Goal: Information Seeking & Learning: Learn about a topic

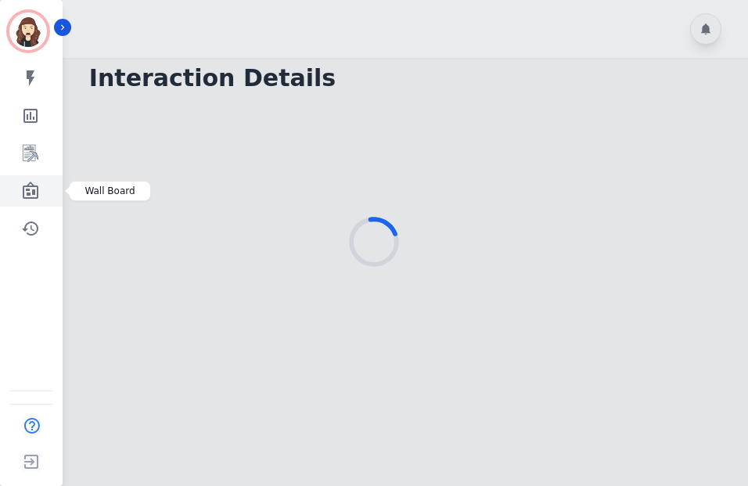
click at [20, 195] on link "Sidebar" at bounding box center [32, 190] width 60 height 31
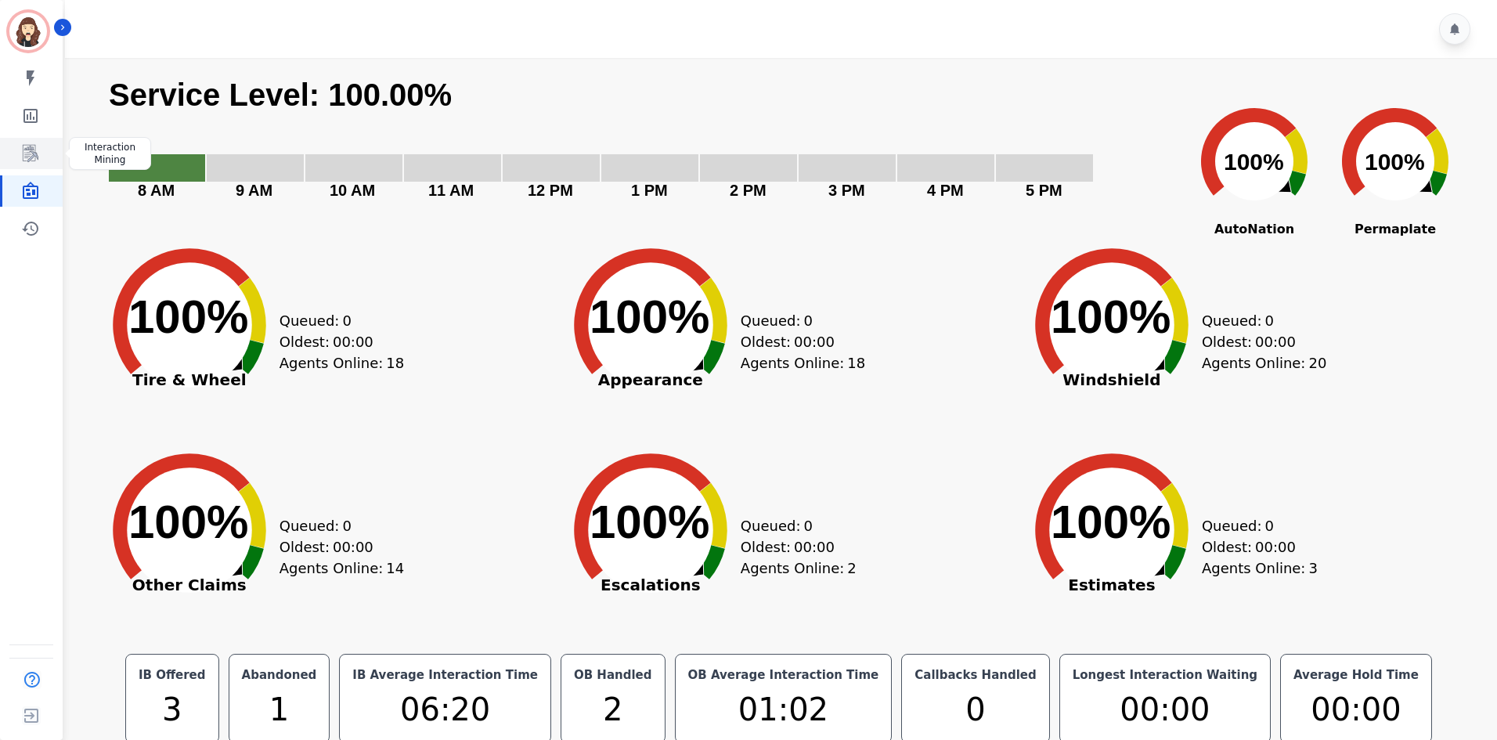
click at [24, 149] on icon "Sidebar" at bounding box center [30, 153] width 19 height 19
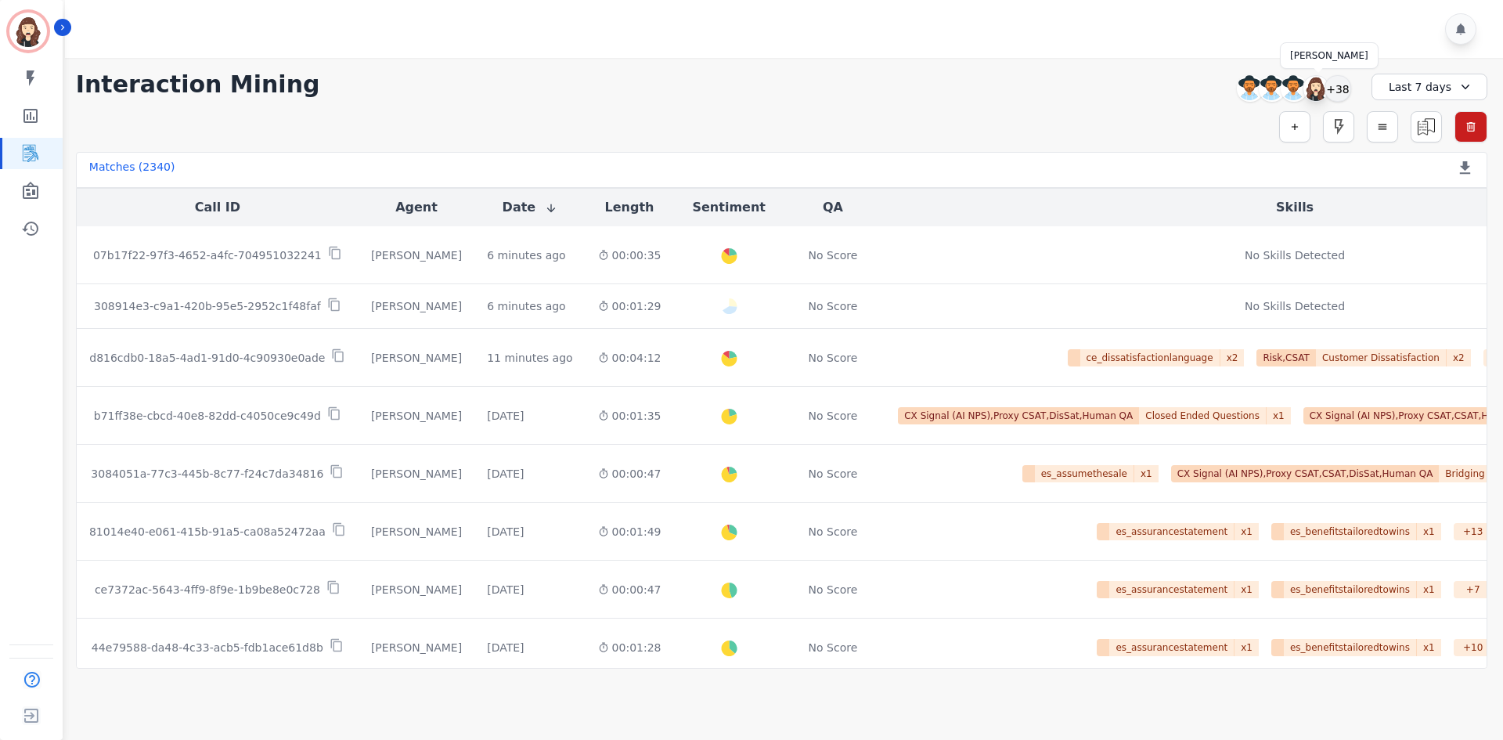
click at [748, 95] on img at bounding box center [1315, 88] width 25 height 25
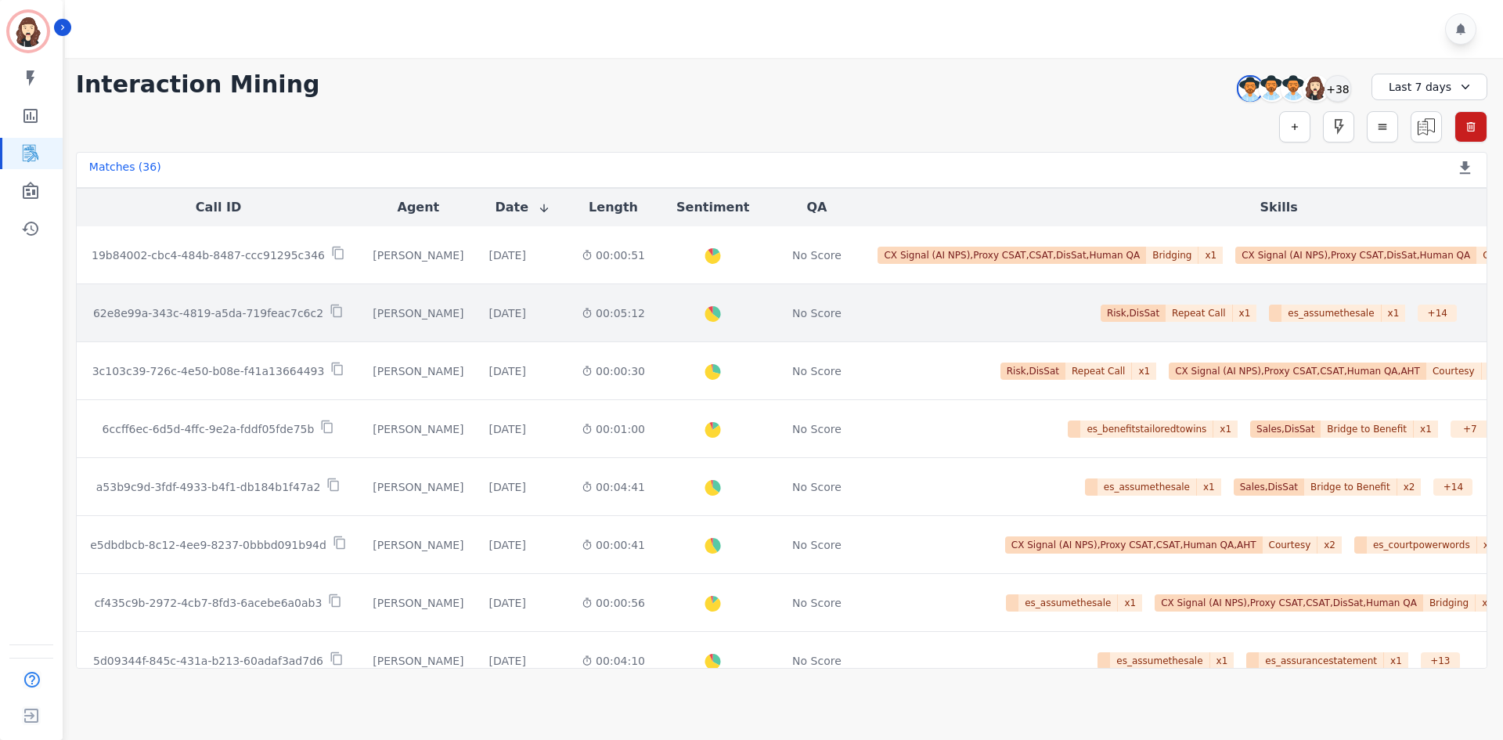
click at [256, 318] on p "62e8e99a-343c-4819-a5da-719feac7c6c2" at bounding box center [208, 313] width 230 height 16
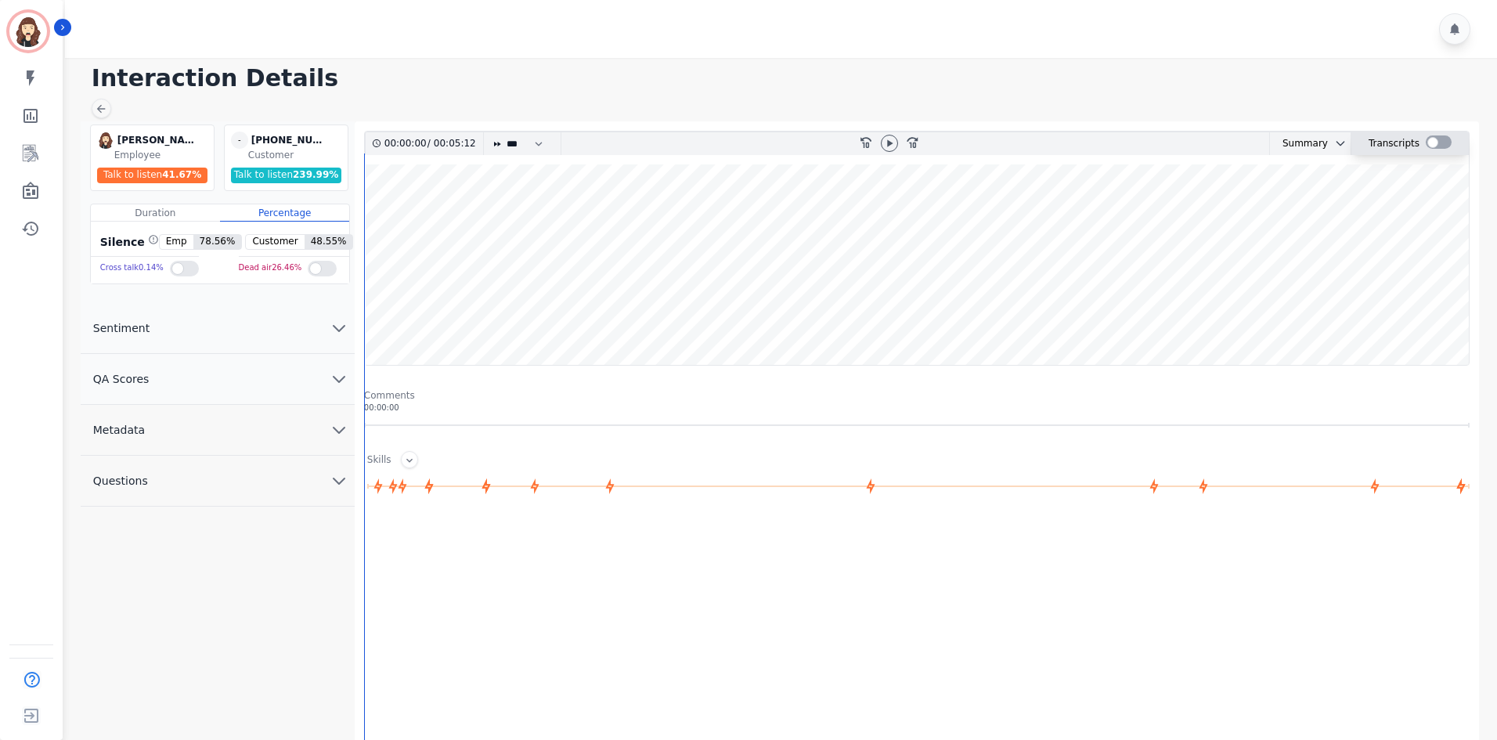
click at [748, 148] on div at bounding box center [1438, 141] width 26 height 13
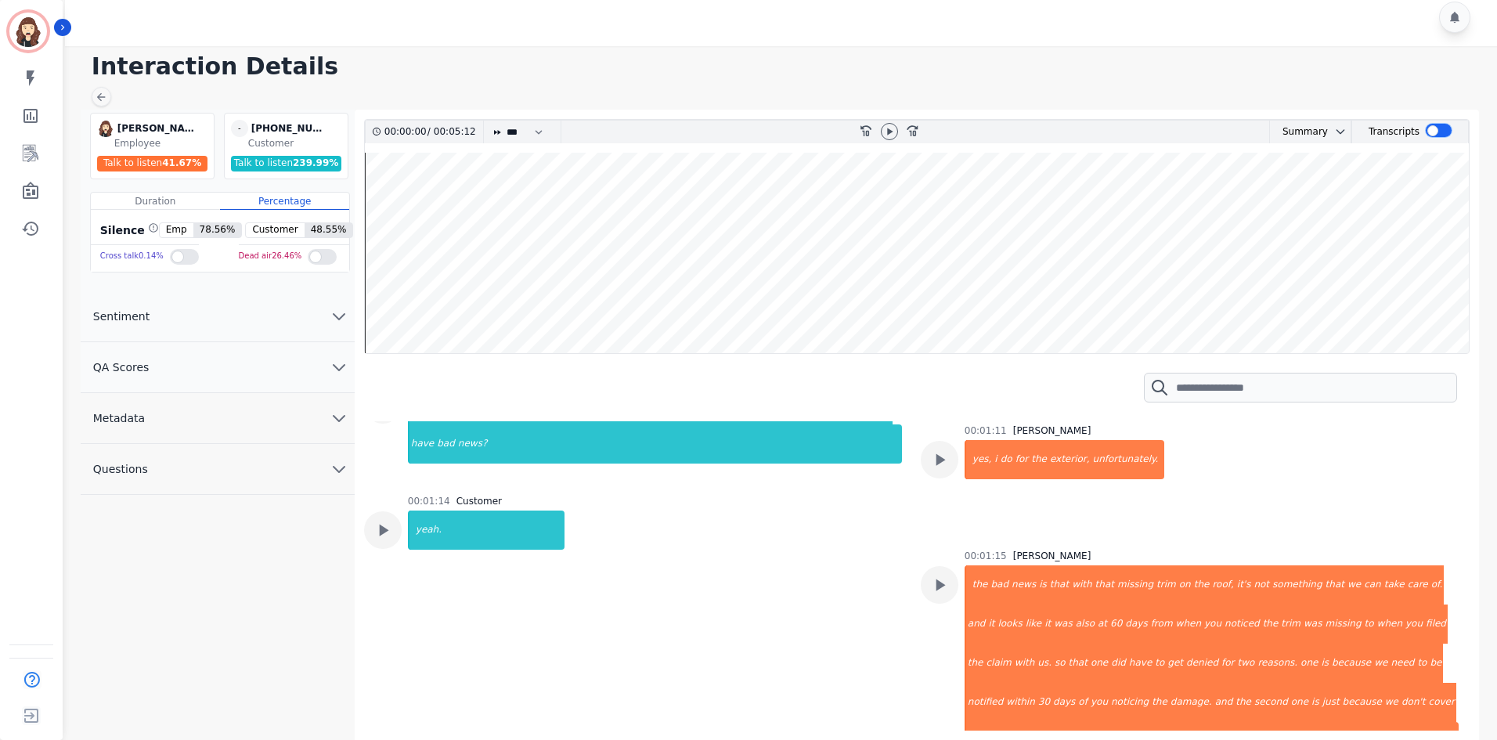
scroll to position [862, 0]
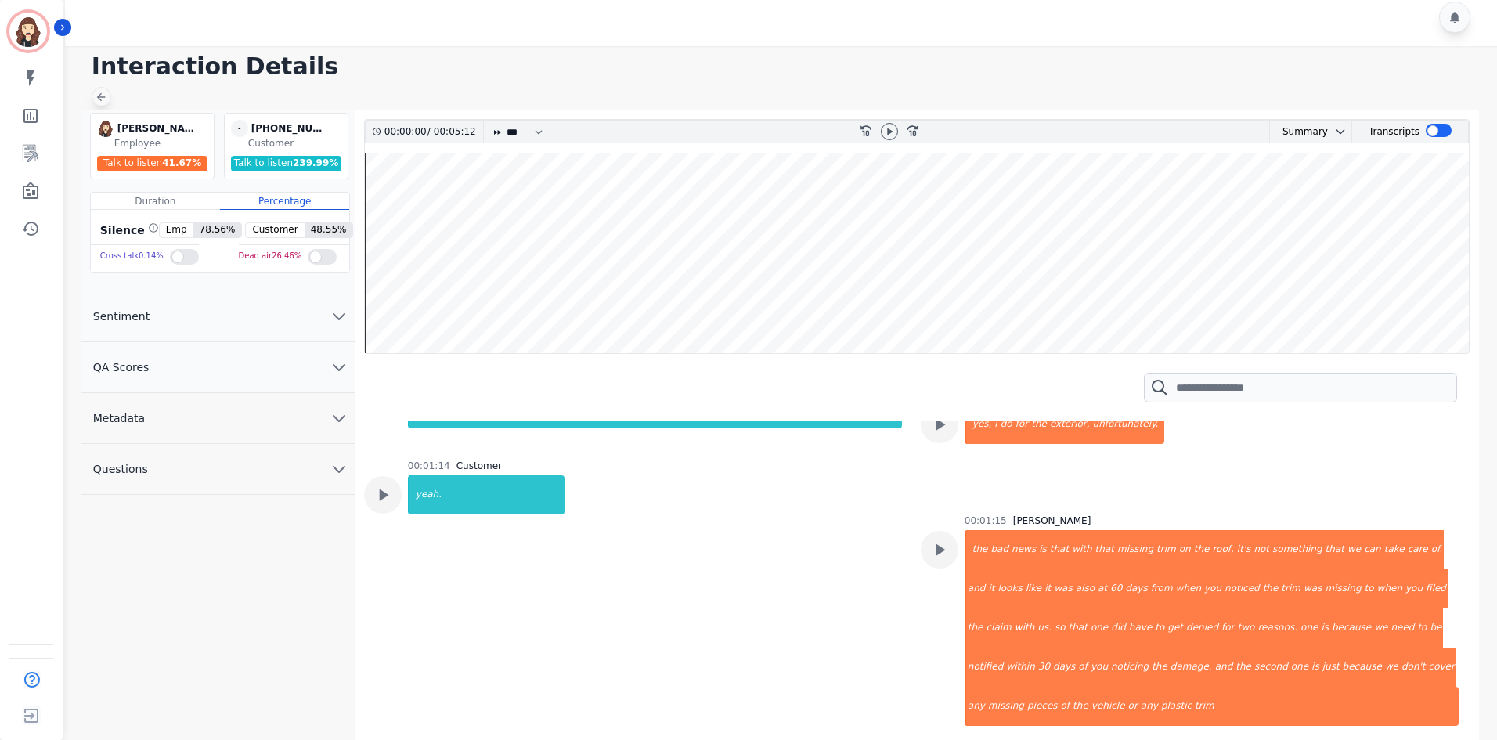
click at [95, 92] on icon at bounding box center [101, 97] width 13 height 13
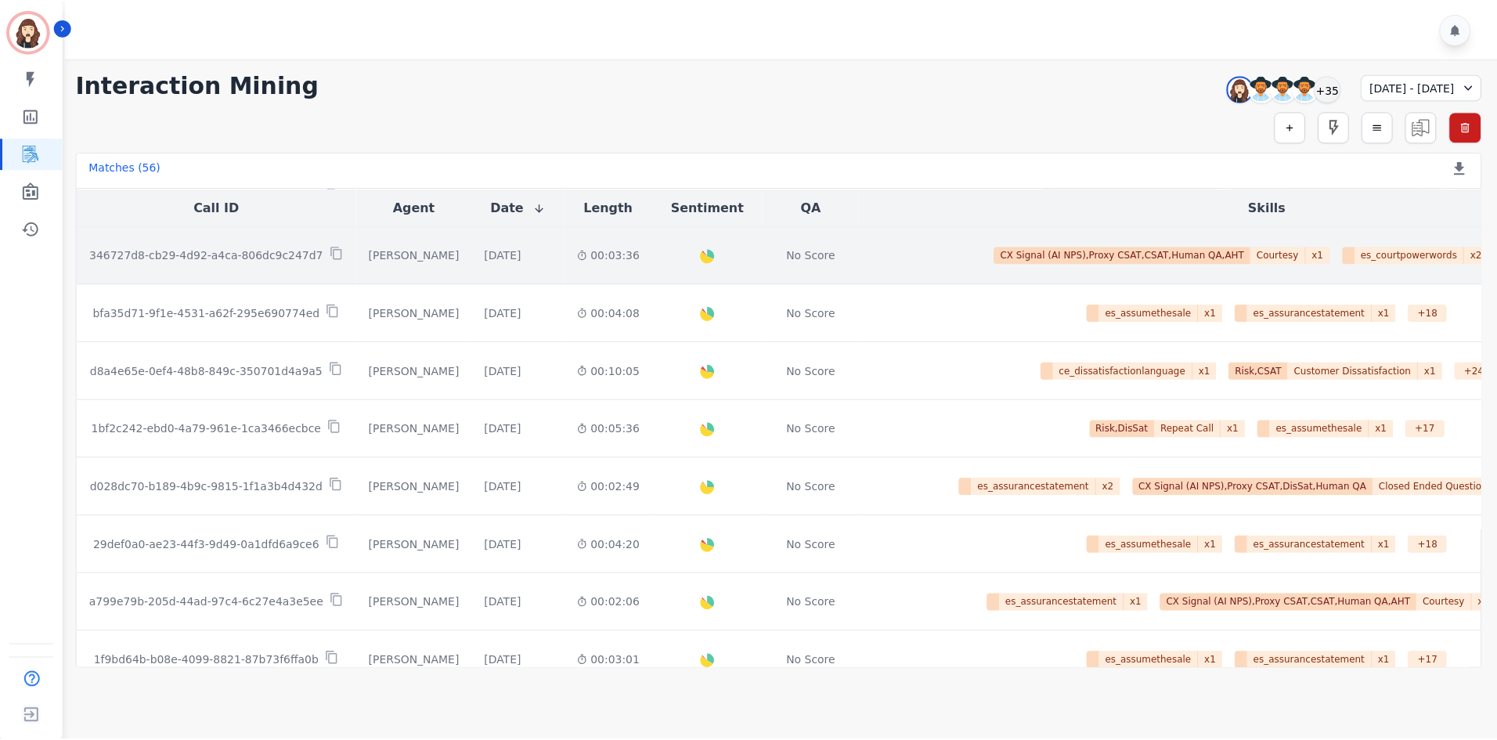
scroll to position [104, 0]
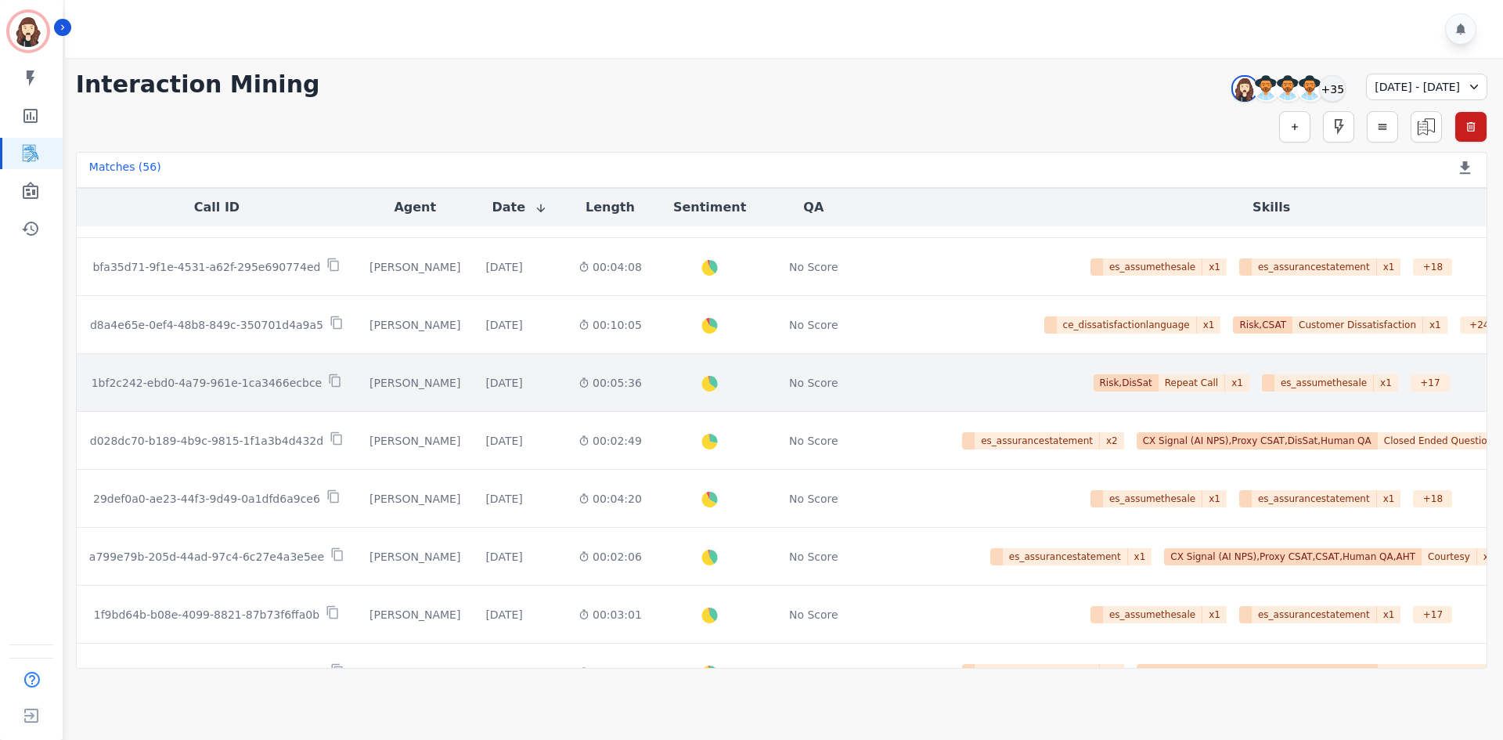
click at [223, 387] on p "1bf2c242-ebd0-4a79-961e-1ca3466ecbce" at bounding box center [207, 383] width 231 height 16
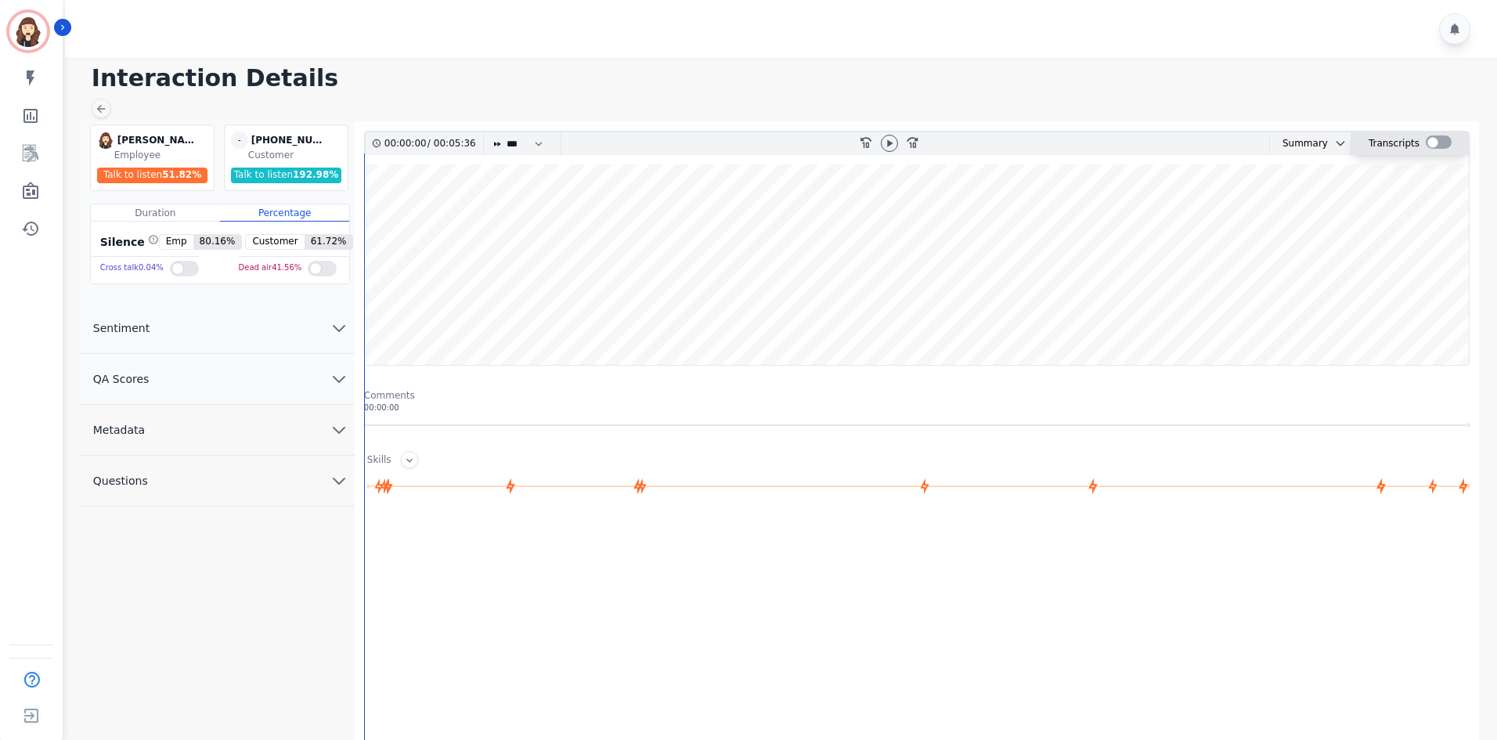
click at [748, 141] on div at bounding box center [1438, 141] width 26 height 13
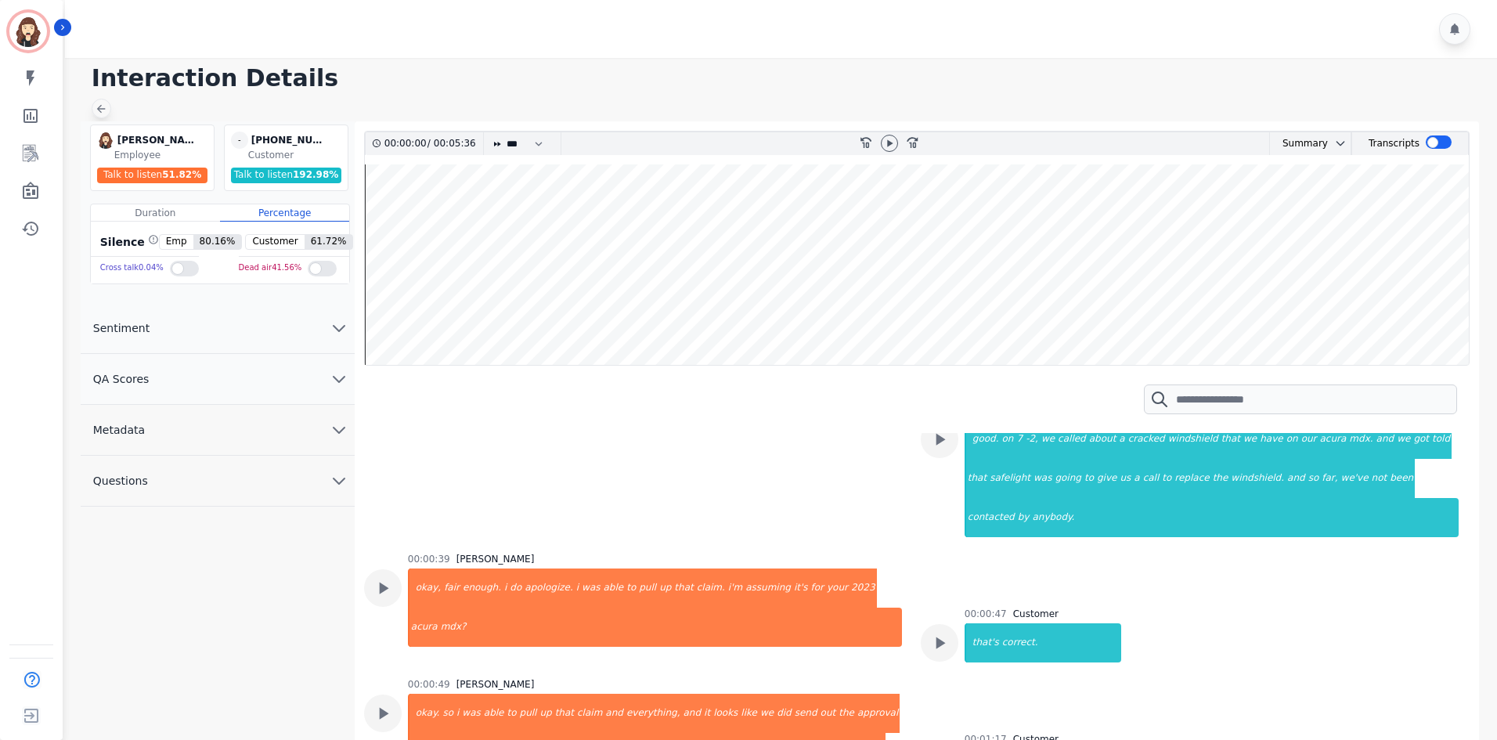
click at [106, 101] on div at bounding box center [102, 109] width 20 height 20
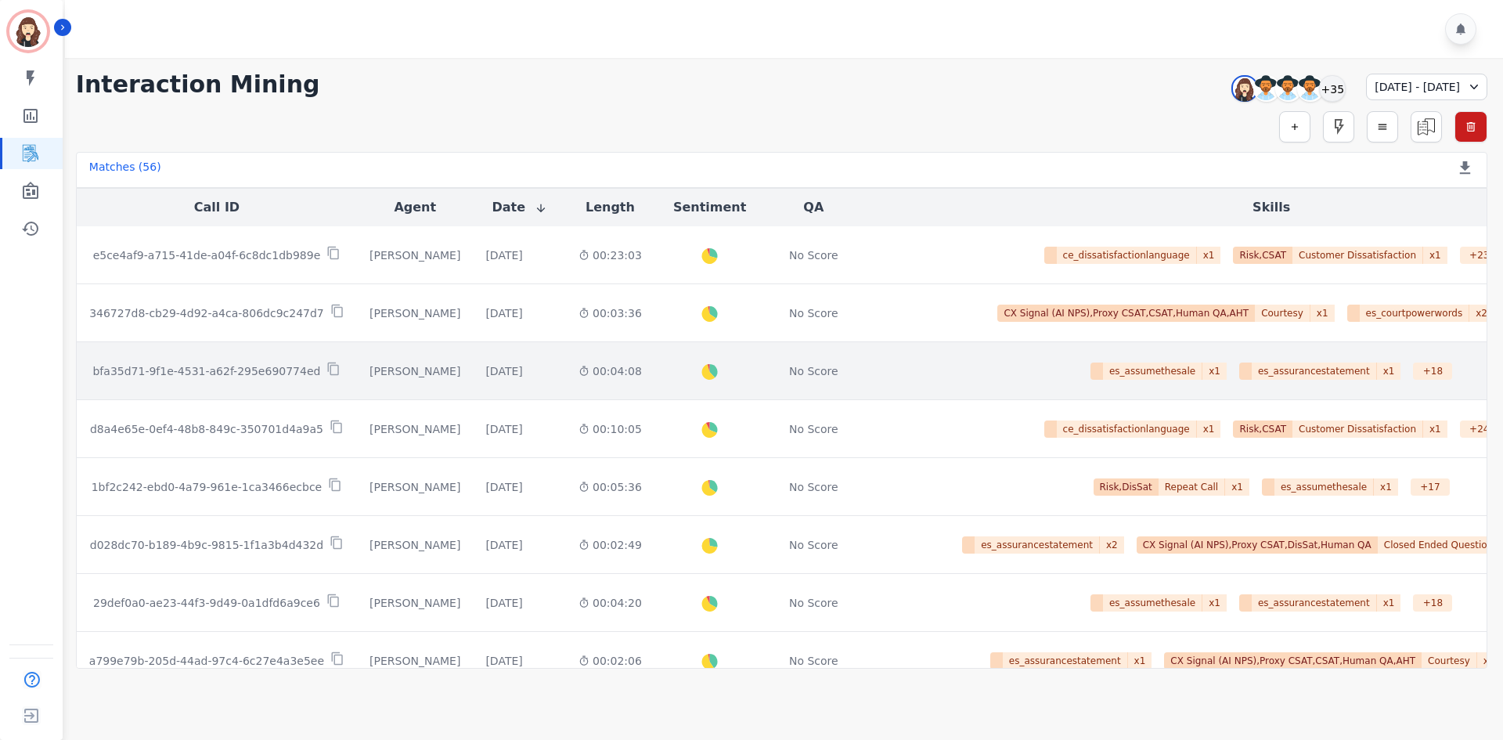
click at [225, 375] on p "bfa35d71-9f1e-4531-a62f-295e690774ed" at bounding box center [206, 371] width 228 height 16
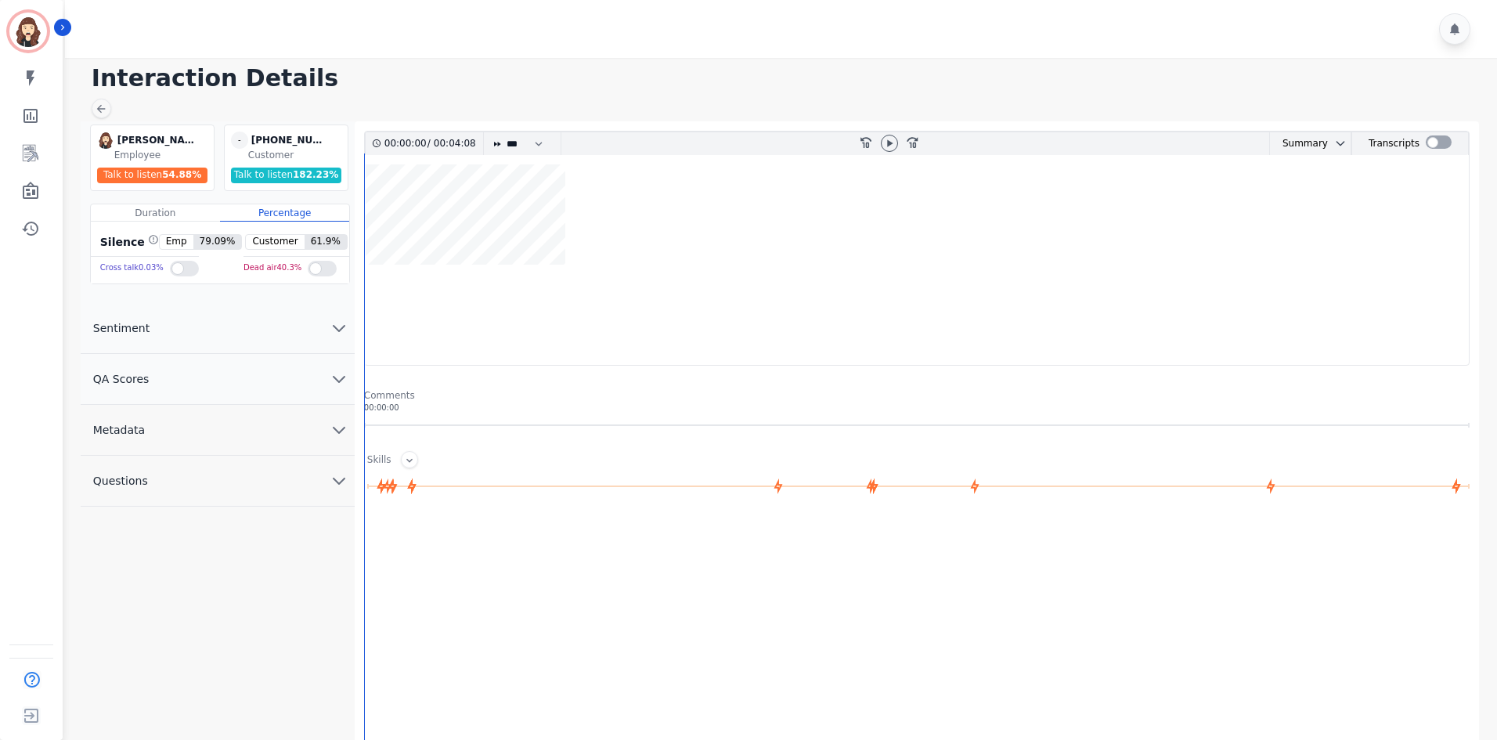
click at [416, 463] on div "Skills" at bounding box center [916, 459] width 1105 height 17
click at [412, 462] on div at bounding box center [409, 459] width 17 height 17
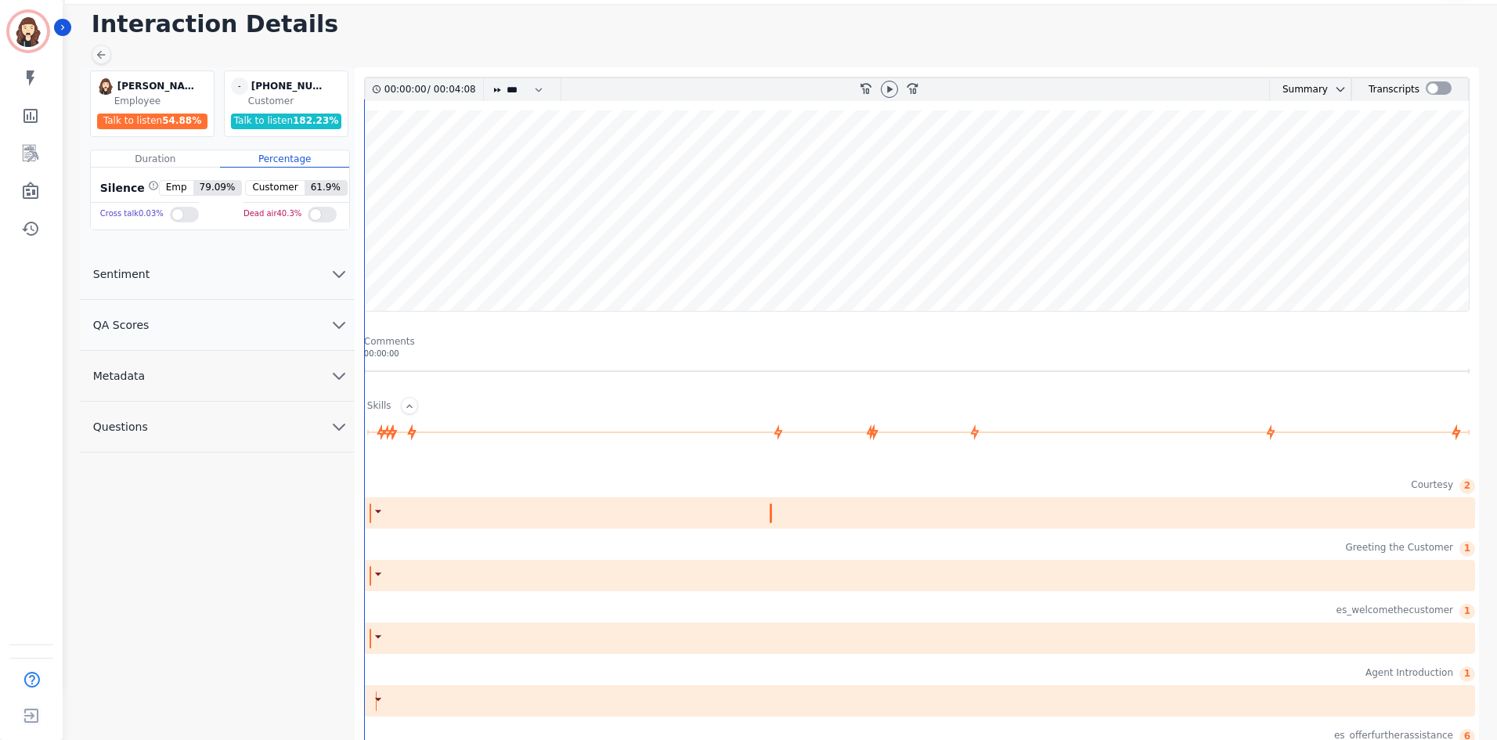
scroll to position [103, 0]
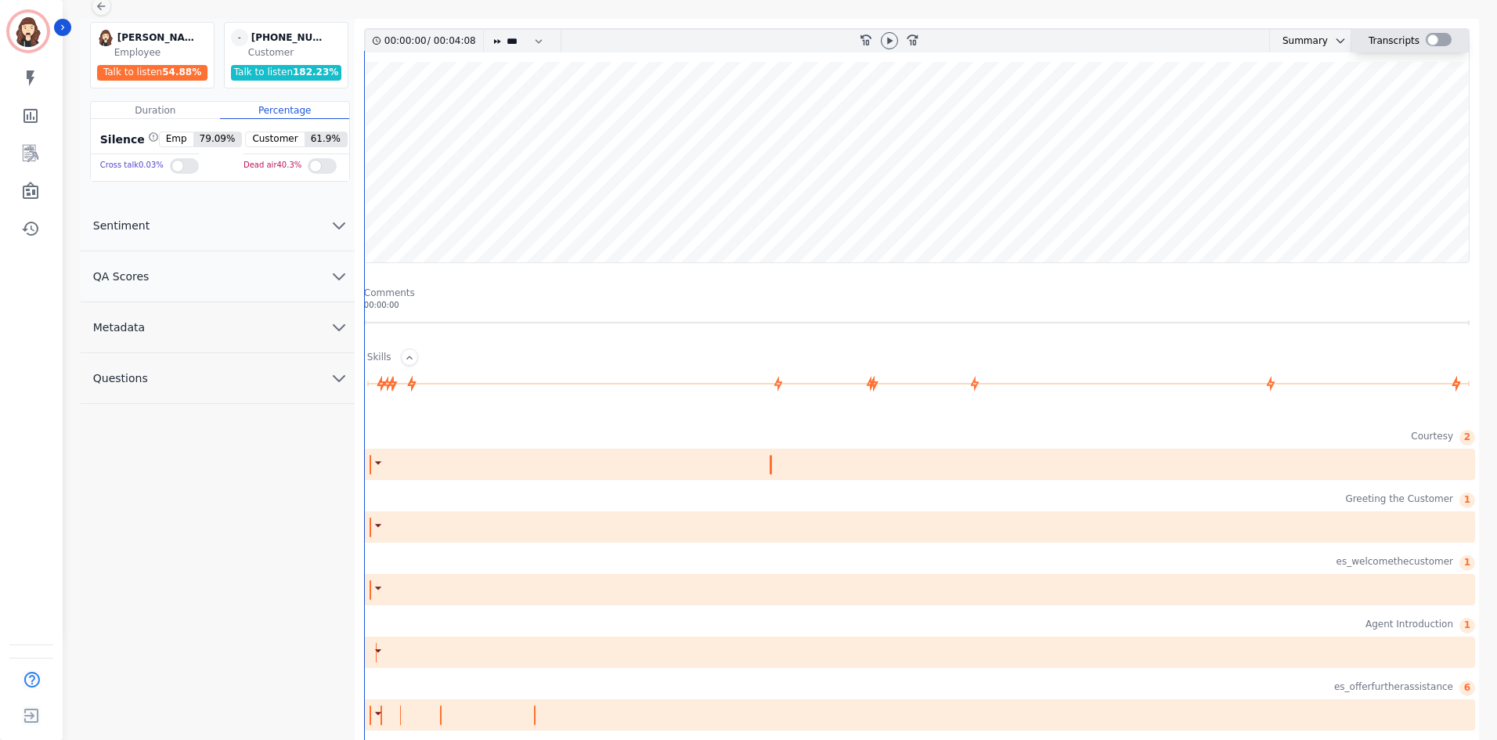
click at [748, 38] on div at bounding box center [1438, 39] width 26 height 13
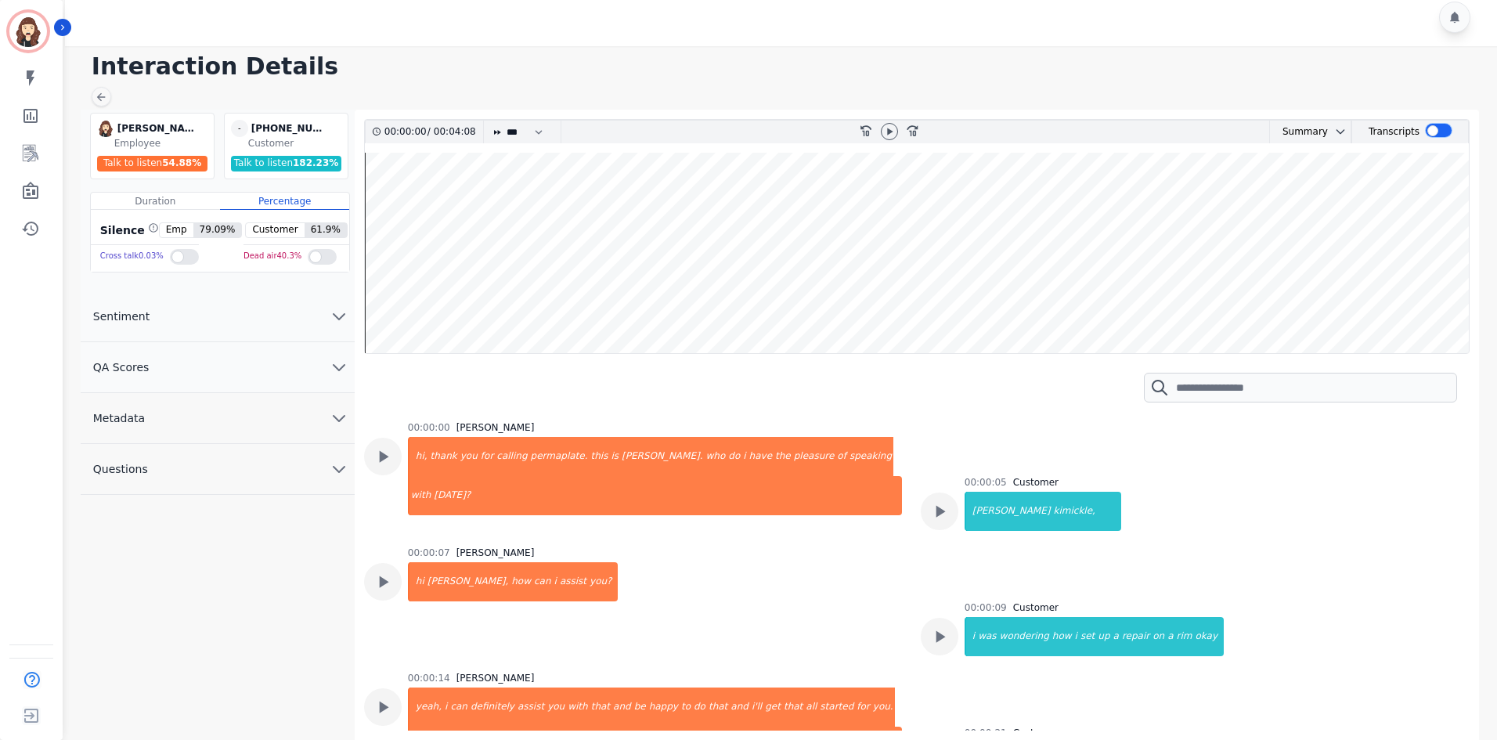
scroll to position [209, 0]
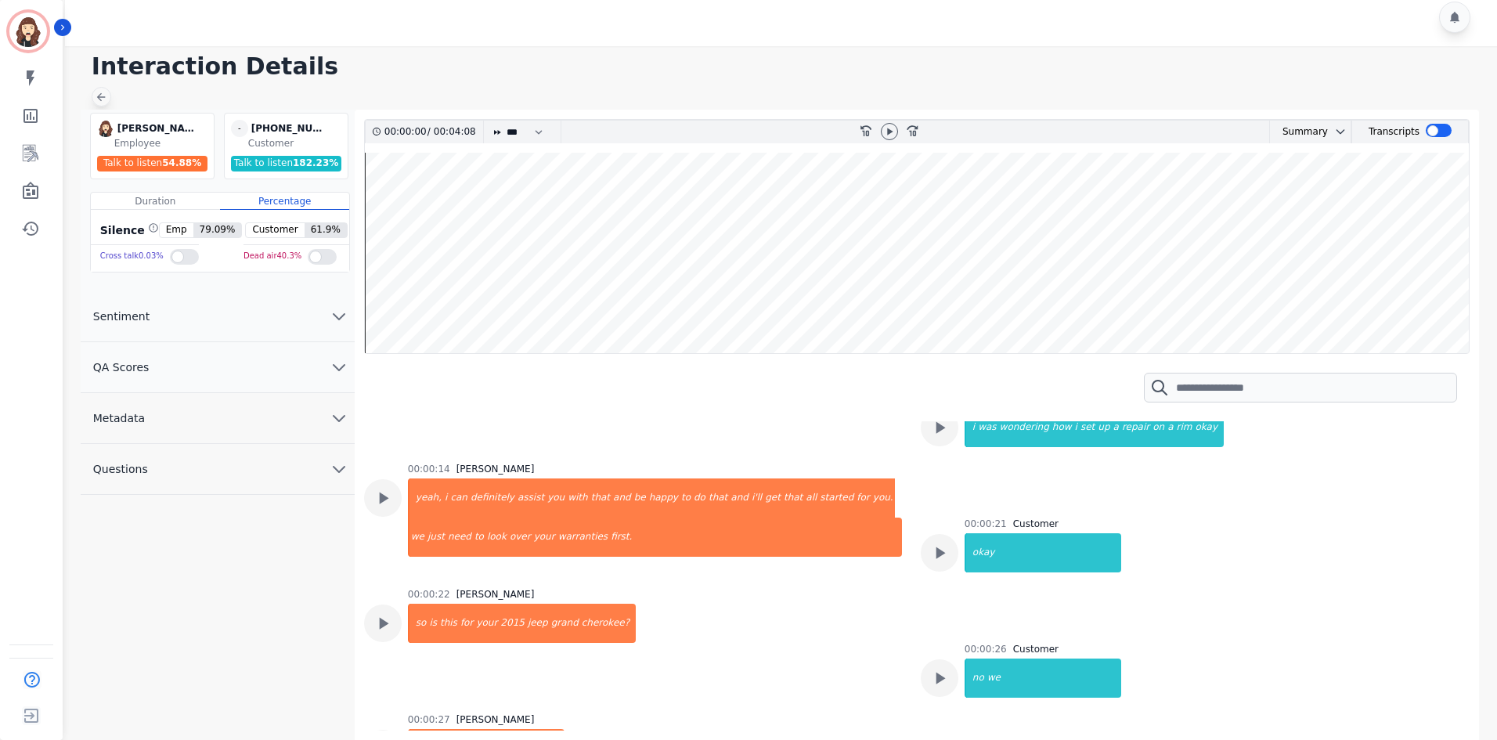
click at [98, 97] on icon at bounding box center [101, 97] width 9 height 9
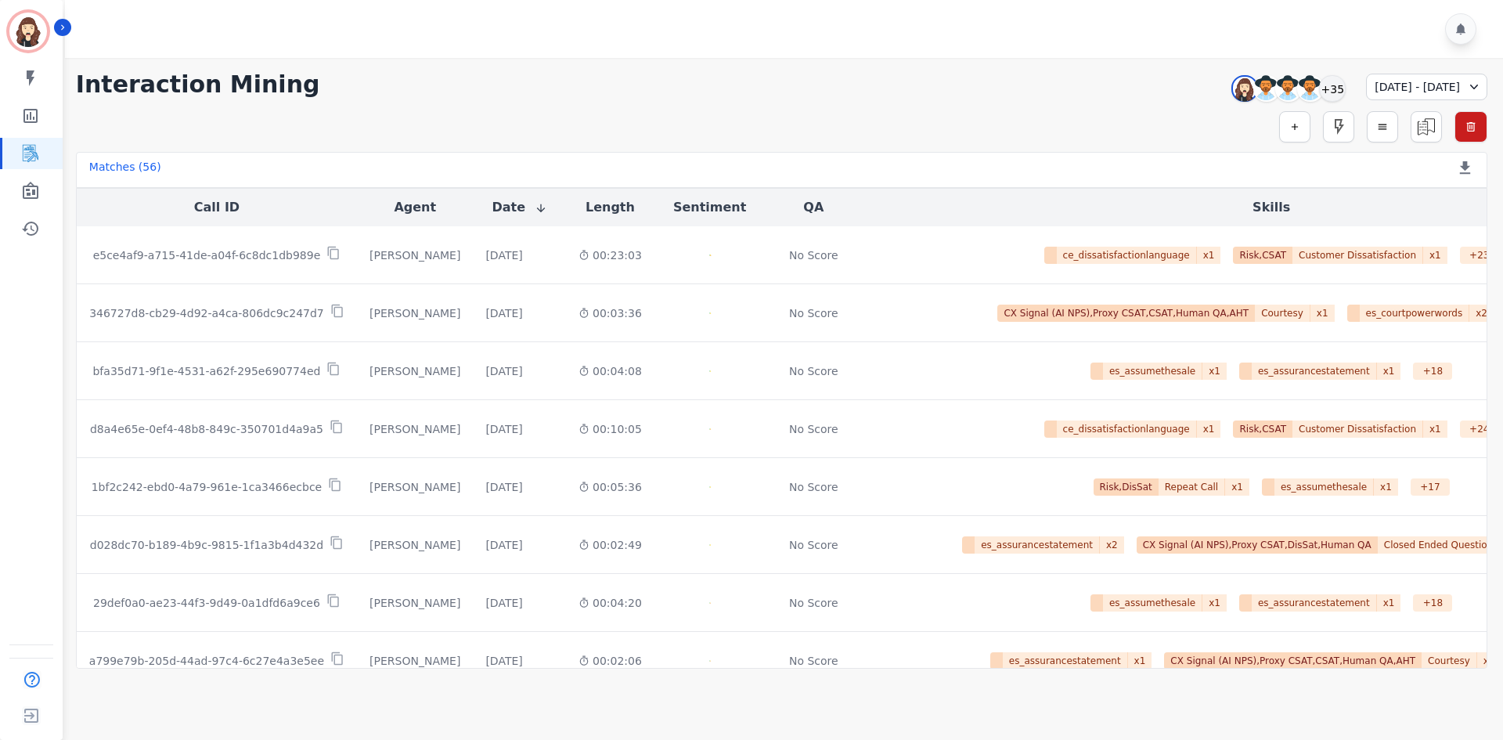
click at [748, 81] on div "[DATE] - [DATE]" at bounding box center [1426, 87] width 121 height 27
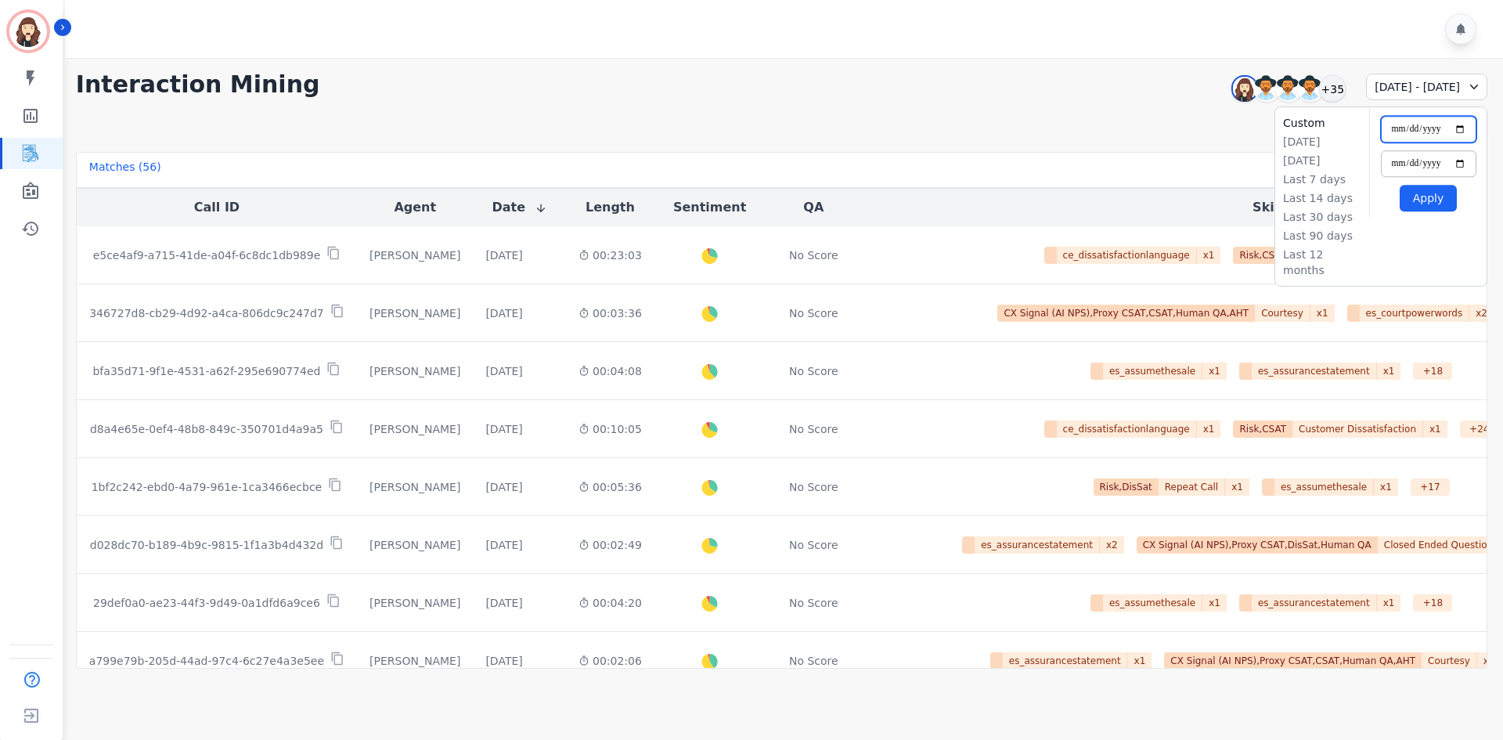
click at [748, 129] on input "**********" at bounding box center [1429, 129] width 96 height 27
type input "**********"
click at [748, 162] on input "**********" at bounding box center [1429, 163] width 96 height 27
type input "**********"
click at [748, 119] on input "**********" at bounding box center [1429, 129] width 96 height 27
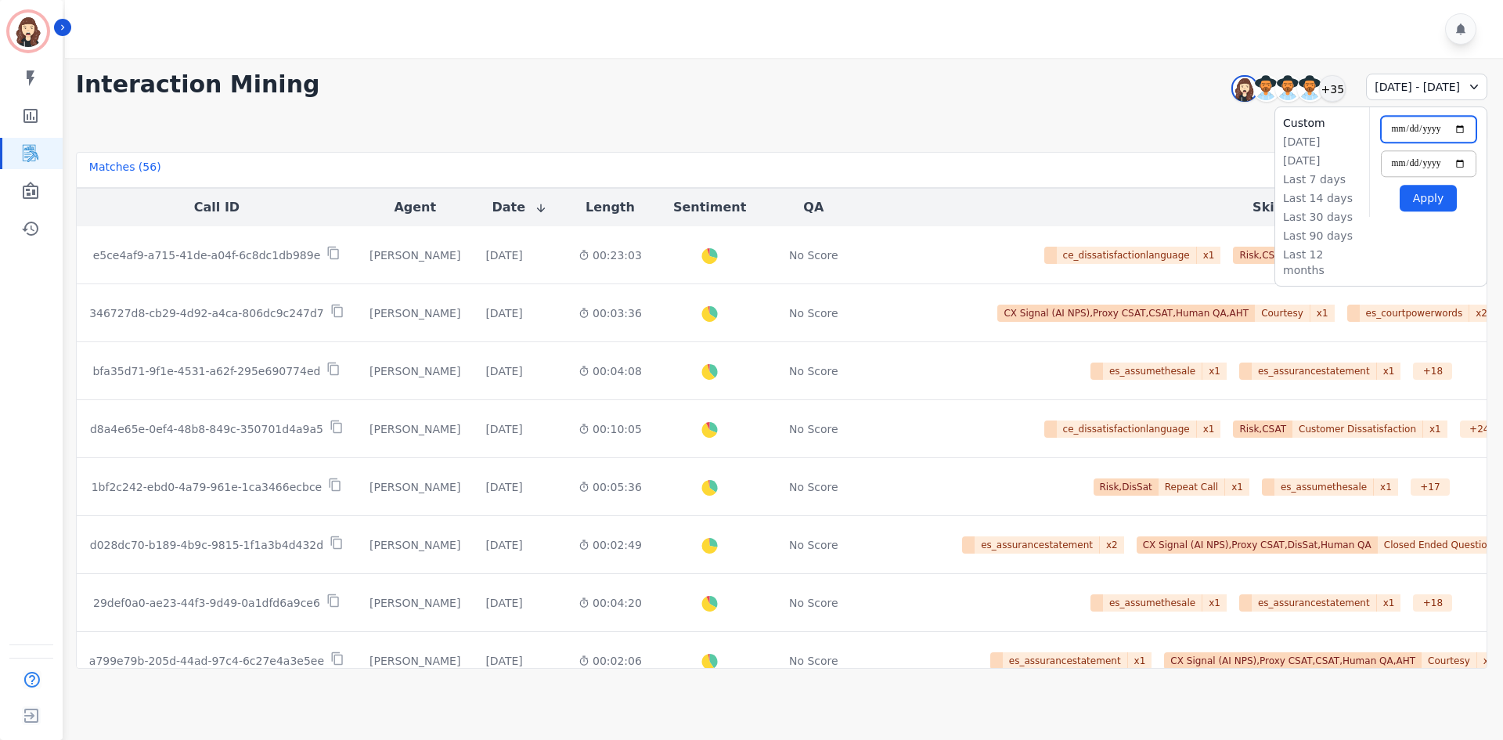
click at [748, 124] on input "**********" at bounding box center [1429, 129] width 96 height 27
type input "**********"
click at [748, 165] on input "**********" at bounding box center [1429, 163] width 96 height 27
type input "**********"
click at [748, 204] on button "Apply" at bounding box center [1428, 198] width 57 height 27
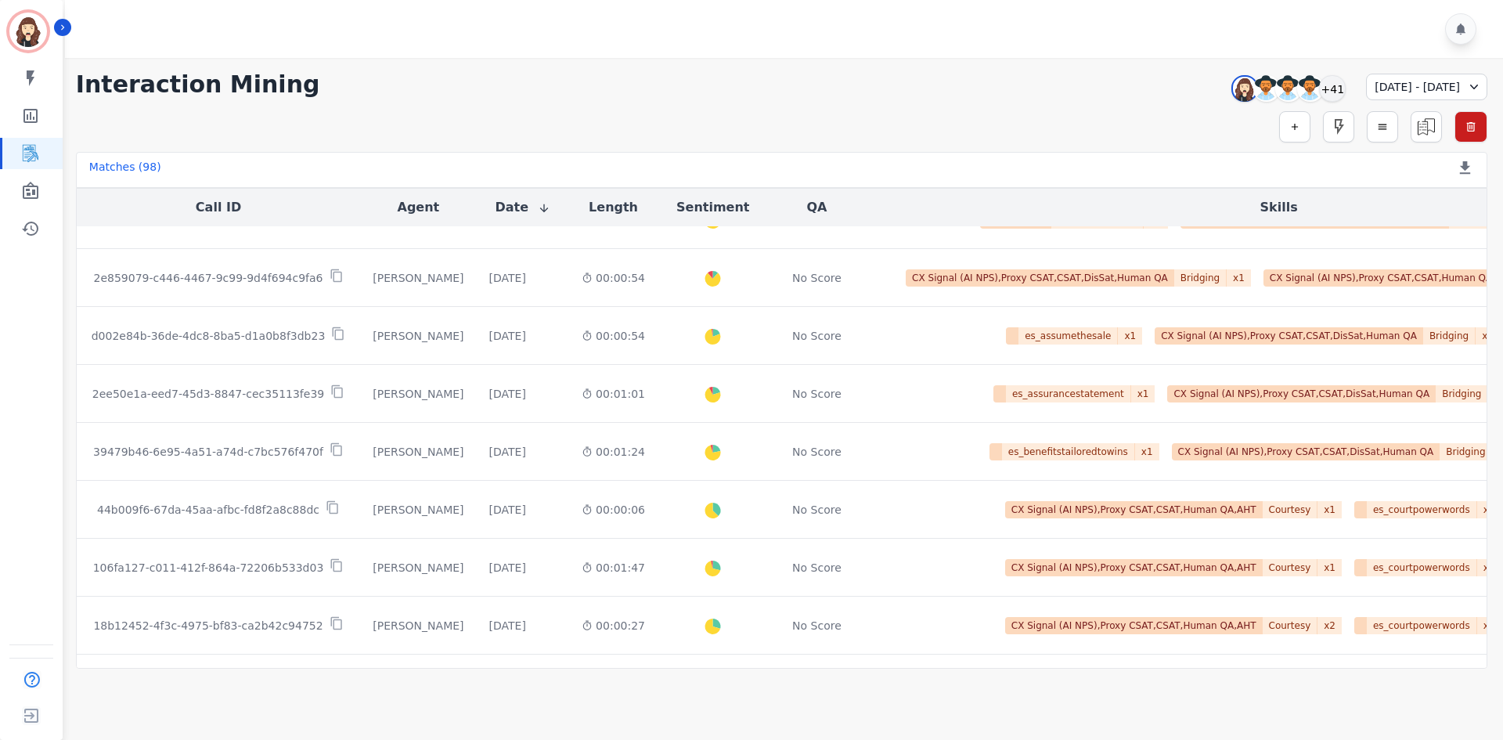
scroll to position [788, 0]
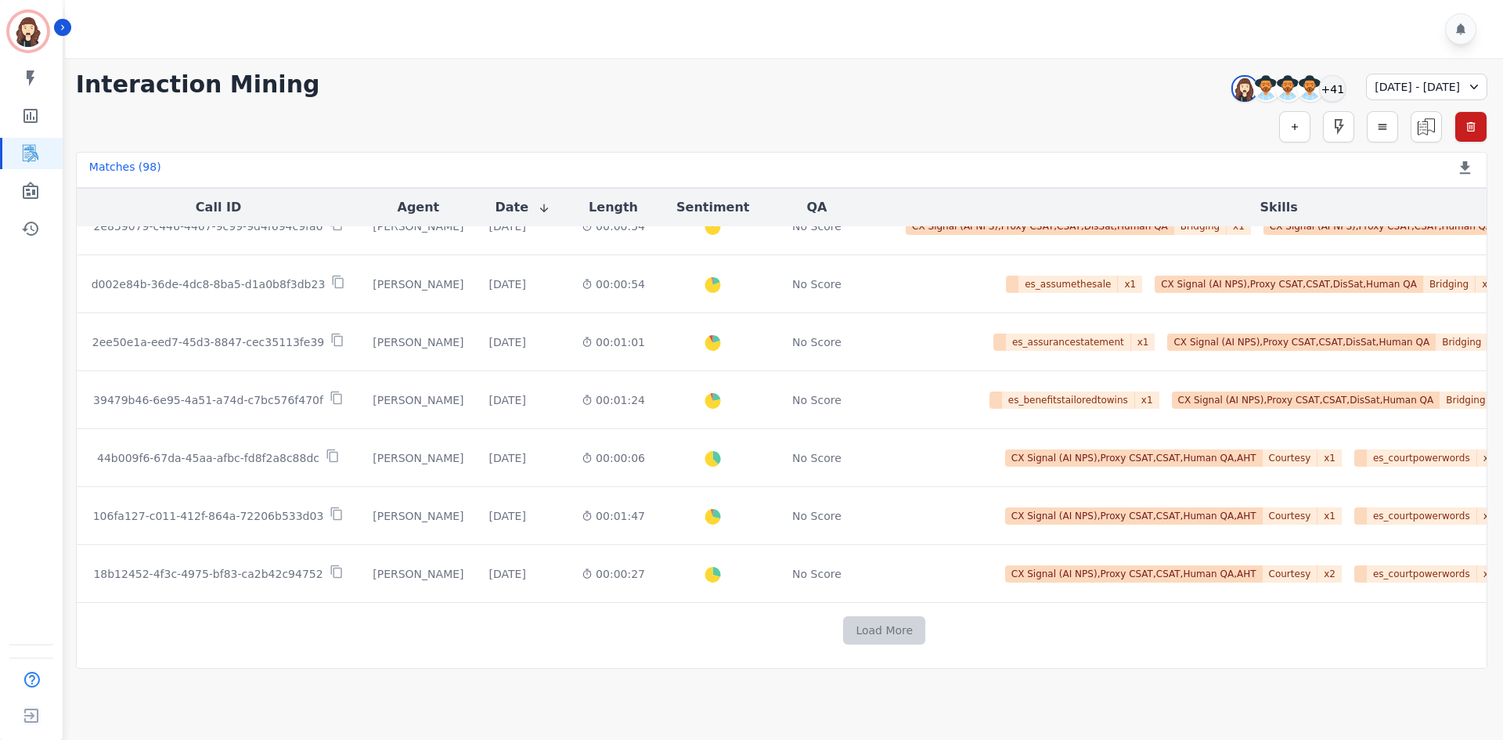
click at [748, 485] on button "Load More" at bounding box center [884, 630] width 82 height 28
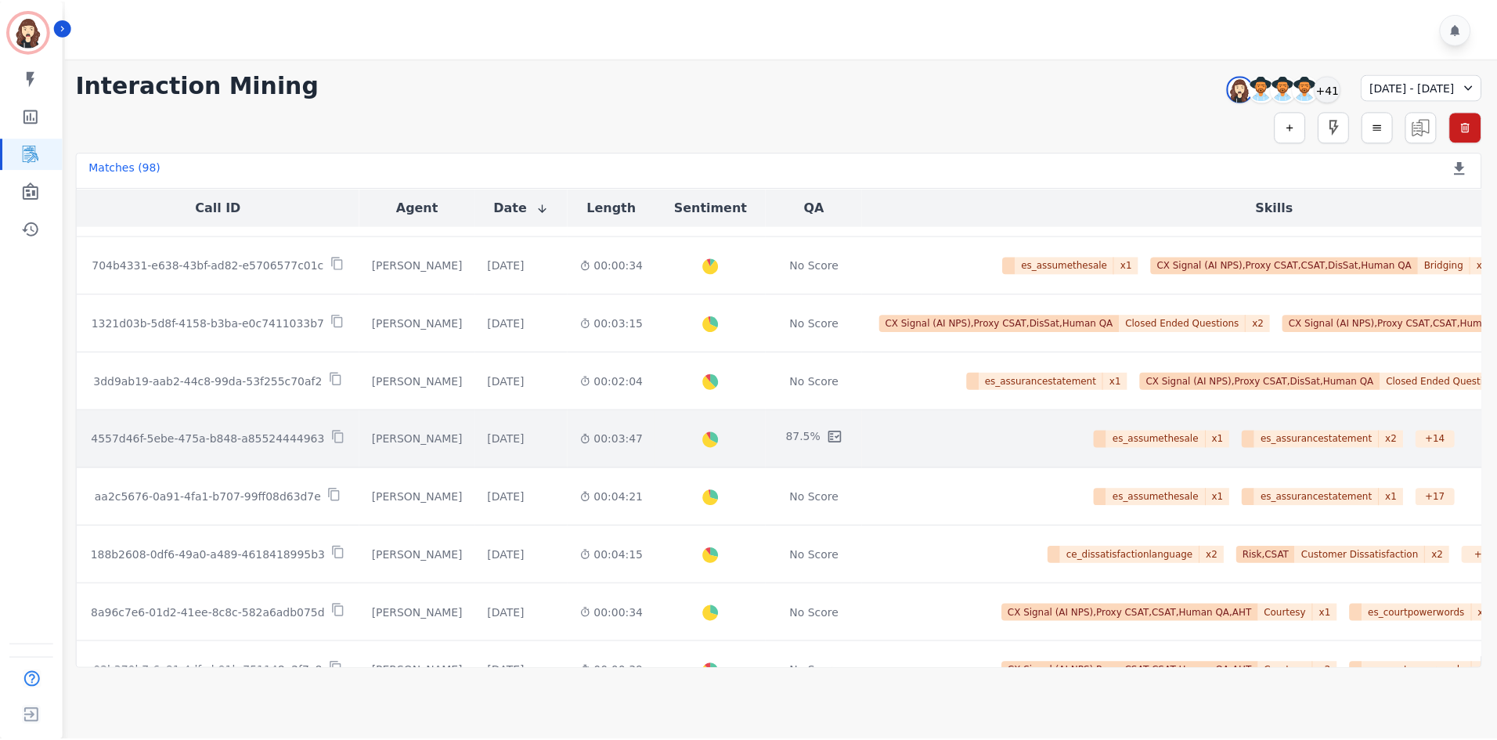
scroll to position [1832, 0]
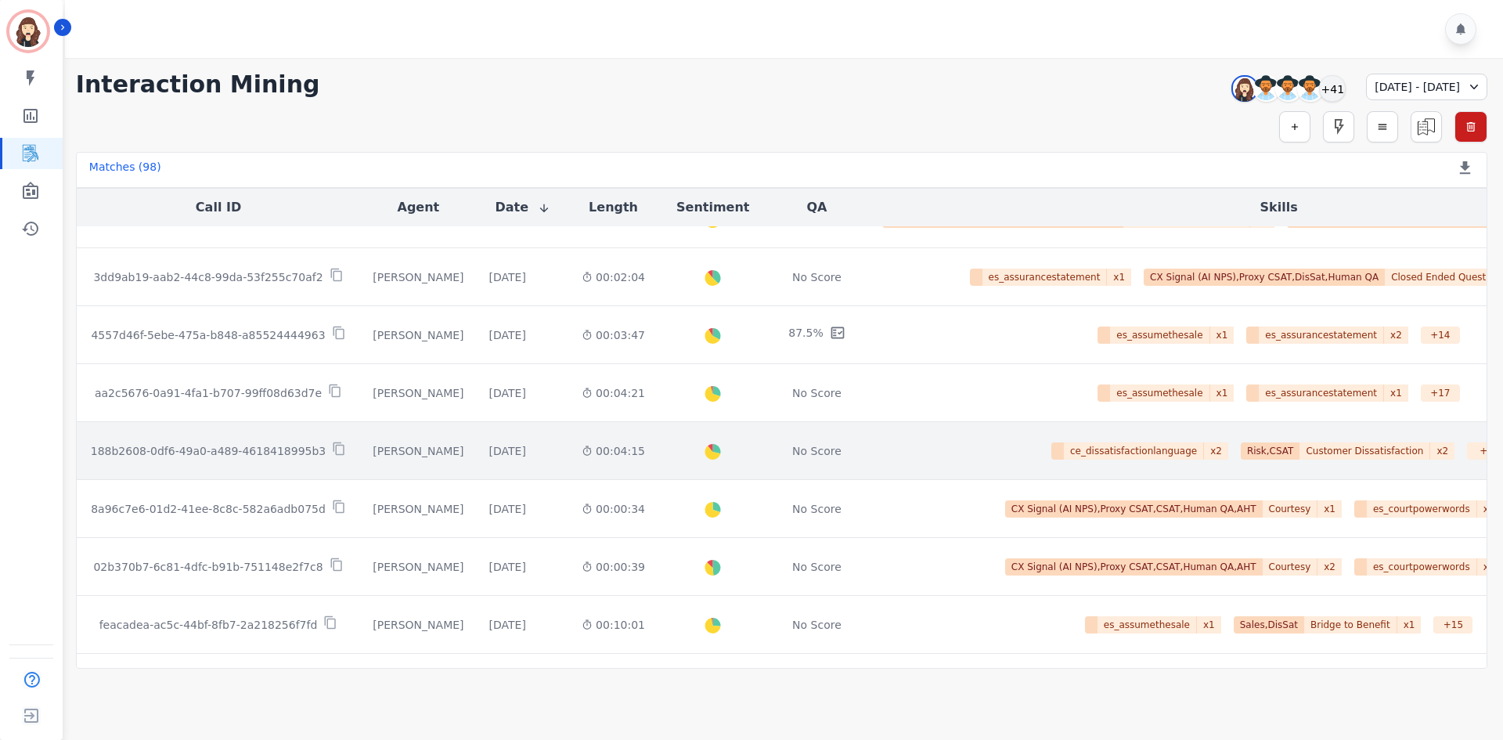
click at [251, 457] on p "188b2608-0df6-49a0-a489-4618418995b3" at bounding box center [209, 451] width 236 height 16
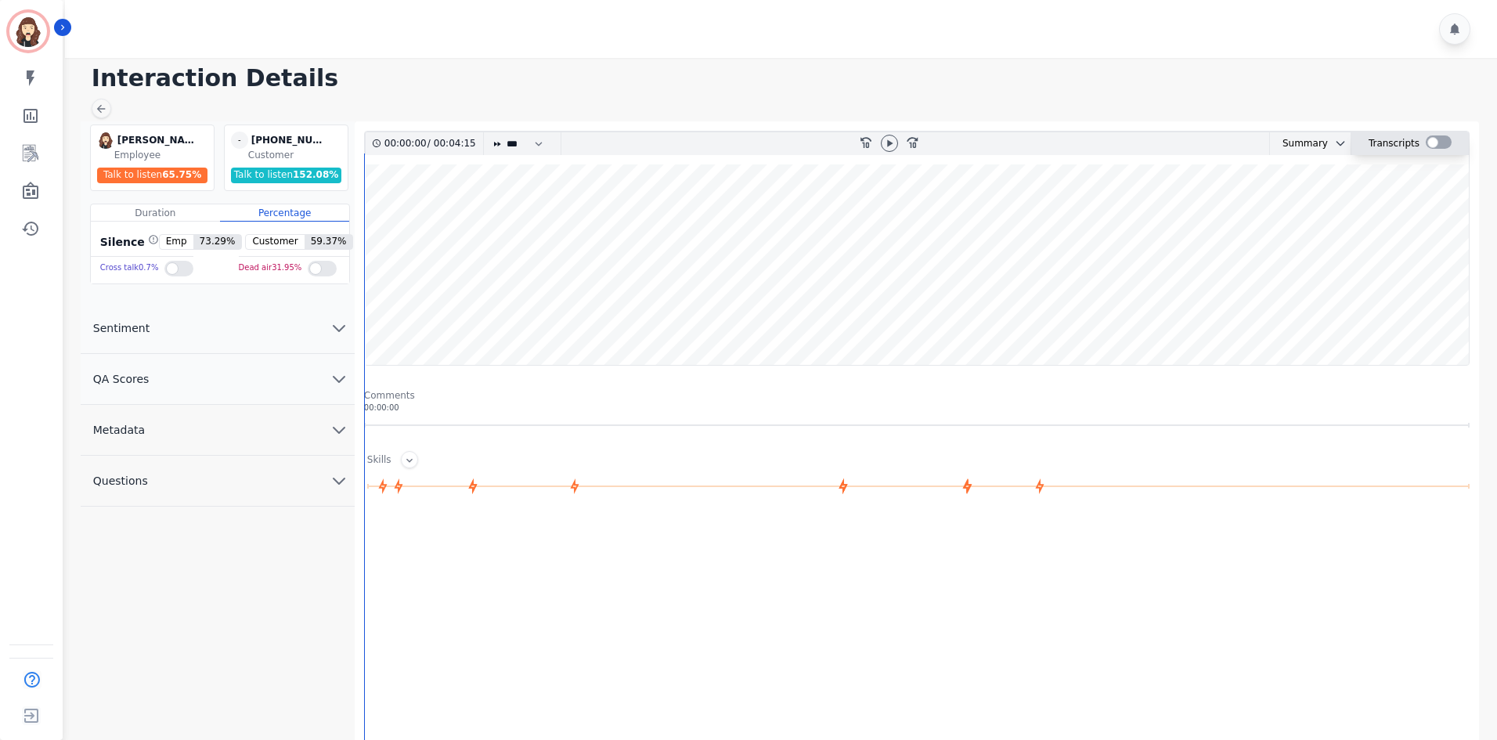
click at [748, 142] on div at bounding box center [1438, 141] width 26 height 13
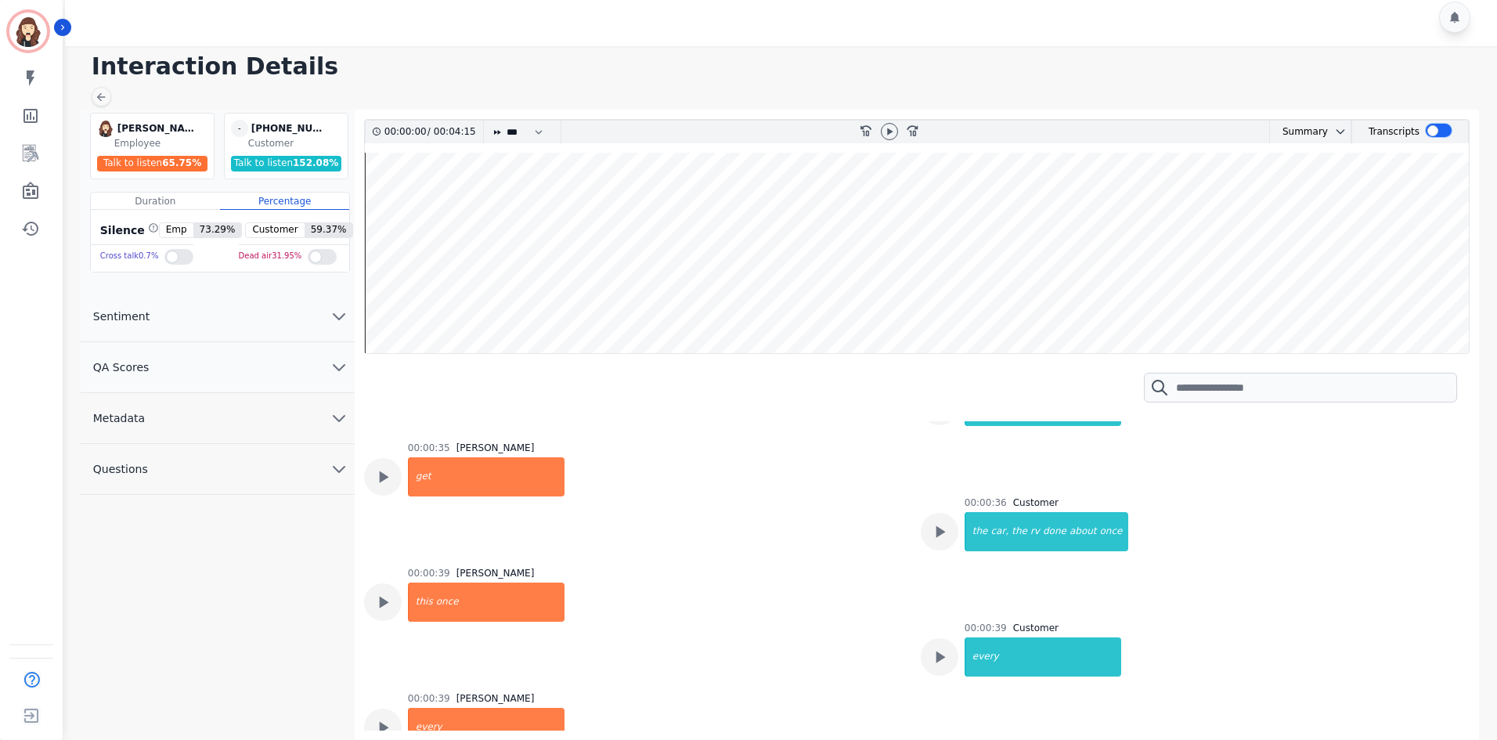
scroll to position [1148, 0]
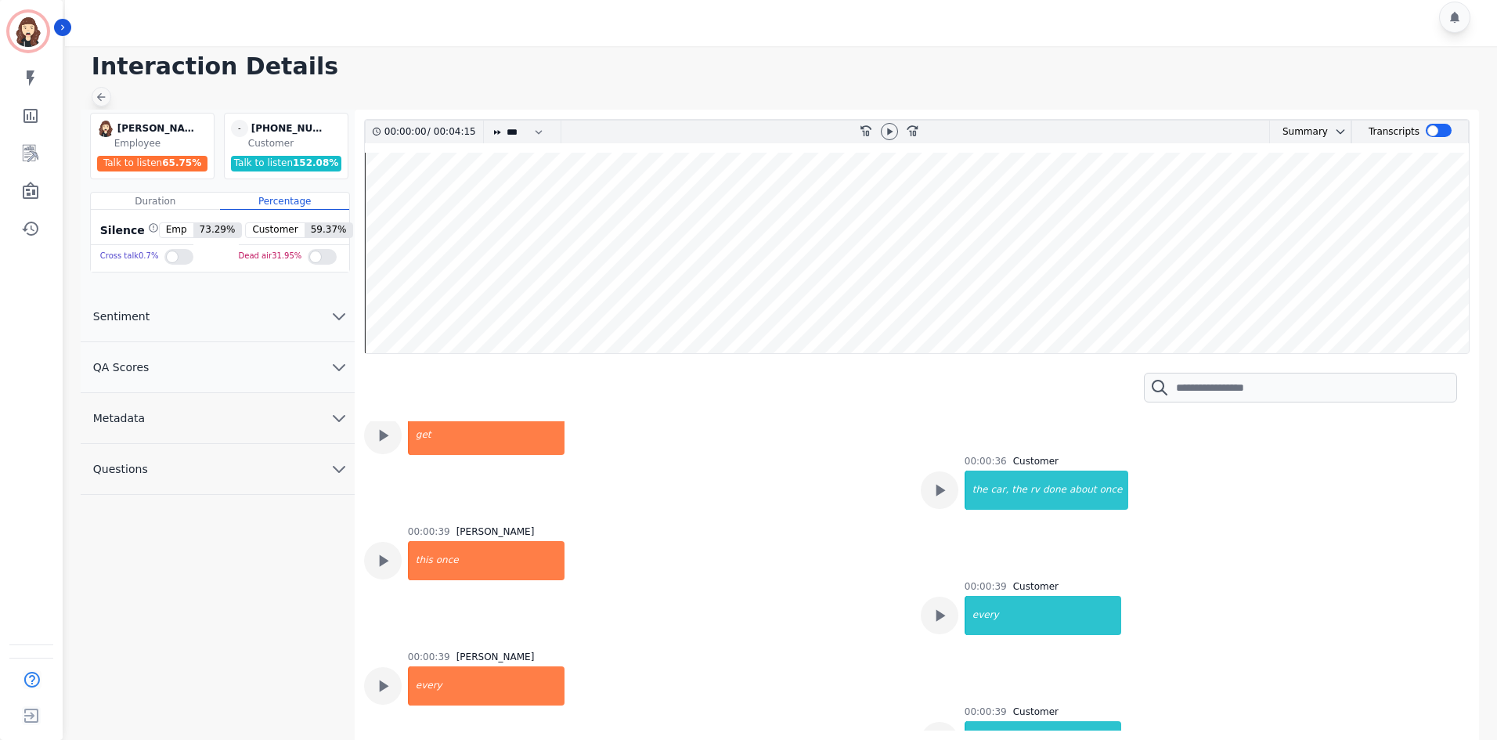
click at [98, 92] on icon at bounding box center [101, 97] width 13 height 13
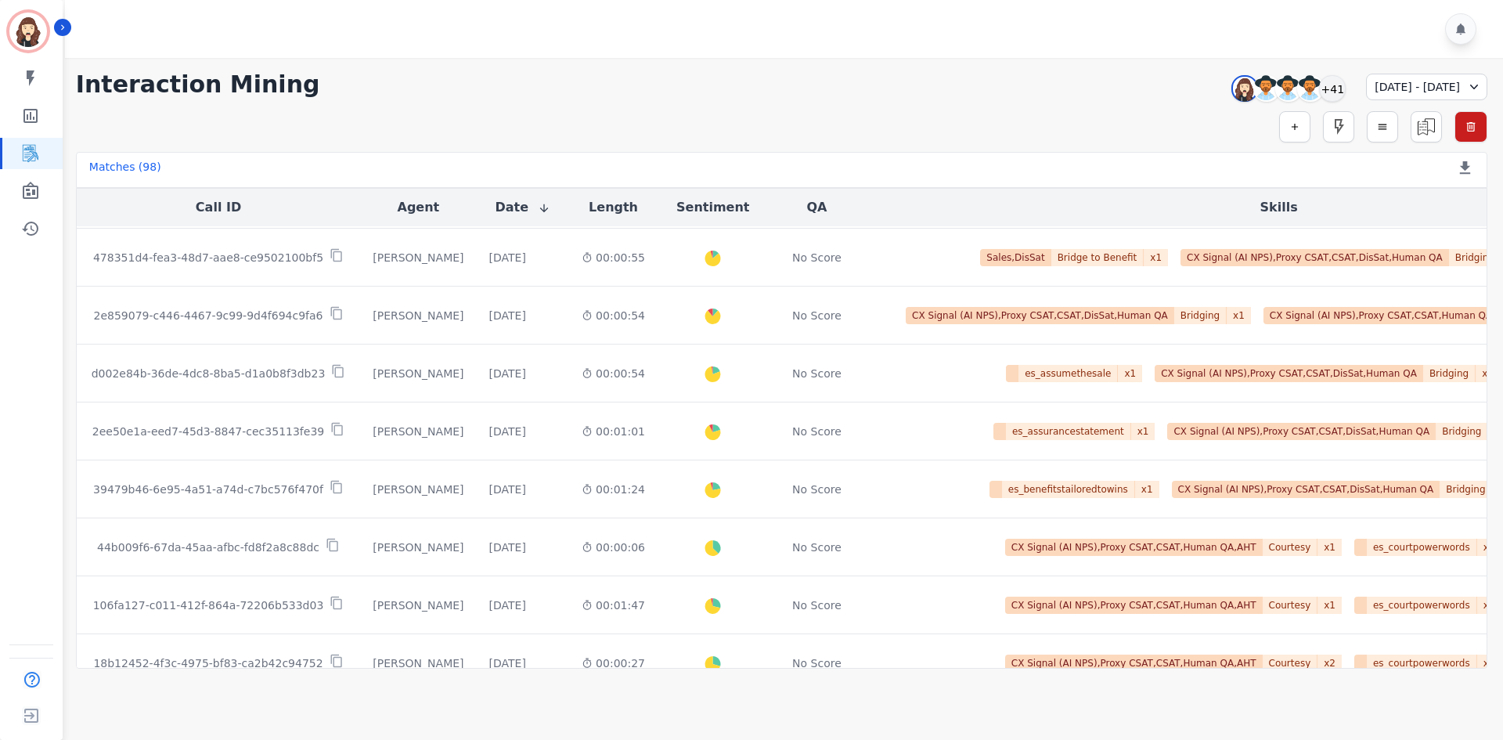
scroll to position [788, 0]
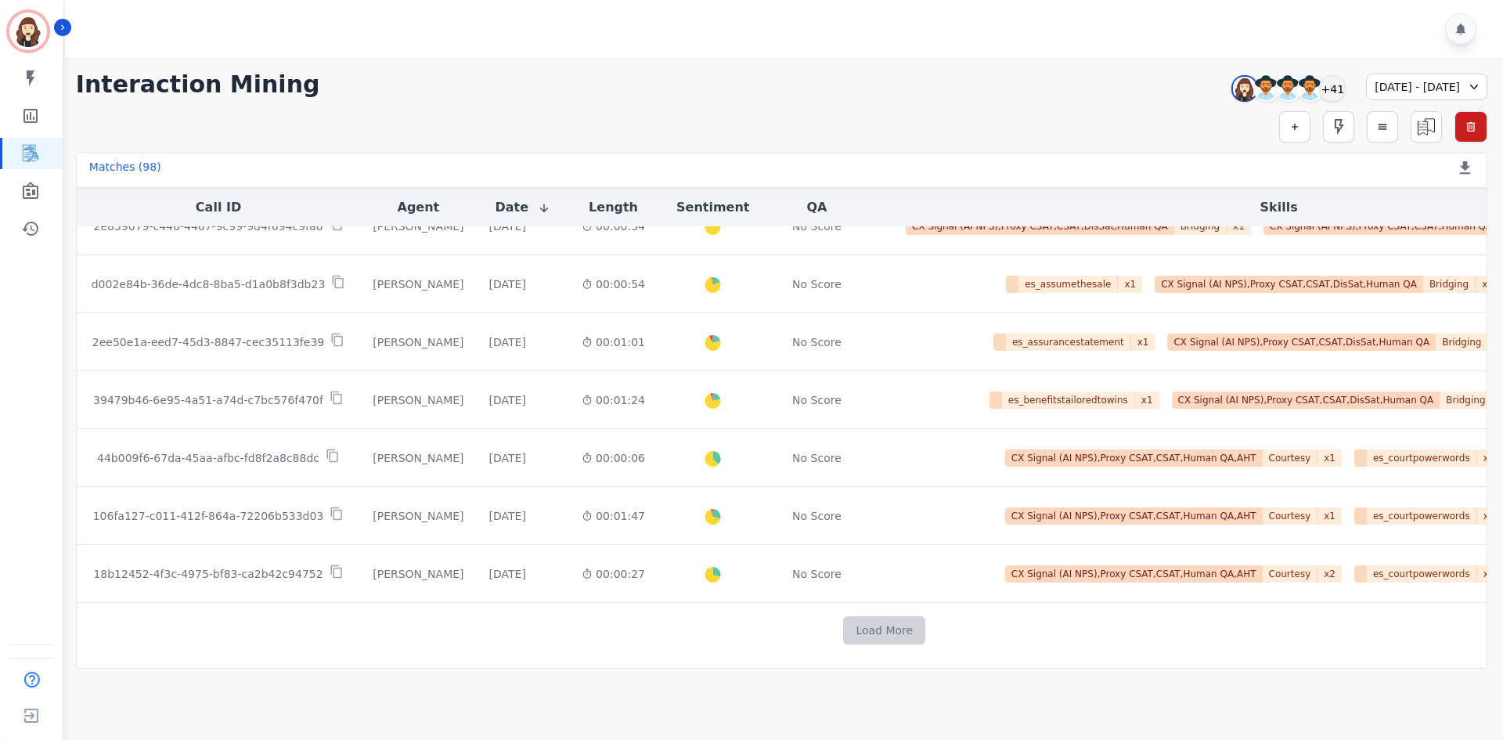
click at [748, 485] on button "Load More" at bounding box center [884, 630] width 82 height 28
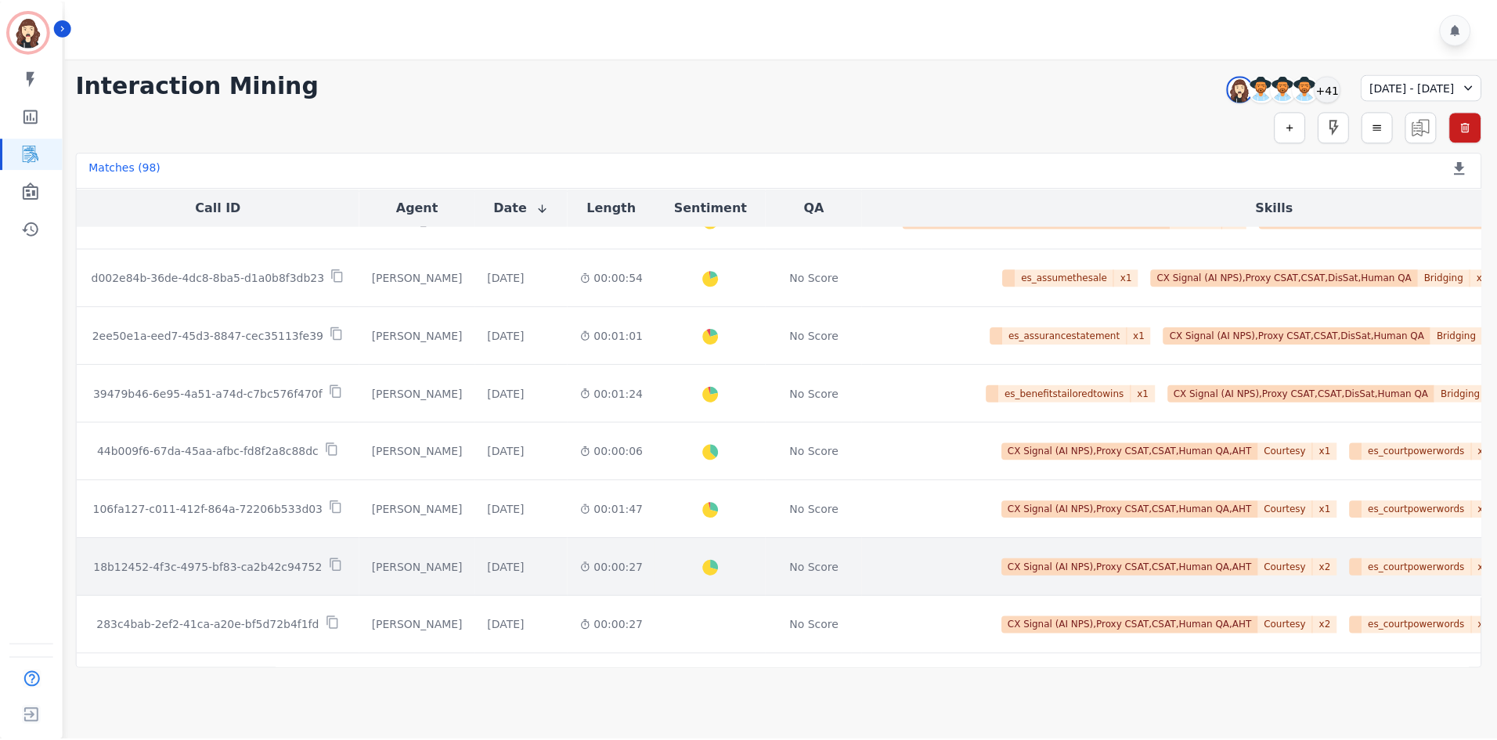
scroll to position [1101, 0]
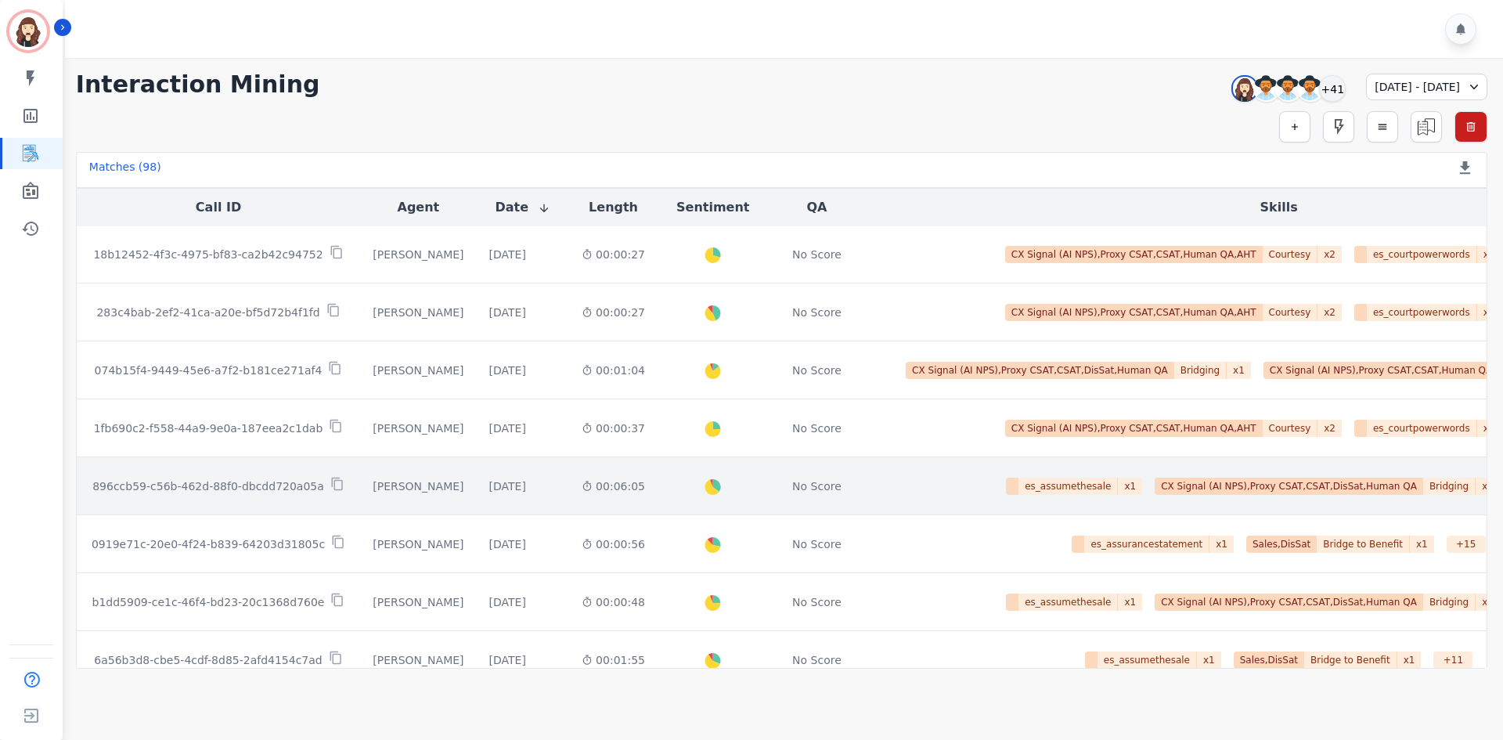
click at [207, 482] on p "896ccb59-c56b-462d-88f0-dbcdd720a05a" at bounding box center [208, 486] width 232 height 16
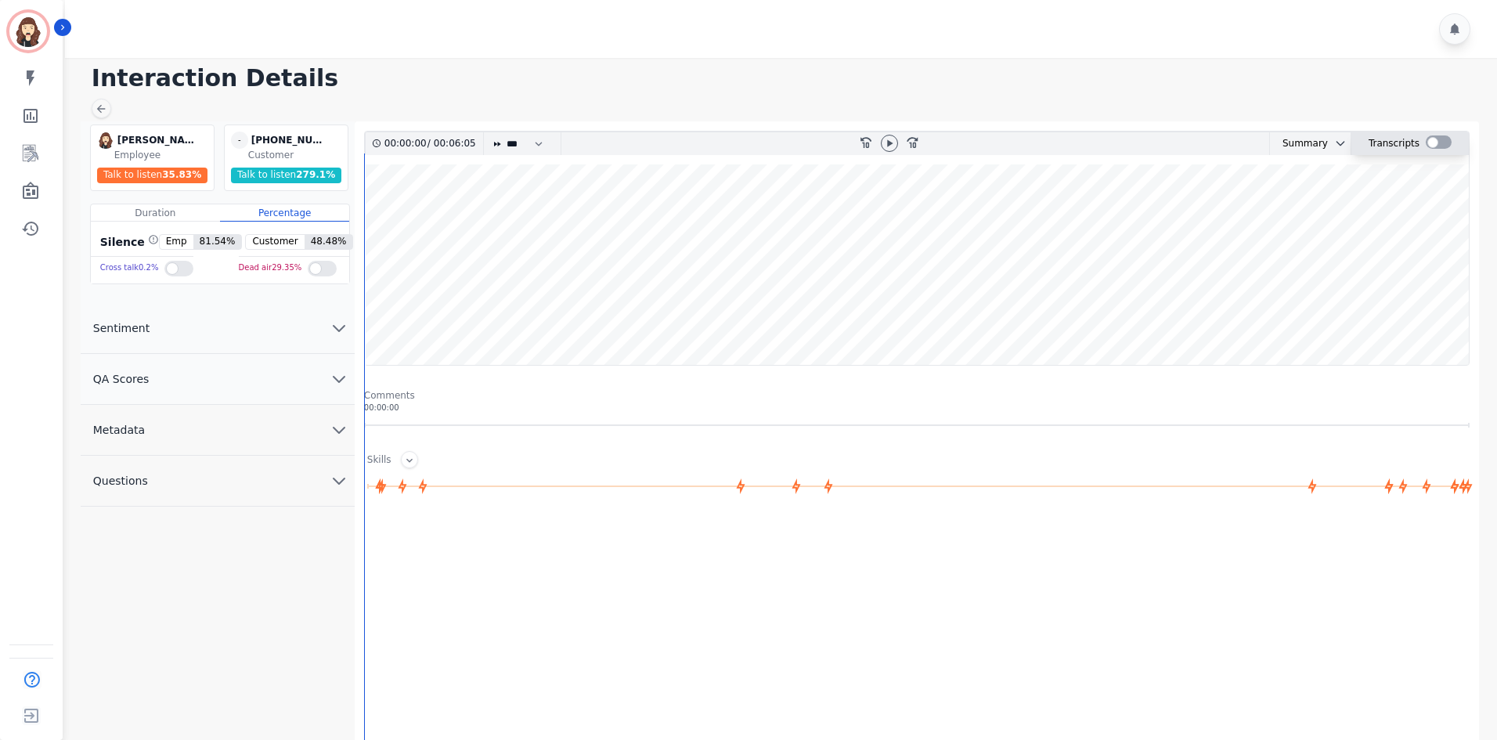
click at [748, 142] on div at bounding box center [1438, 141] width 26 height 13
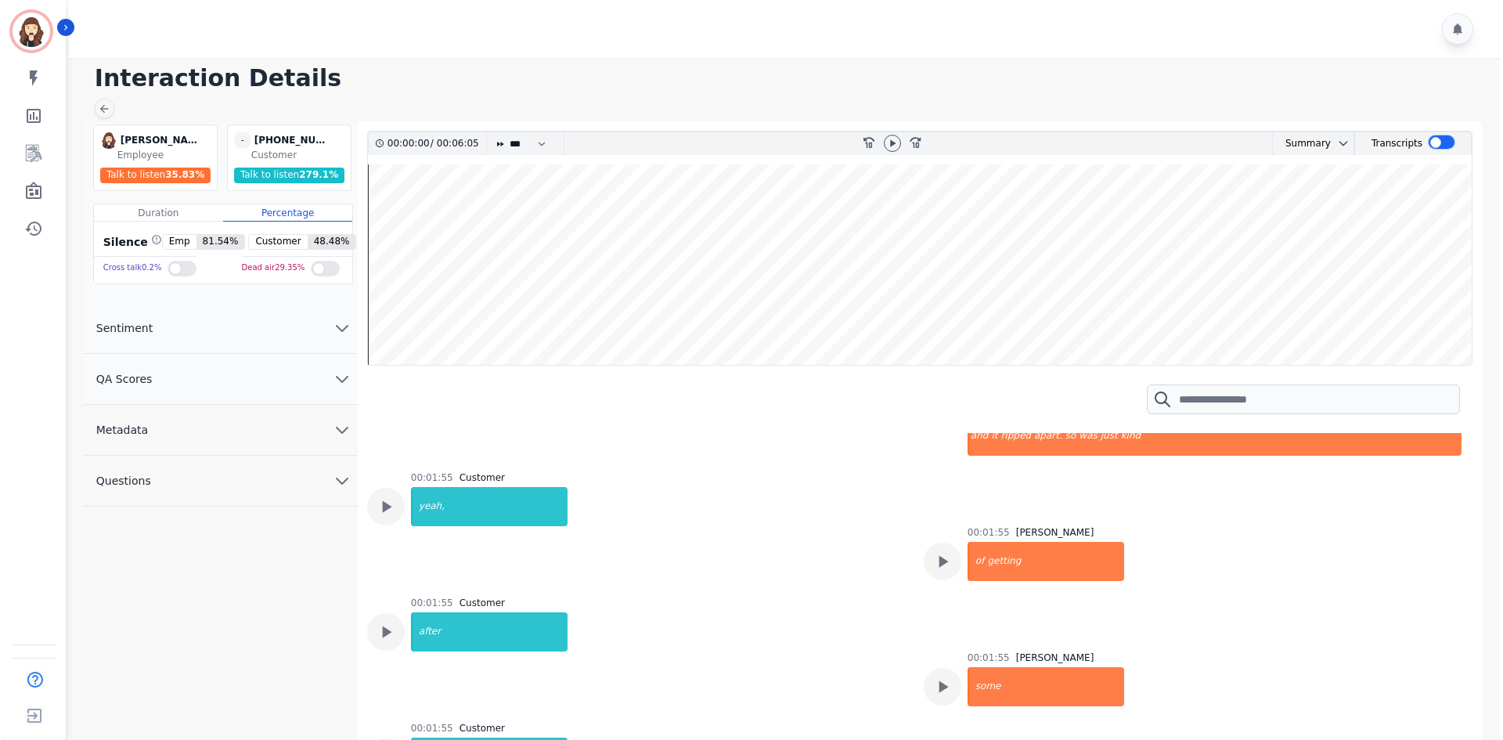
scroll to position [1983, 0]
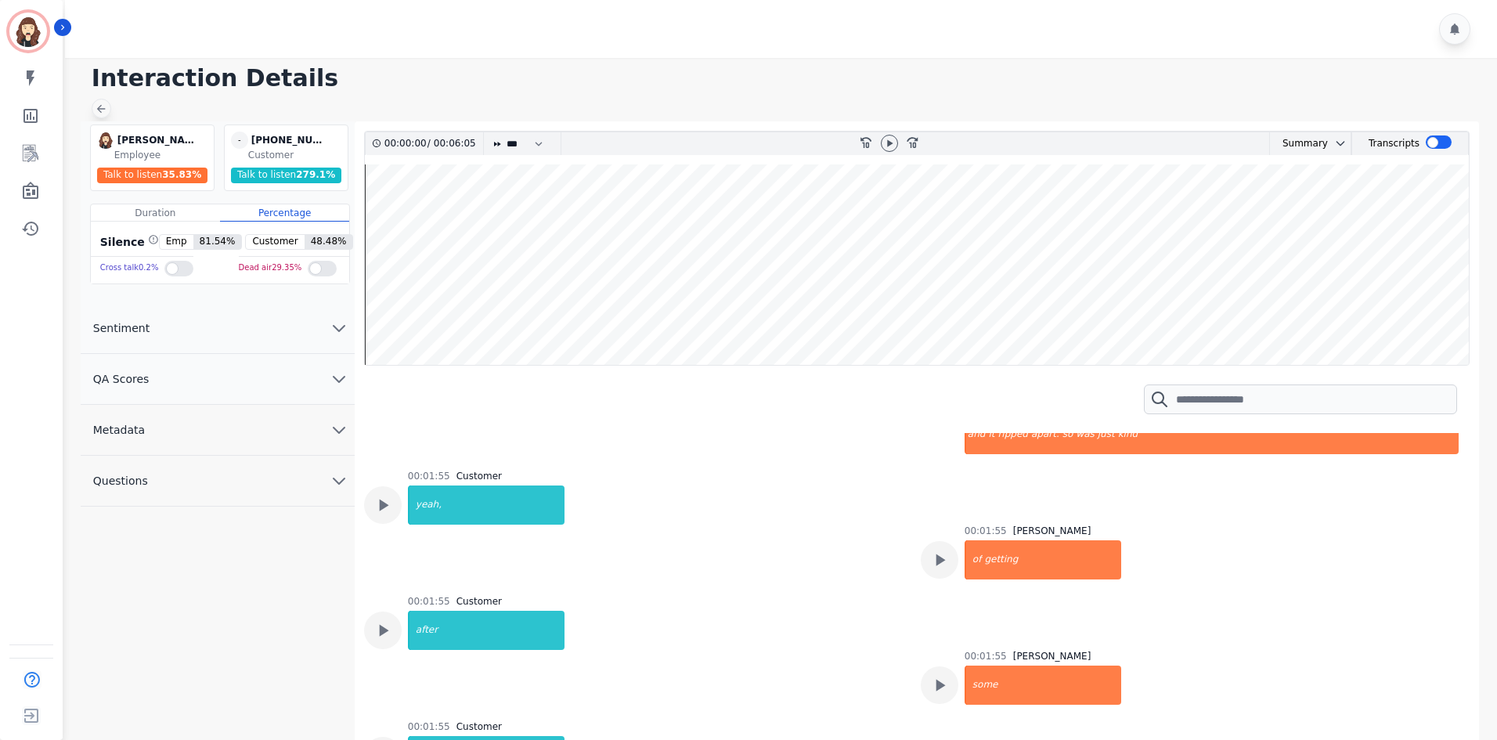
click at [106, 105] on icon at bounding box center [101, 109] width 13 height 13
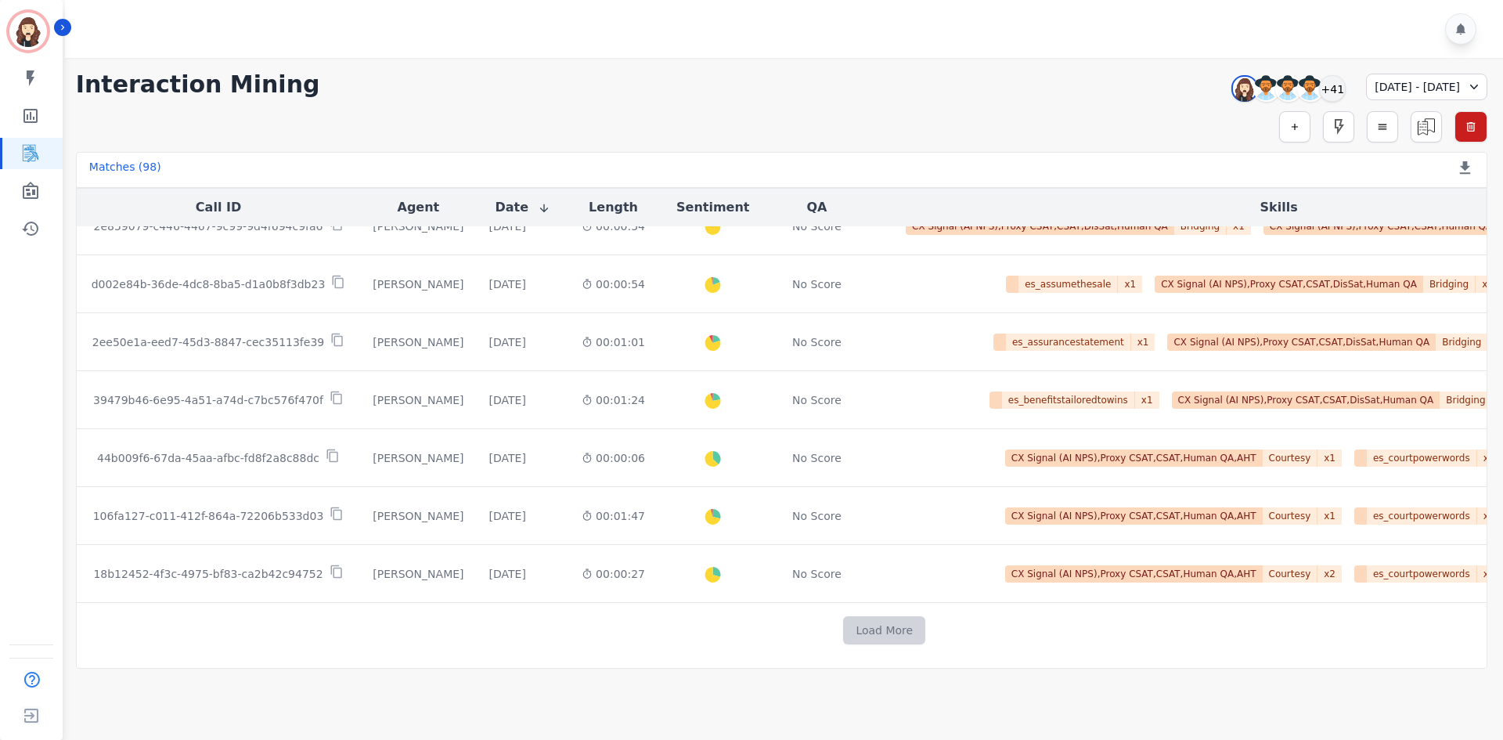
scroll to position [778, 0]
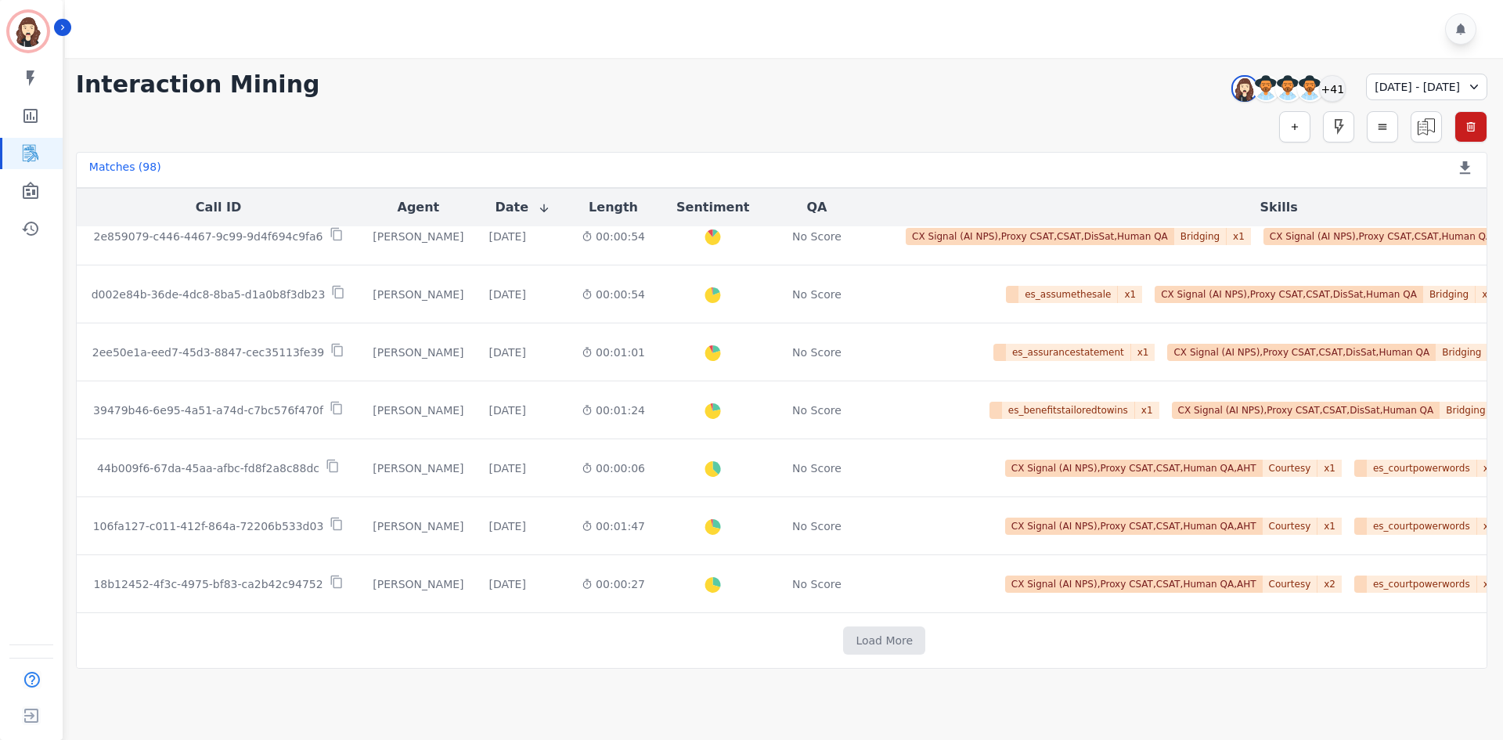
click at [748, 485] on td "Load More" at bounding box center [885, 641] width 1616 height 56
click at [748, 485] on button "Load More" at bounding box center [884, 640] width 82 height 28
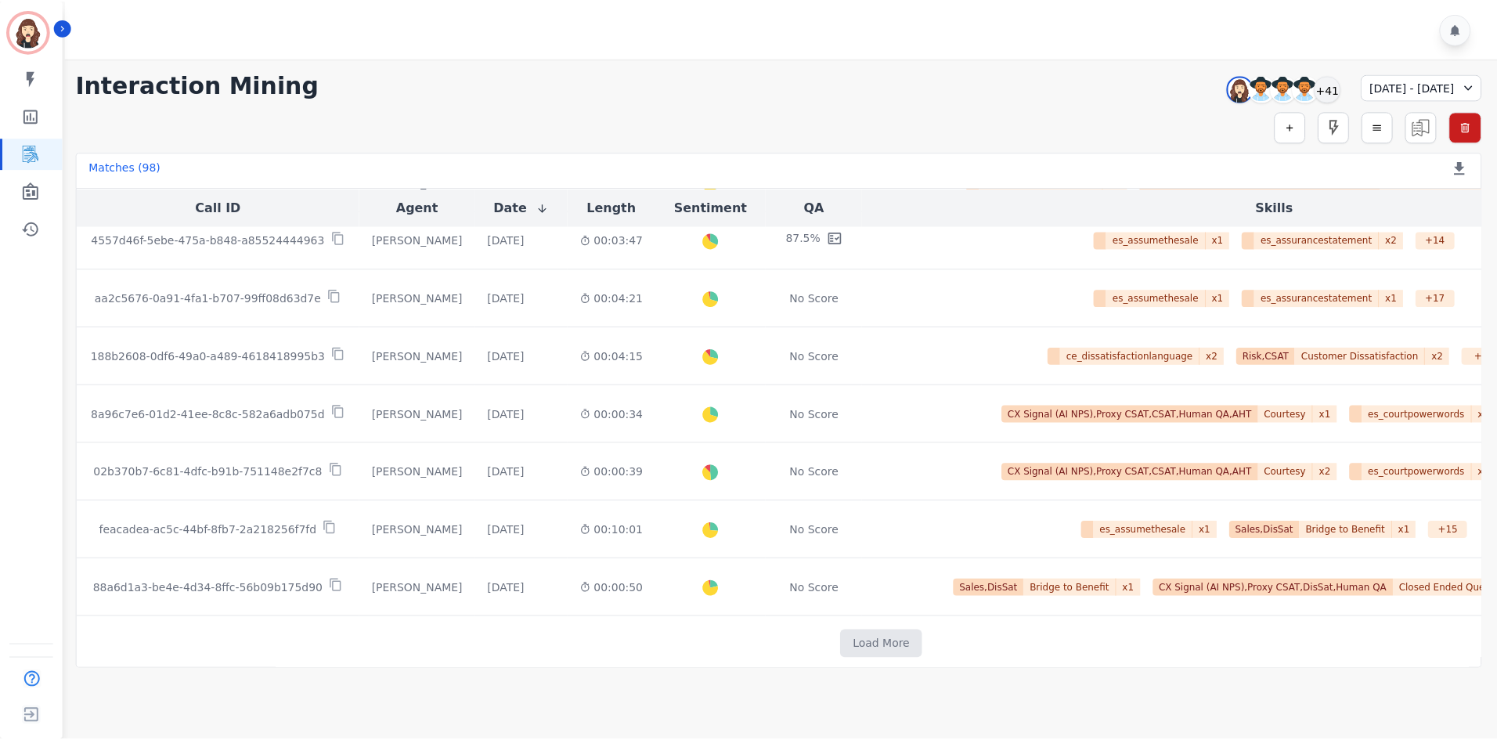
scroll to position [1947, 0]
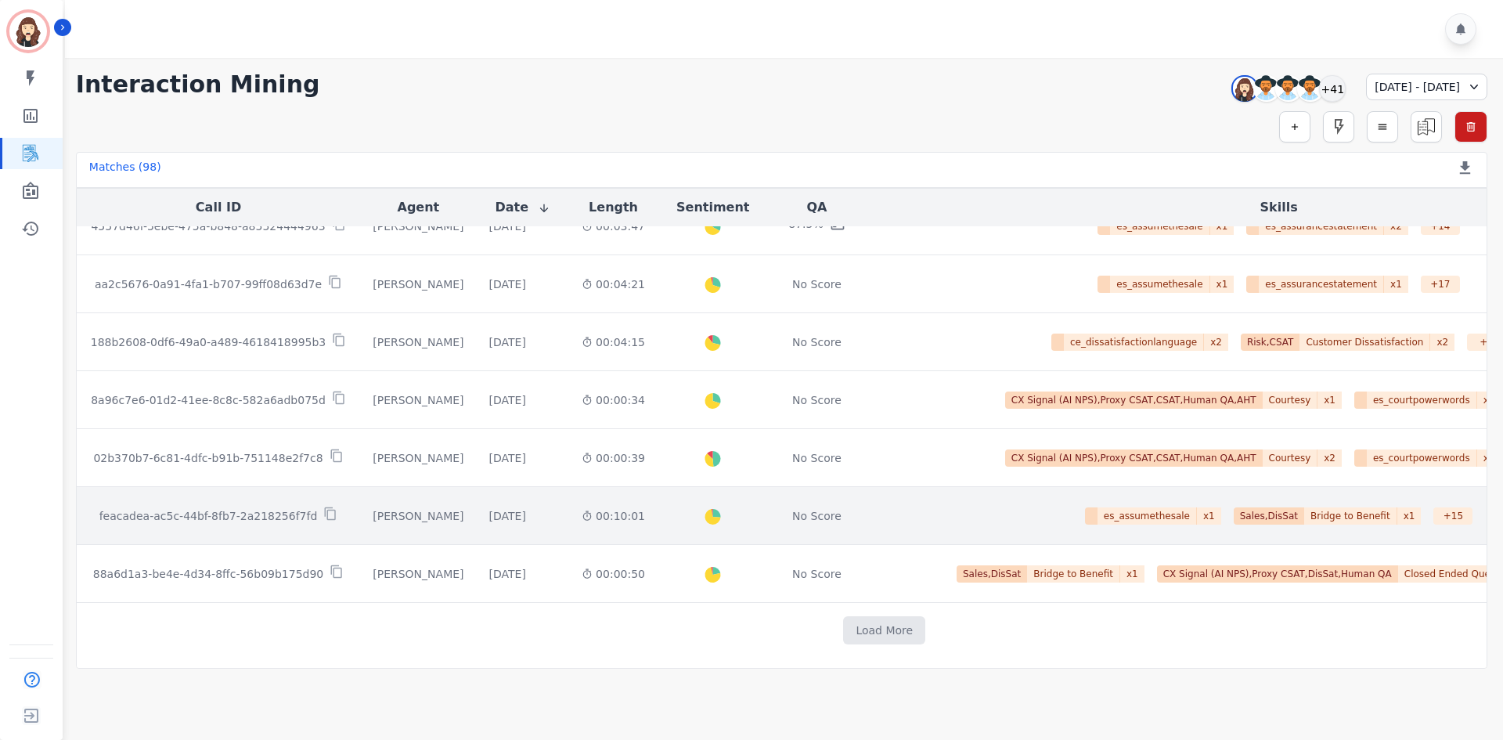
click at [217, 485] on p "feacadea-ac5c-44bf-8fb7-2a218256f7fd" at bounding box center [208, 516] width 218 height 16
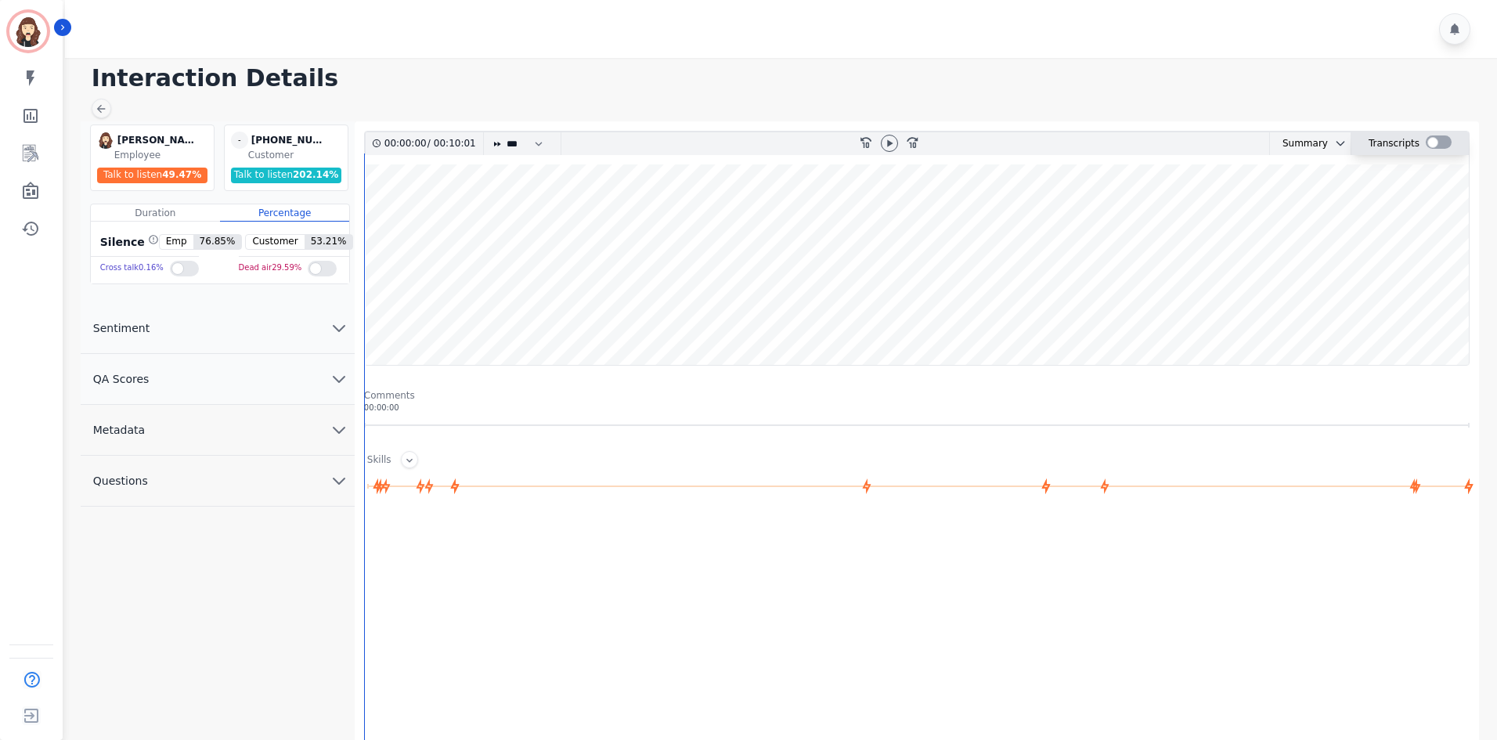
click at [748, 148] on div at bounding box center [1438, 141] width 26 height 13
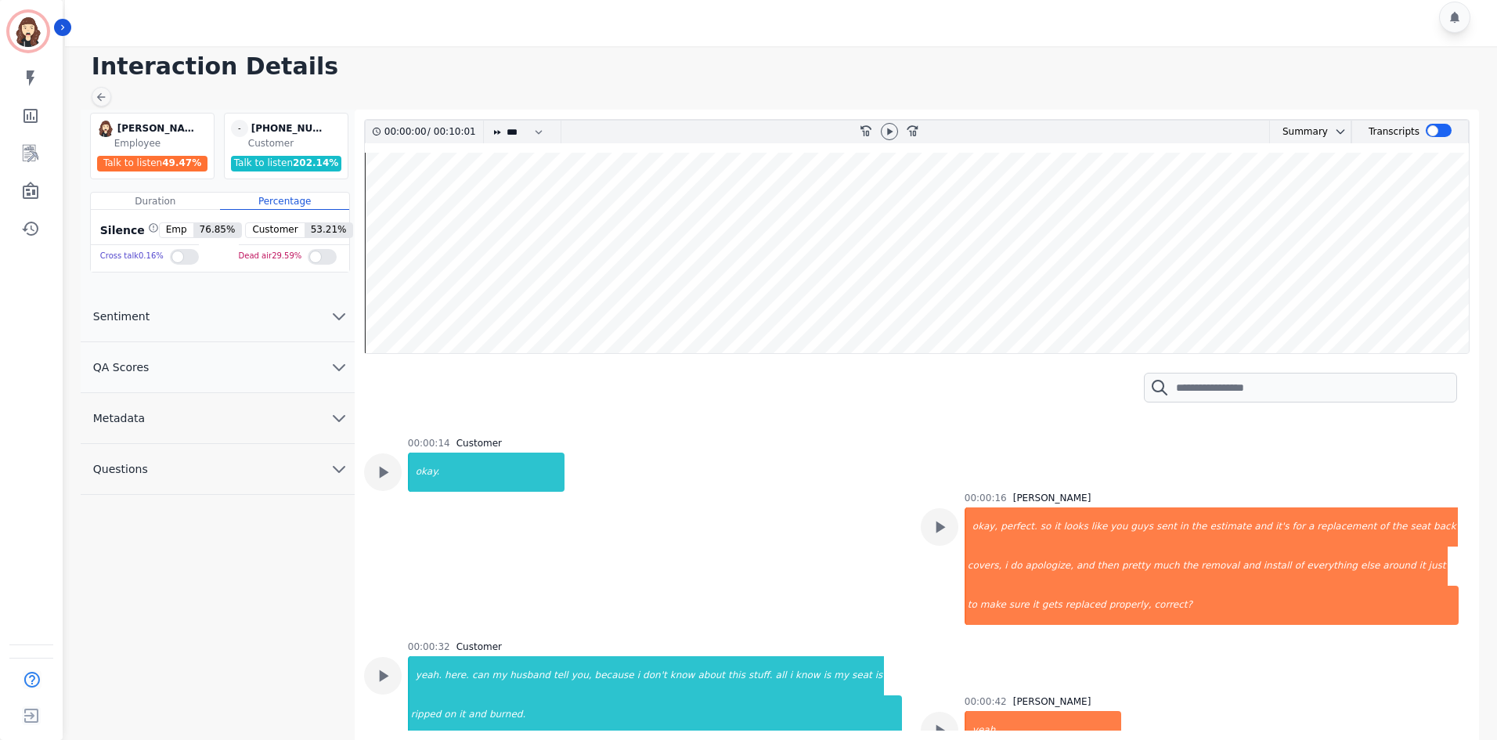
scroll to position [417, 0]
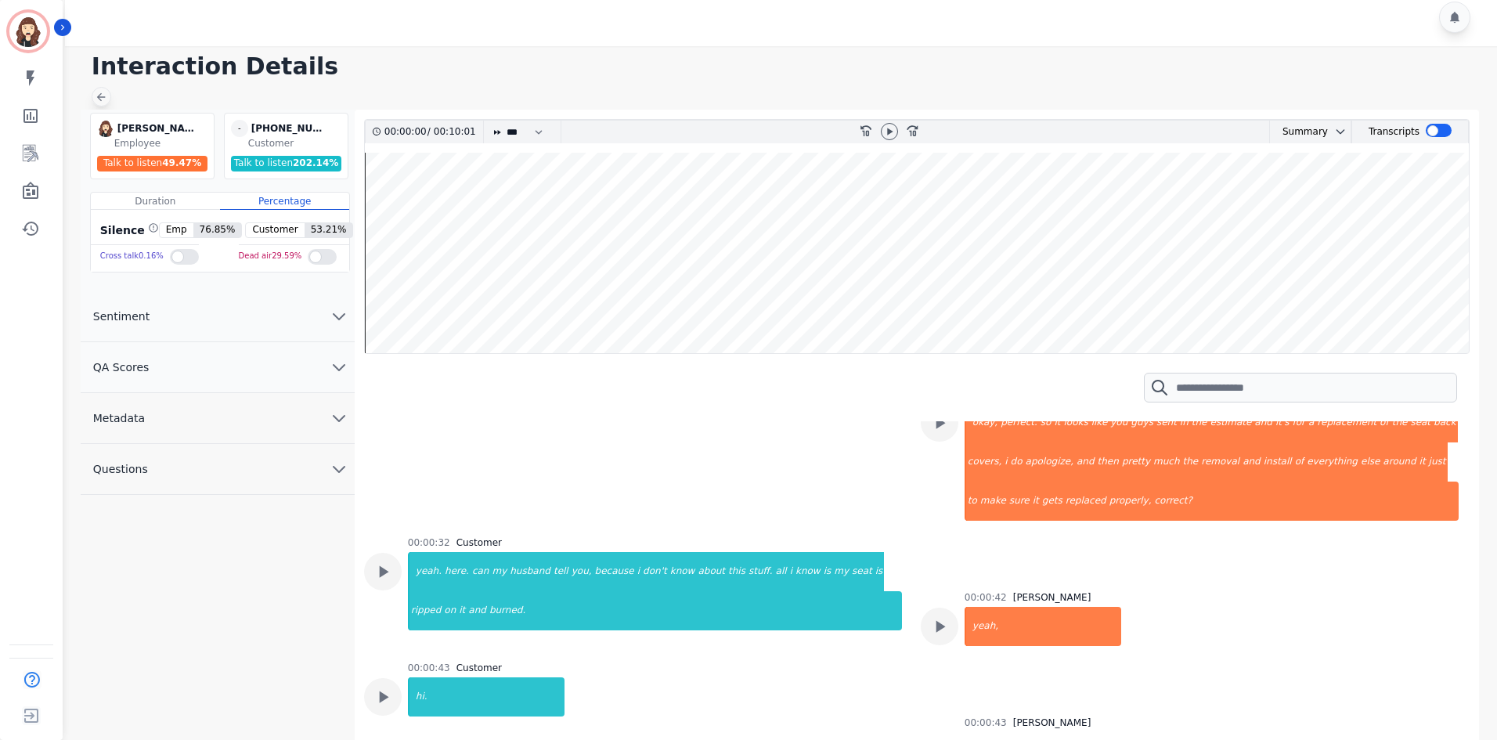
click at [103, 91] on icon at bounding box center [101, 97] width 13 height 13
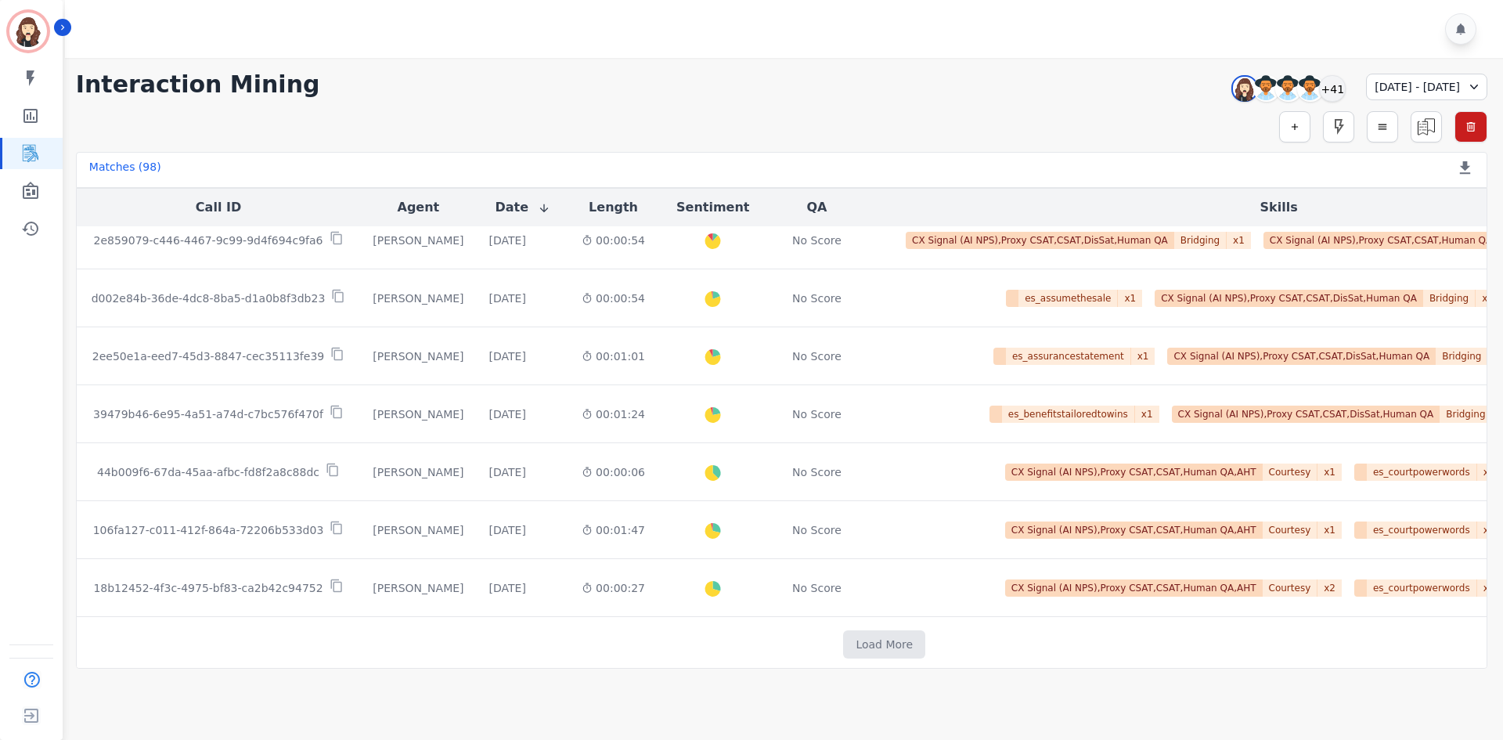
scroll to position [788, 0]
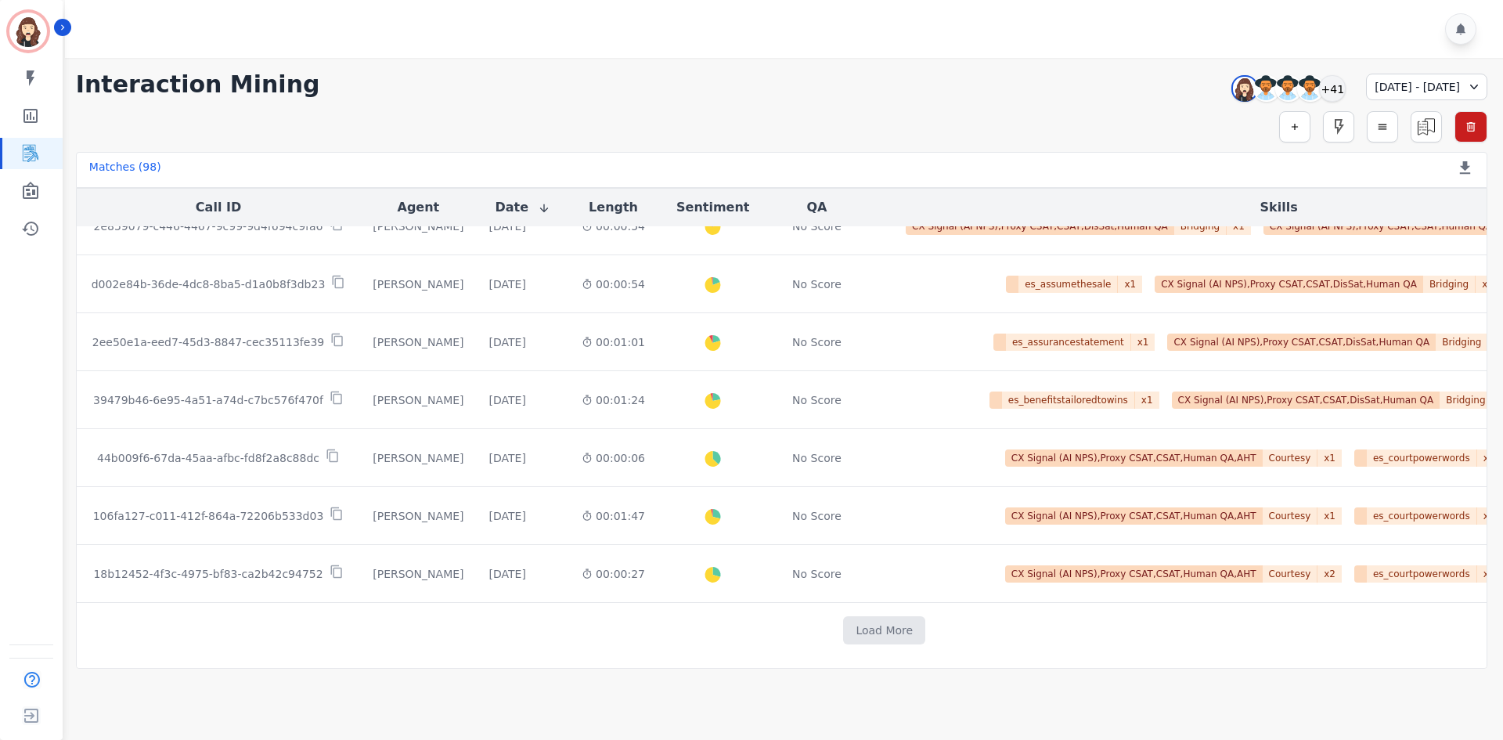
click at [748, 485] on td "Load More" at bounding box center [885, 631] width 1616 height 56
click at [748, 485] on button "Load More" at bounding box center [884, 630] width 82 height 28
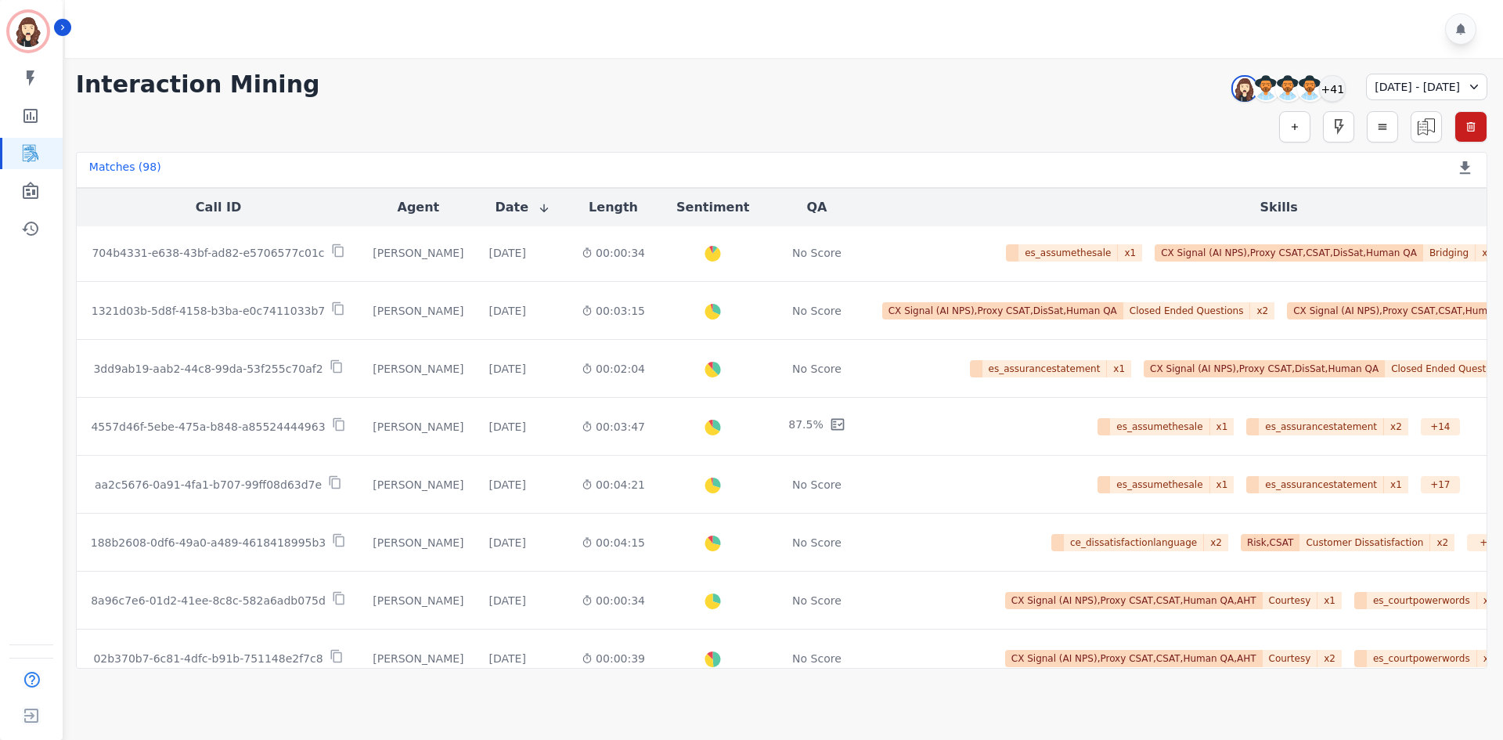
scroll to position [1947, 0]
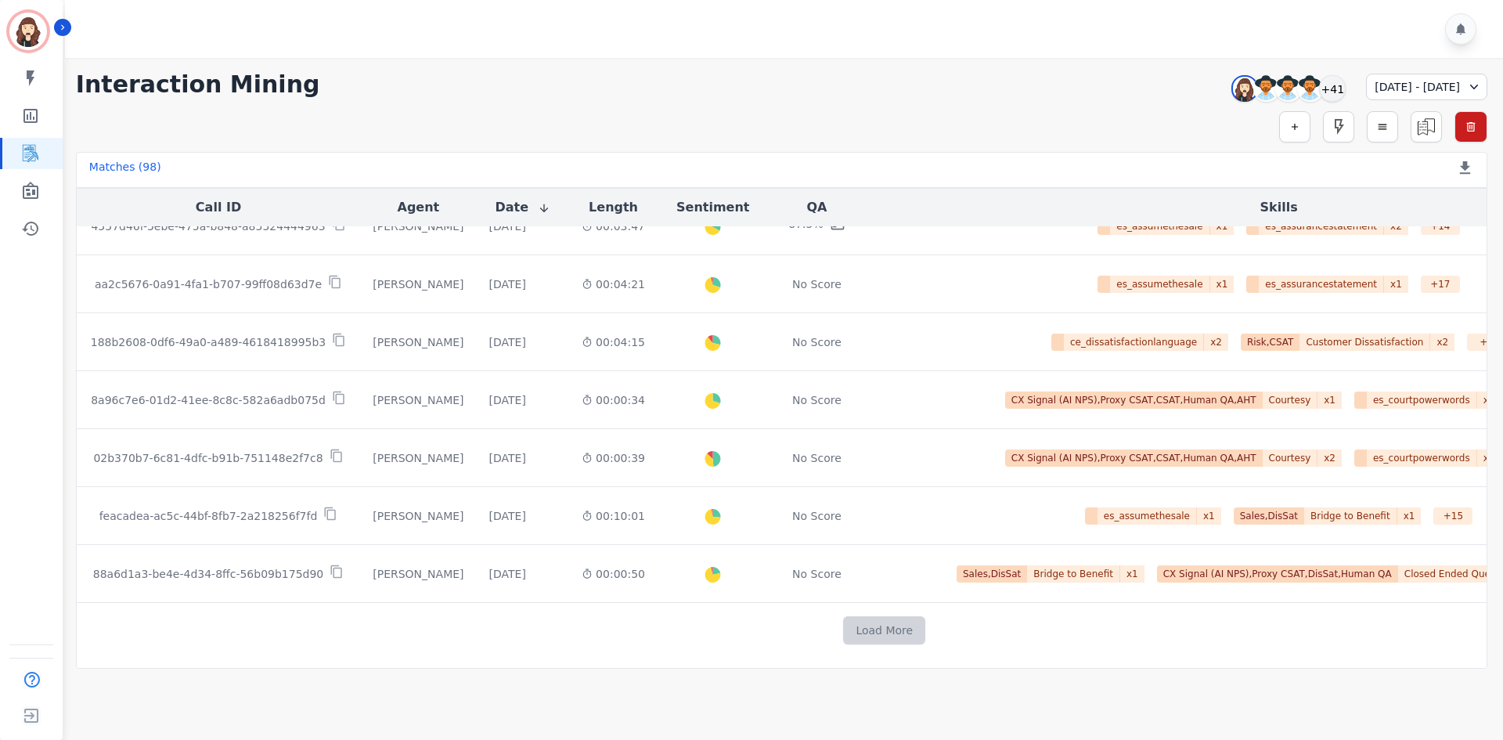
click at [748, 485] on button "Load More" at bounding box center [884, 630] width 82 height 28
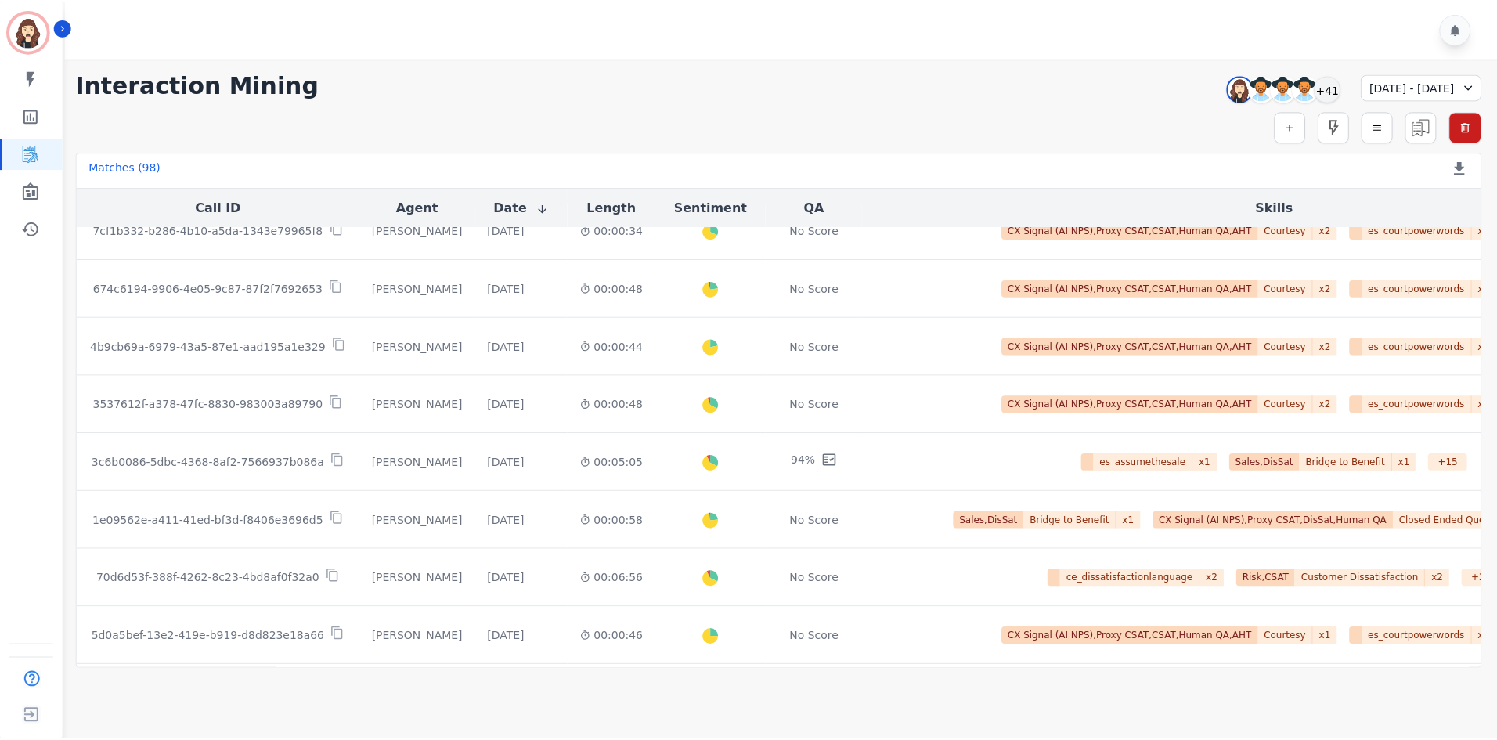
scroll to position [2782, 0]
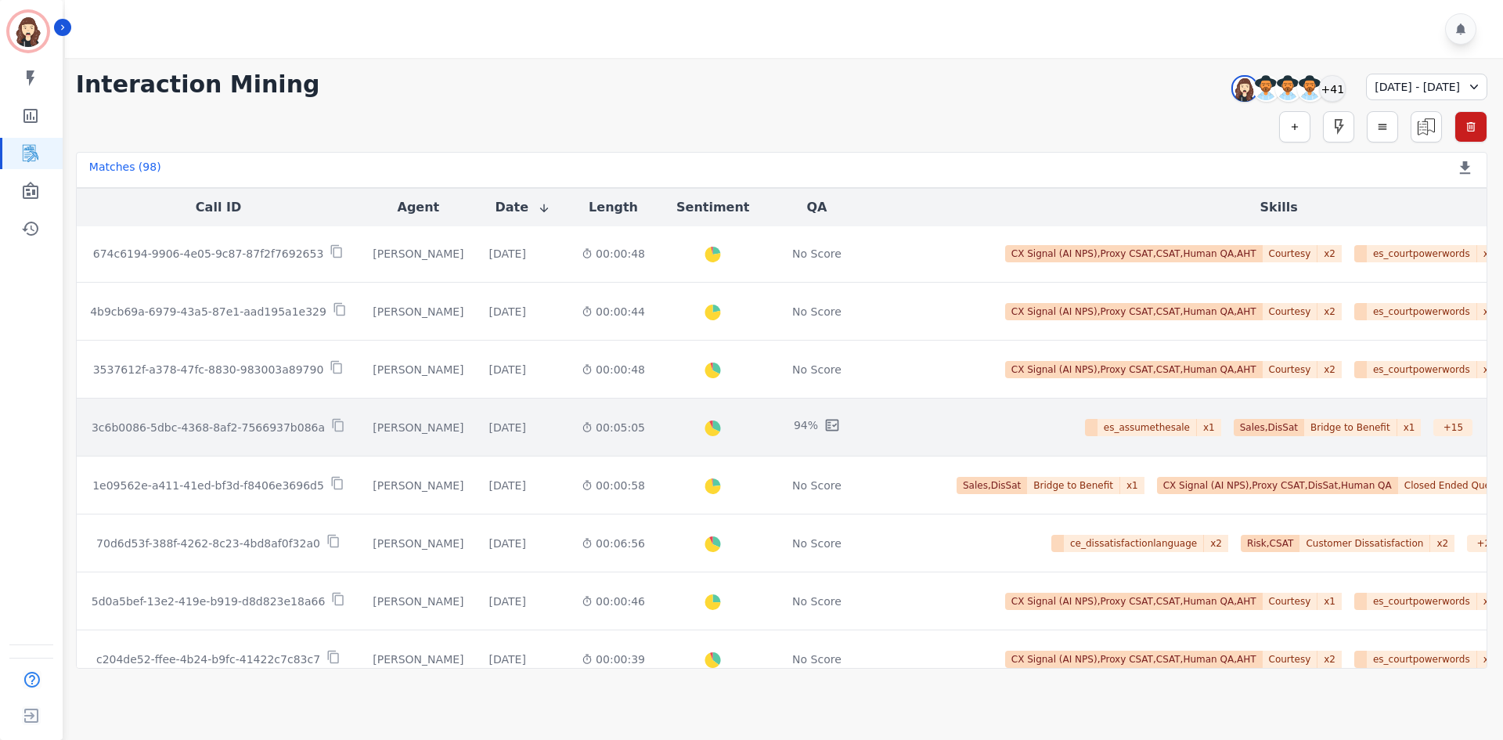
click at [247, 435] on div "3c6b0086-5dbc-4368-8af2-7566937b086a" at bounding box center [218, 427] width 258 height 18
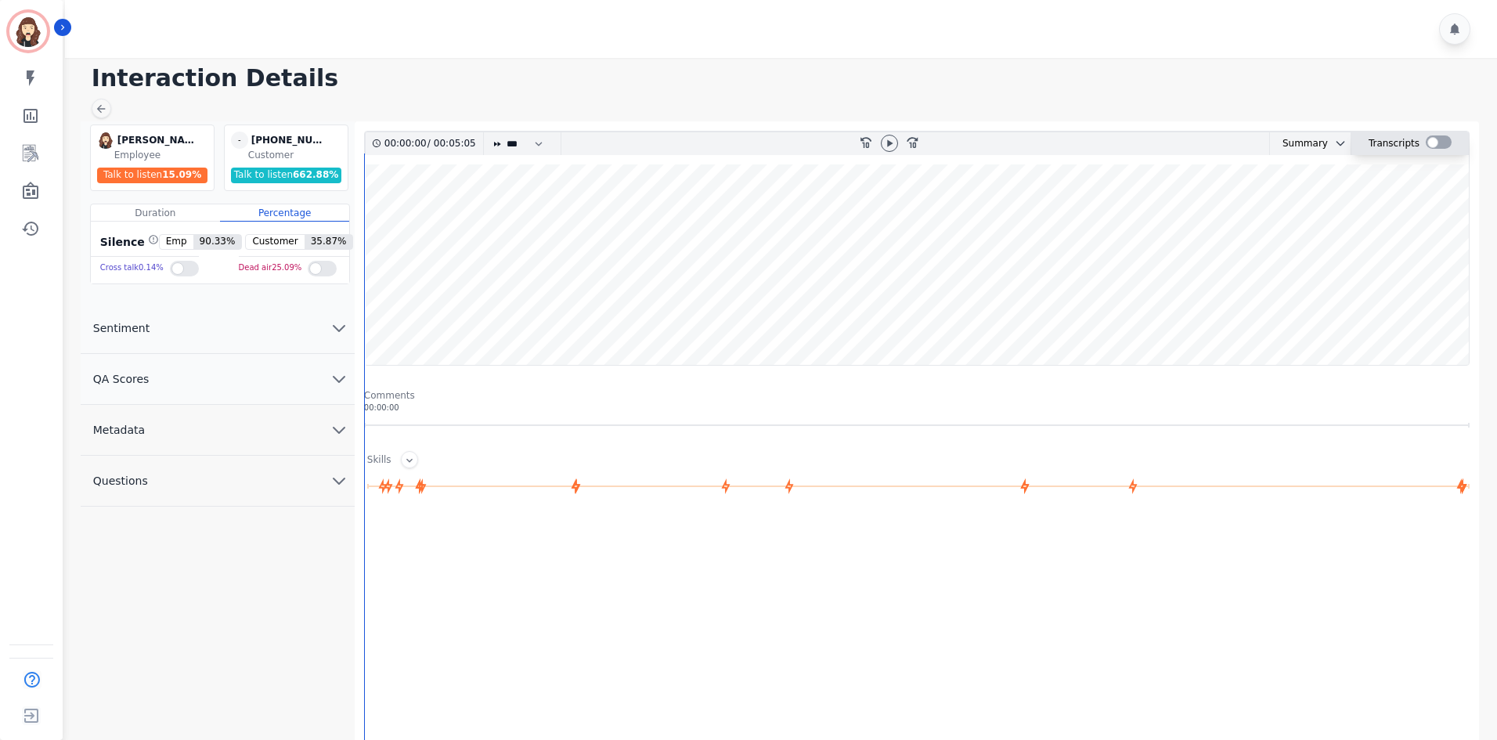
click at [748, 139] on div at bounding box center [1438, 141] width 26 height 13
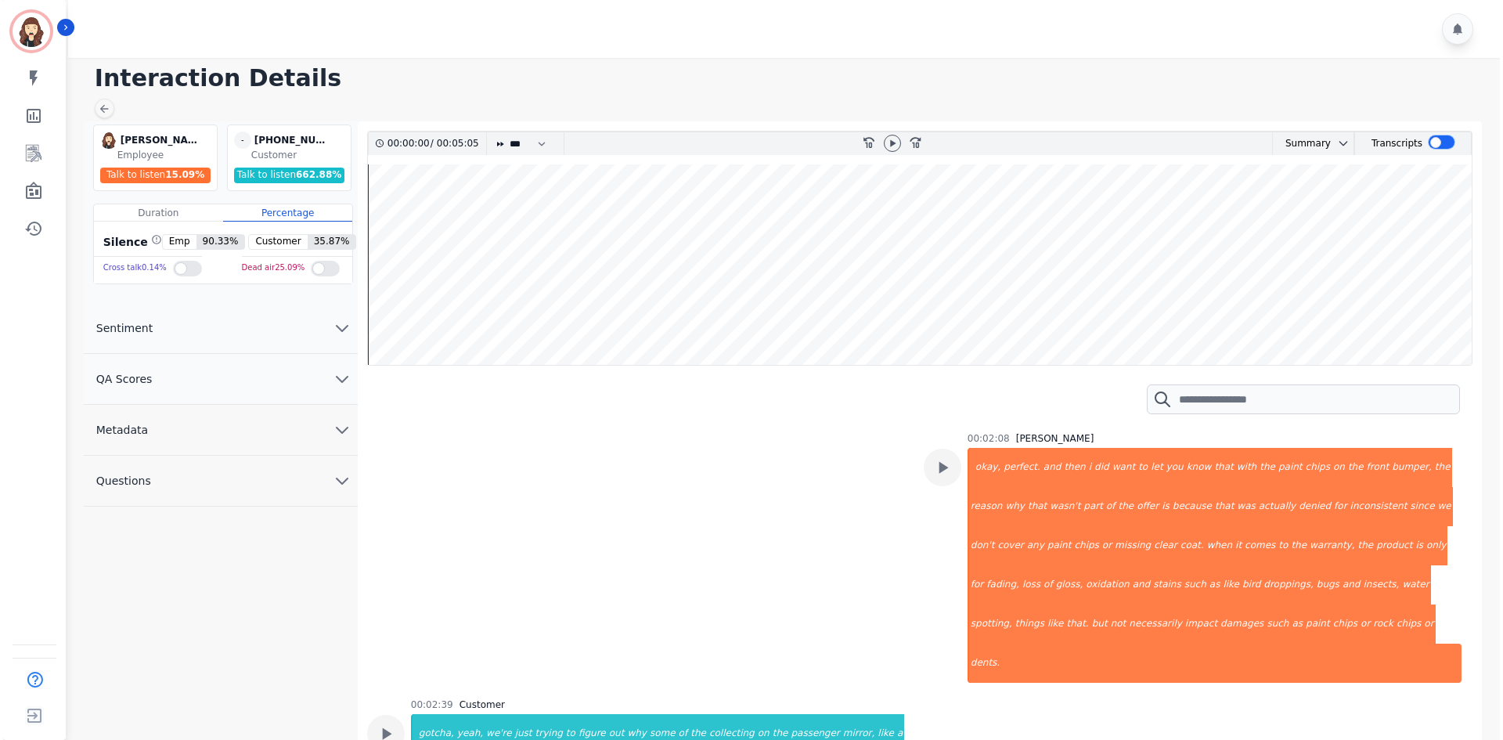
scroll to position [2609, 0]
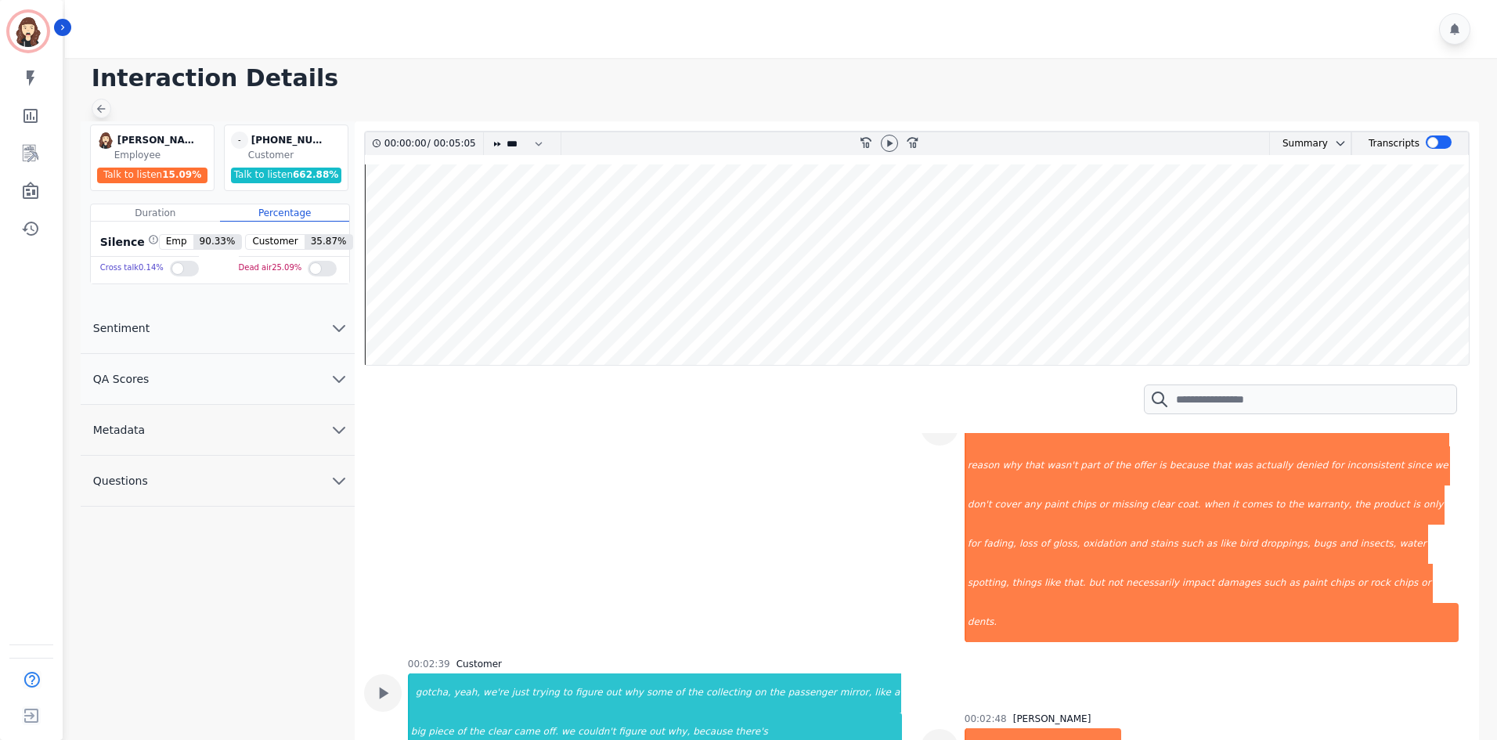
click at [107, 106] on div at bounding box center [102, 109] width 20 height 20
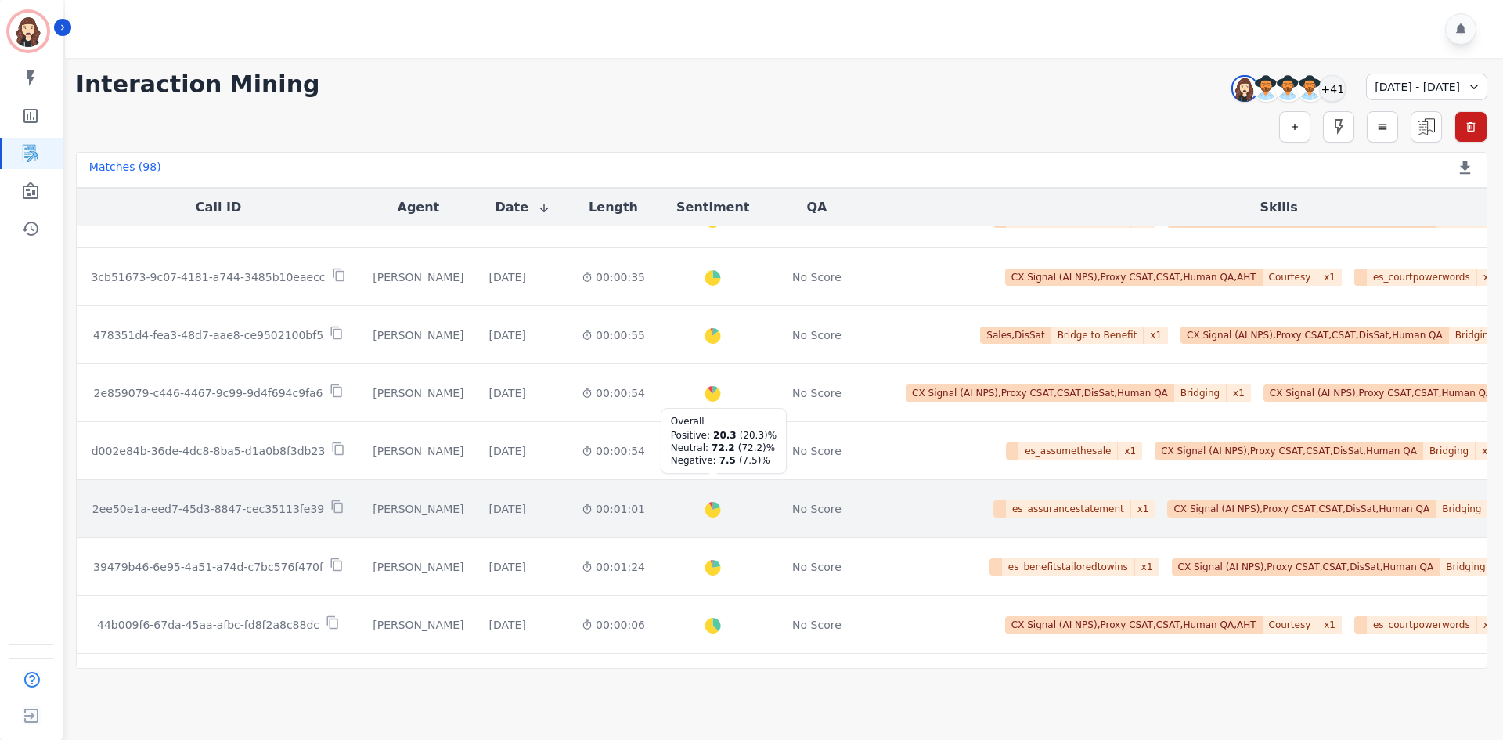
scroll to position [788, 0]
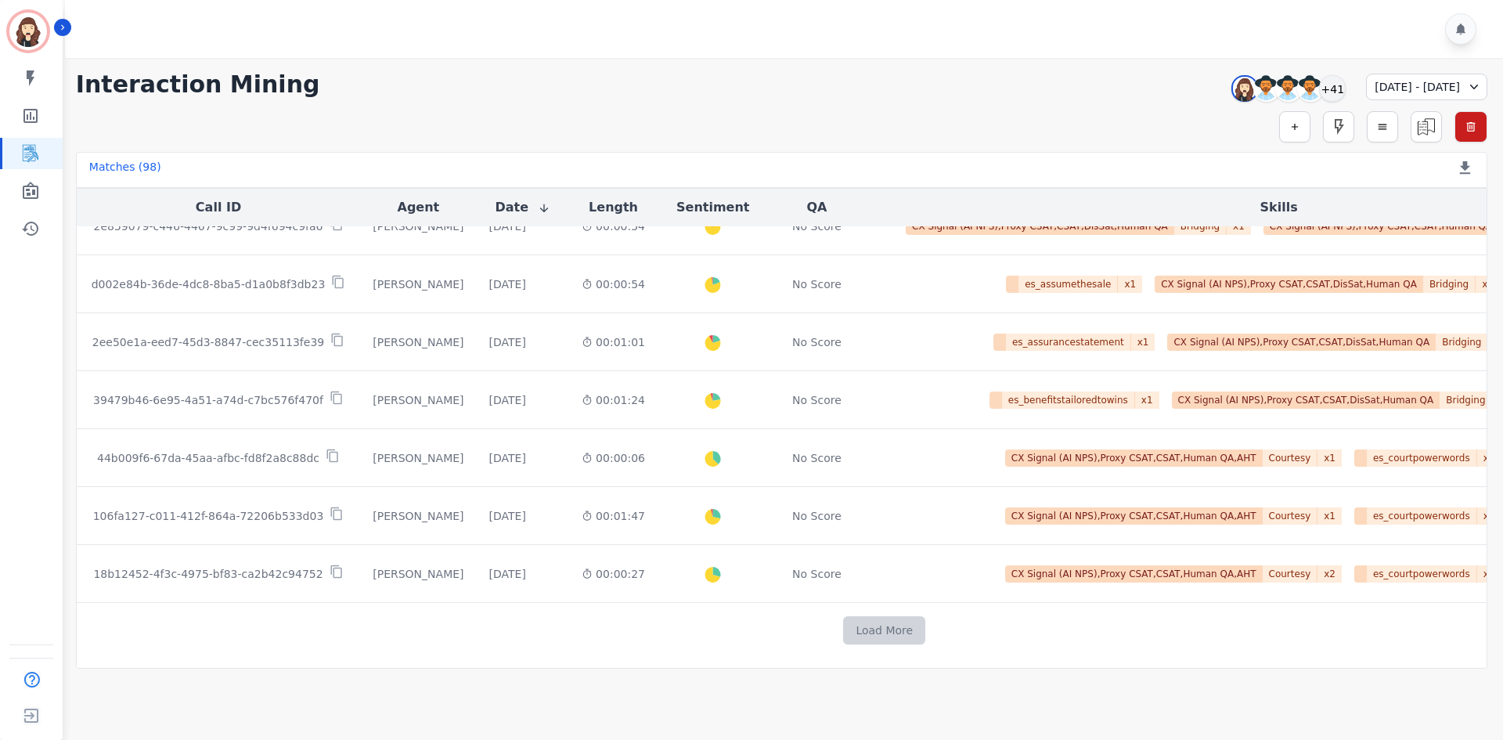
click at [748, 485] on button "Load More" at bounding box center [884, 630] width 82 height 28
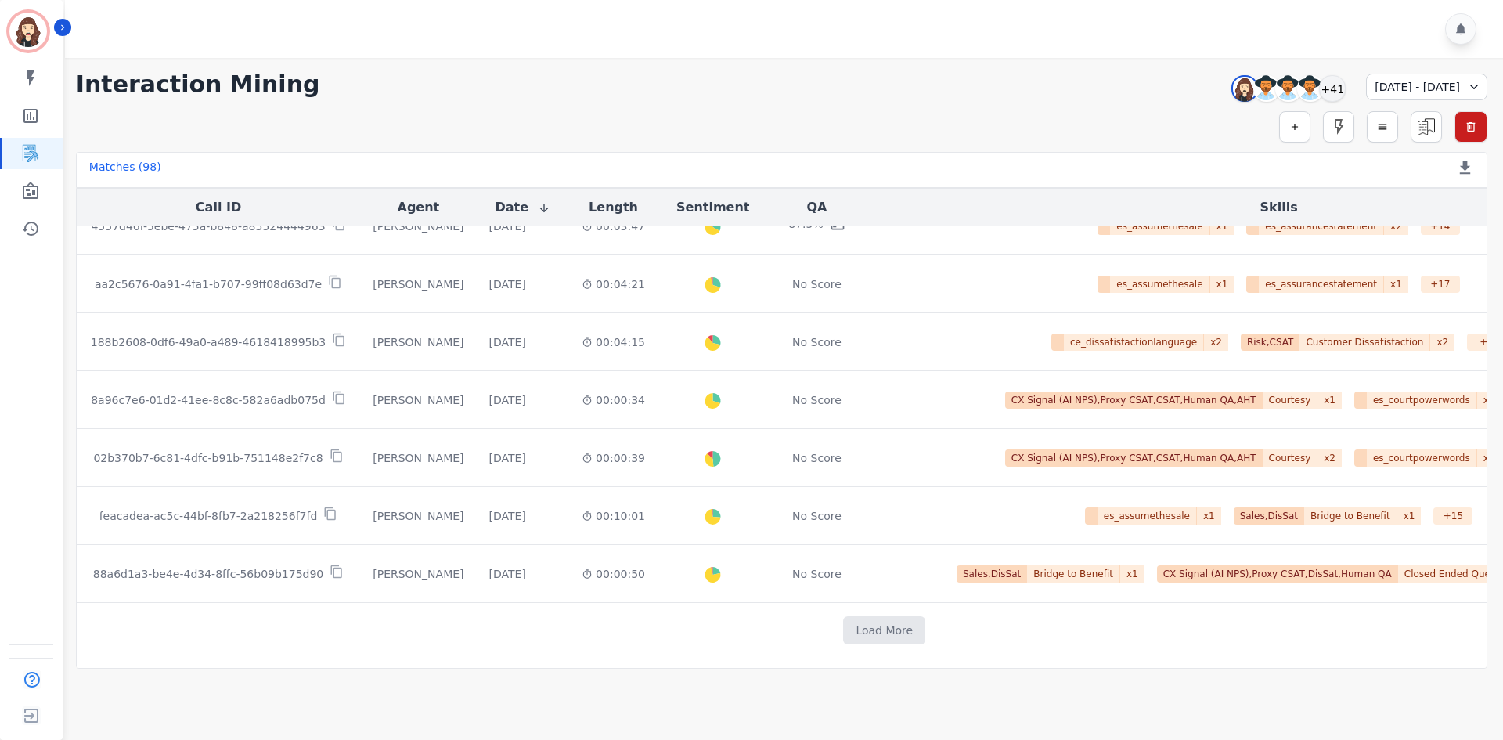
scroll to position [1947, 0]
click at [748, 485] on button "Load More" at bounding box center [884, 630] width 82 height 28
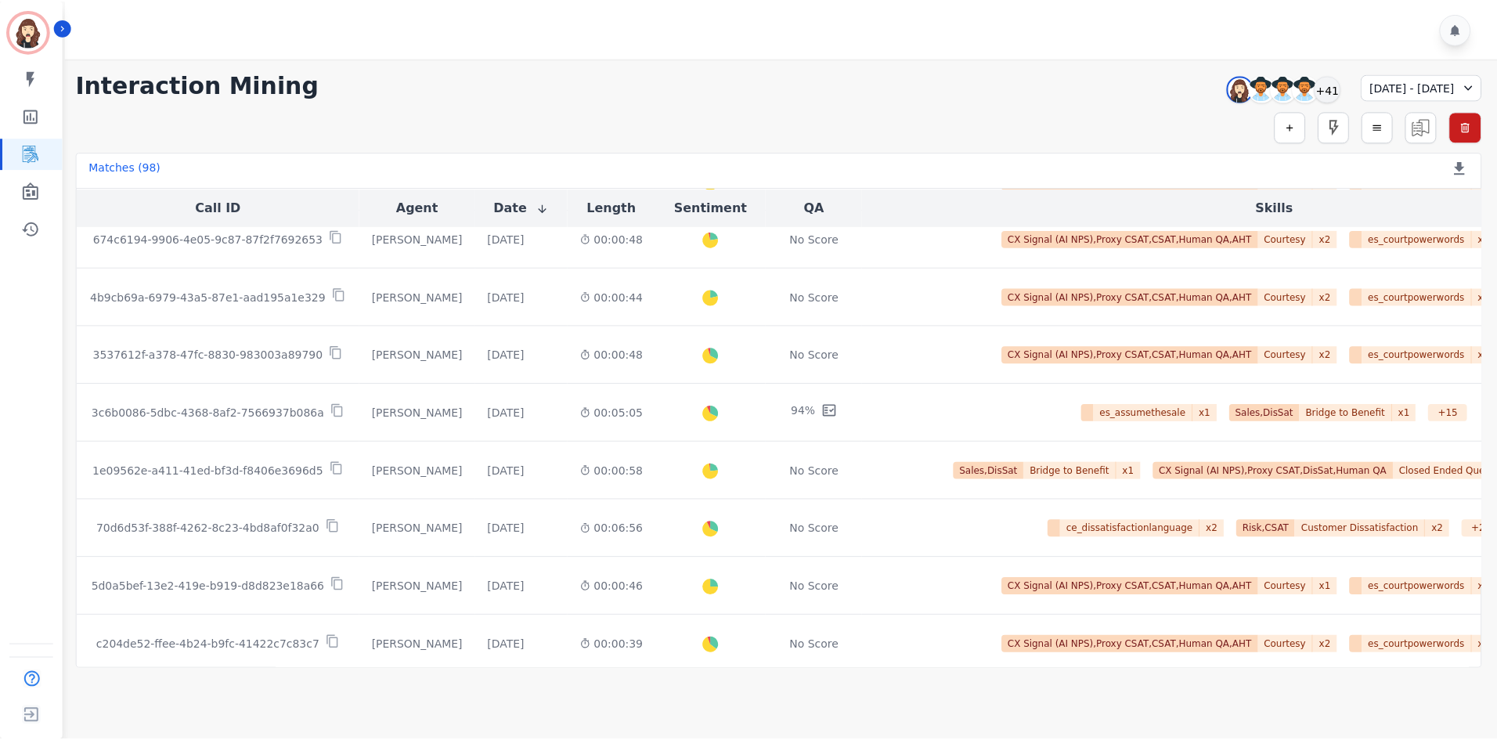
scroll to position [3105, 0]
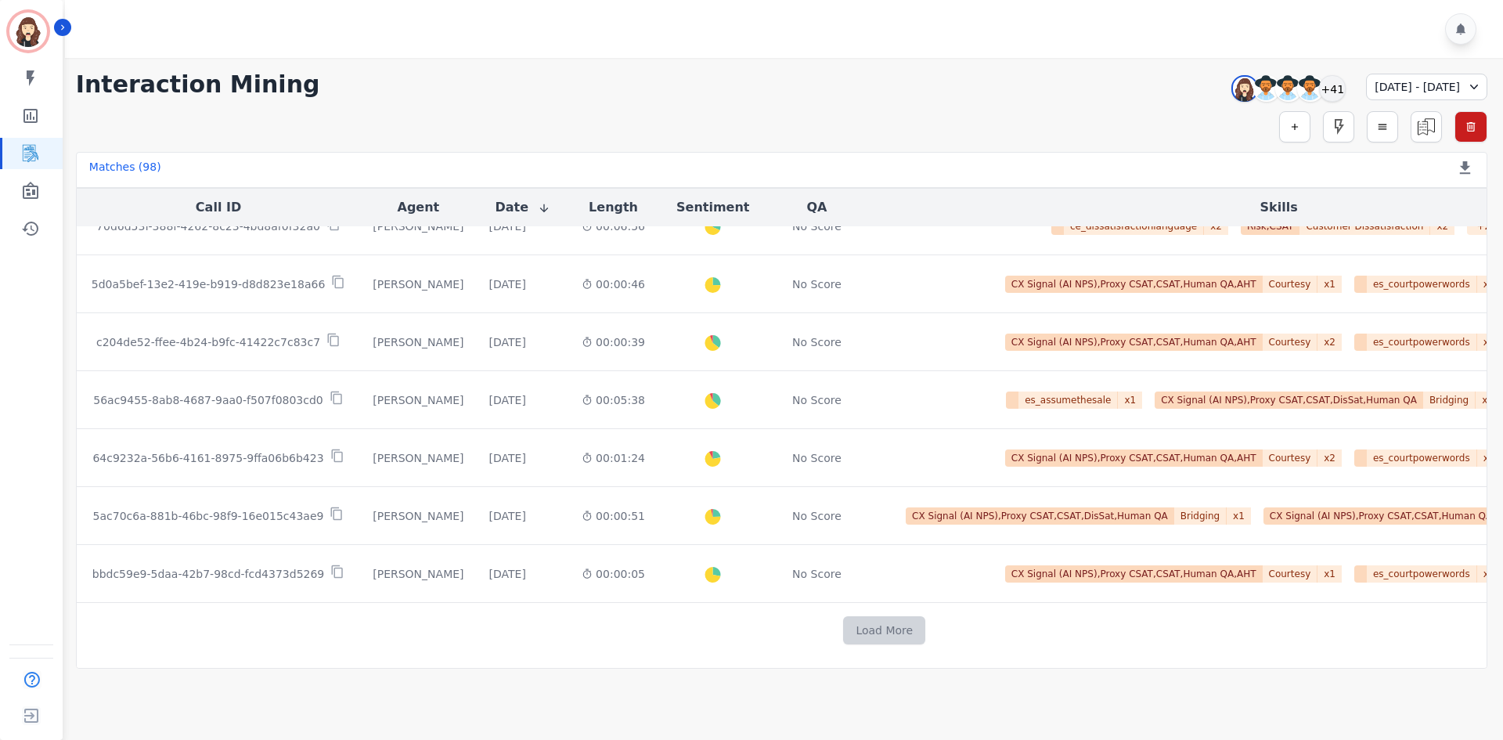
click at [748, 485] on button "Load More" at bounding box center [884, 630] width 82 height 28
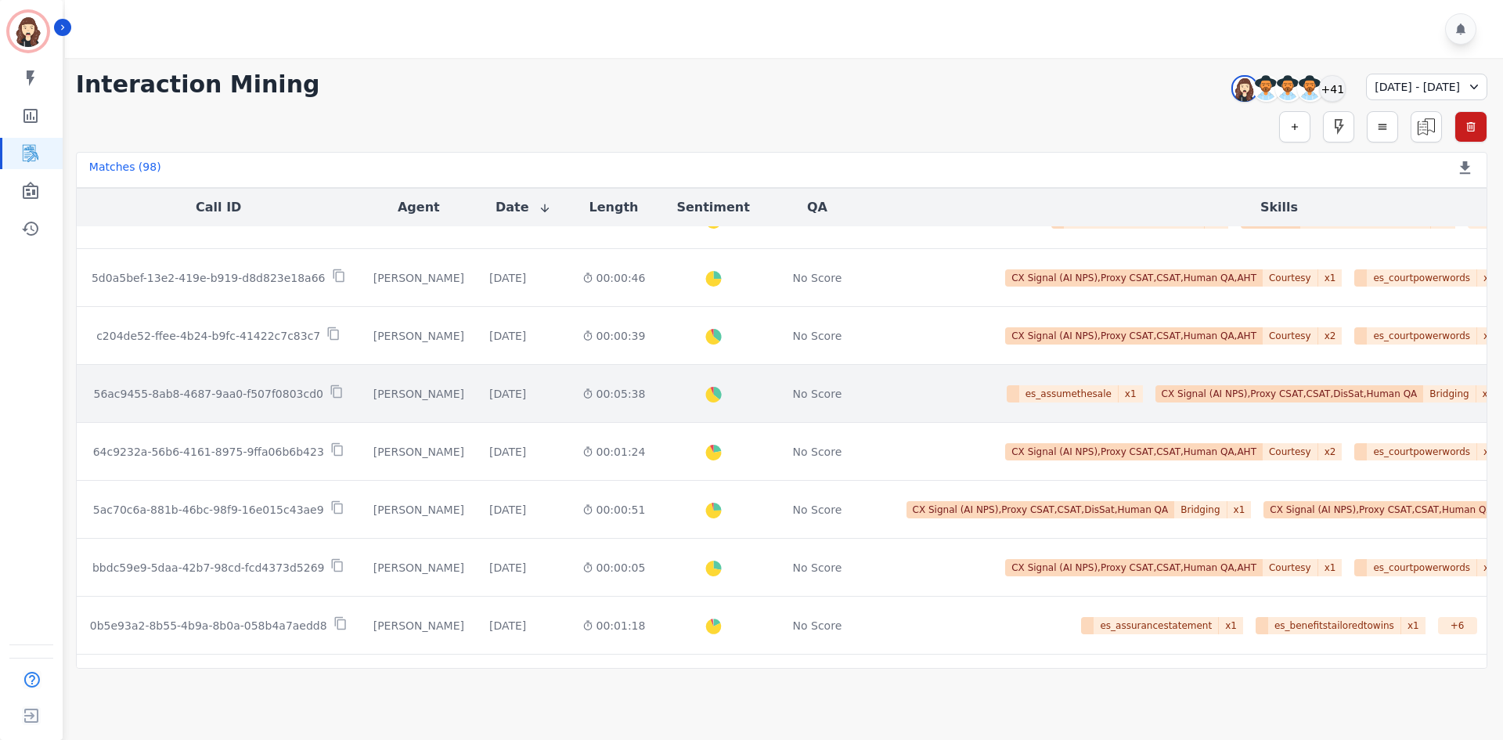
click at [189, 393] on p "56ac9455-8ab8-4687-9aa0-f507f0803cd0" at bounding box center [208, 394] width 230 height 16
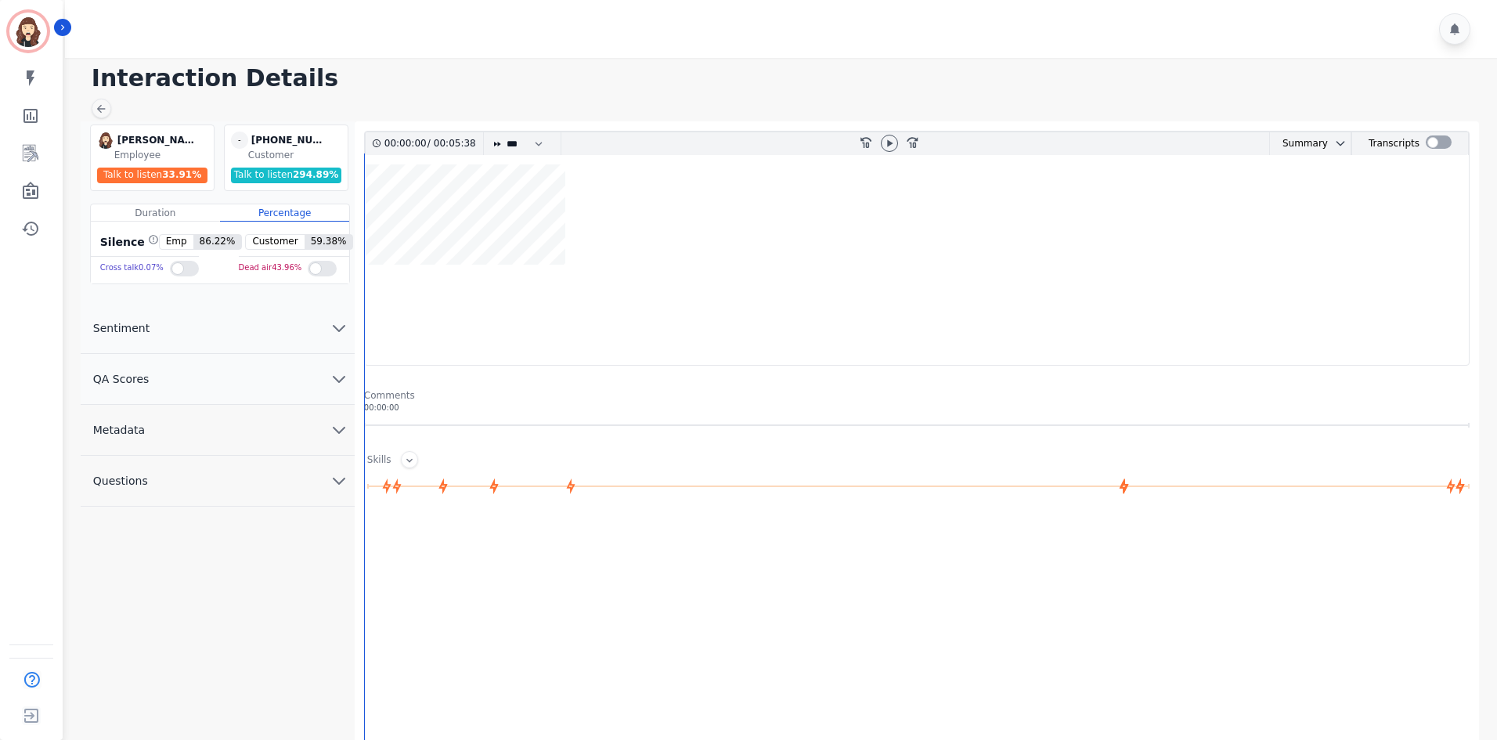
click at [395, 455] on div "Skills" at bounding box center [916, 459] width 1105 height 17
click at [405, 456] on icon at bounding box center [409, 460] width 13 height 13
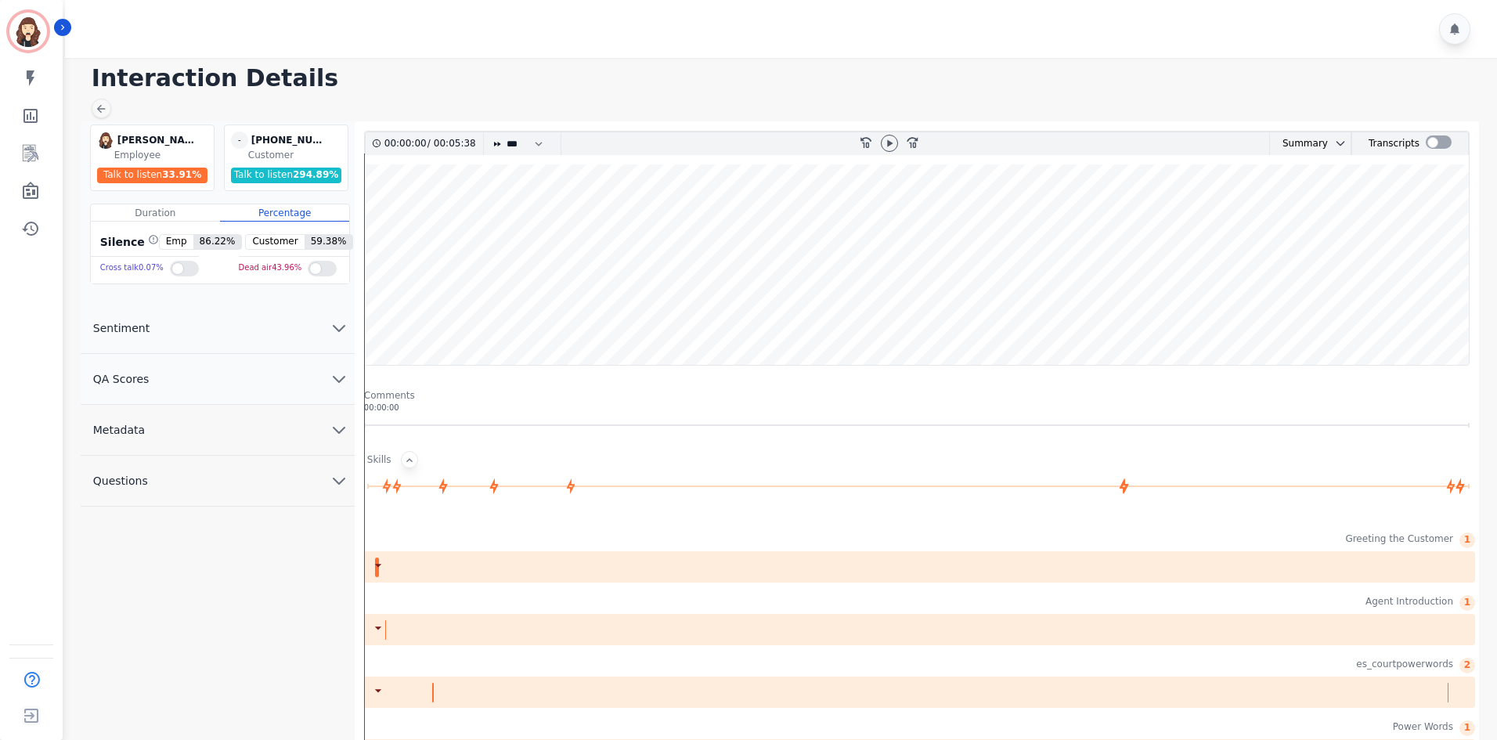
click at [401, 453] on div at bounding box center [409, 459] width 17 height 17
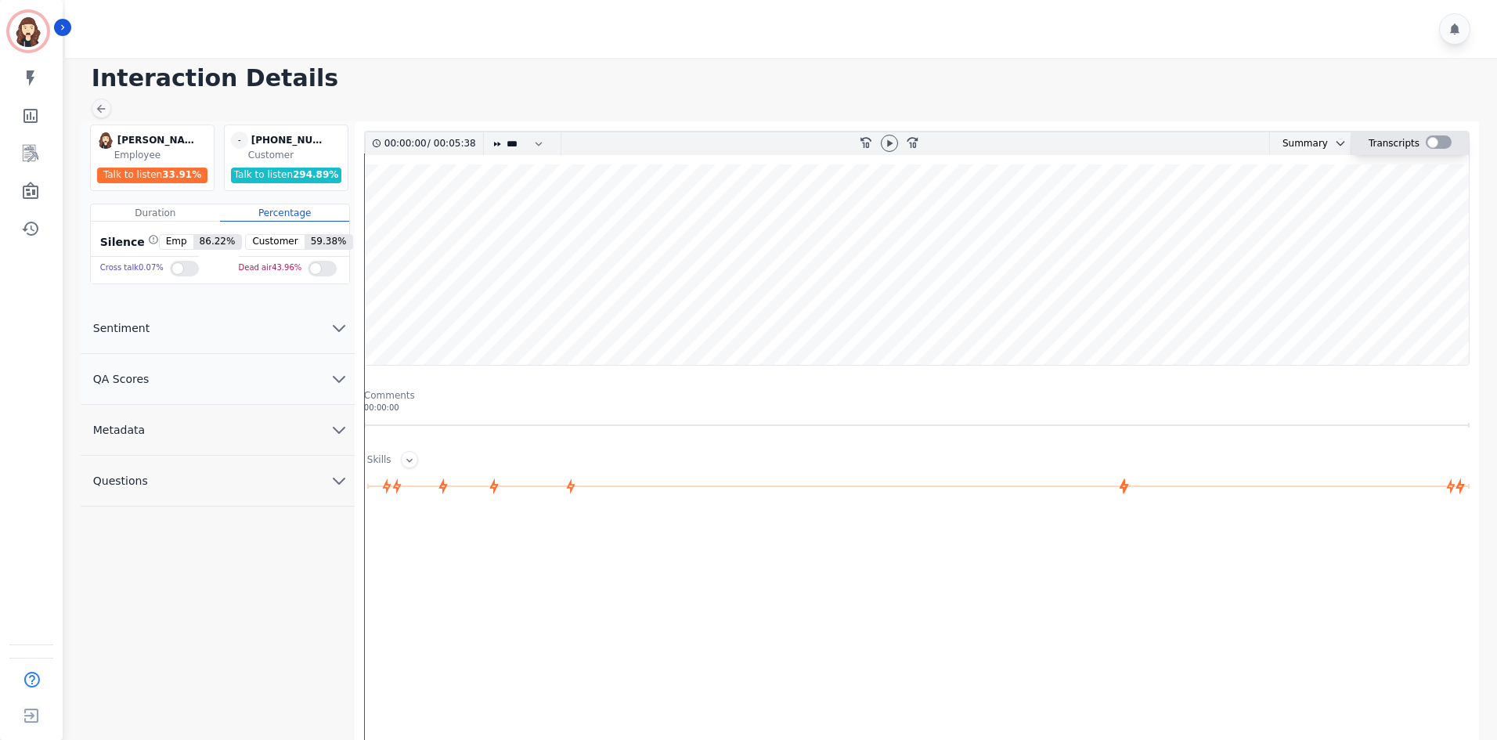
click at [748, 134] on div at bounding box center [1438, 143] width 26 height 23
click at [748, 139] on div at bounding box center [1438, 141] width 26 height 13
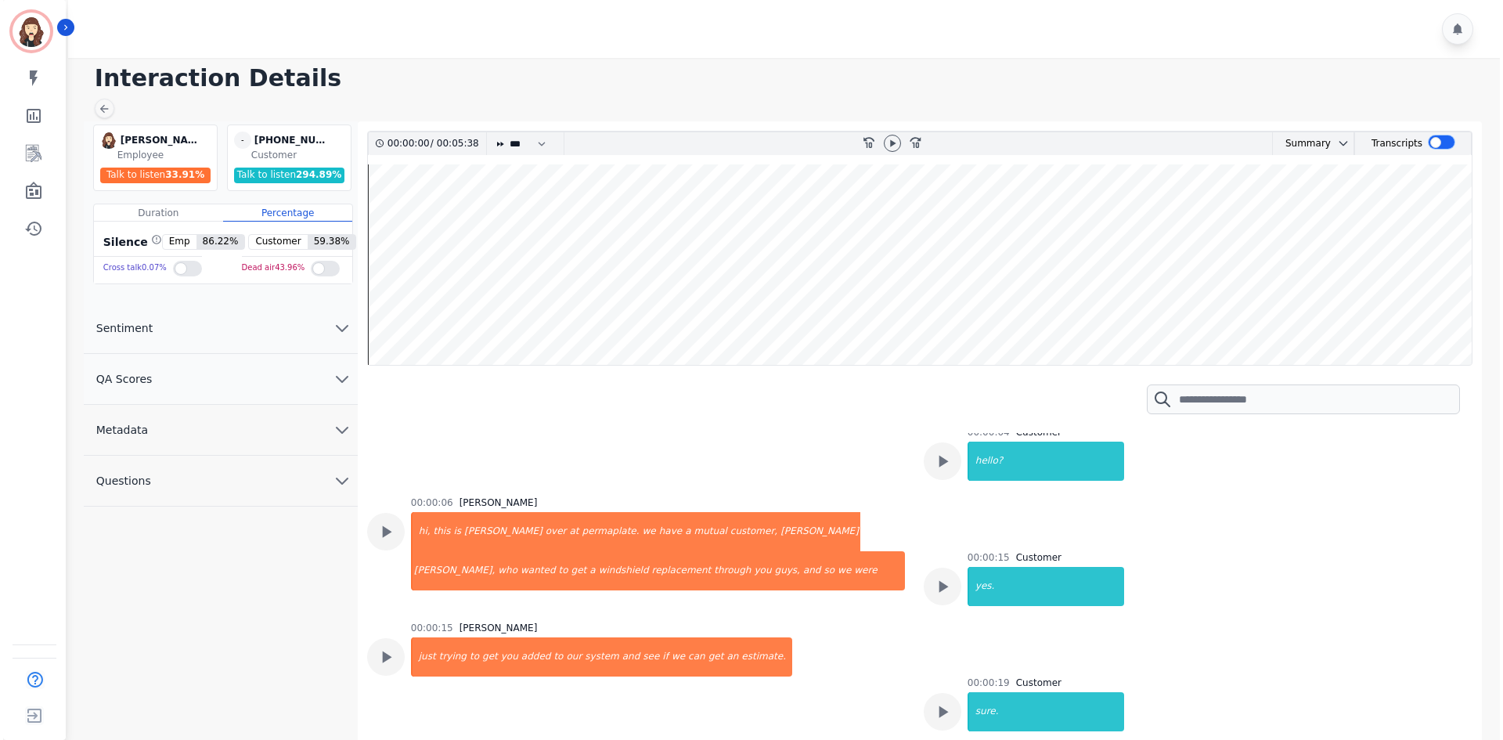
scroll to position [104, 0]
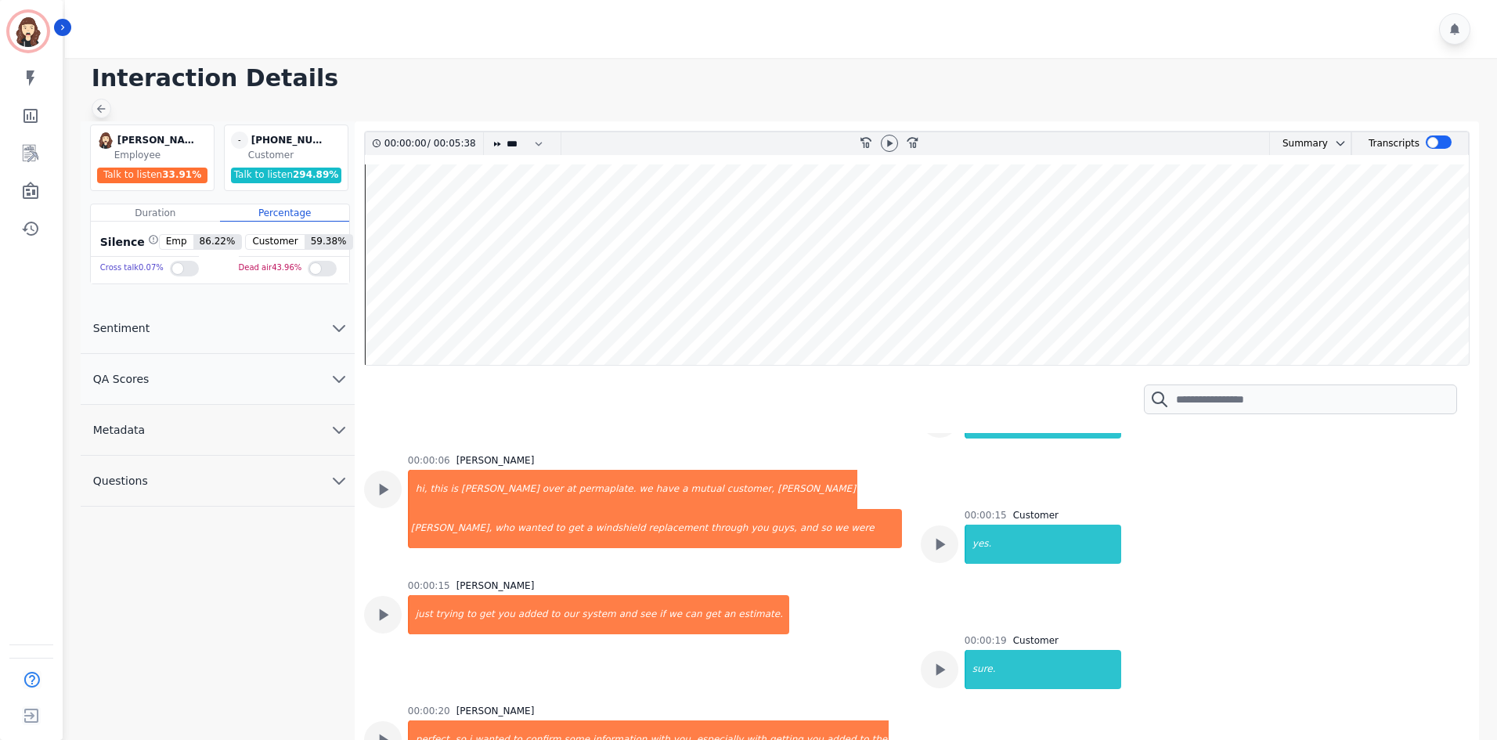
click at [103, 103] on icon at bounding box center [101, 109] width 13 height 13
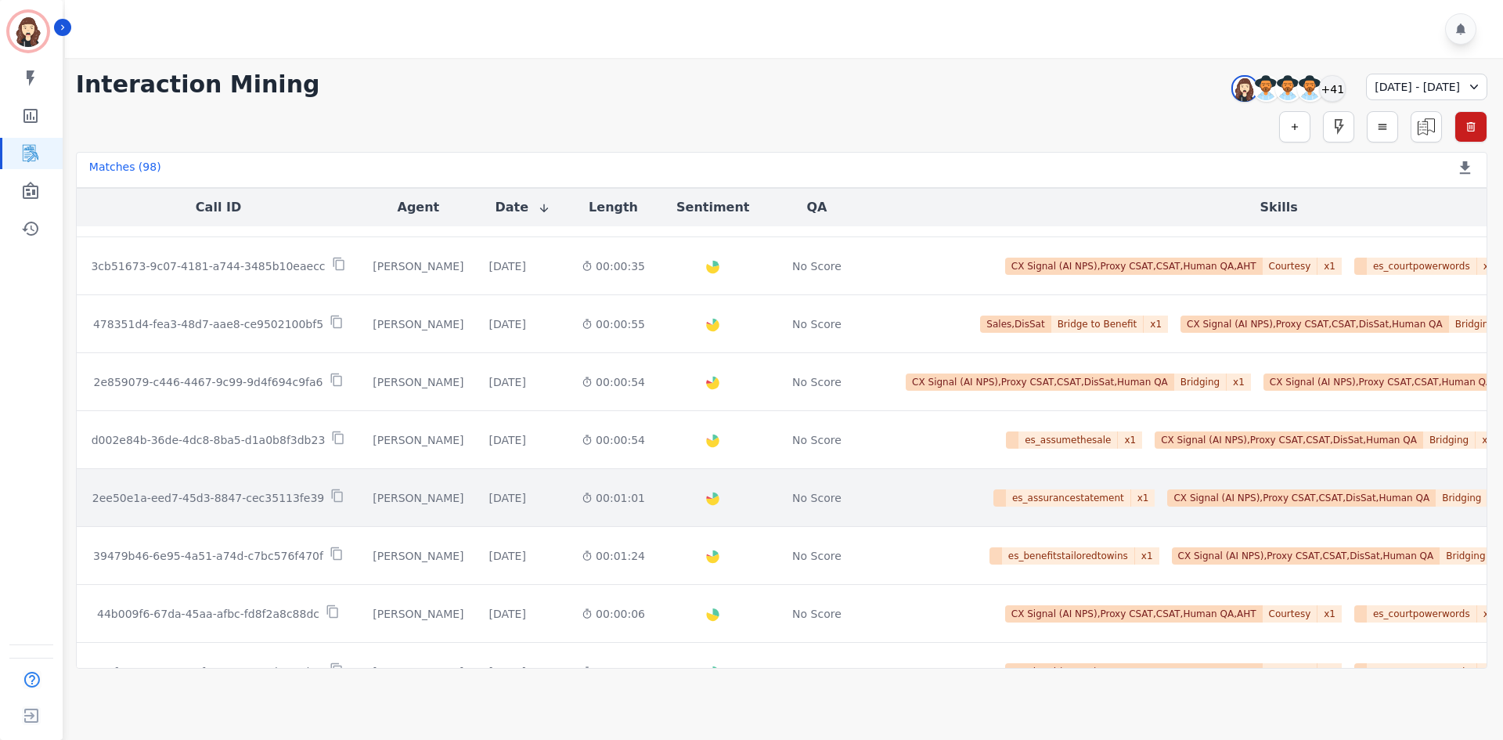
scroll to position [788, 0]
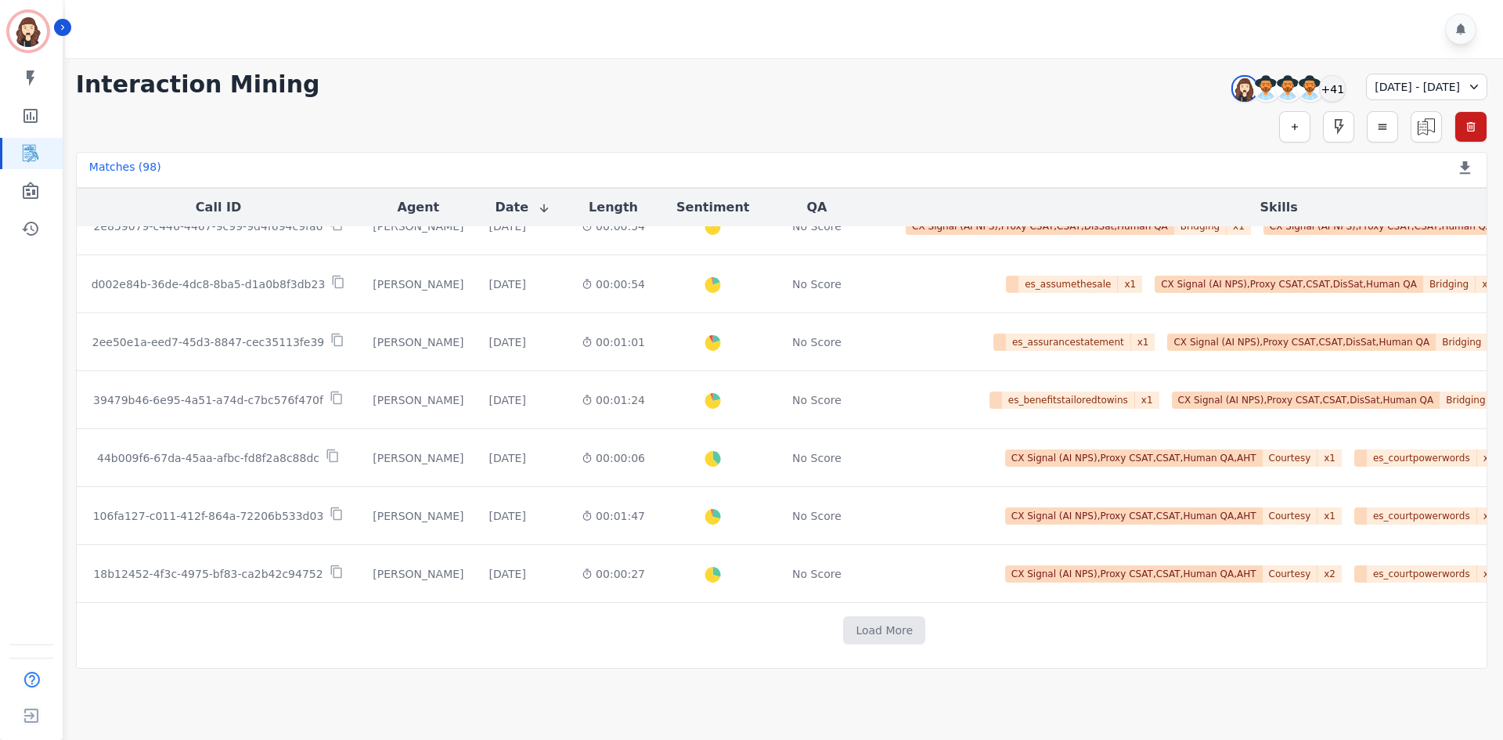
click at [748, 81] on div "[DATE] - [DATE]" at bounding box center [1426, 87] width 121 height 27
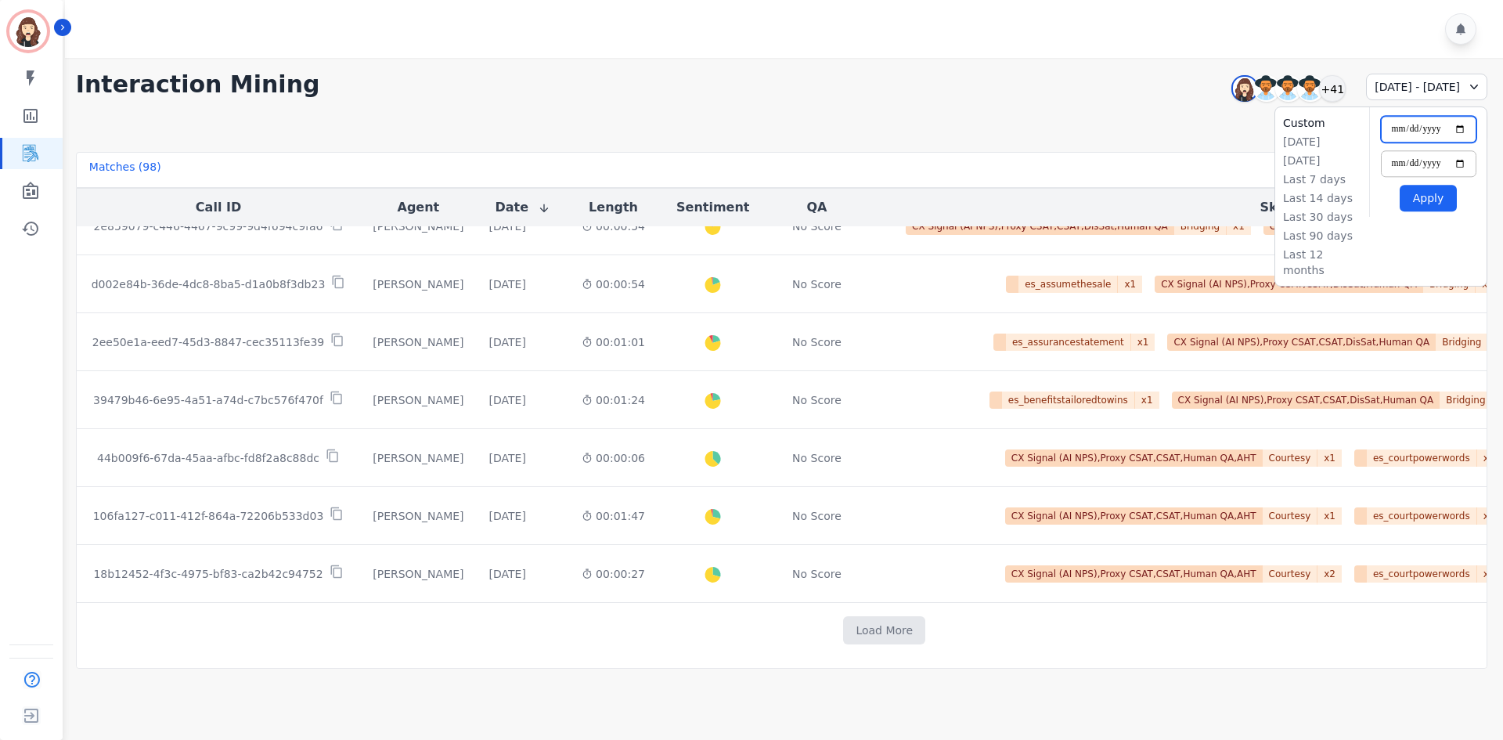
click at [748, 129] on input "**********" at bounding box center [1429, 129] width 96 height 27
click at [748, 132] on input "**********" at bounding box center [1429, 129] width 96 height 27
click at [748, 131] on input "**********" at bounding box center [1429, 129] width 96 height 27
type input "**********"
click at [748, 162] on input "**********" at bounding box center [1429, 163] width 96 height 27
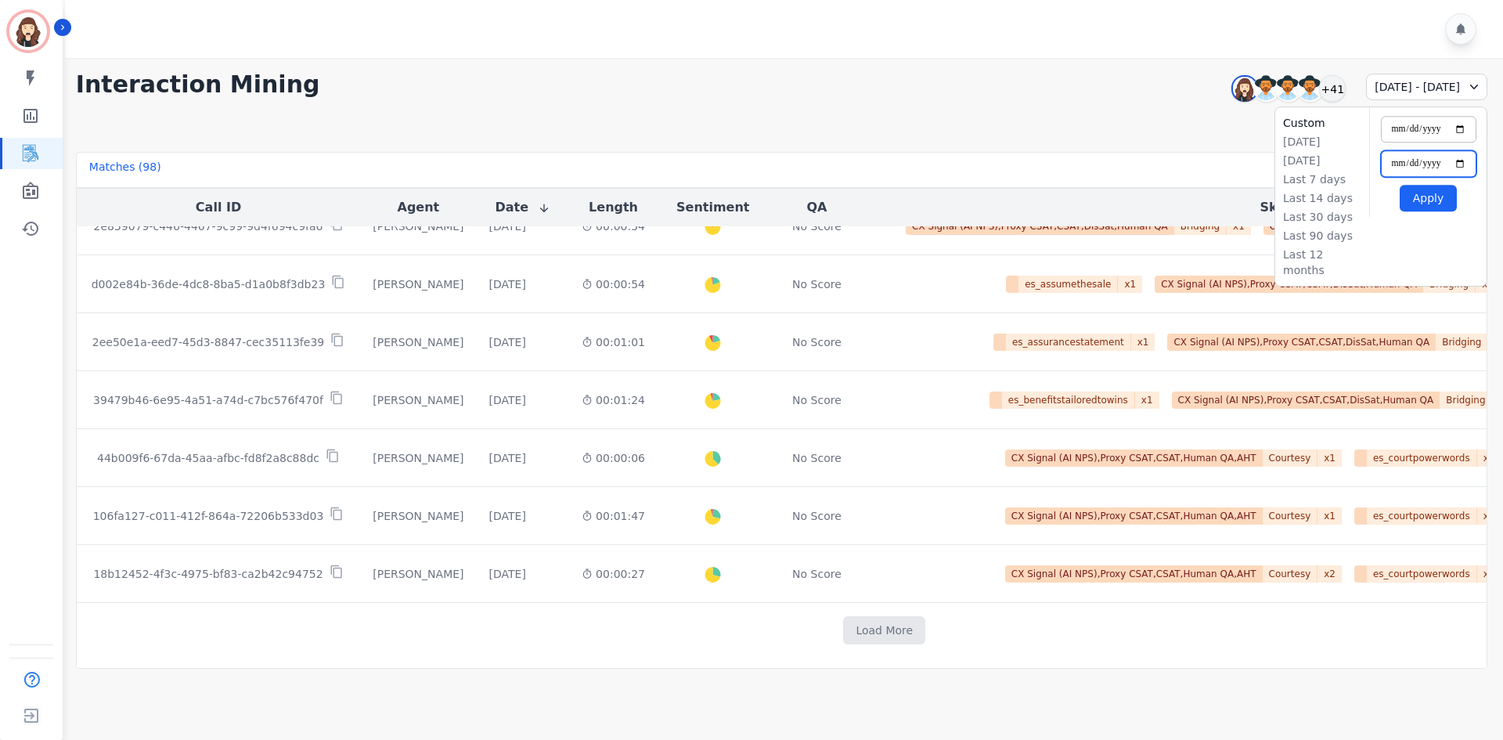
click at [748, 160] on input "**********" at bounding box center [1429, 163] width 96 height 27
click at [748, 200] on button "Apply" at bounding box center [1428, 198] width 57 height 27
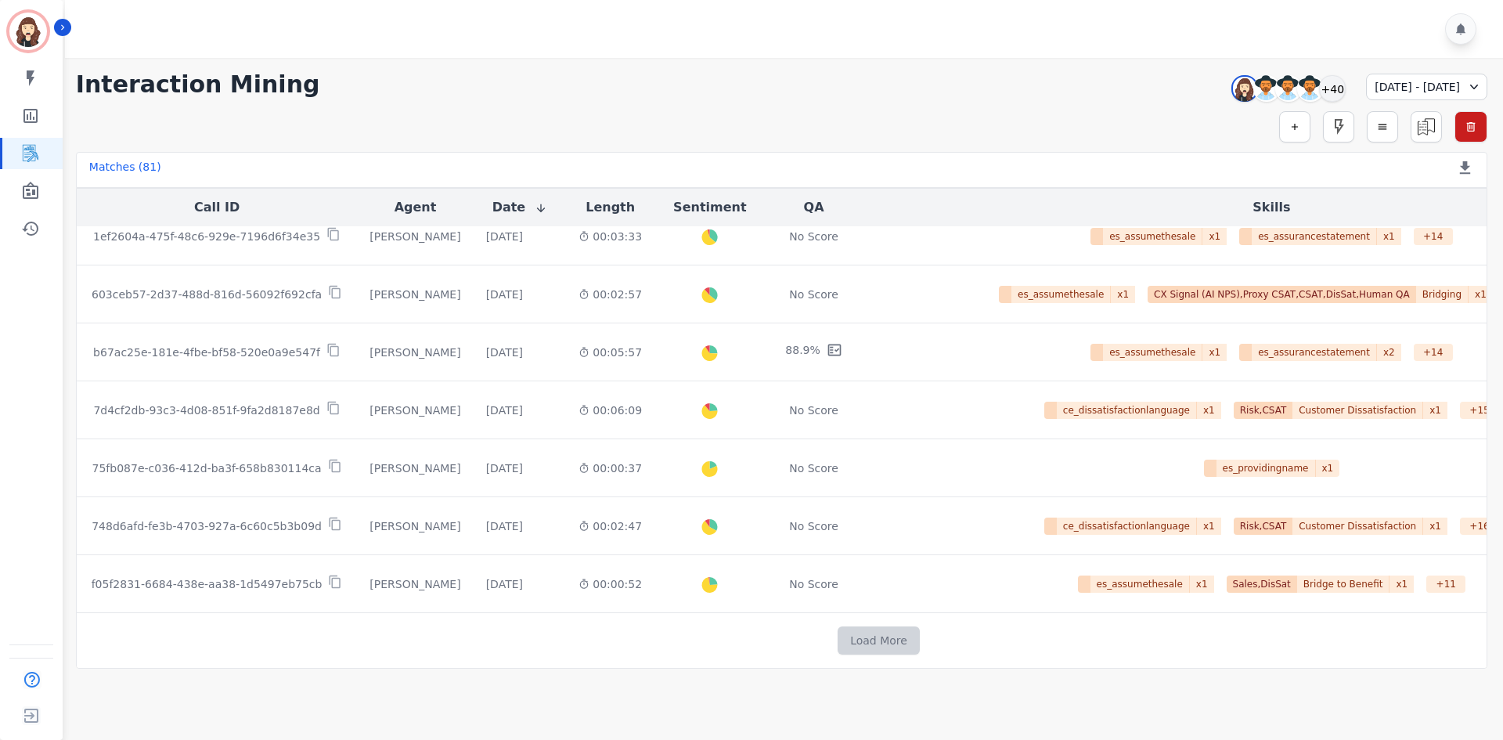
scroll to position [778, 0]
click at [748, 485] on button "Load More" at bounding box center [879, 640] width 82 height 28
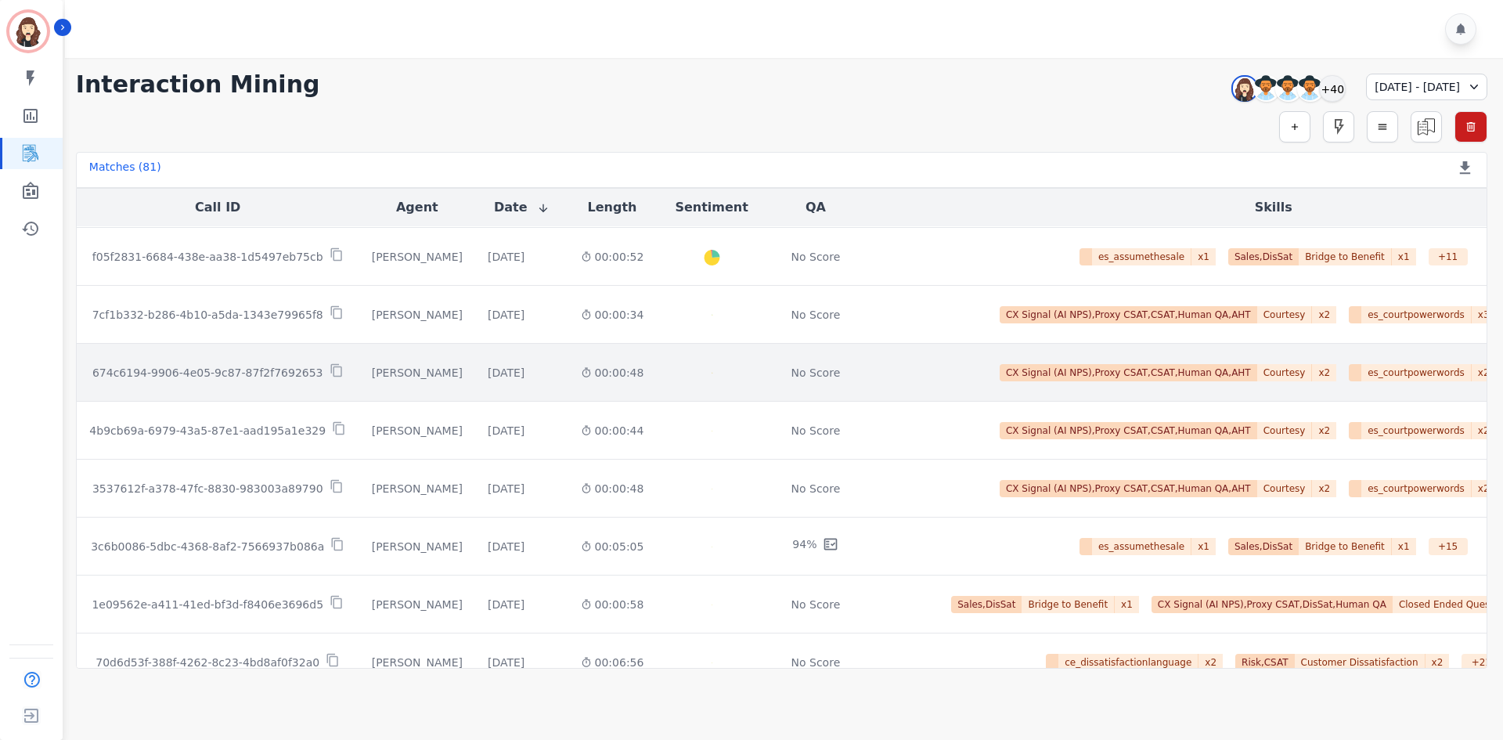
scroll to position [1100, 0]
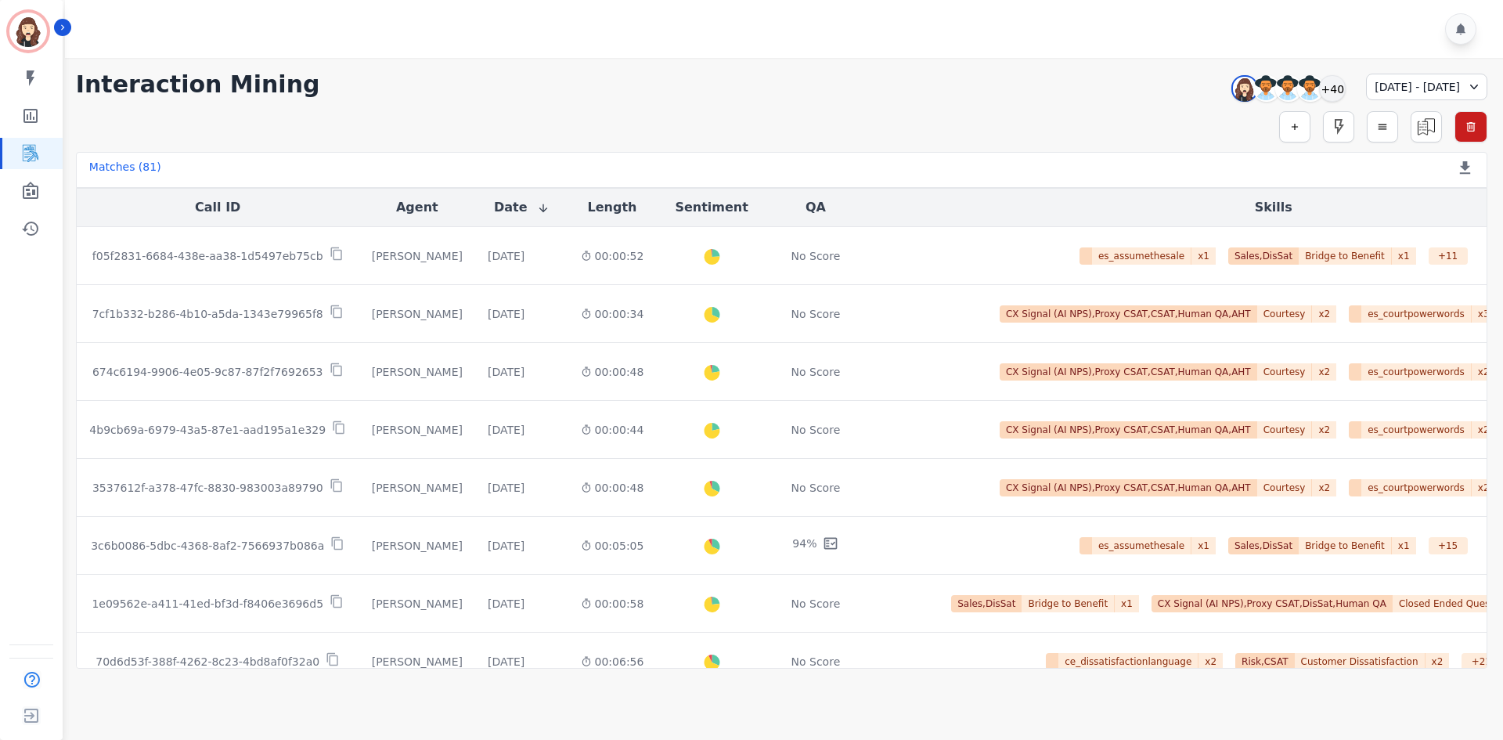
click at [748, 84] on div "[DATE] - [DATE]" at bounding box center [1426, 87] width 121 height 27
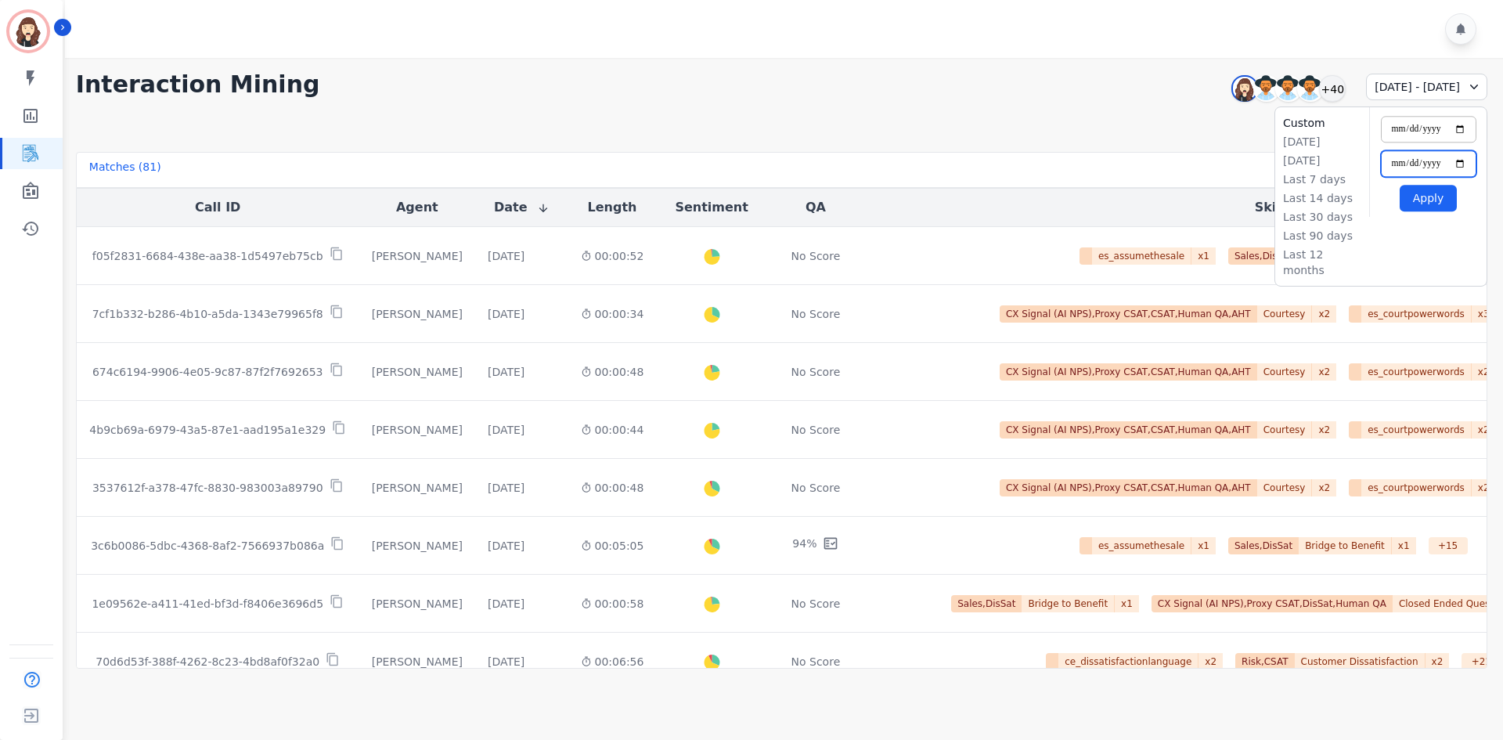
click at [748, 168] on input "**********" at bounding box center [1429, 163] width 96 height 27
type input "**********"
click at [748, 198] on button "Apply" at bounding box center [1428, 198] width 57 height 27
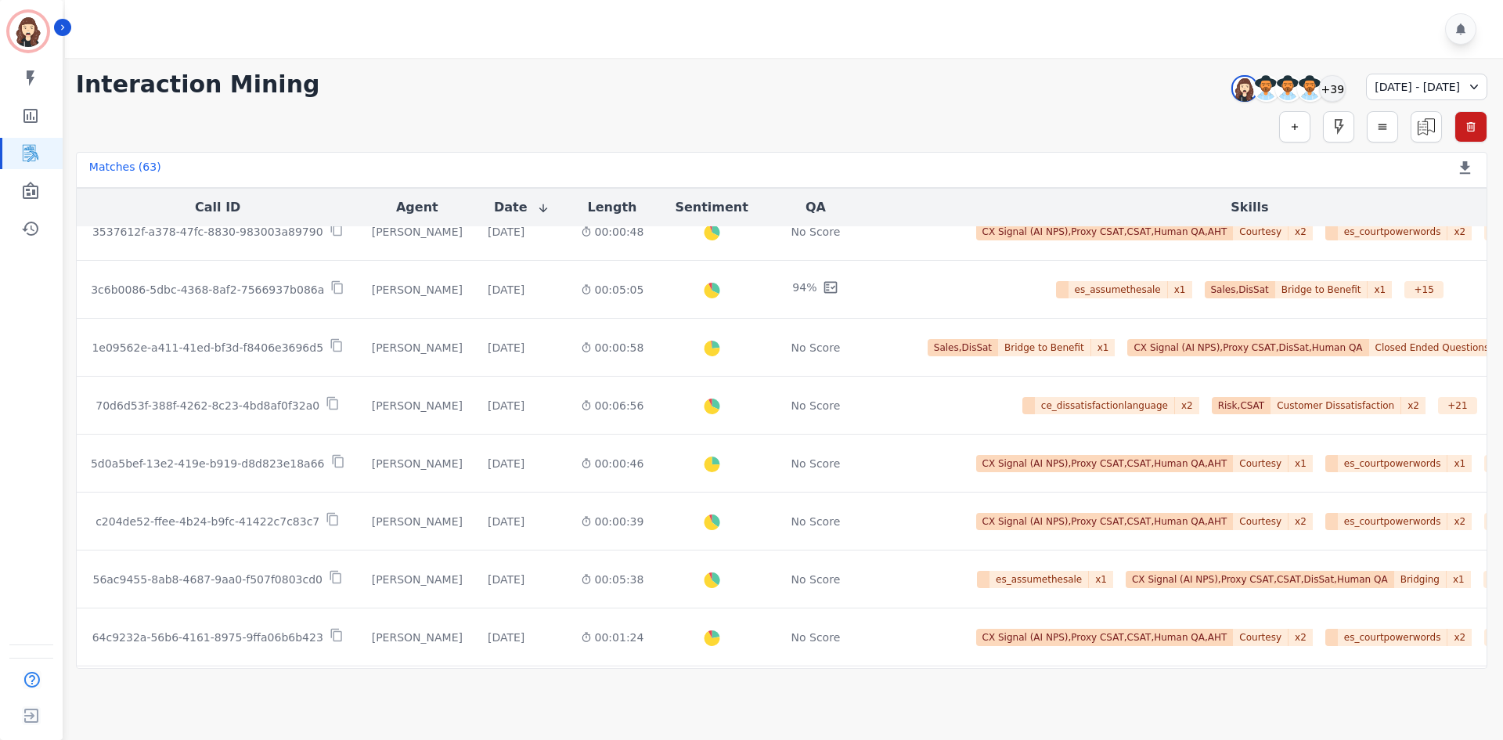
scroll to position [788, 0]
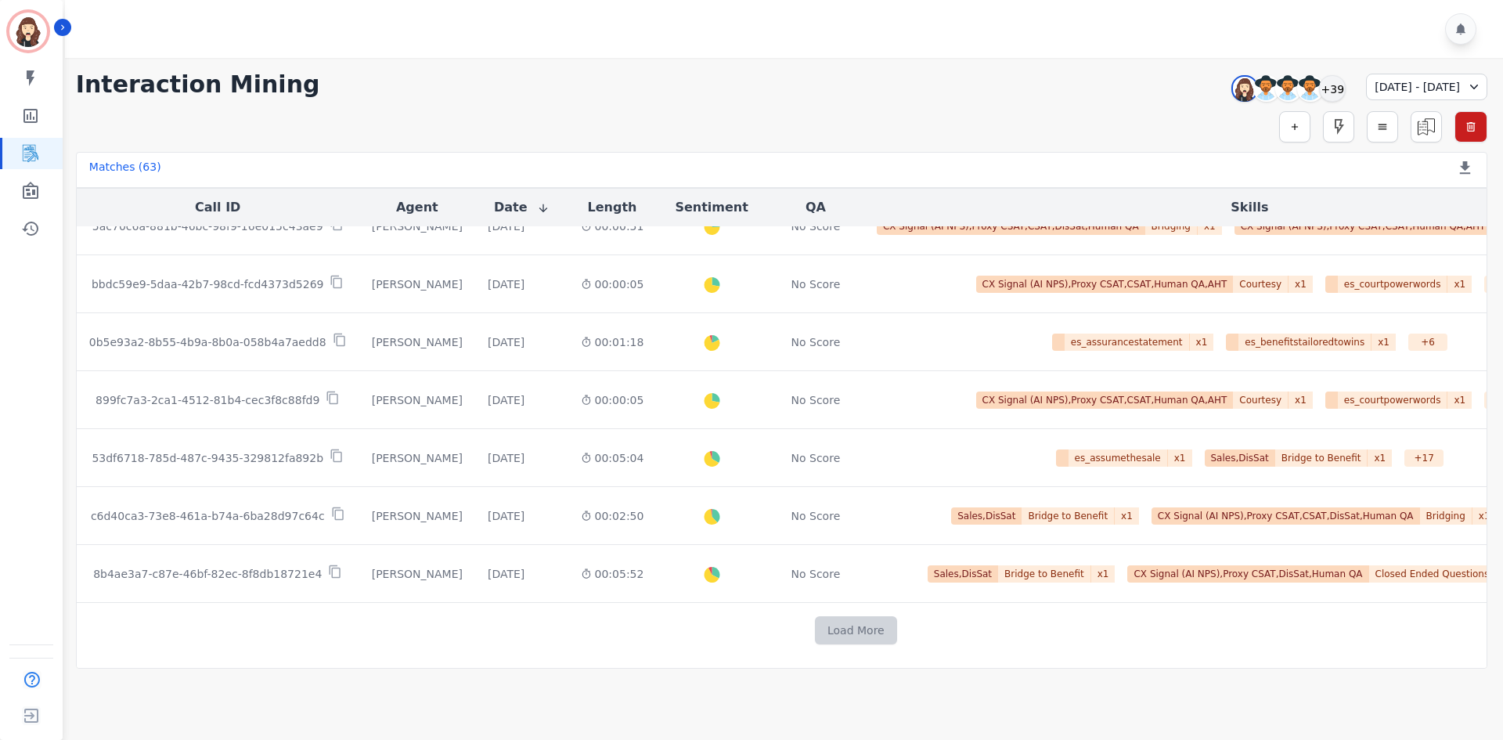
click at [748, 485] on button "Load More" at bounding box center [856, 630] width 82 height 28
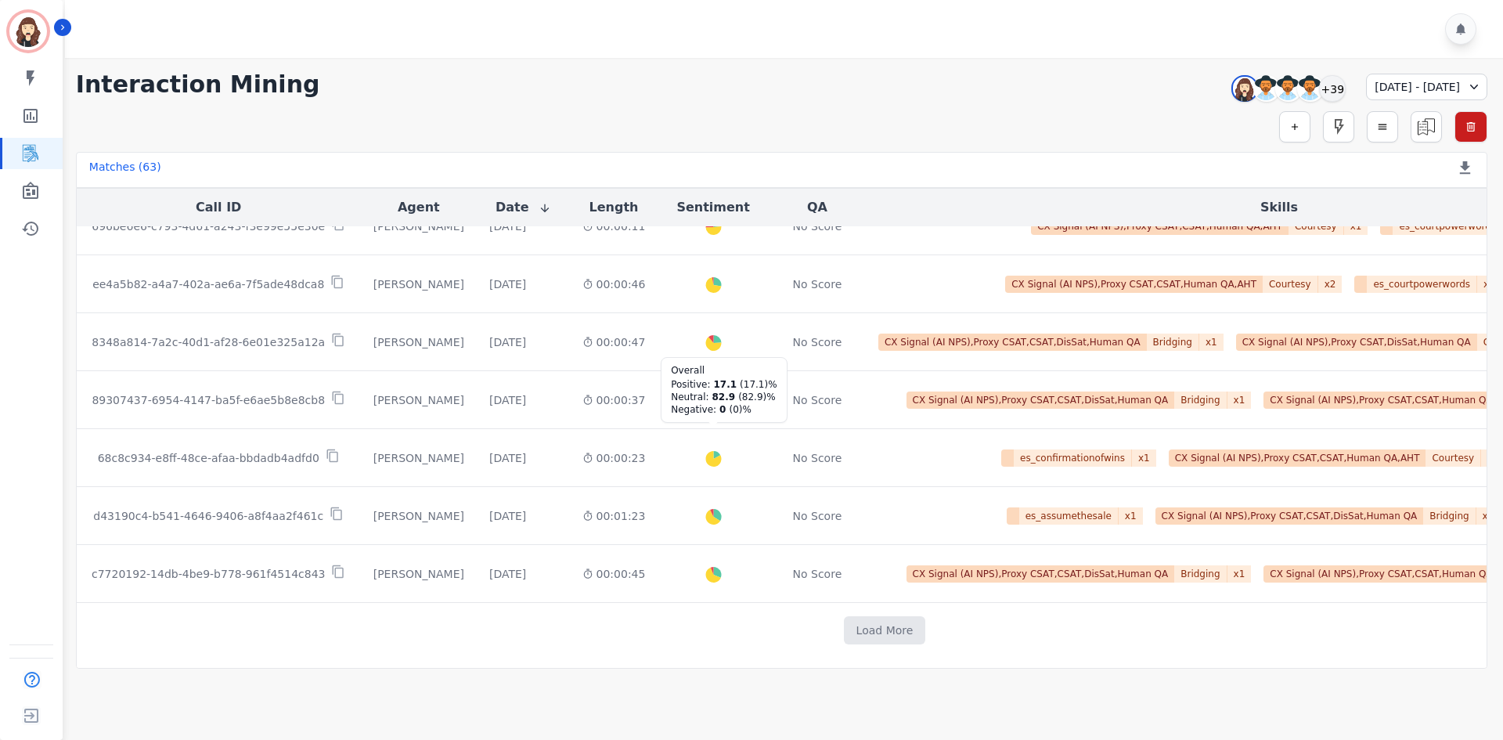
scroll to position [1947, 0]
click at [748, 485] on button "Load More" at bounding box center [885, 630] width 82 height 28
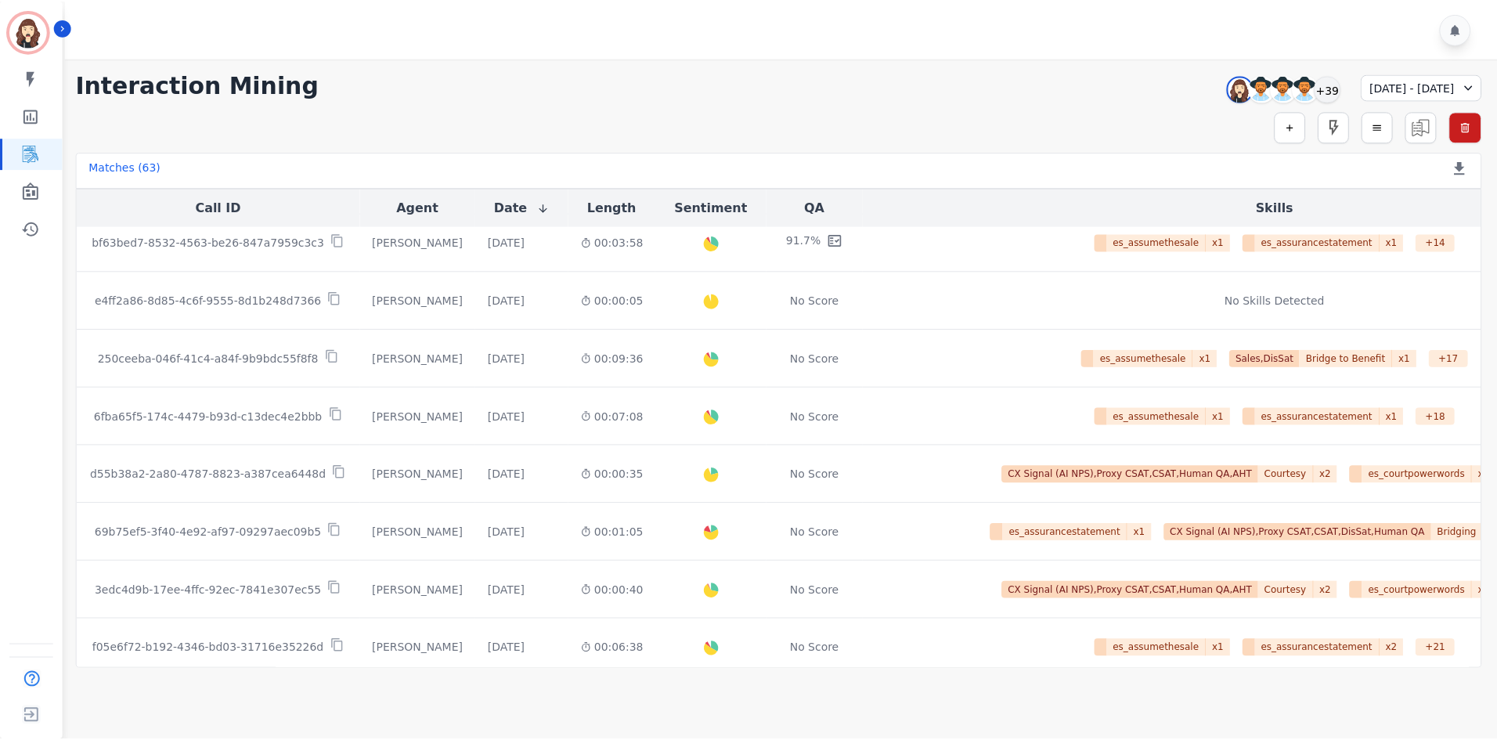
scroll to position [2573, 0]
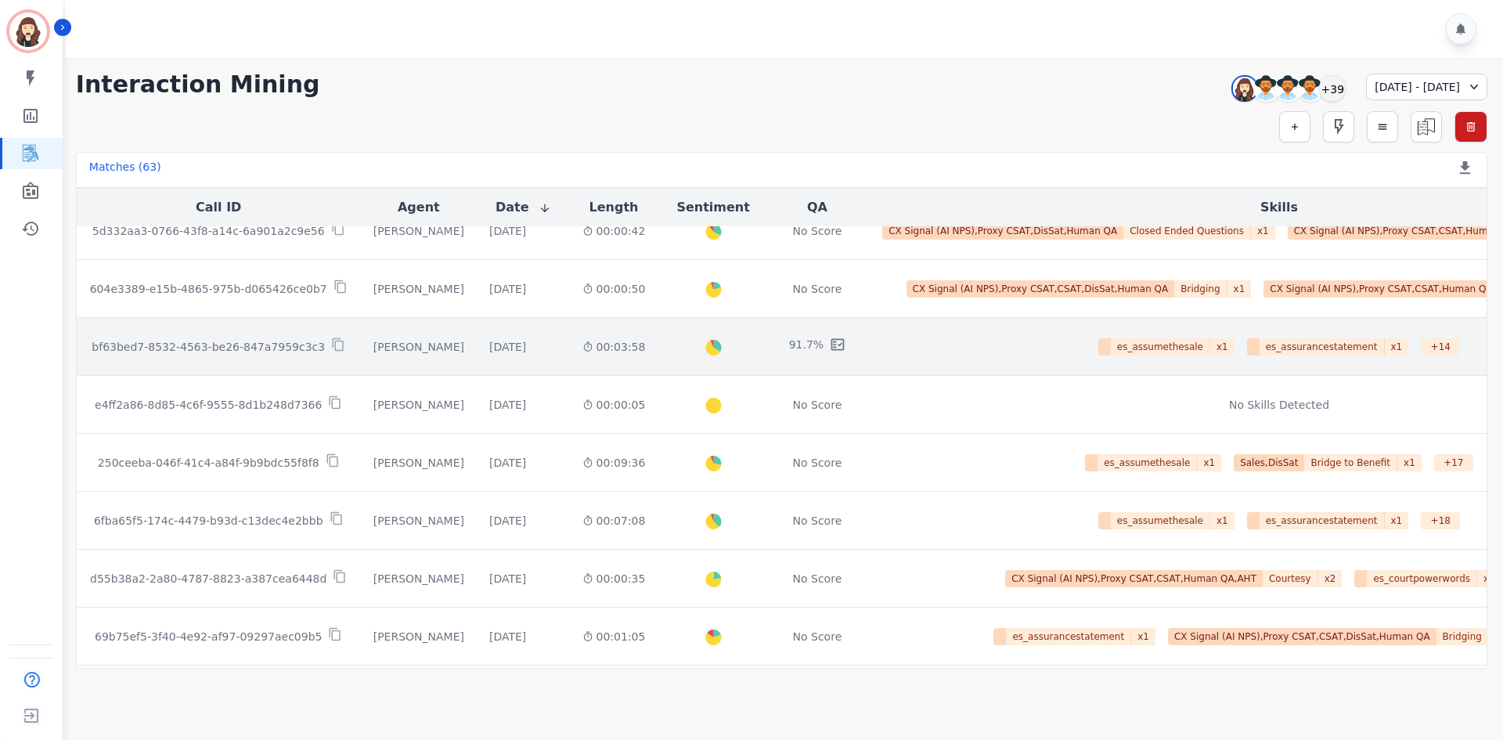
click at [225, 346] on p "bf63bed7-8532-4563-be26-847a7959c3c3" at bounding box center [208, 347] width 233 height 16
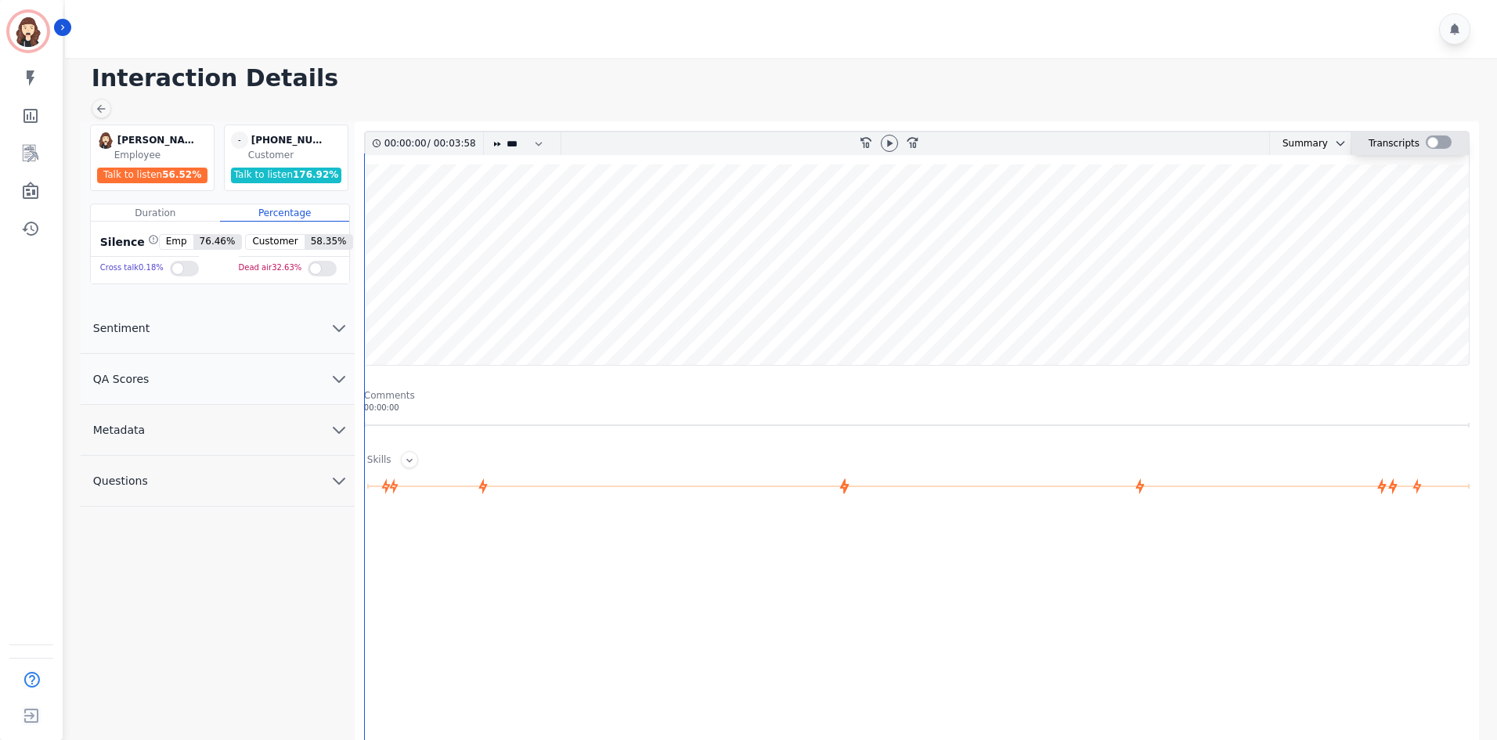
click at [748, 143] on div at bounding box center [1438, 141] width 26 height 13
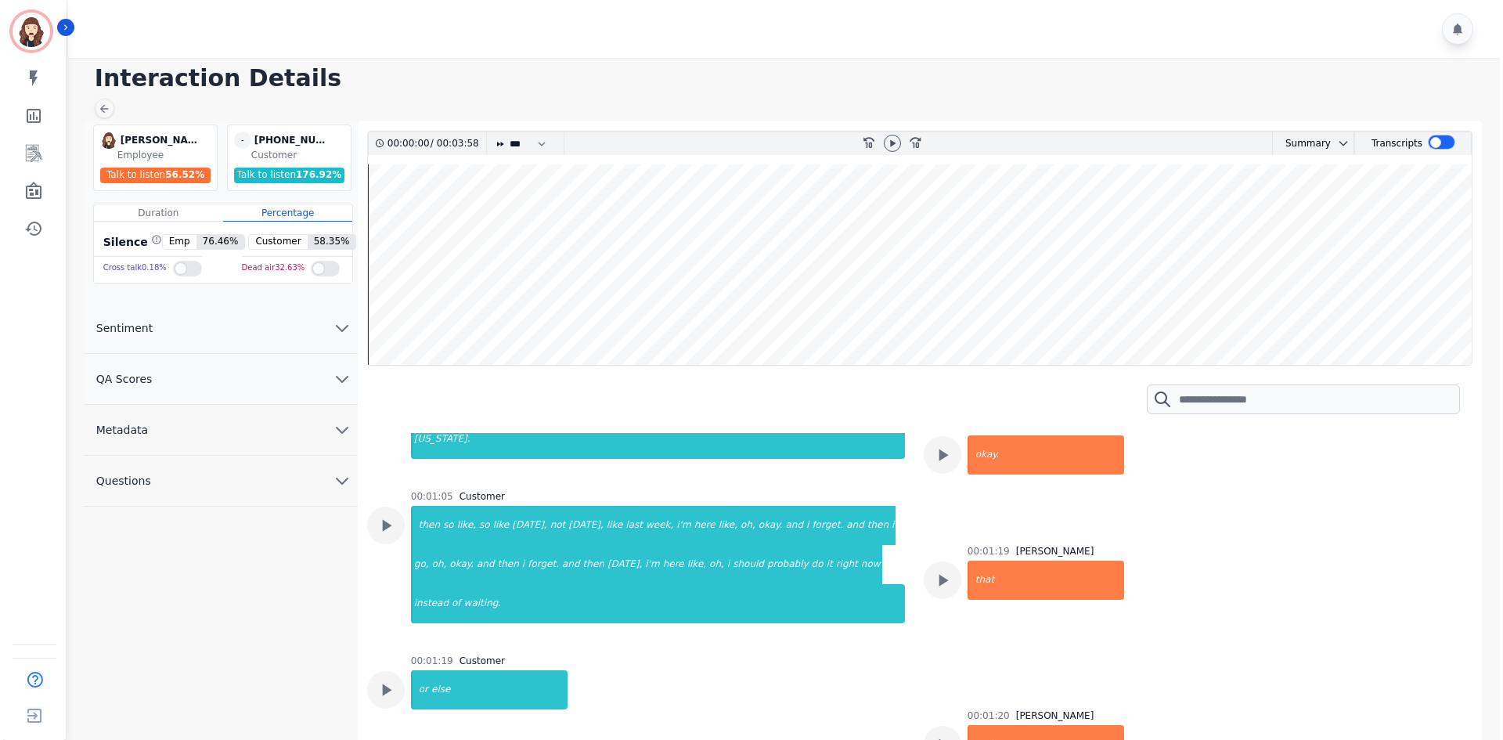
scroll to position [939, 0]
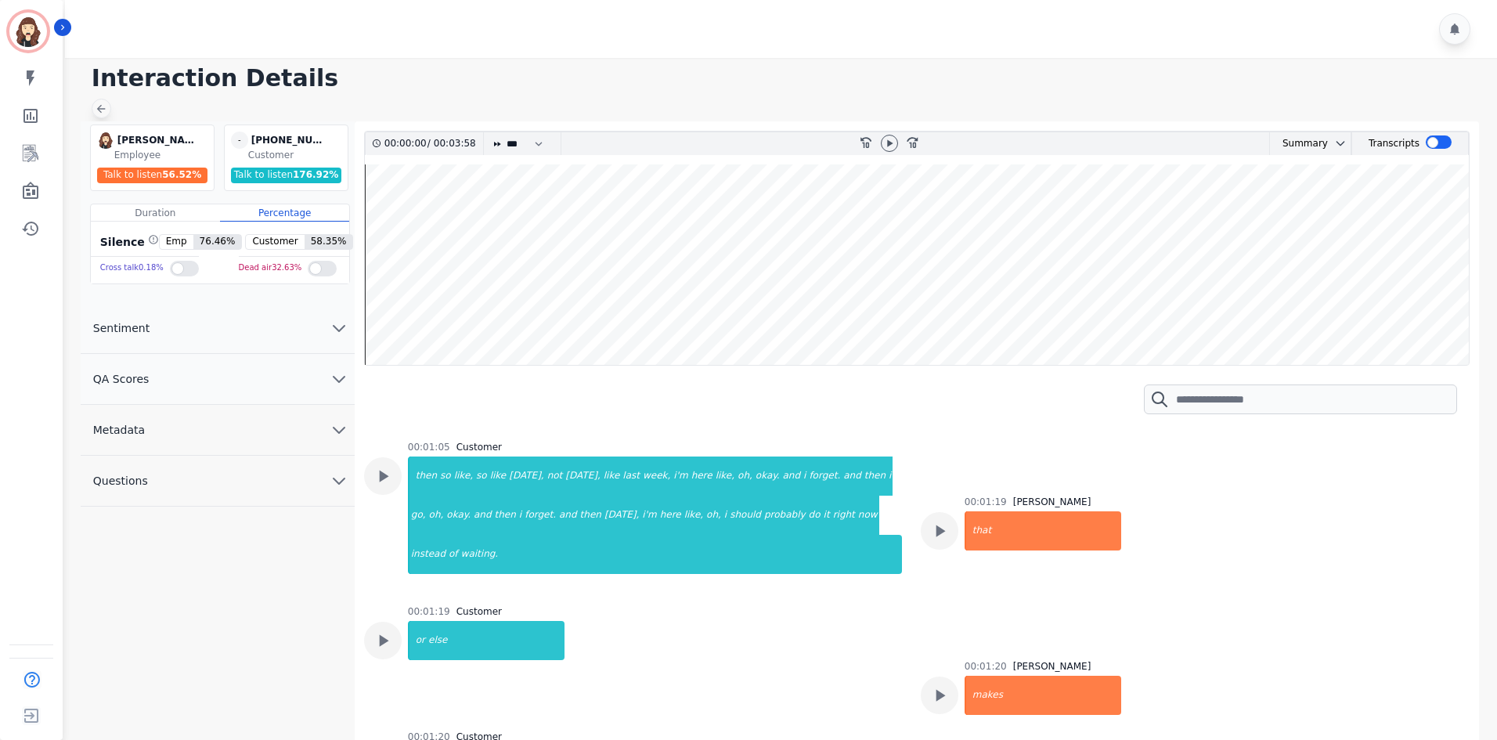
click at [103, 112] on icon at bounding box center [101, 109] width 13 height 13
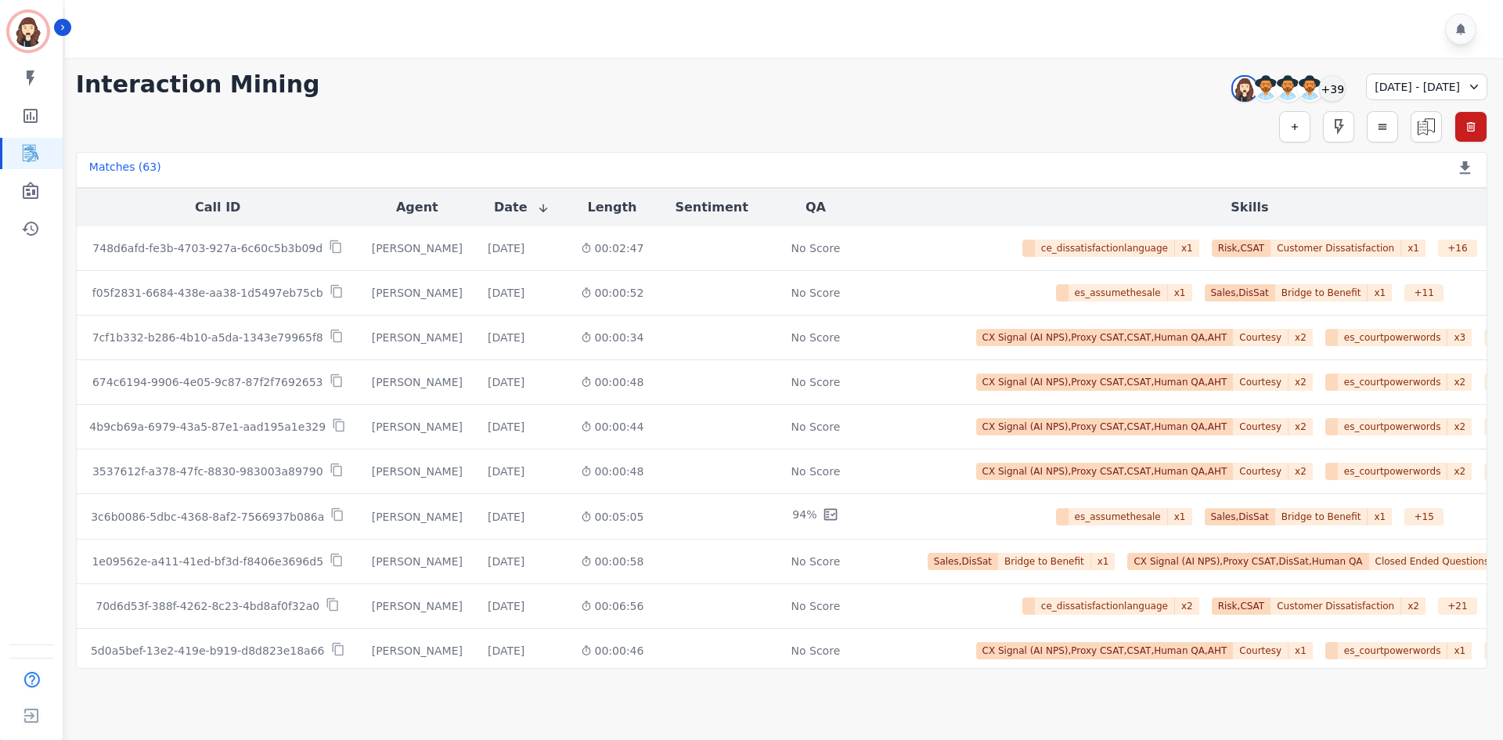
click at [748, 83] on icon at bounding box center [1474, 87] width 16 height 16
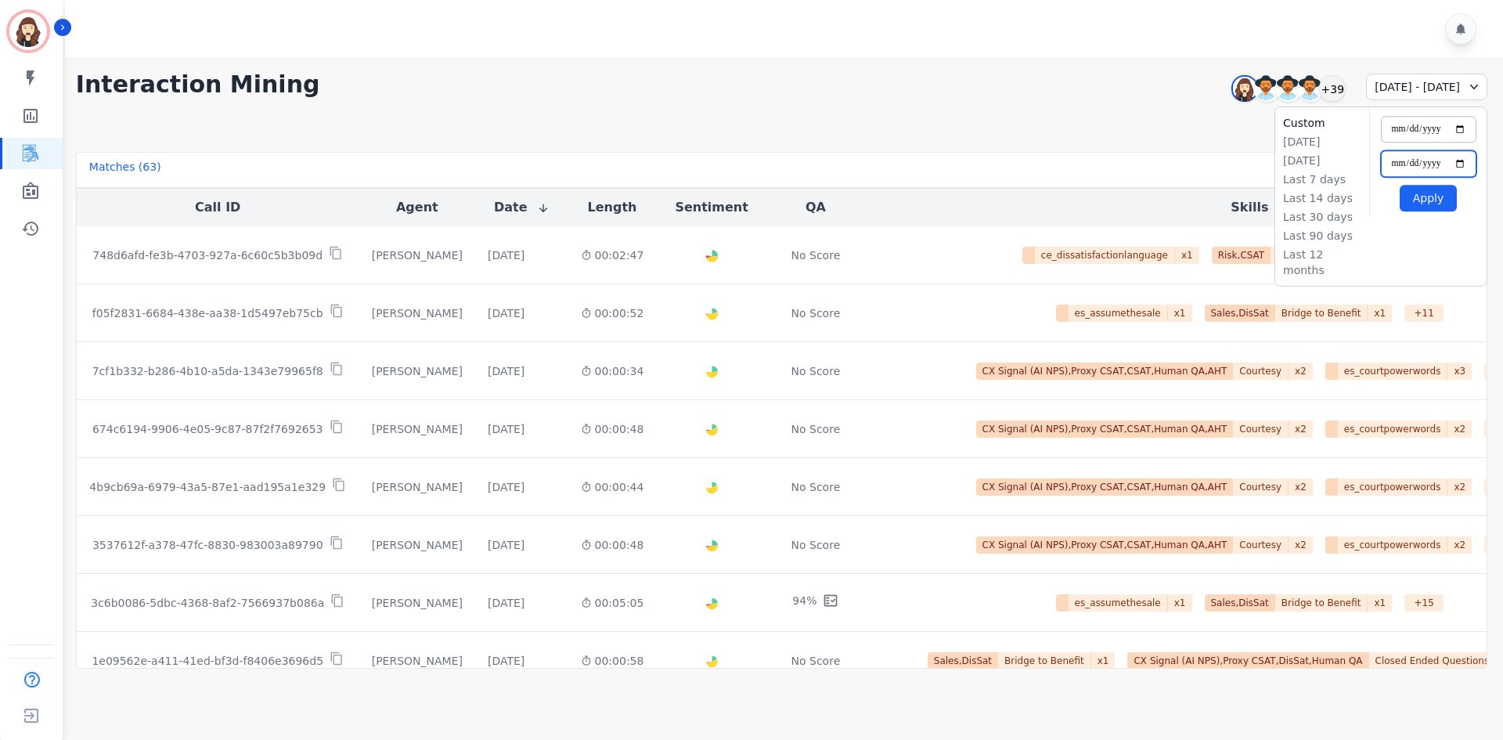
click at [748, 161] on input "**********" at bounding box center [1429, 163] width 96 height 27
type input "**********"
click at [748, 118] on input "**********" at bounding box center [1429, 129] width 96 height 27
click at [748, 132] on input "**********" at bounding box center [1429, 129] width 96 height 27
click at [748, 129] on input "**********" at bounding box center [1429, 129] width 96 height 27
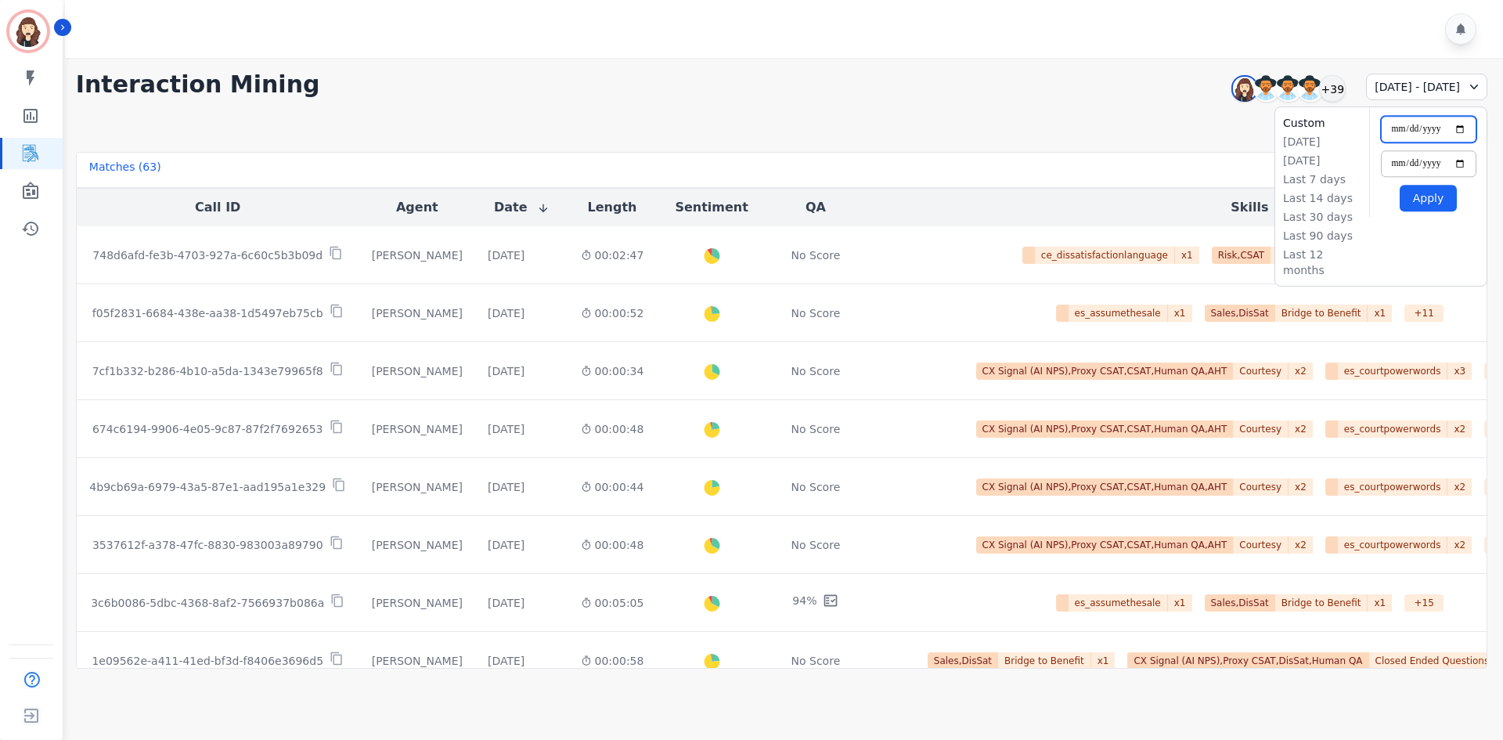
type input "**********"
click at [748, 207] on button "Apply" at bounding box center [1428, 198] width 57 height 27
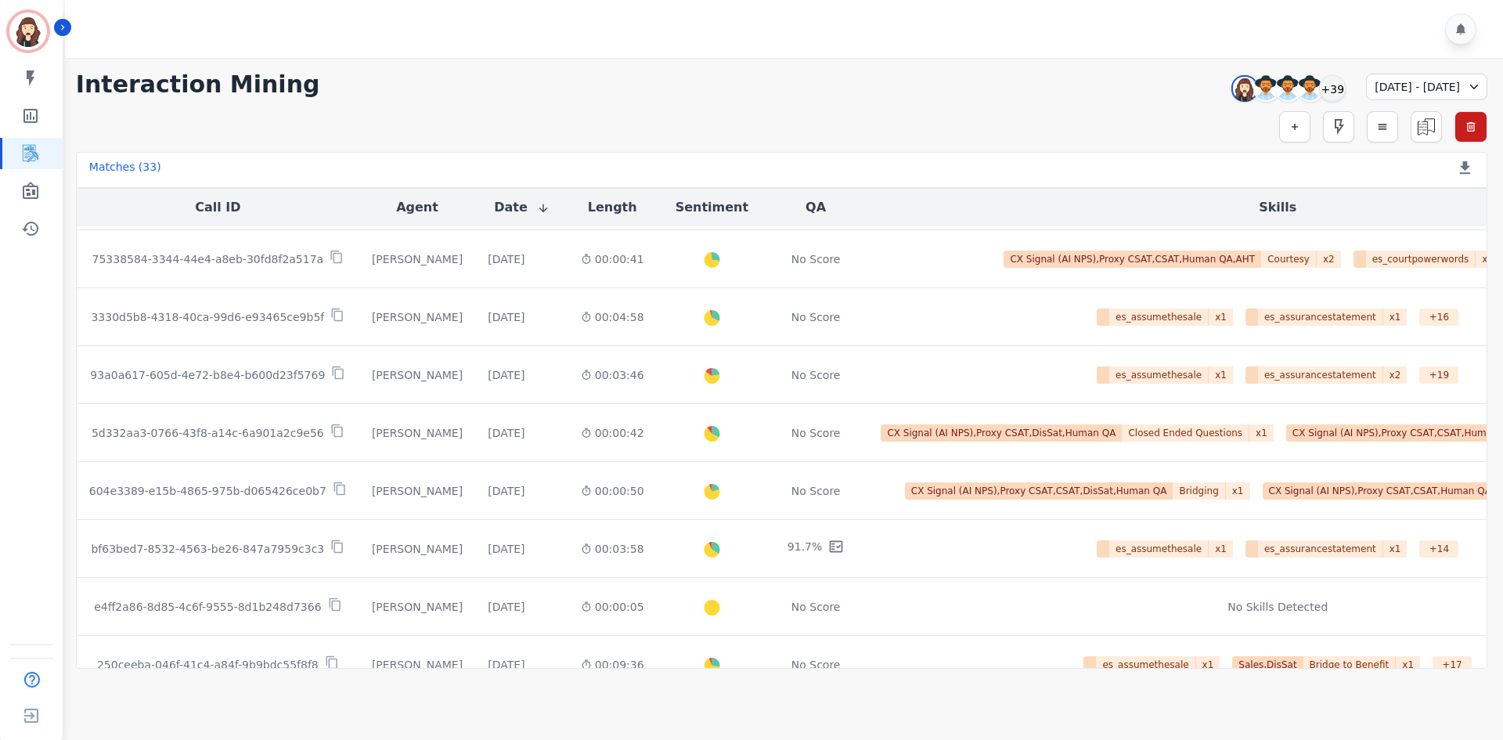
scroll to position [788, 0]
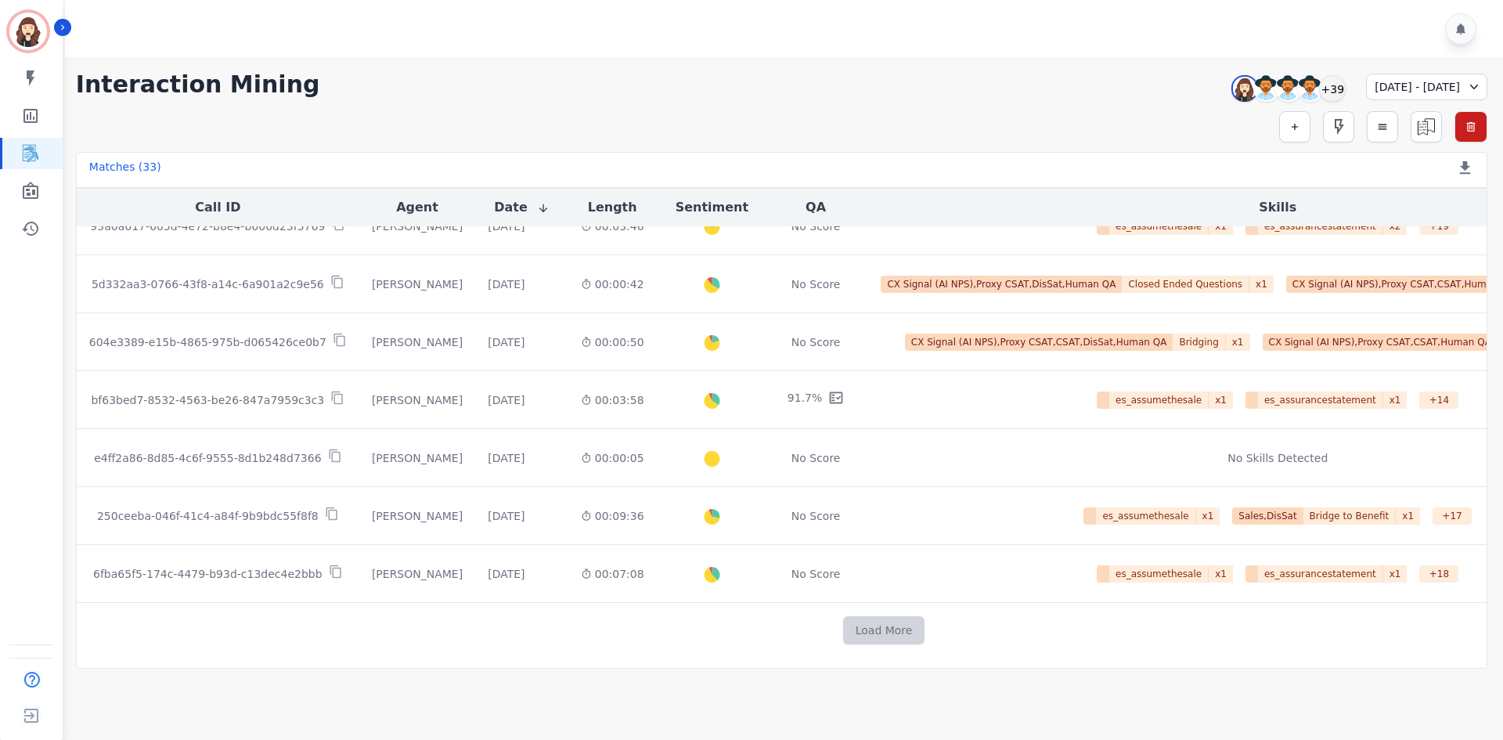
click at [748, 485] on button "Load More" at bounding box center [884, 630] width 82 height 28
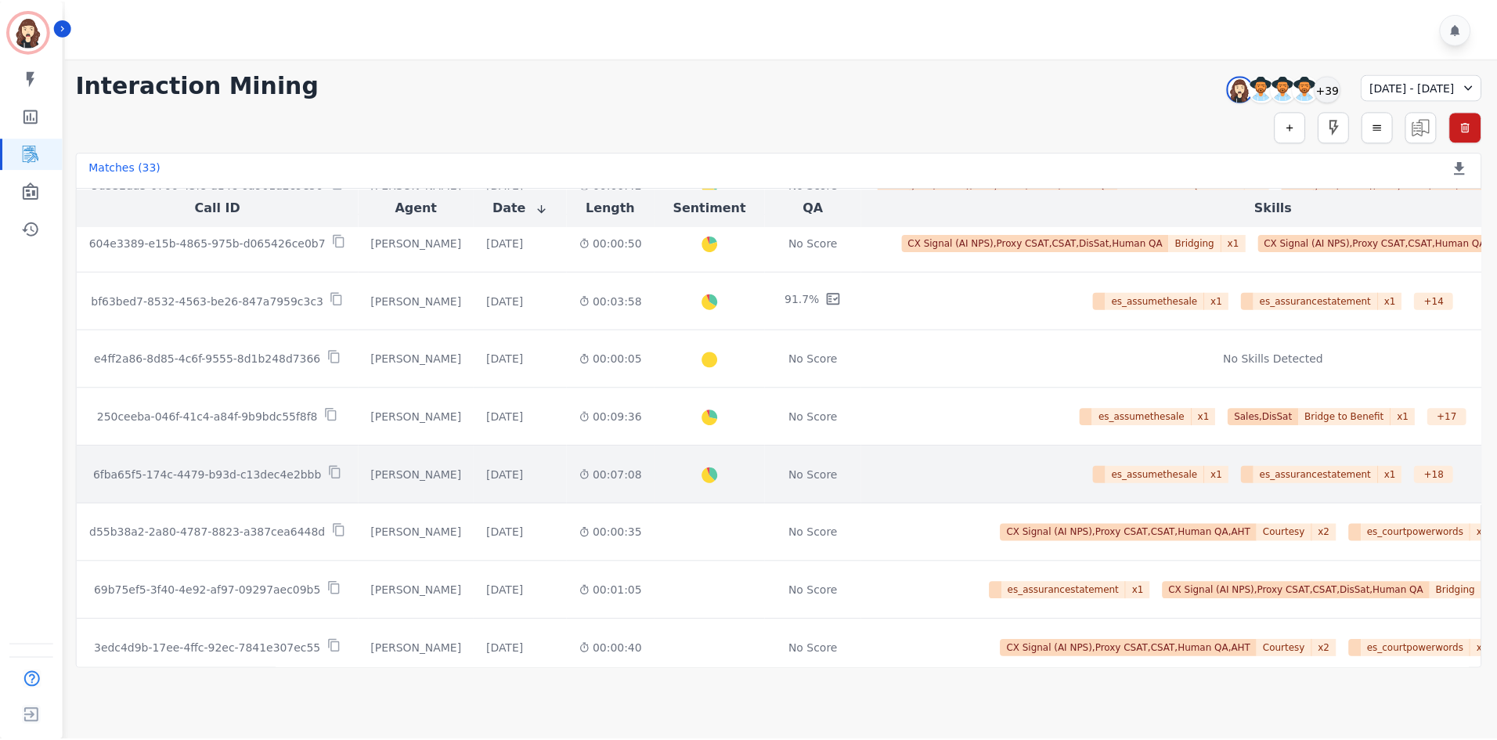
scroll to position [892, 0]
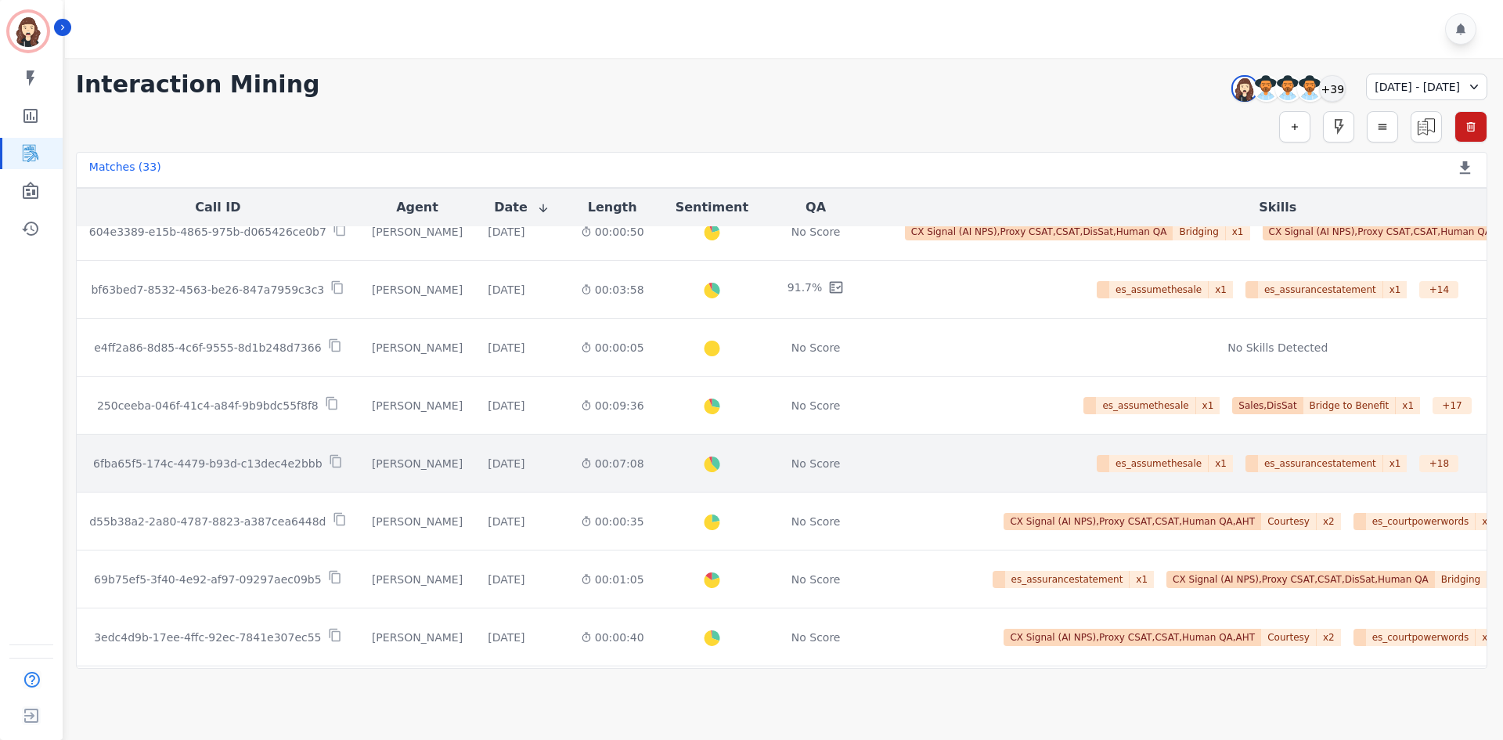
click at [261, 460] on p "6fba65f5-174c-4479-b93d-c13dec4e2bbb" at bounding box center [207, 464] width 229 height 16
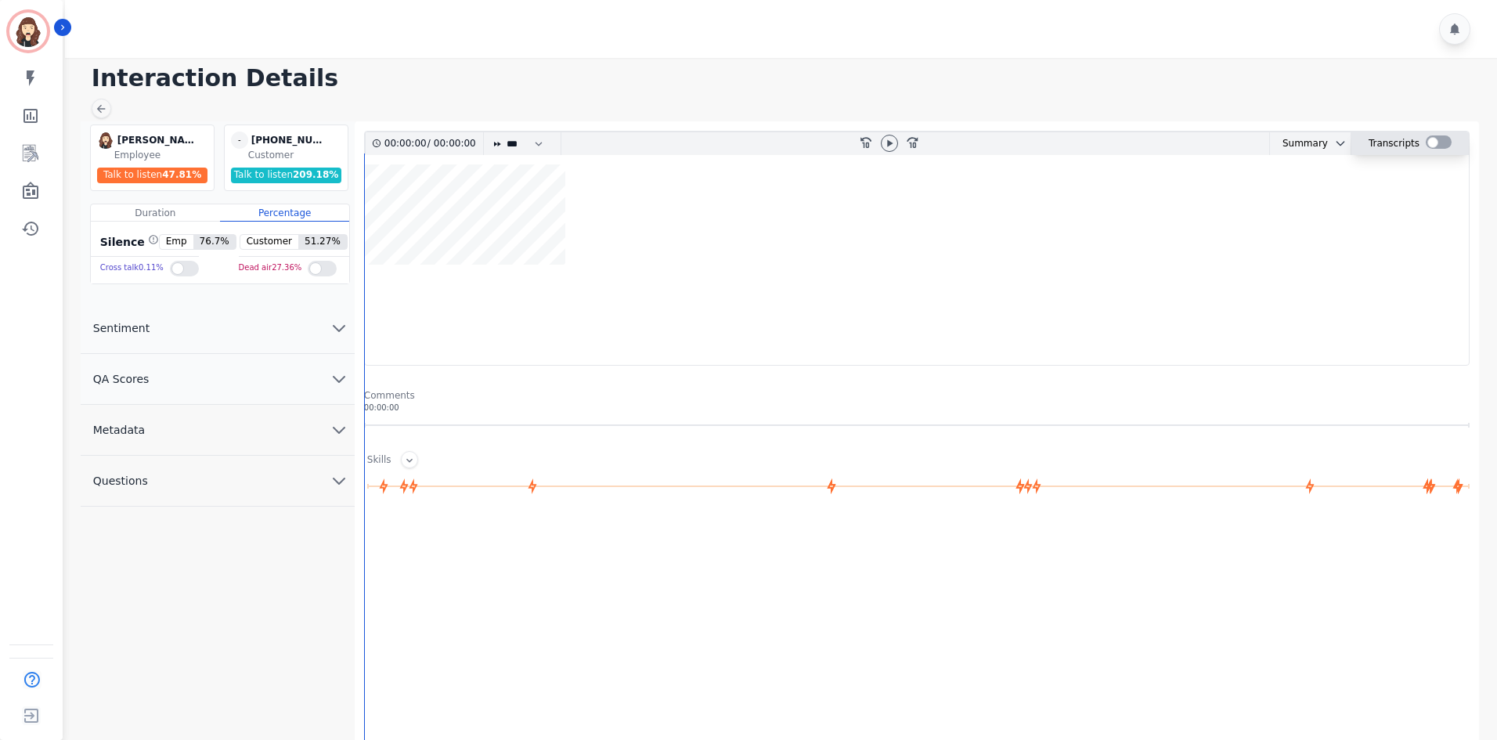
click at [748, 142] on div at bounding box center [1438, 141] width 26 height 13
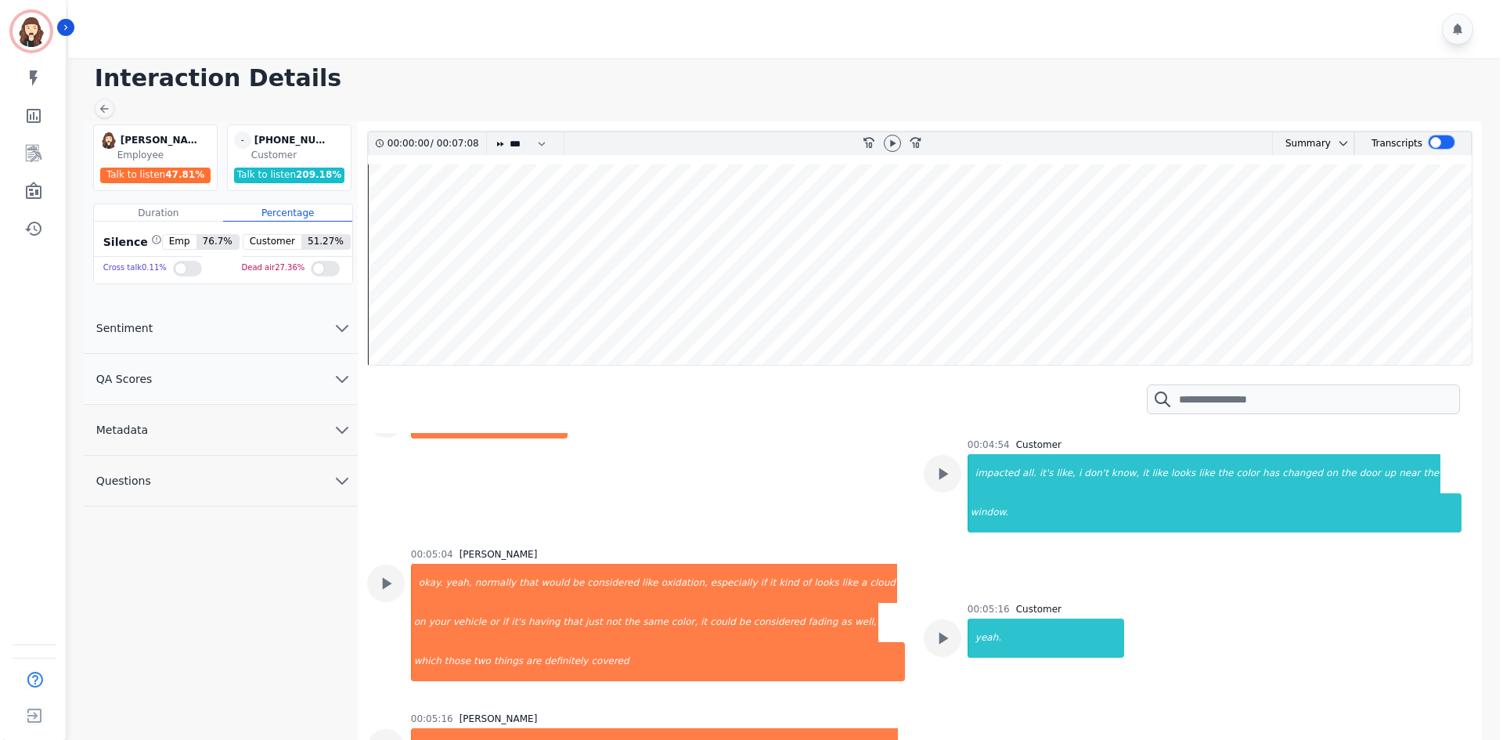
scroll to position [4593, 0]
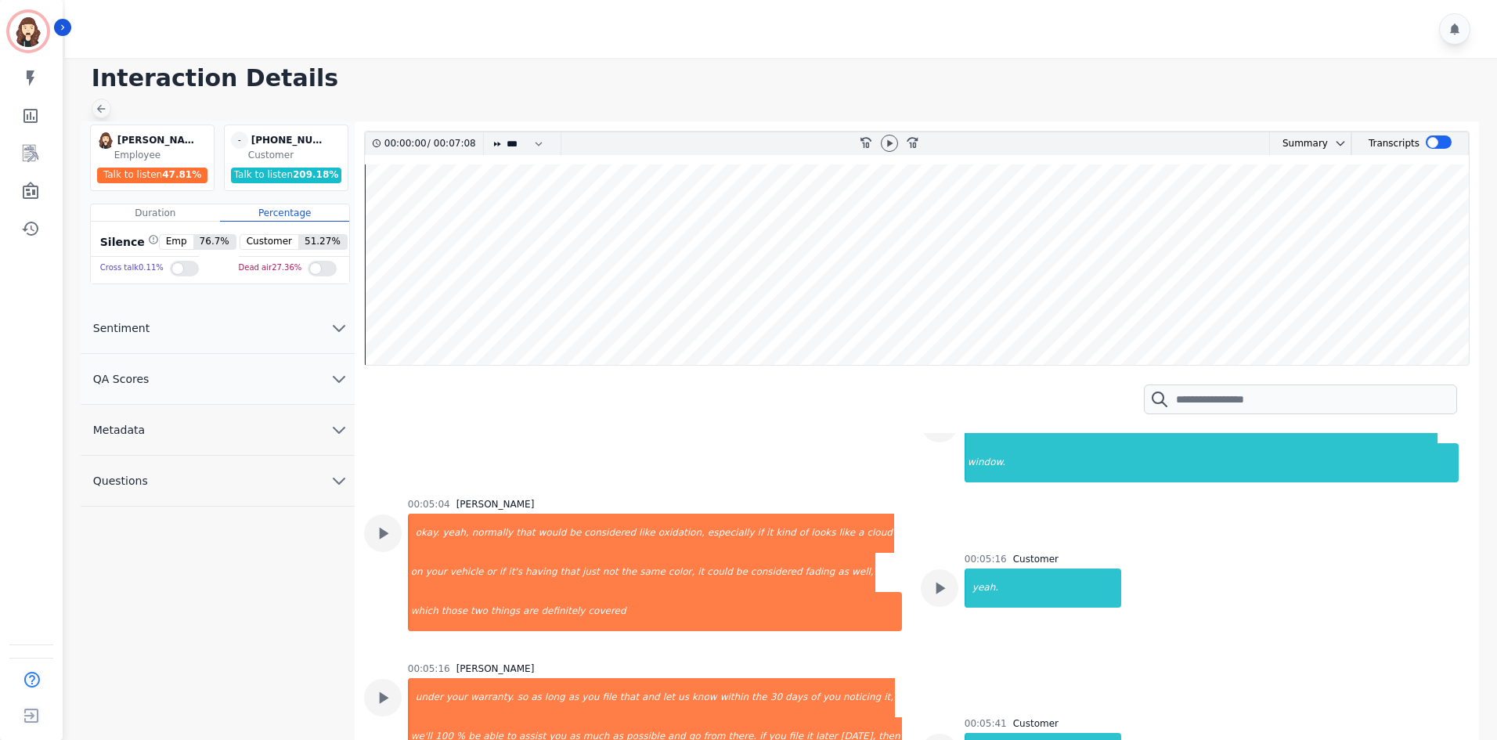
click at [106, 114] on icon at bounding box center [101, 109] width 13 height 13
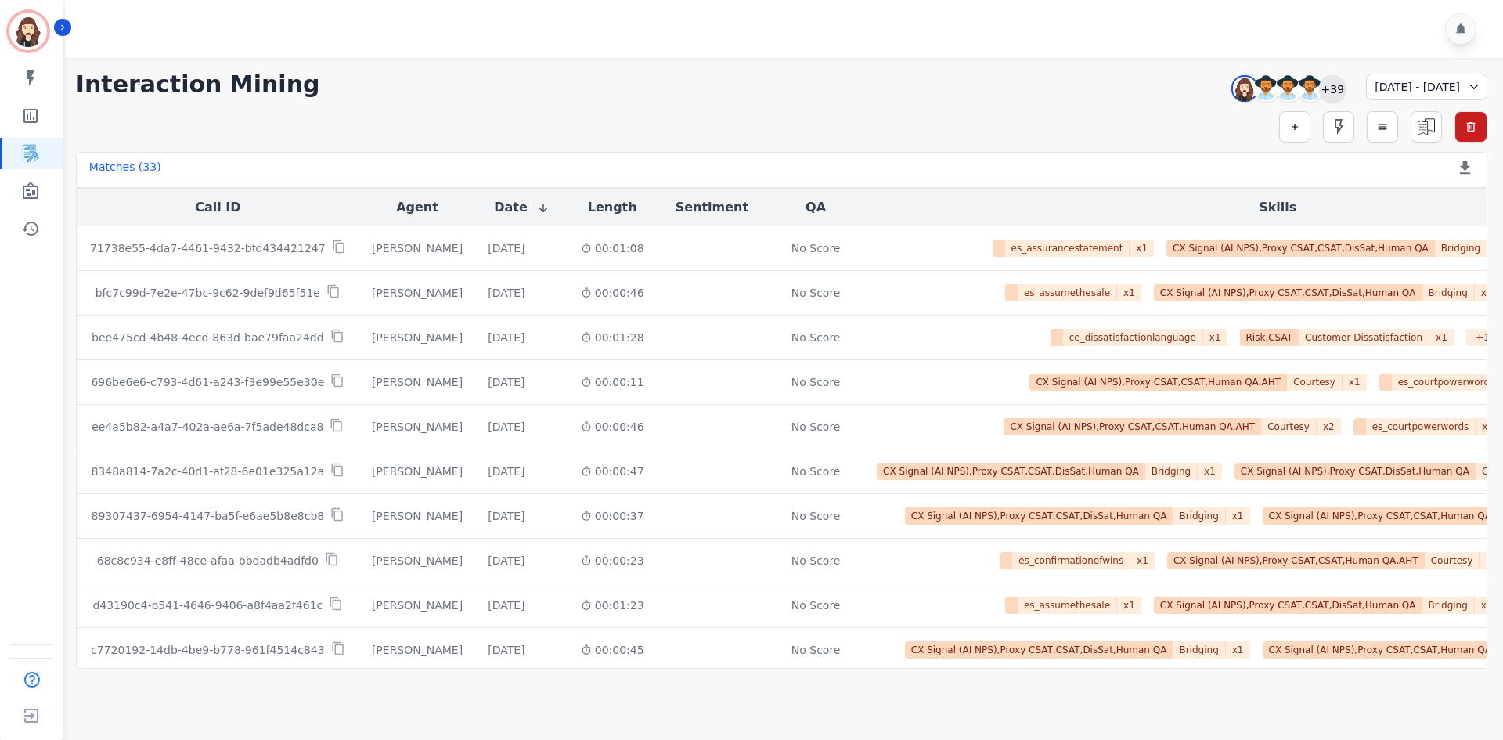
click at [748, 88] on div "+39" at bounding box center [1332, 88] width 27 height 27
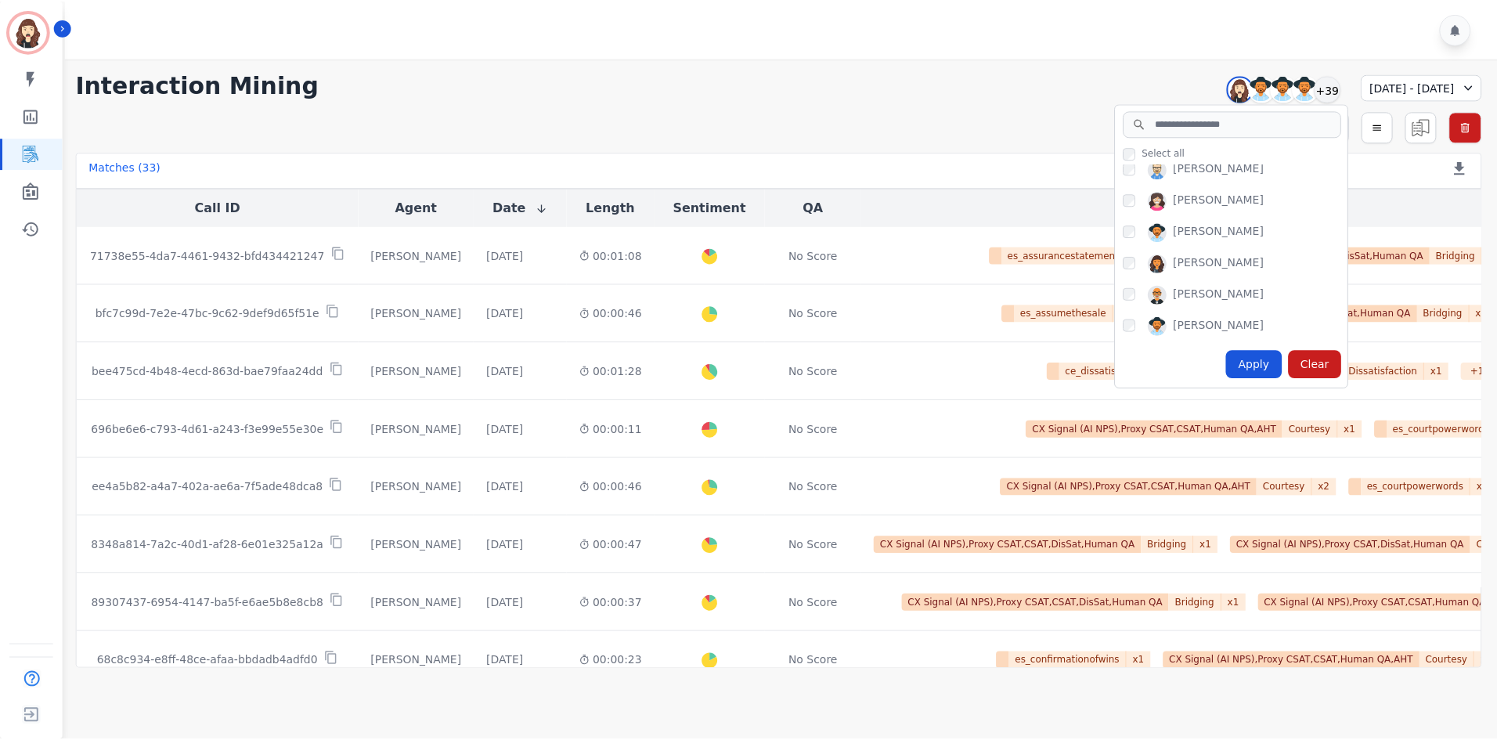
scroll to position [1148, 0]
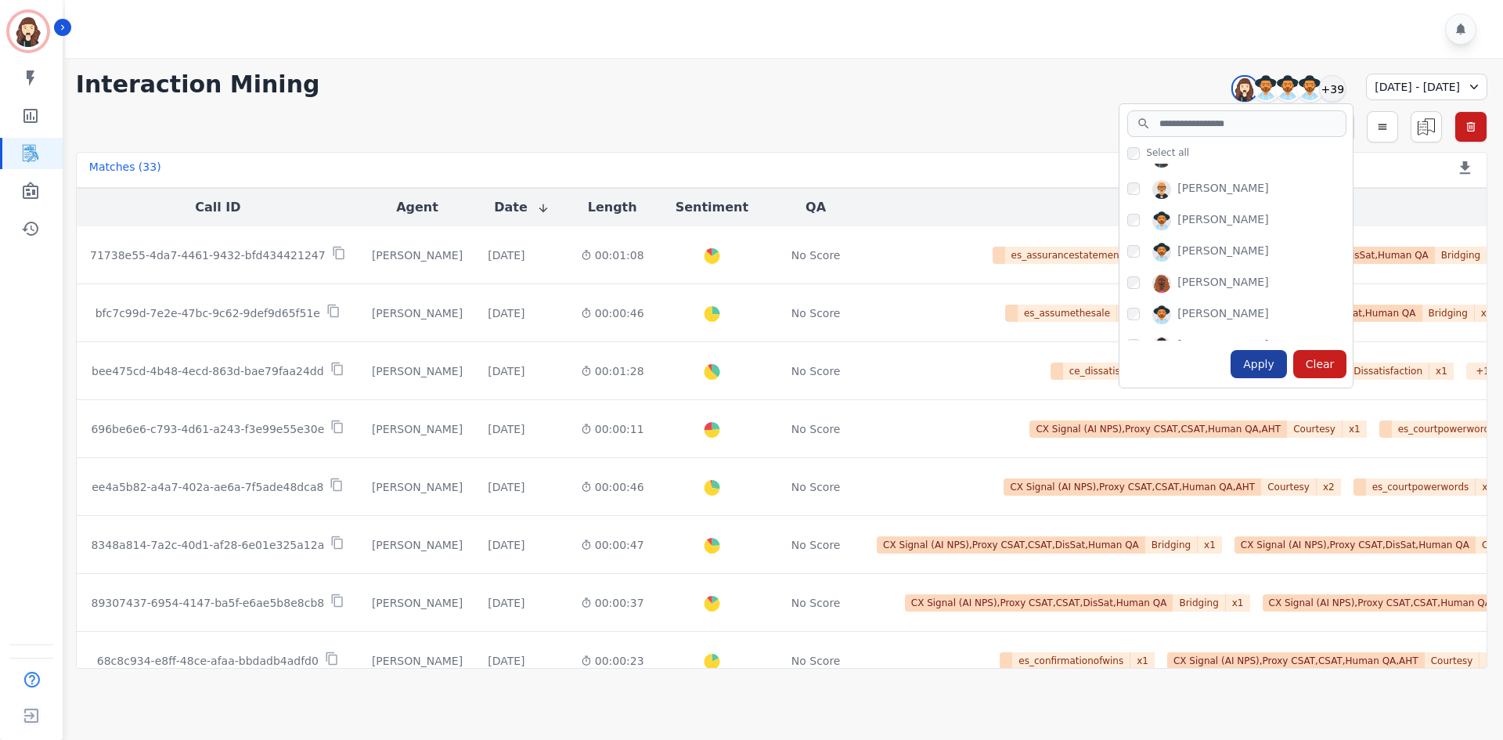
click at [748, 360] on div "Apply" at bounding box center [1259, 364] width 56 height 28
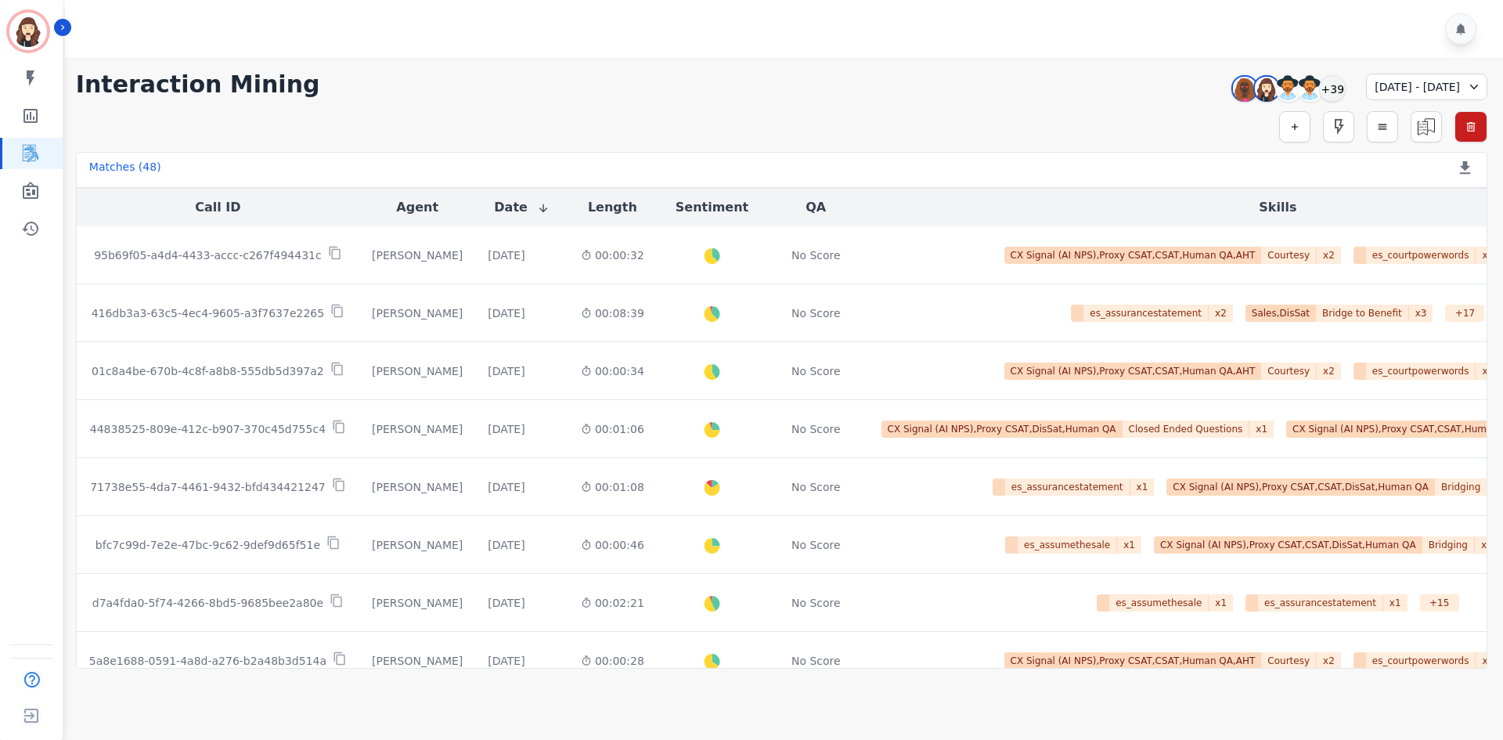
click at [748, 88] on div "[DATE] - [DATE]" at bounding box center [1426, 87] width 121 height 27
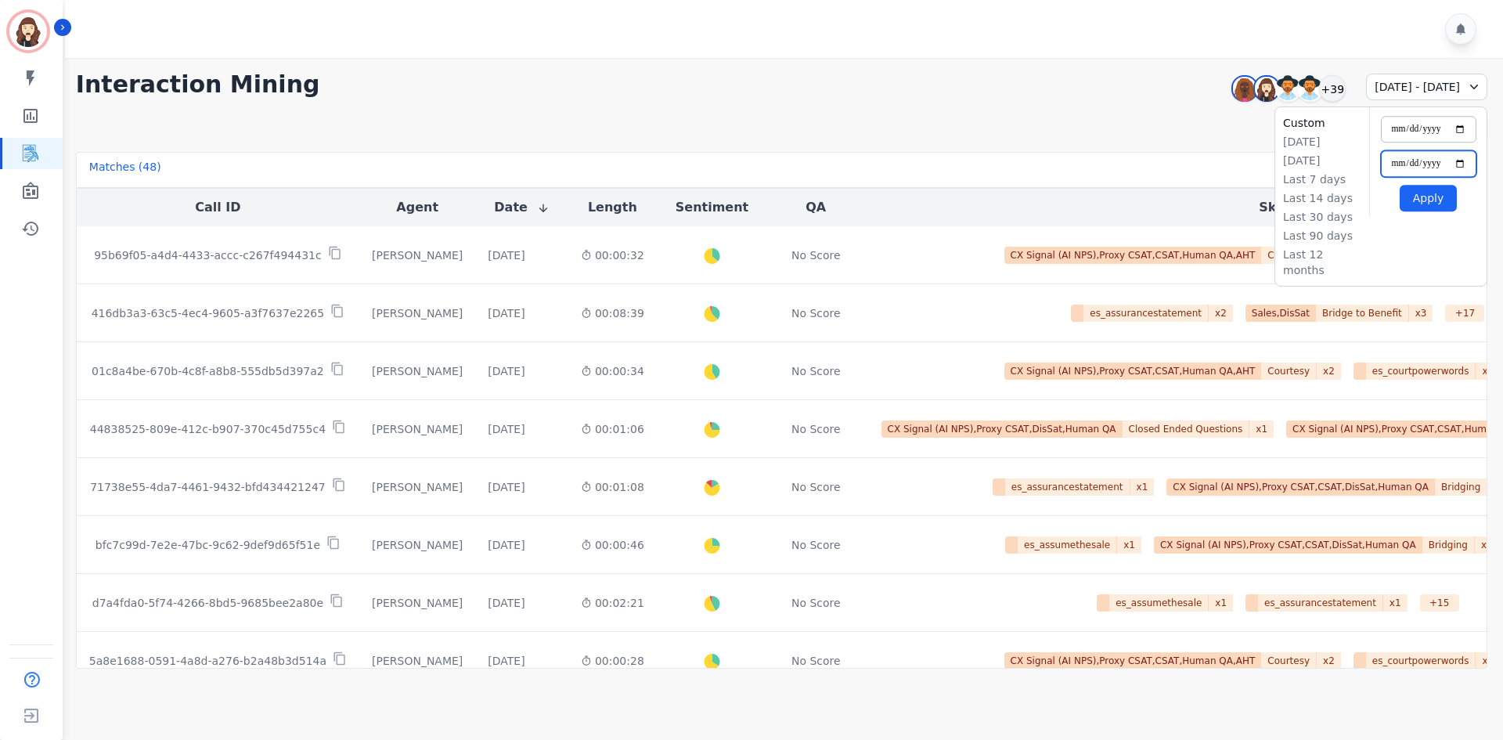
click at [748, 162] on input "**********" at bounding box center [1429, 163] width 96 height 27
click at [748, 125] on input "**********" at bounding box center [1429, 129] width 96 height 27
type input "**********"
click at [748, 209] on button "Apply" at bounding box center [1428, 198] width 57 height 27
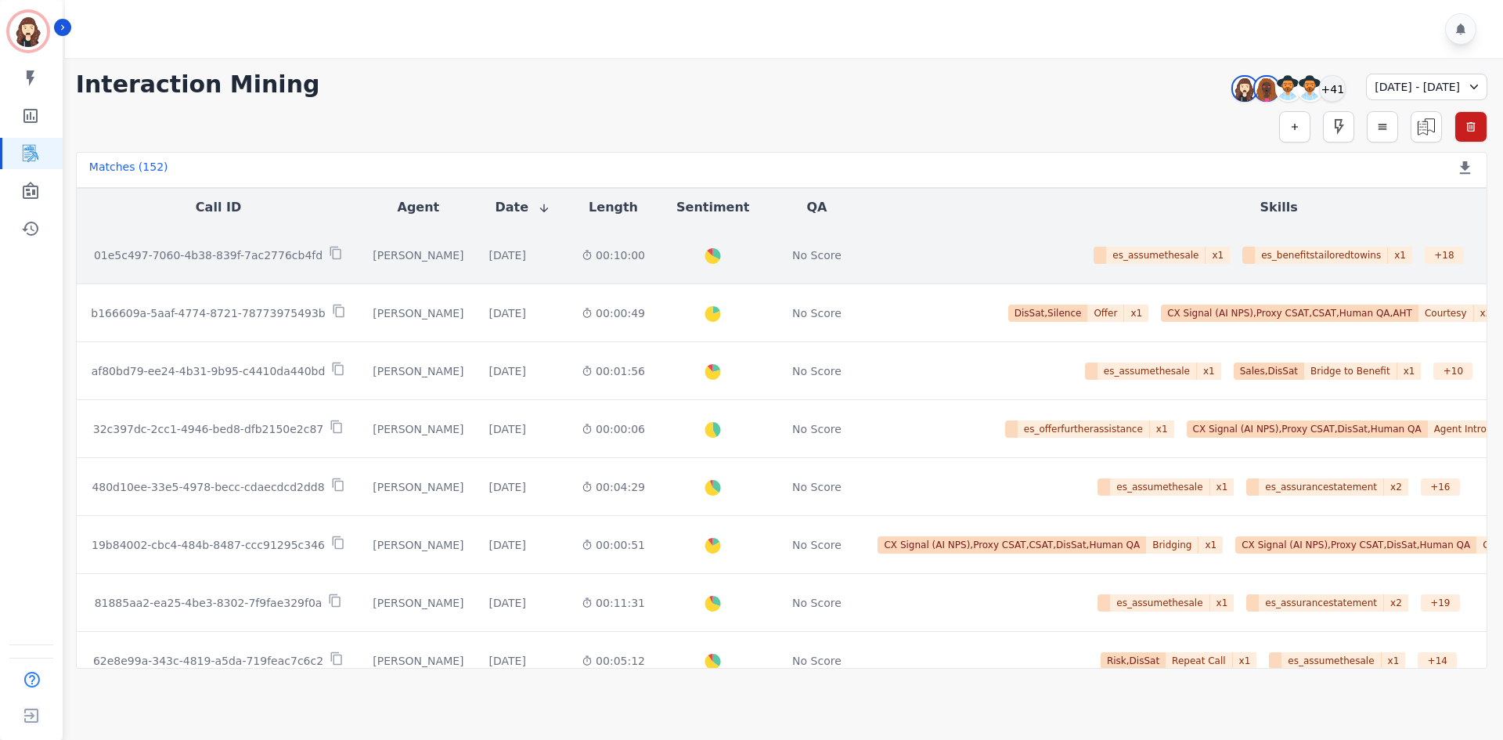
click at [277, 262] on p "01e5c497-7060-4b38-839f-7ac2776cb4fd" at bounding box center [208, 255] width 229 height 16
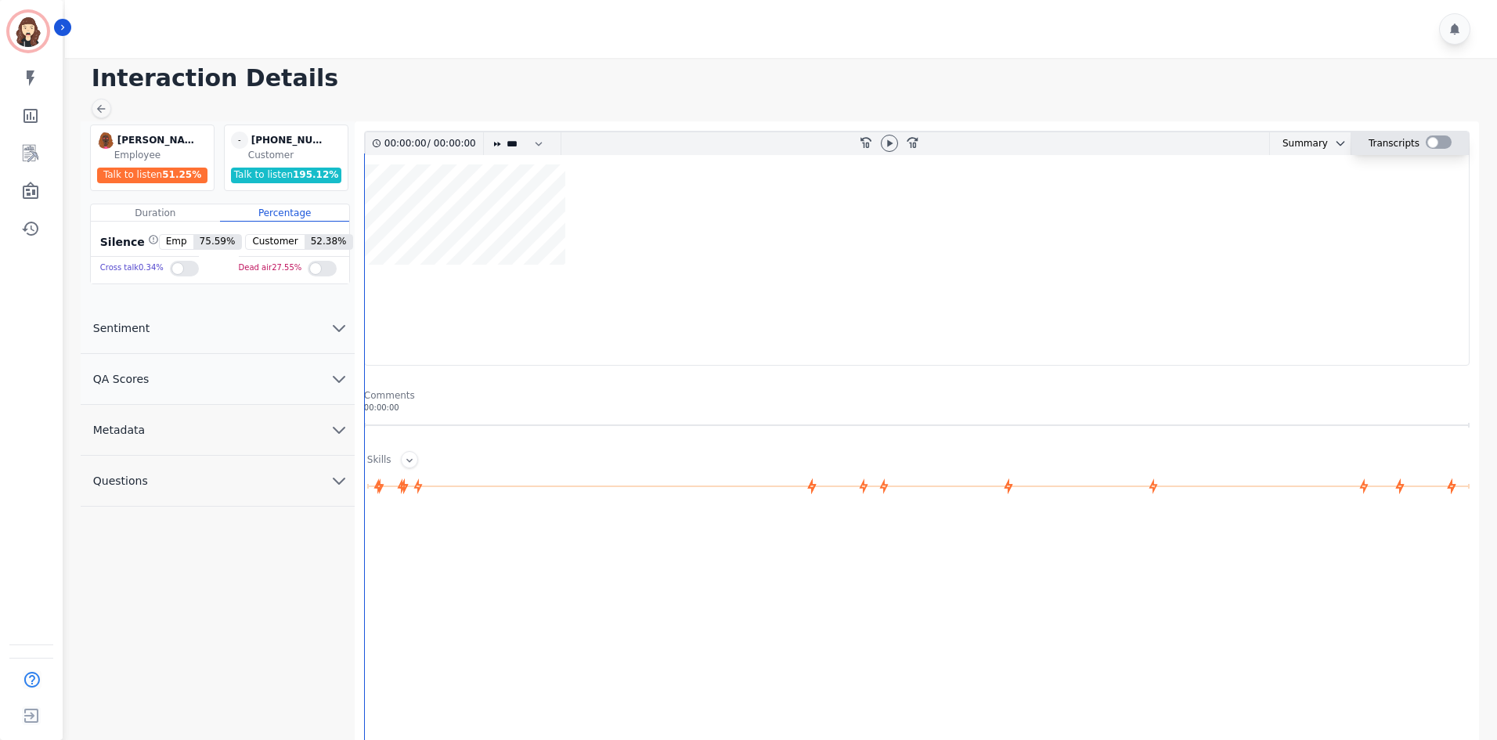
click at [748, 139] on div "Transcripts" at bounding box center [1409, 143] width 117 height 23
click at [748, 147] on div at bounding box center [1438, 141] width 26 height 13
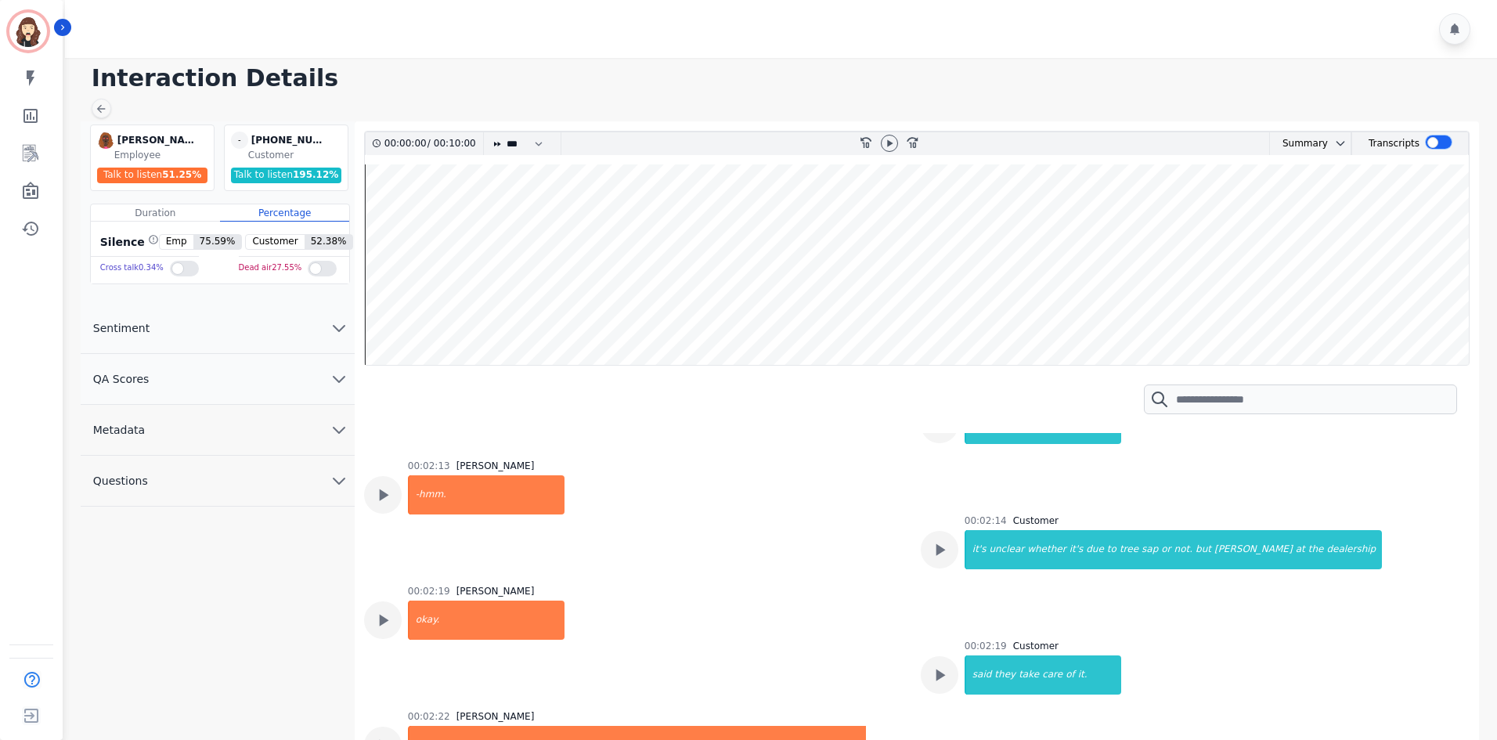
scroll to position [2088, 0]
click at [101, 109] on icon at bounding box center [101, 109] width 9 height 9
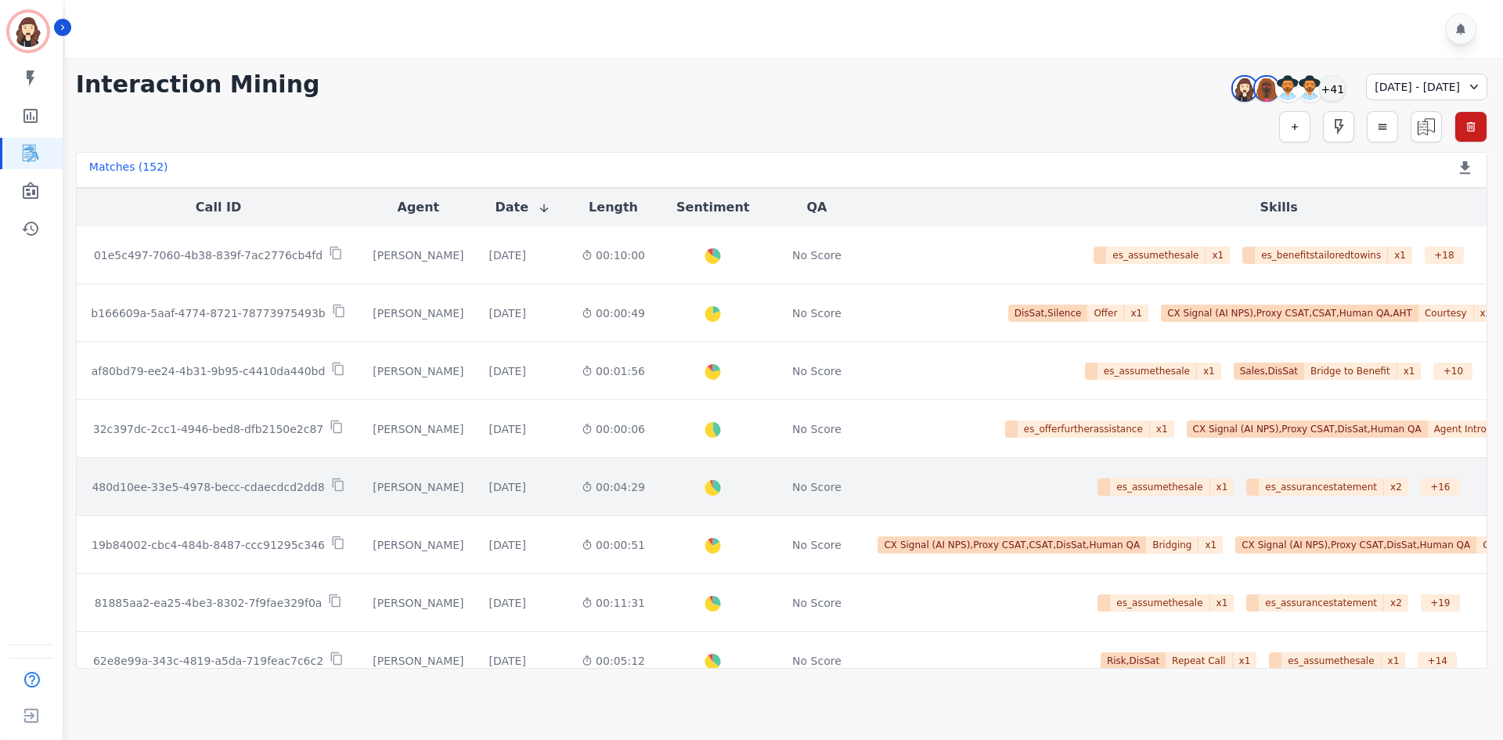
click at [247, 485] on p "480d10ee-33e5-4978-becc-cdaecdcd2dd8" at bounding box center [208, 487] width 232 height 16
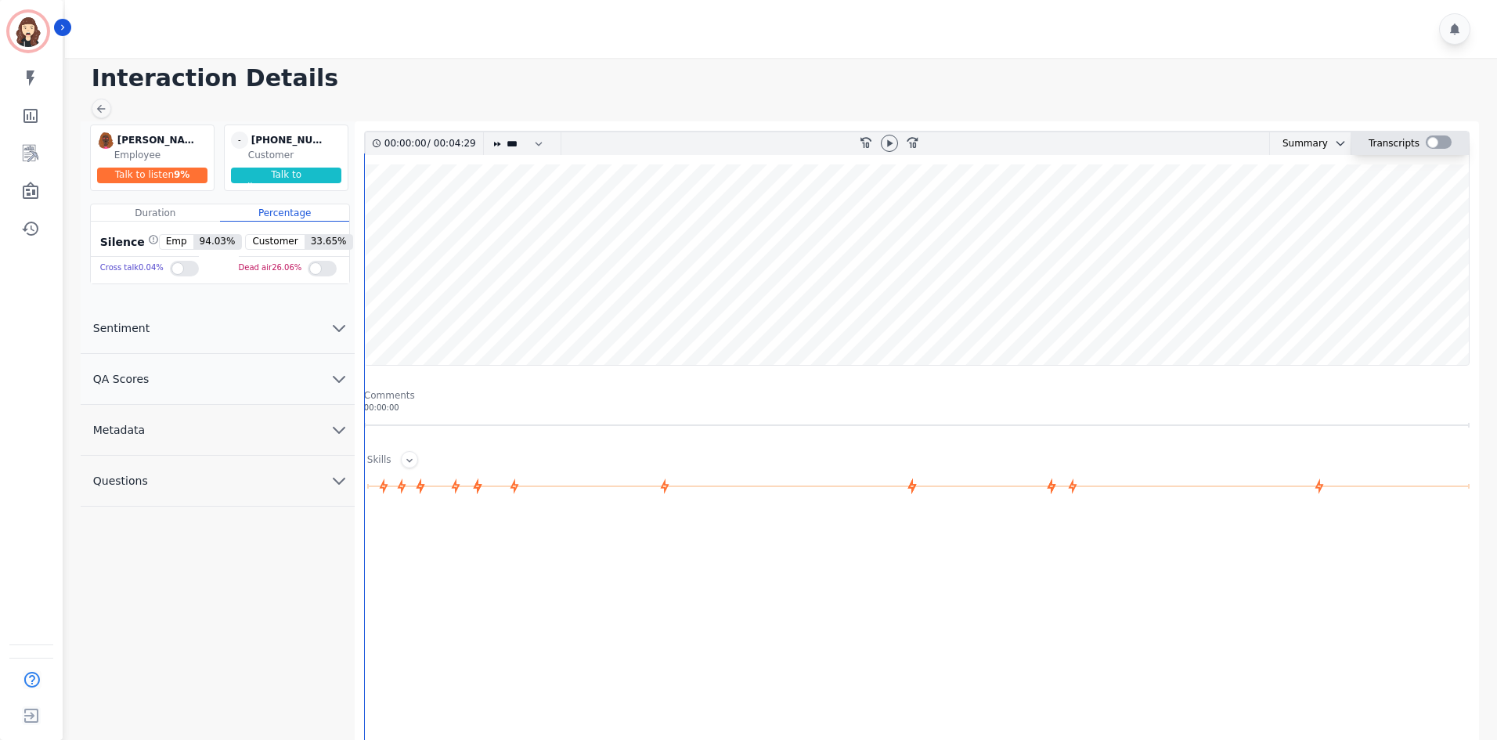
click at [748, 139] on div at bounding box center [1438, 141] width 26 height 13
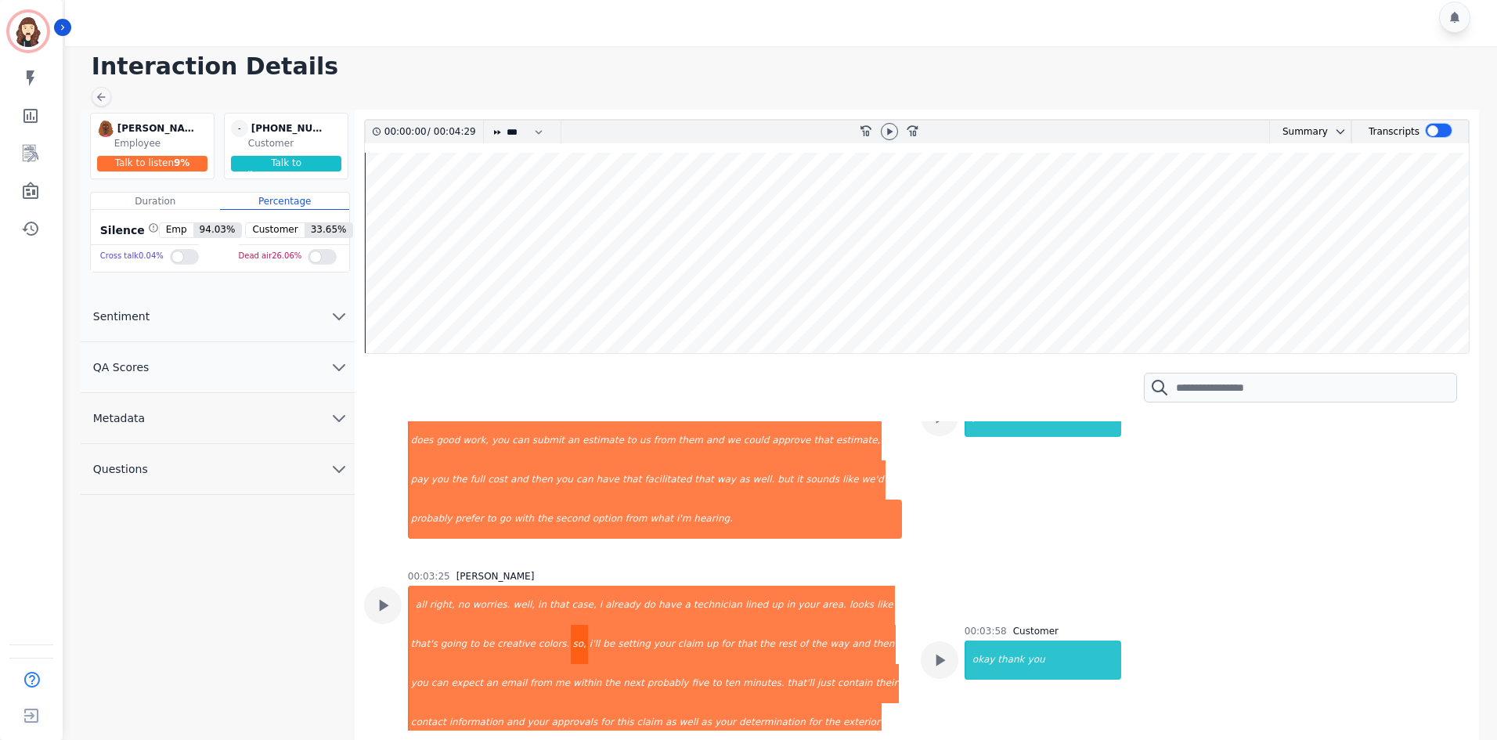
scroll to position [1684, 0]
click at [99, 99] on icon at bounding box center [101, 97] width 9 height 9
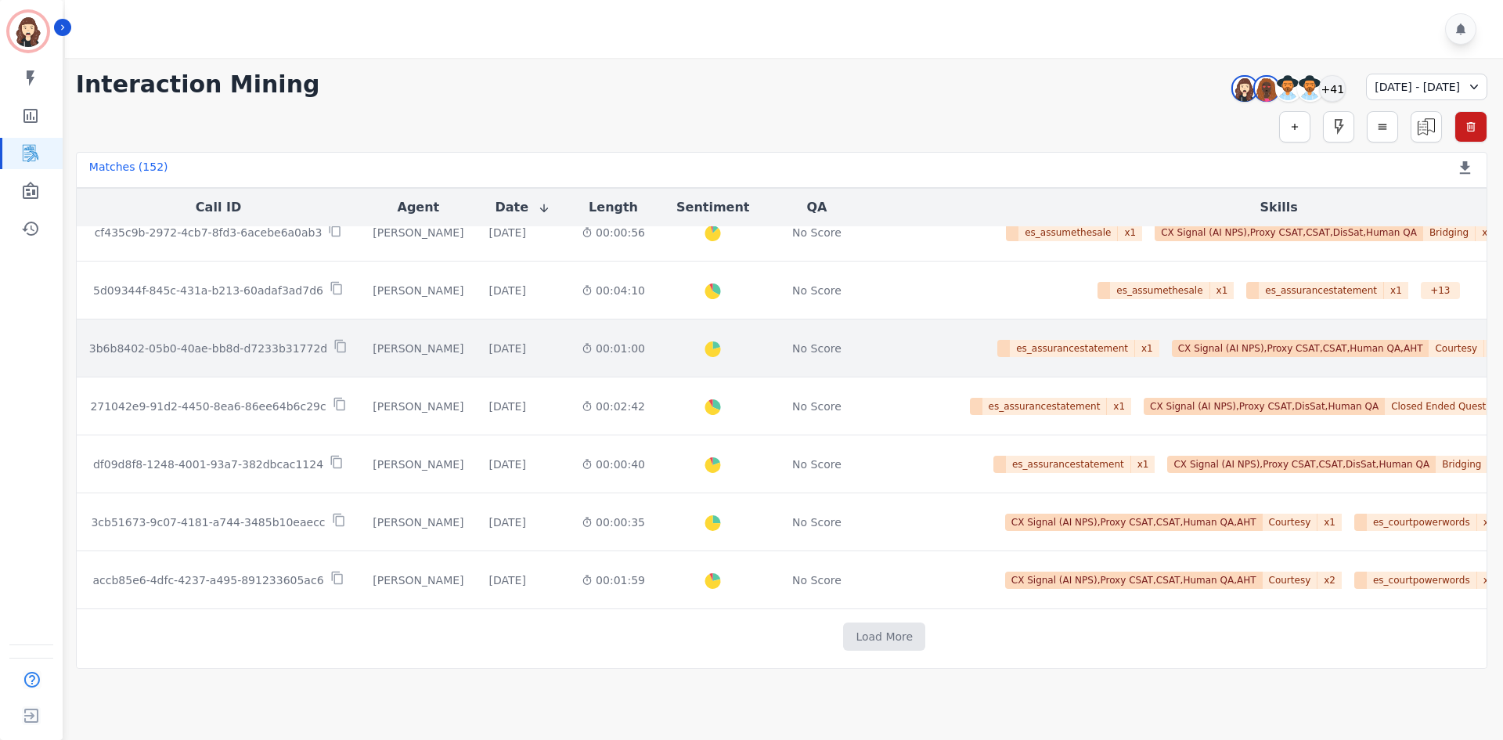
scroll to position [788, 0]
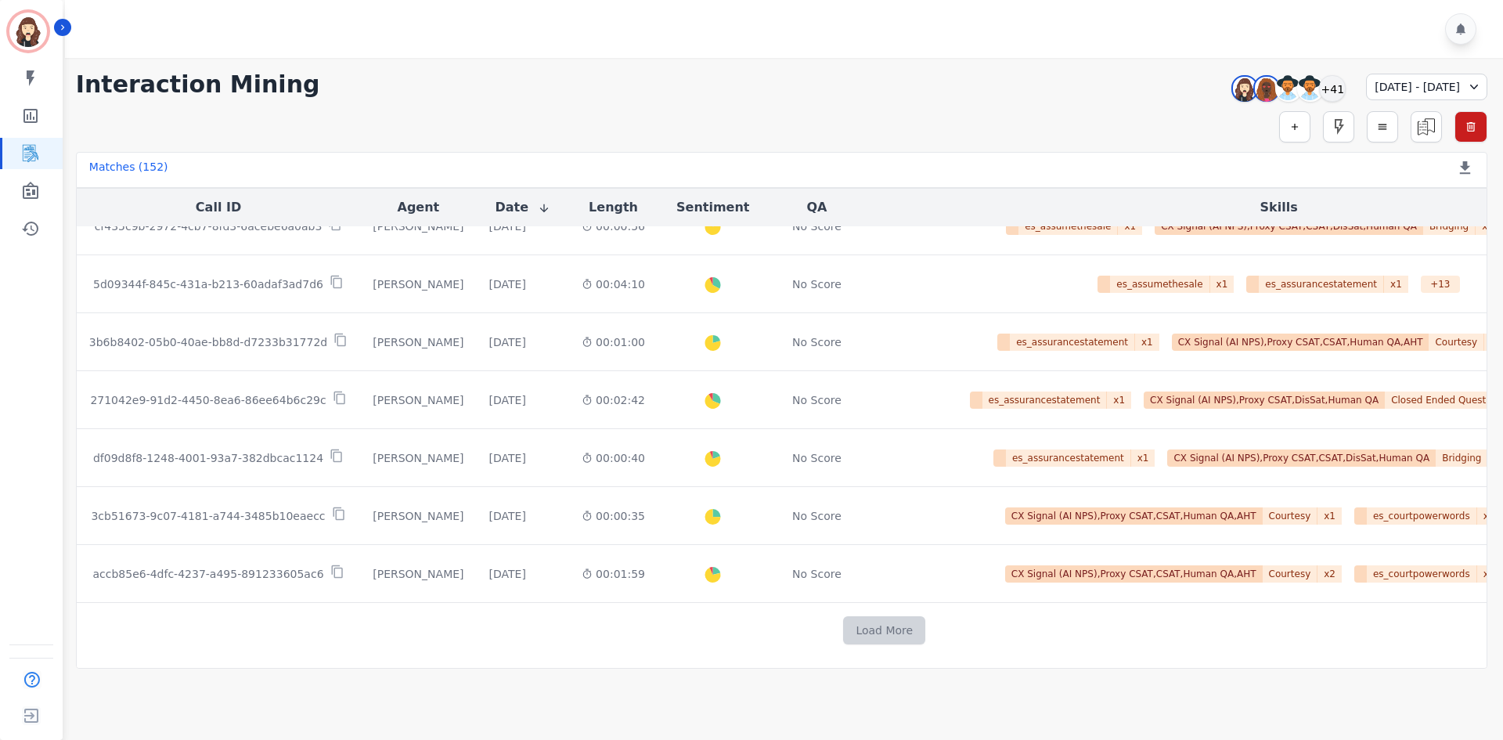
click at [748, 485] on button "Load More" at bounding box center [884, 630] width 82 height 28
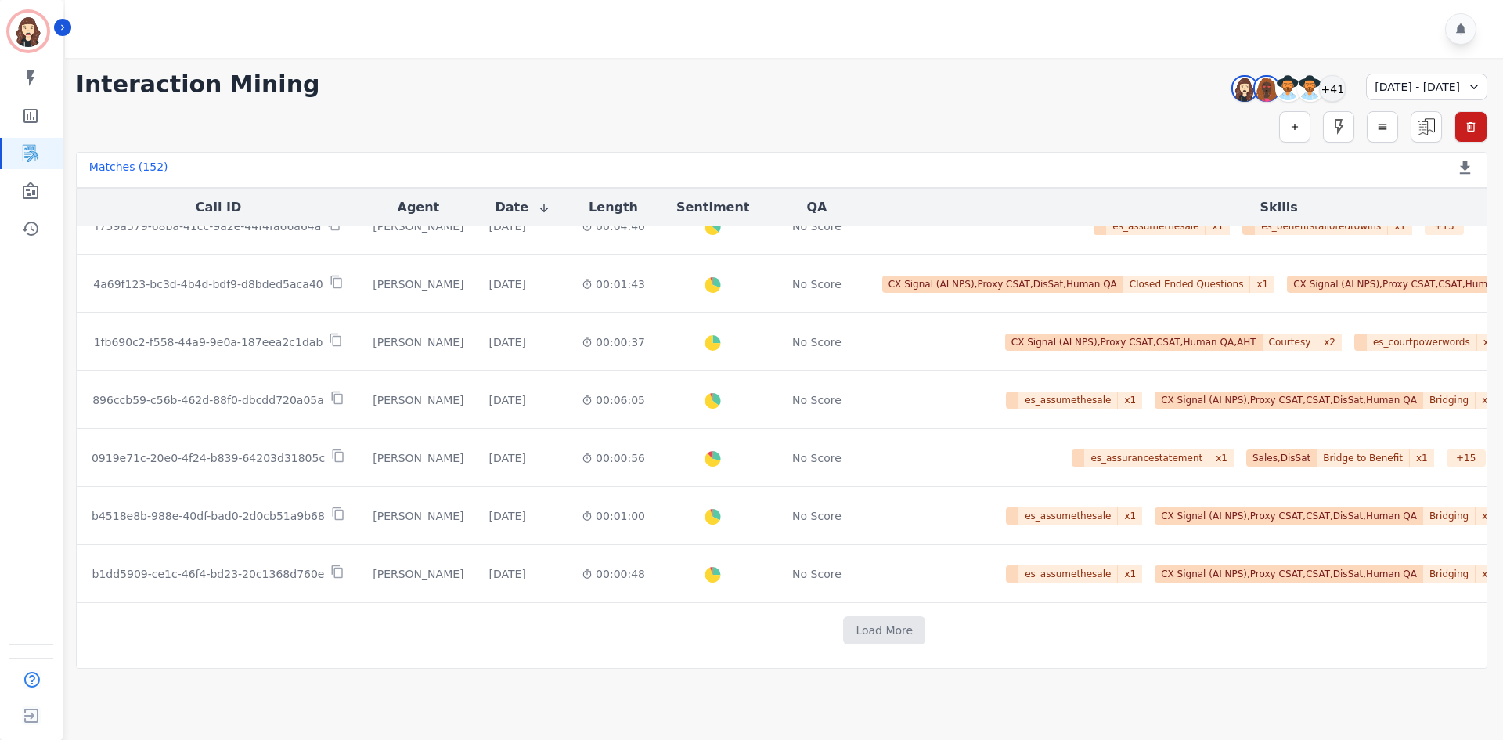
scroll to position [1947, 0]
click at [748, 485] on button "Load More" at bounding box center [884, 630] width 82 height 28
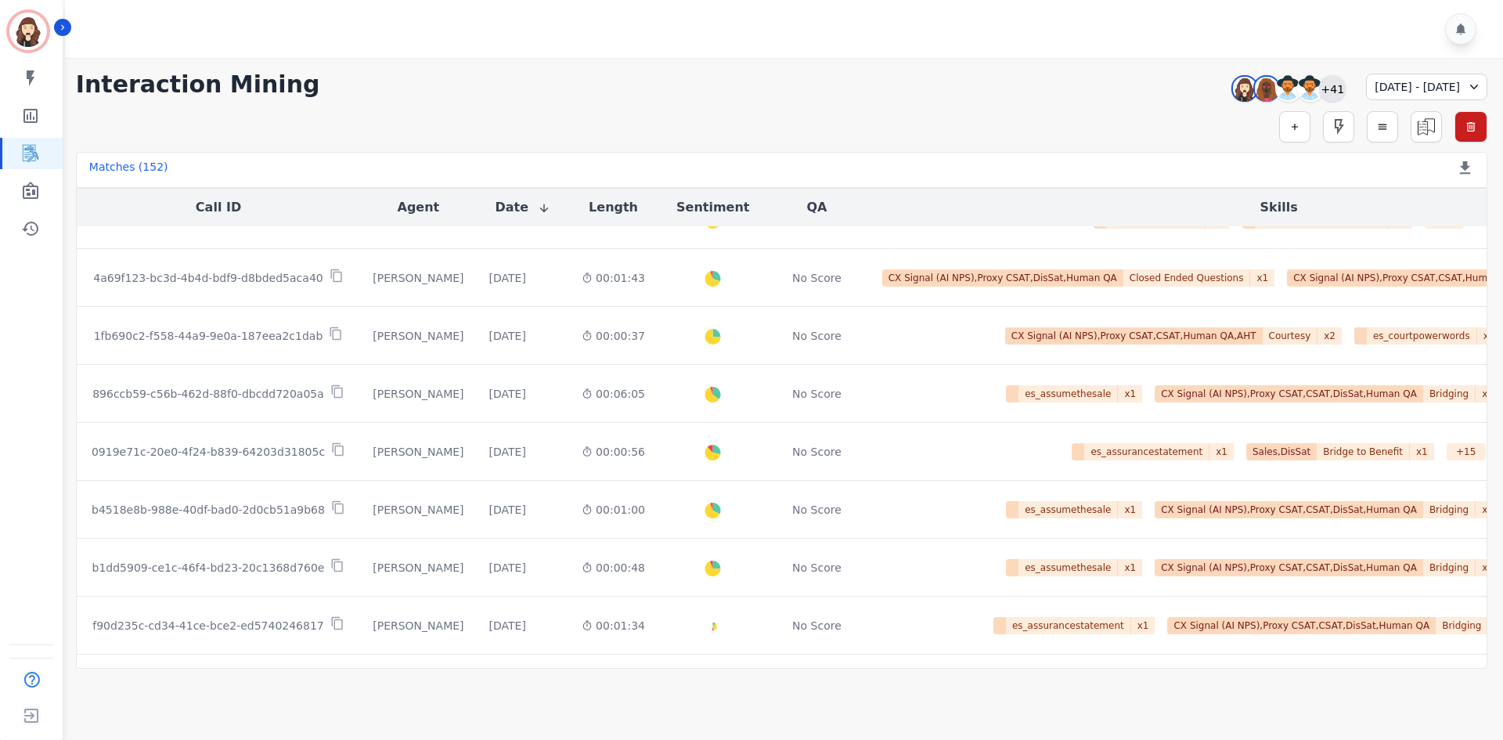
click at [748, 88] on div "+41" at bounding box center [1332, 88] width 27 height 27
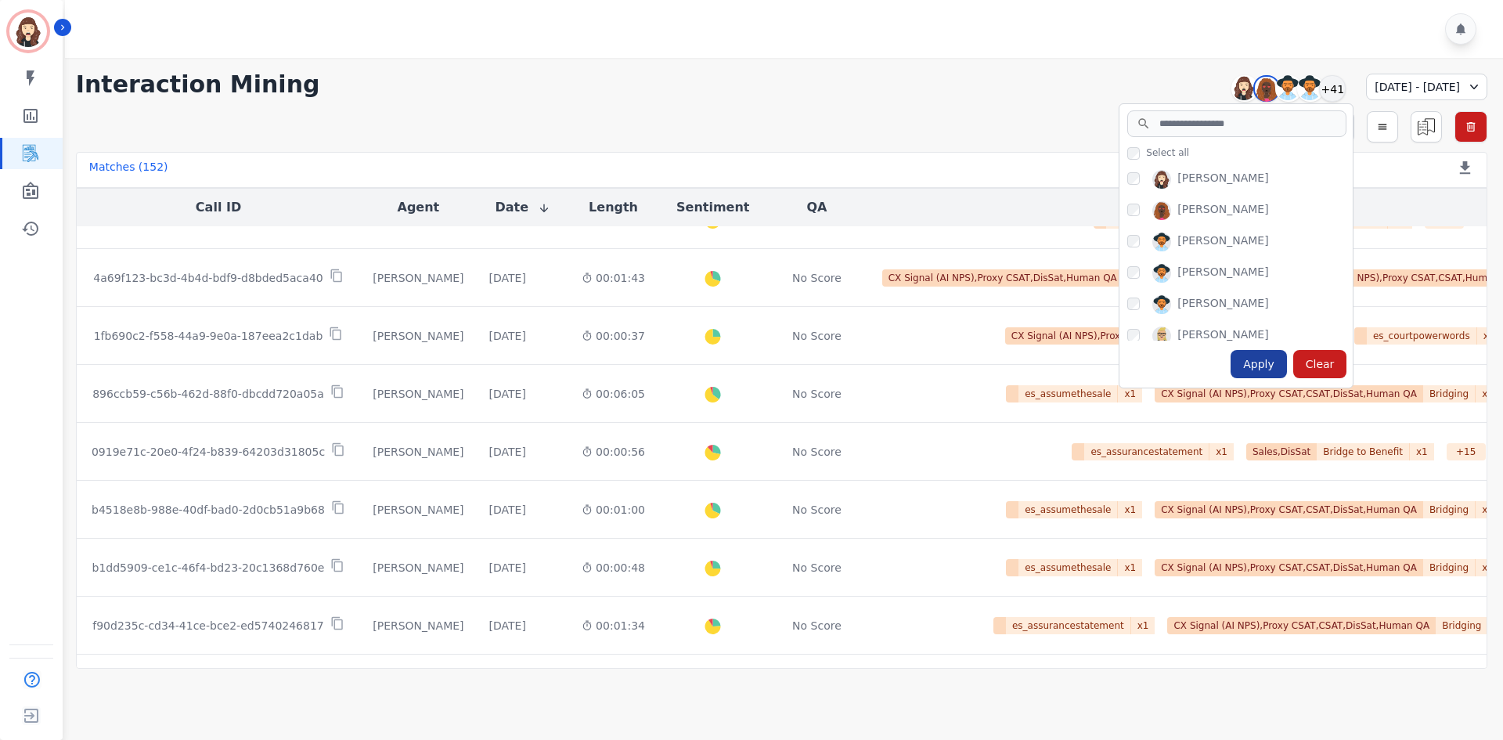
click at [748, 362] on div "Apply" at bounding box center [1259, 364] width 56 height 28
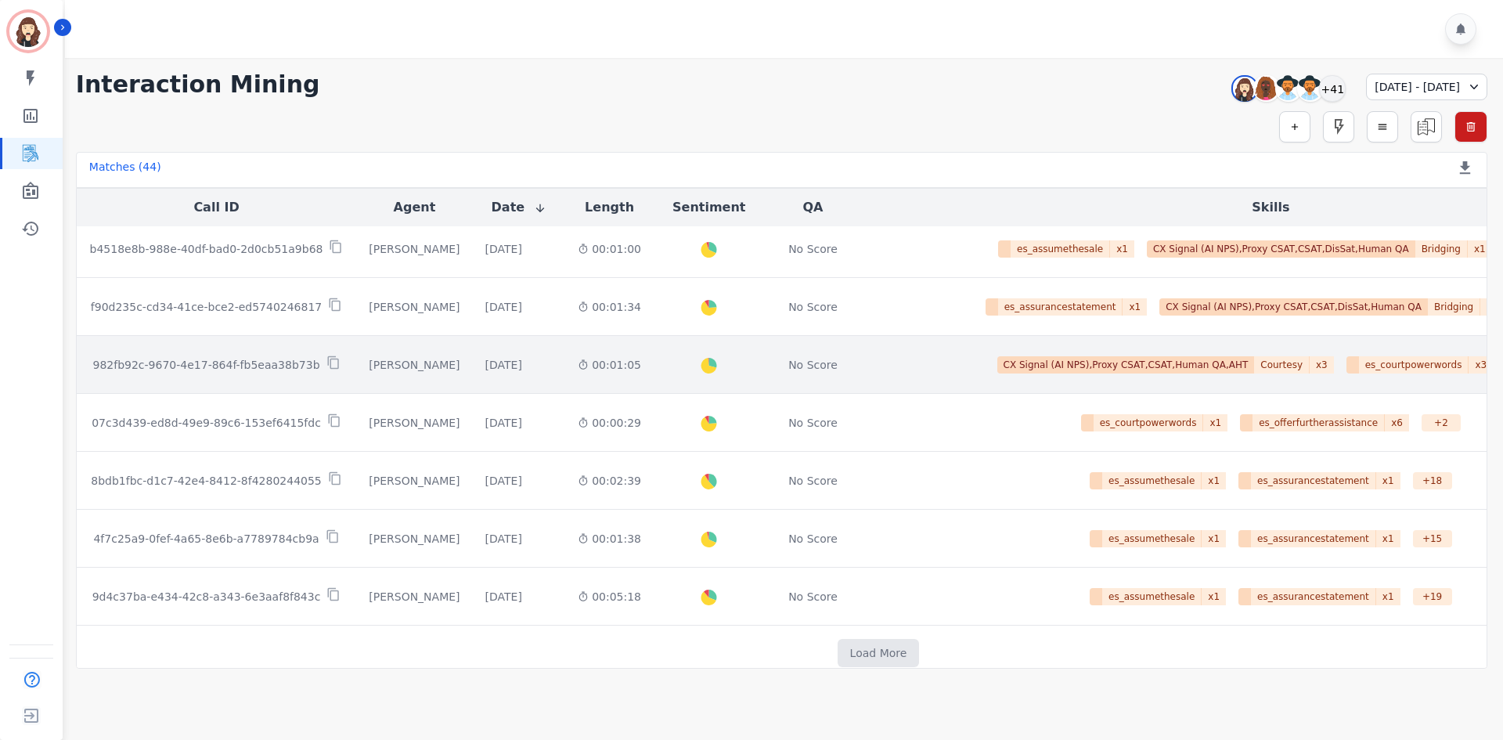
scroll to position [788, 0]
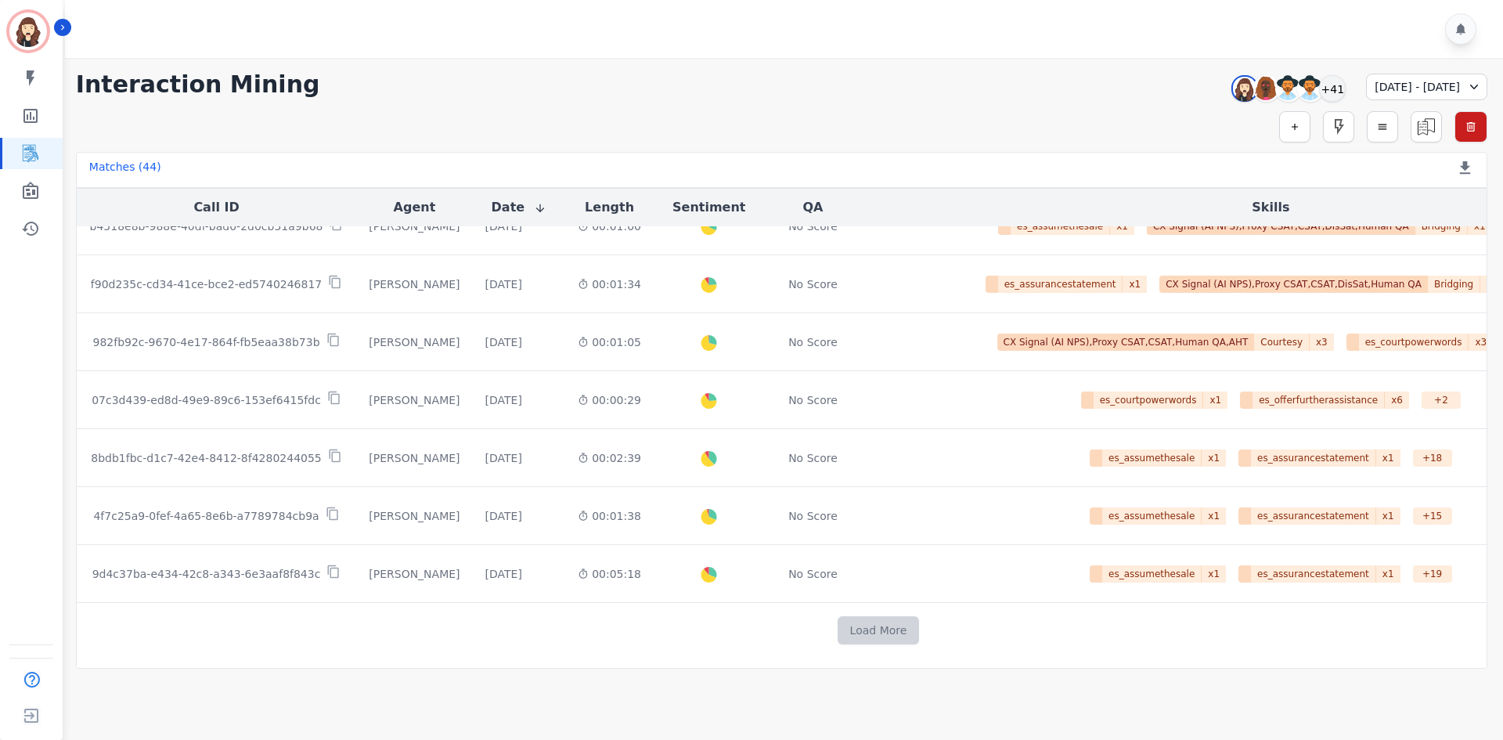
click at [748, 485] on button "Load More" at bounding box center [879, 630] width 82 height 28
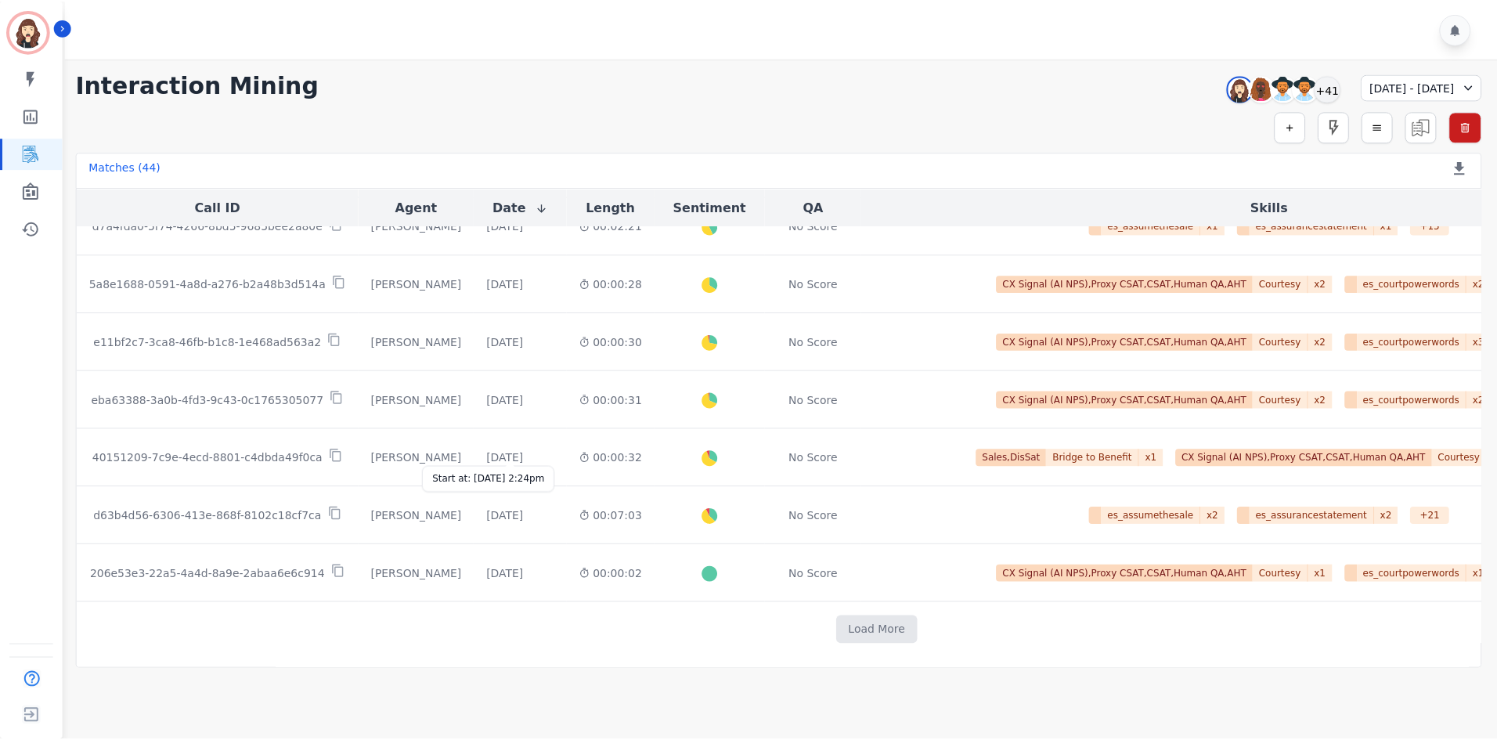
scroll to position [1947, 0]
click at [748, 485] on button "Load More" at bounding box center [880, 630] width 82 height 28
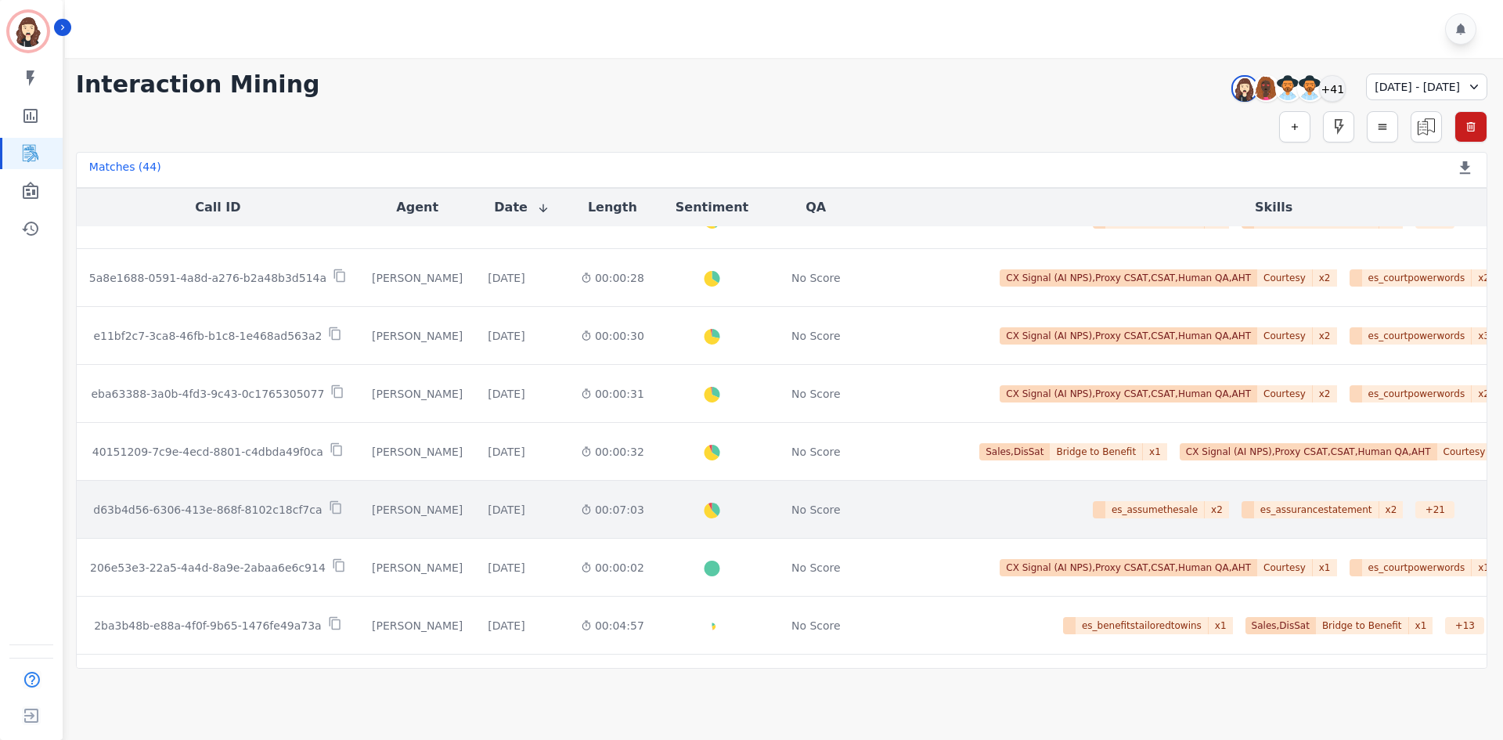
click at [284, 485] on p "d63b4d56-6306-413e-868f-8102c18cf7ca" at bounding box center [207, 510] width 229 height 16
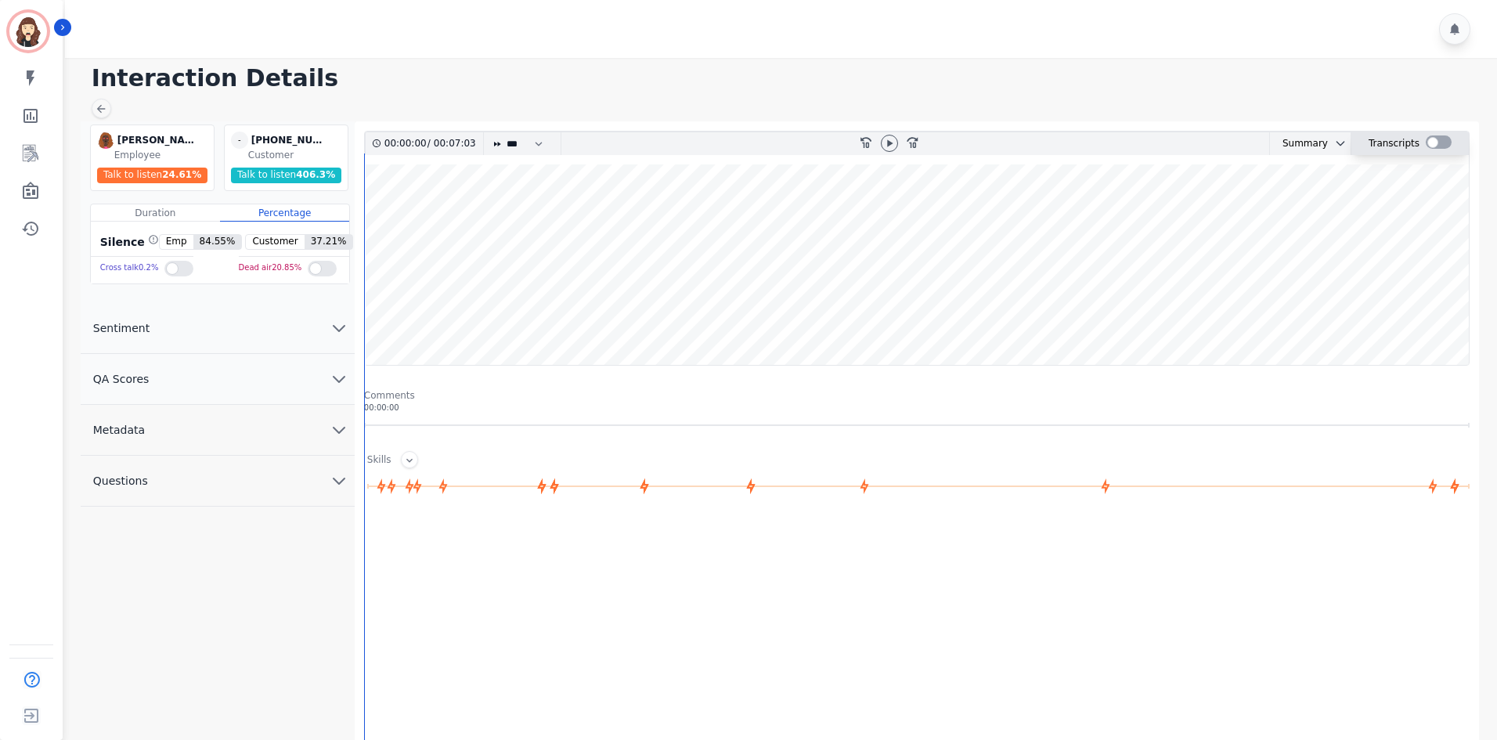
click at [748, 135] on div at bounding box center [1438, 143] width 26 height 23
click at [748, 140] on div at bounding box center [1438, 141] width 26 height 13
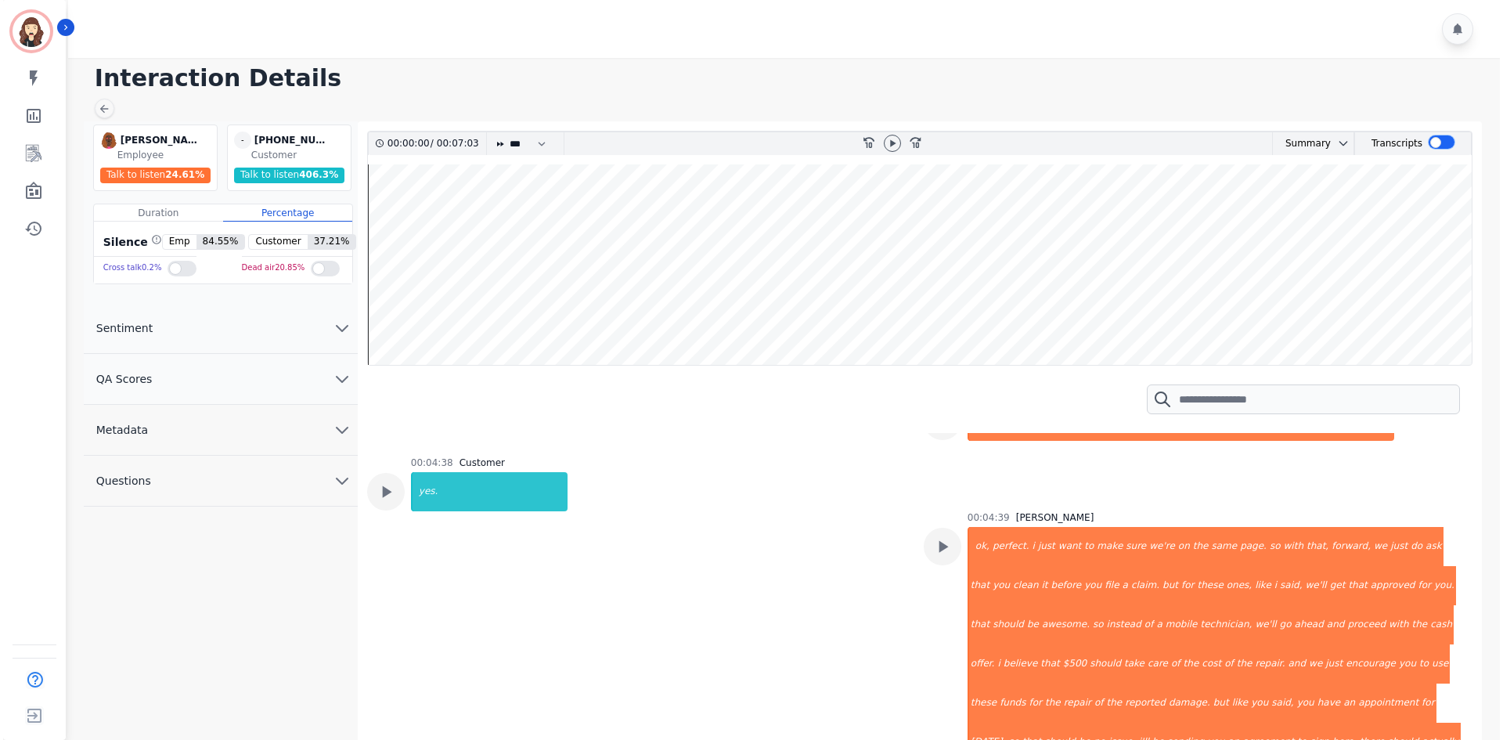
scroll to position [5845, 0]
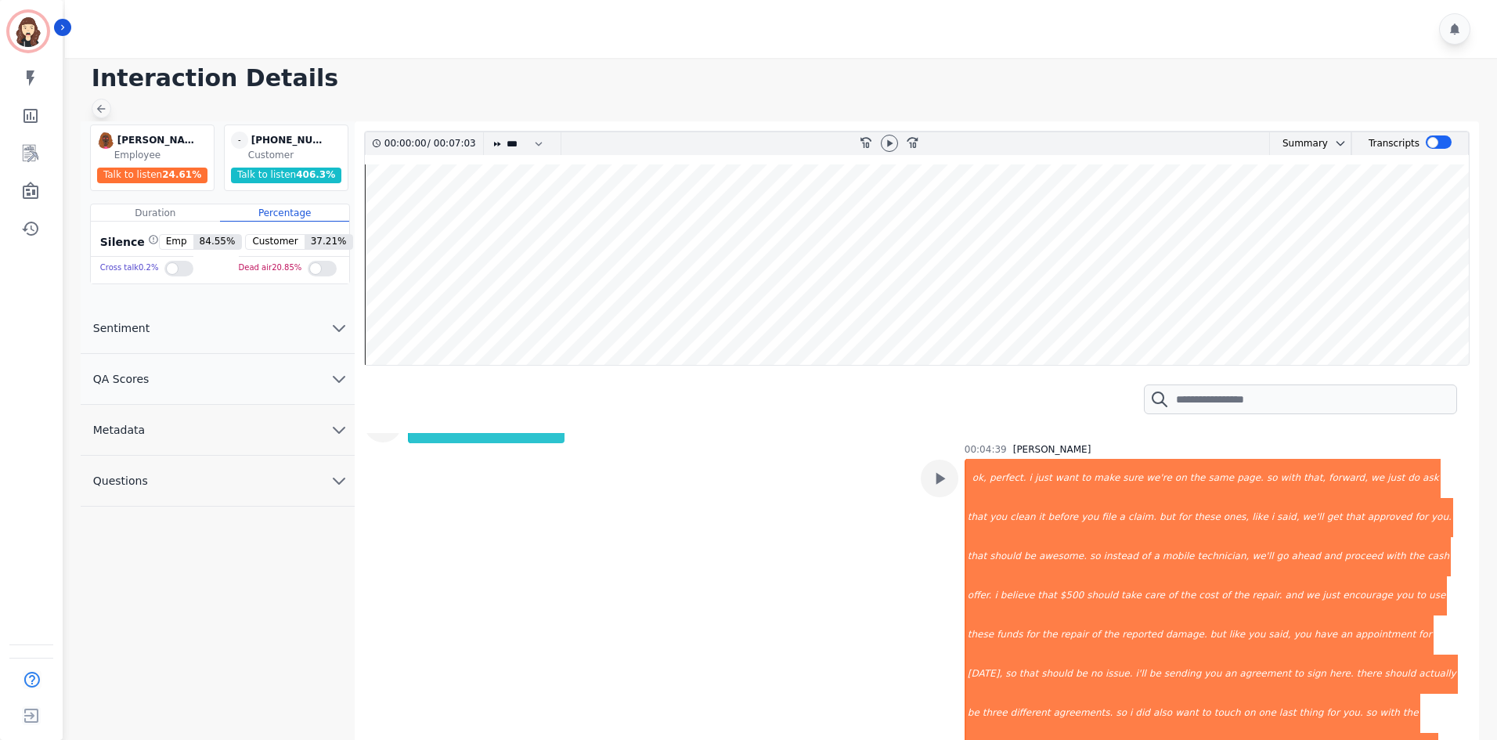
click at [106, 111] on icon at bounding box center [101, 109] width 13 height 13
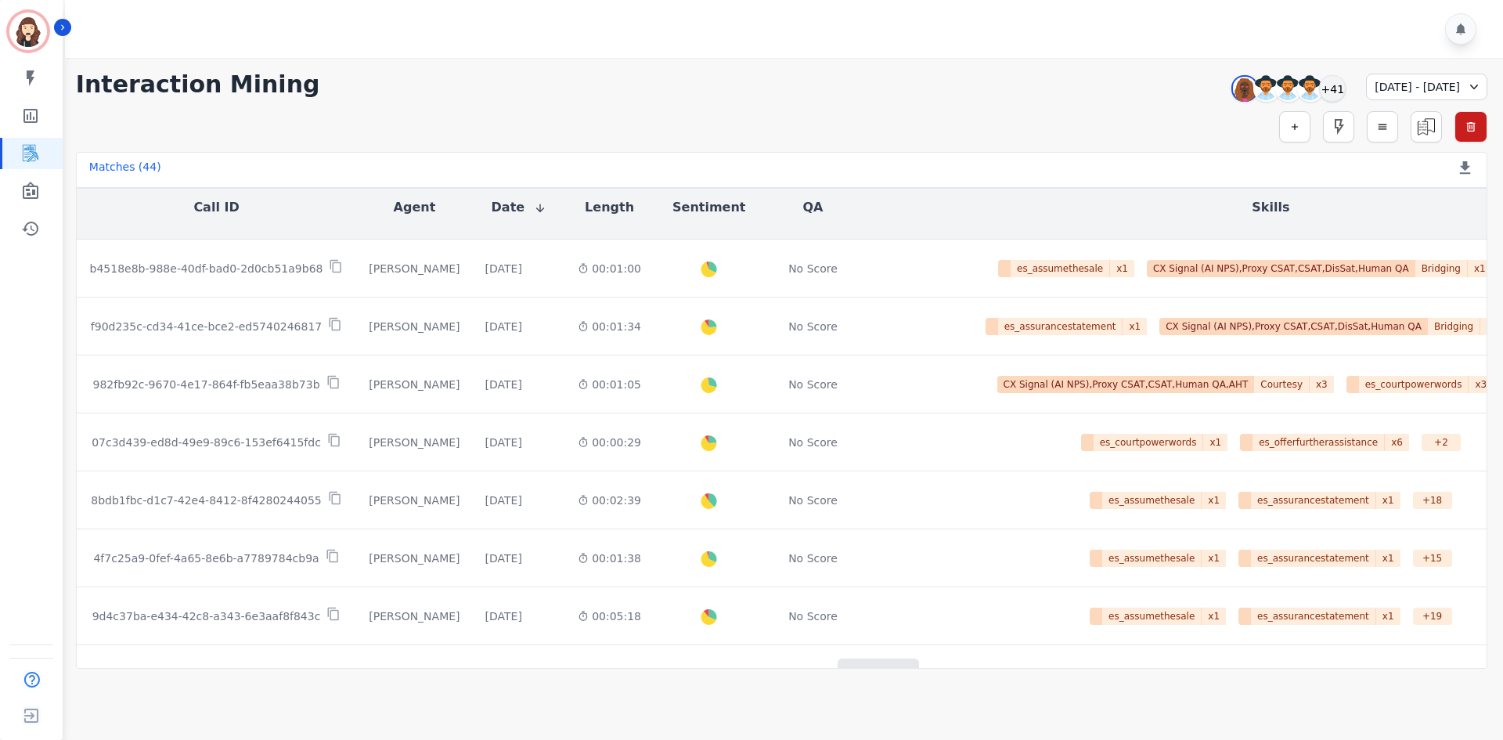
scroll to position [788, 0]
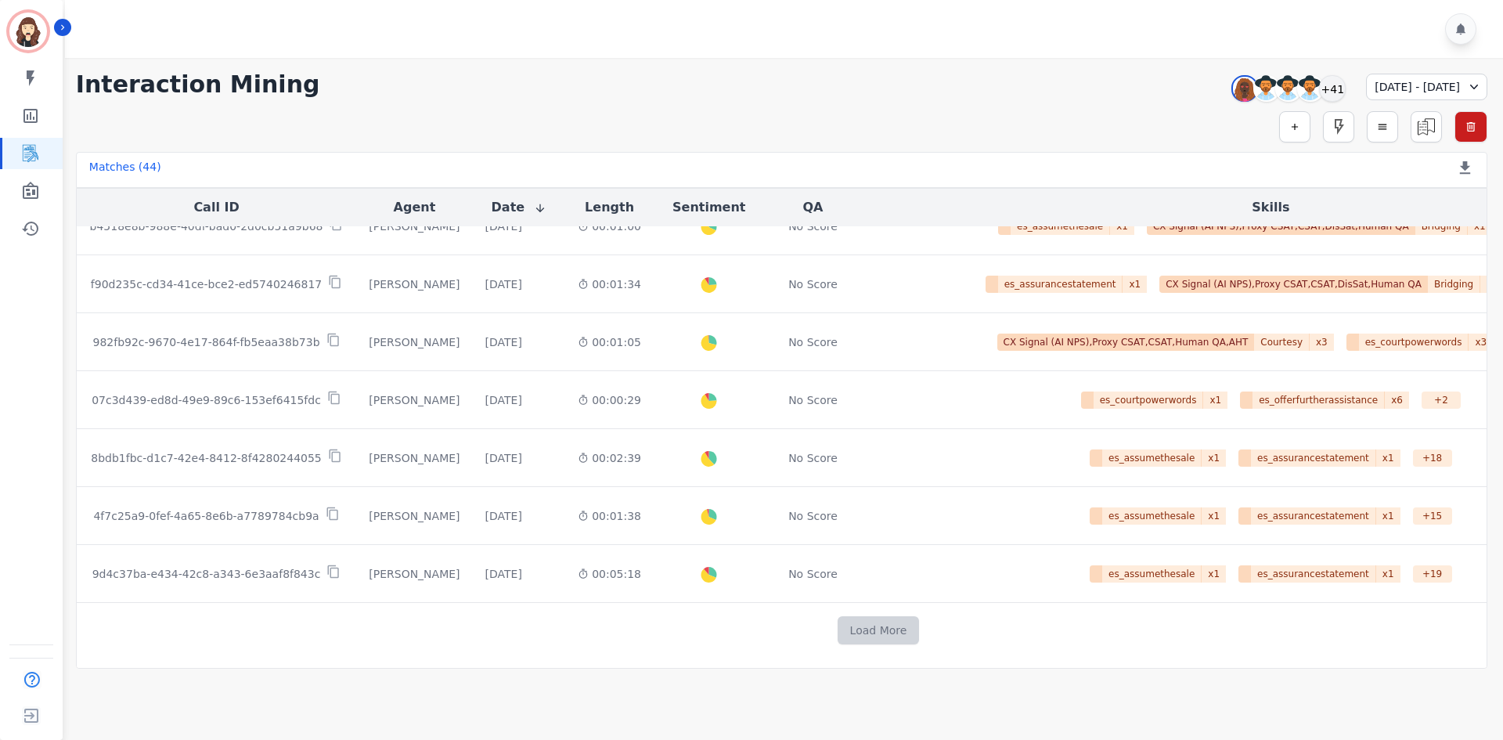
click at [748, 485] on button "Load More" at bounding box center [879, 630] width 82 height 28
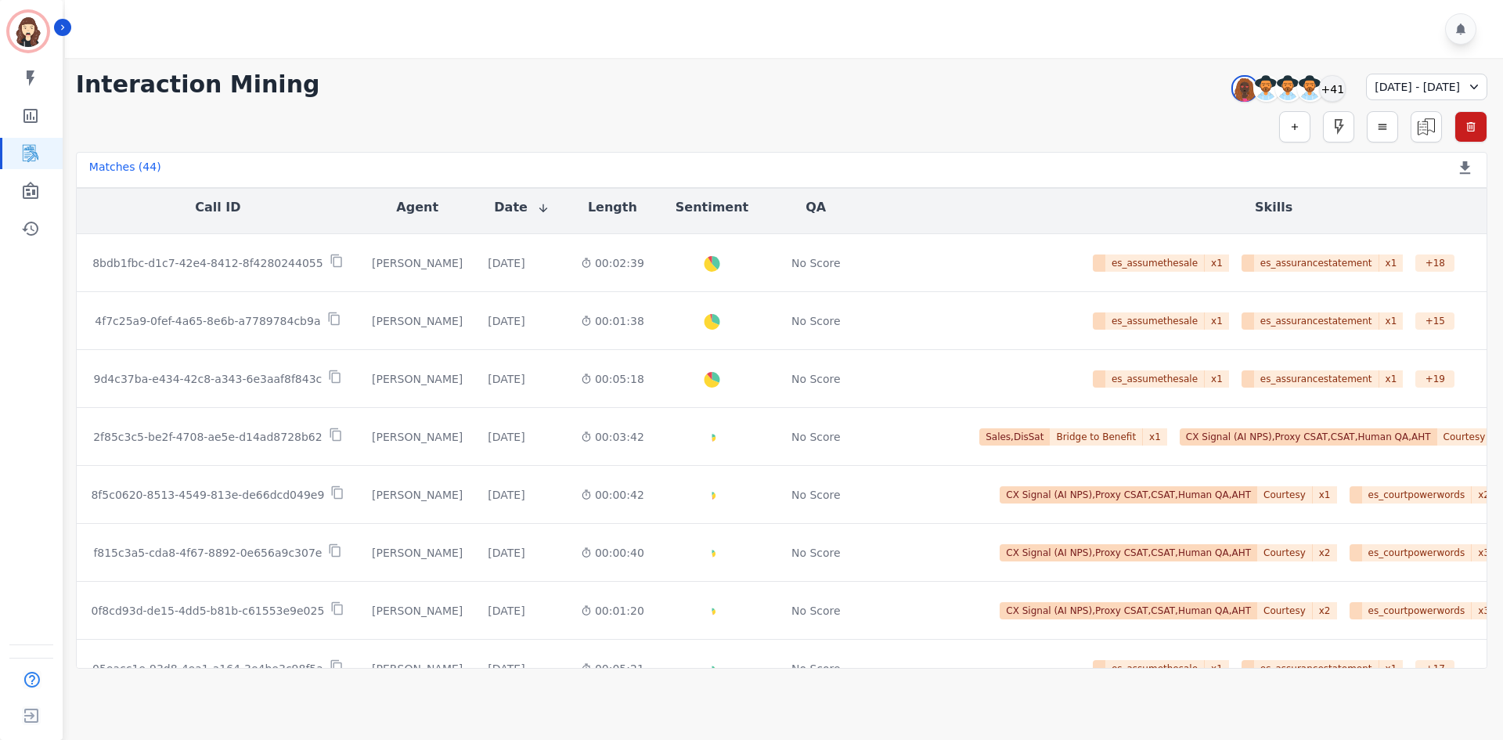
scroll to position [997, 0]
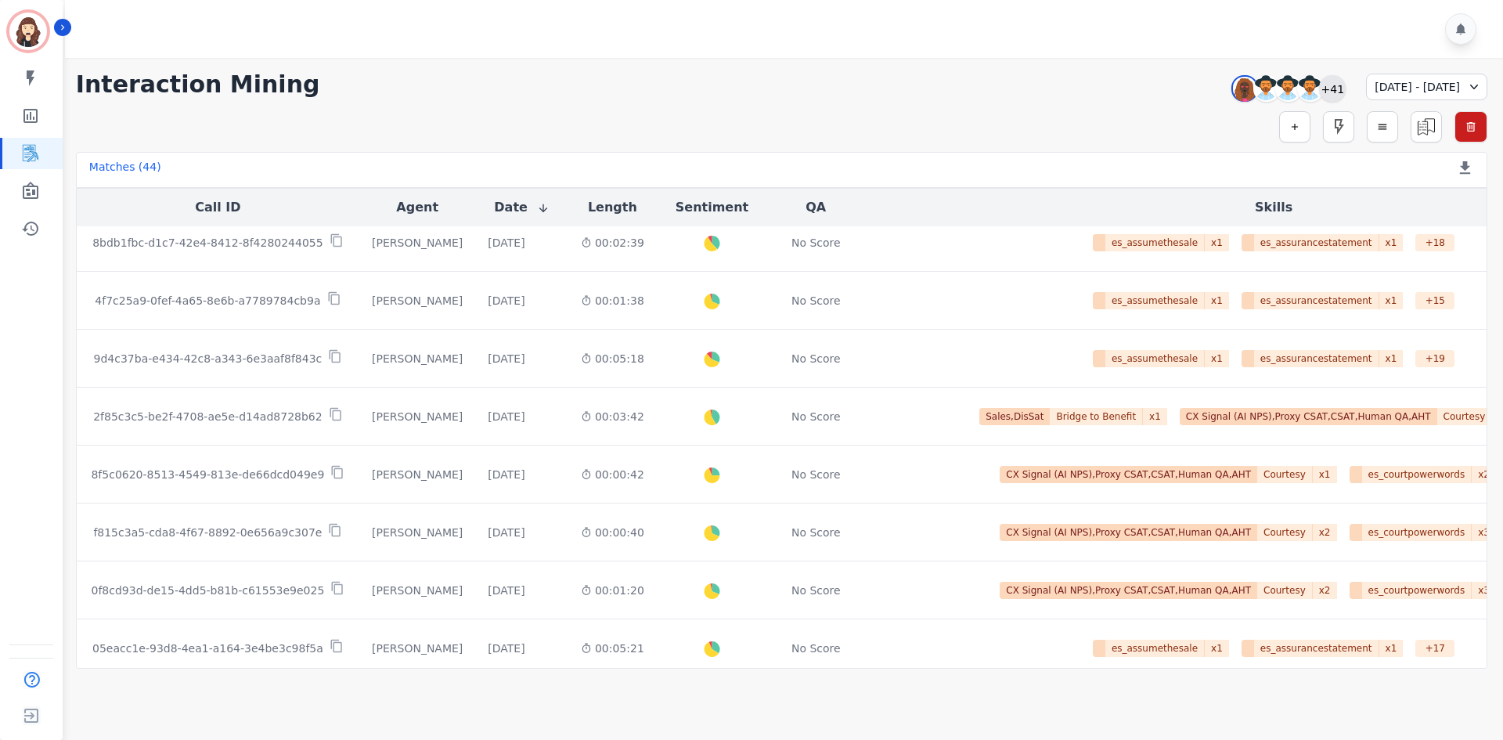
click at [748, 89] on div "+41" at bounding box center [1332, 88] width 27 height 27
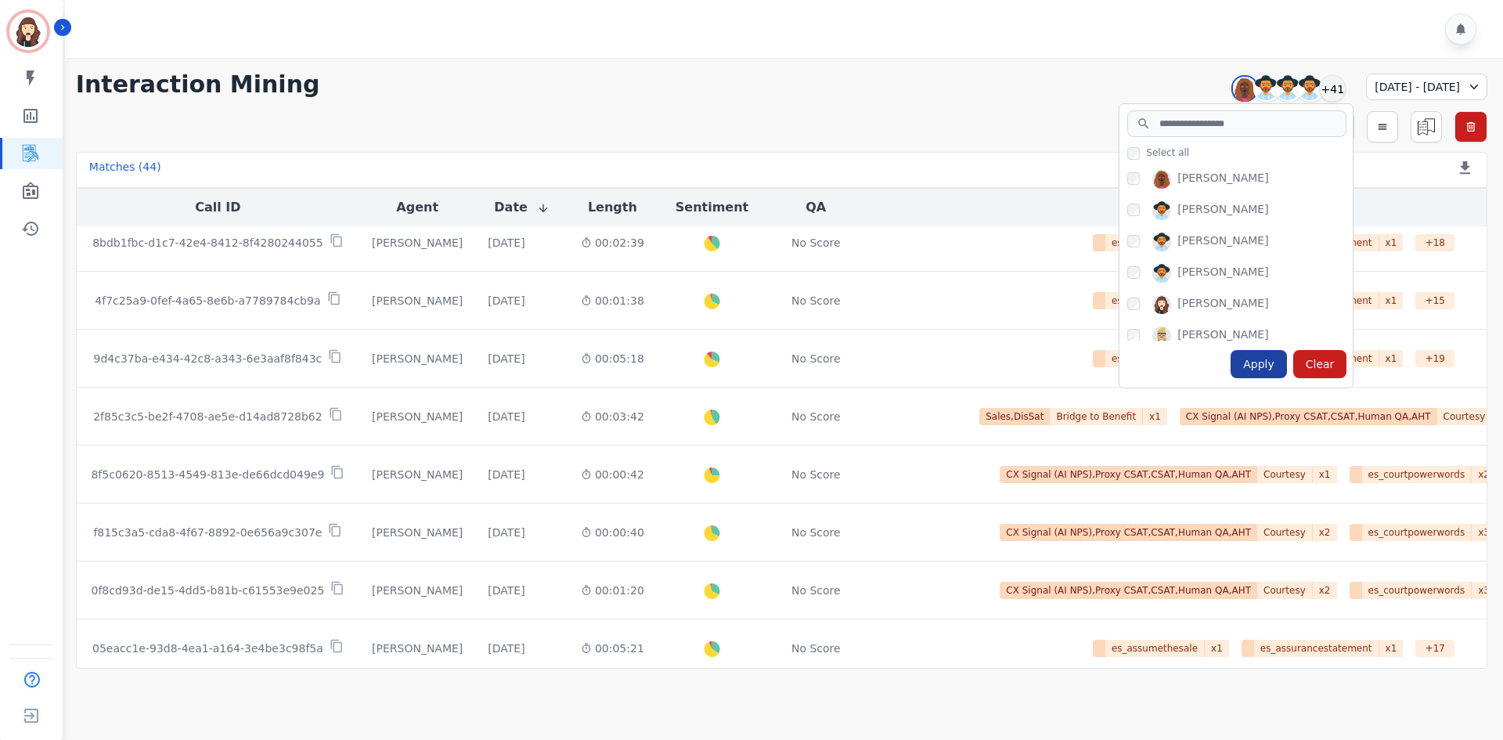
click at [748, 357] on div "Apply" at bounding box center [1259, 364] width 56 height 28
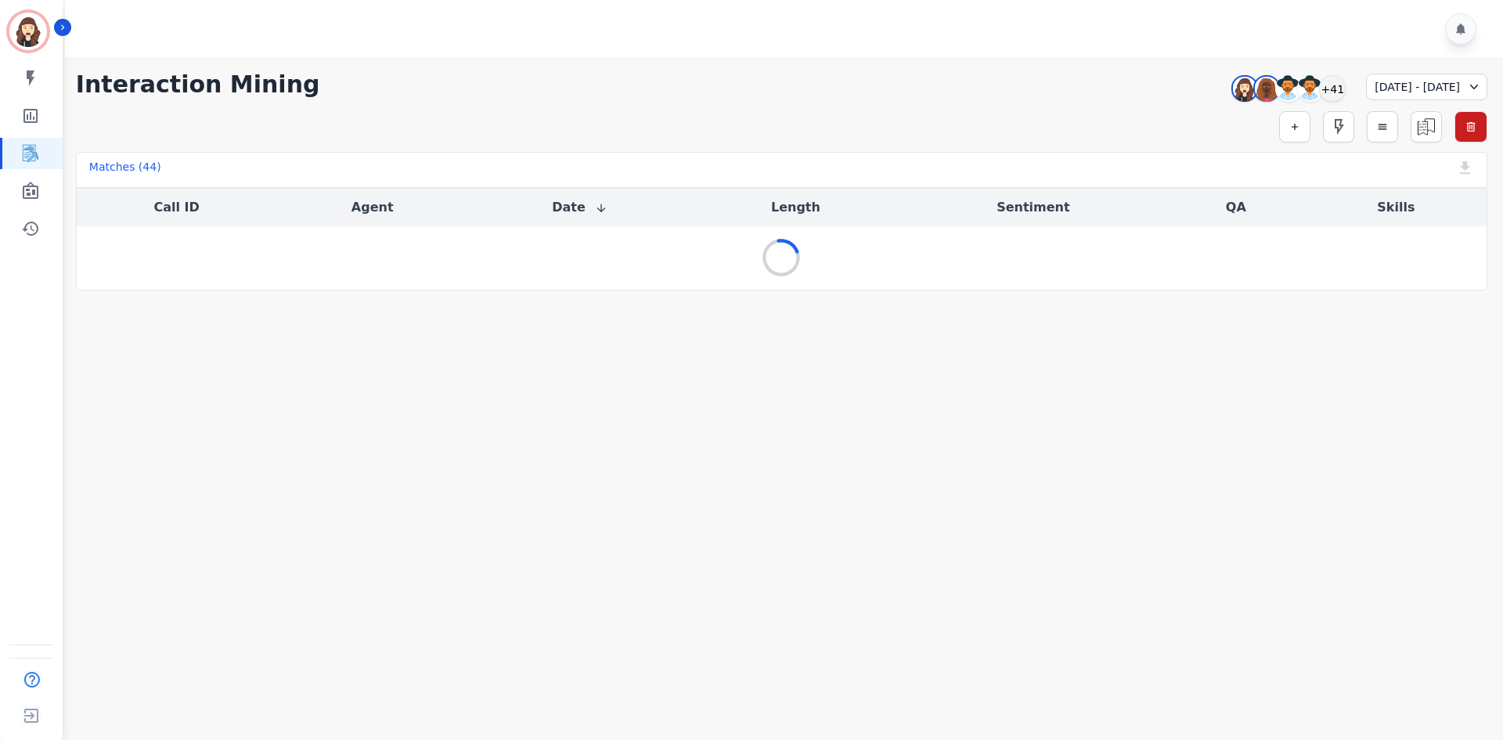
scroll to position [0, 0]
click at [748, 88] on icon at bounding box center [1474, 87] width 16 height 16
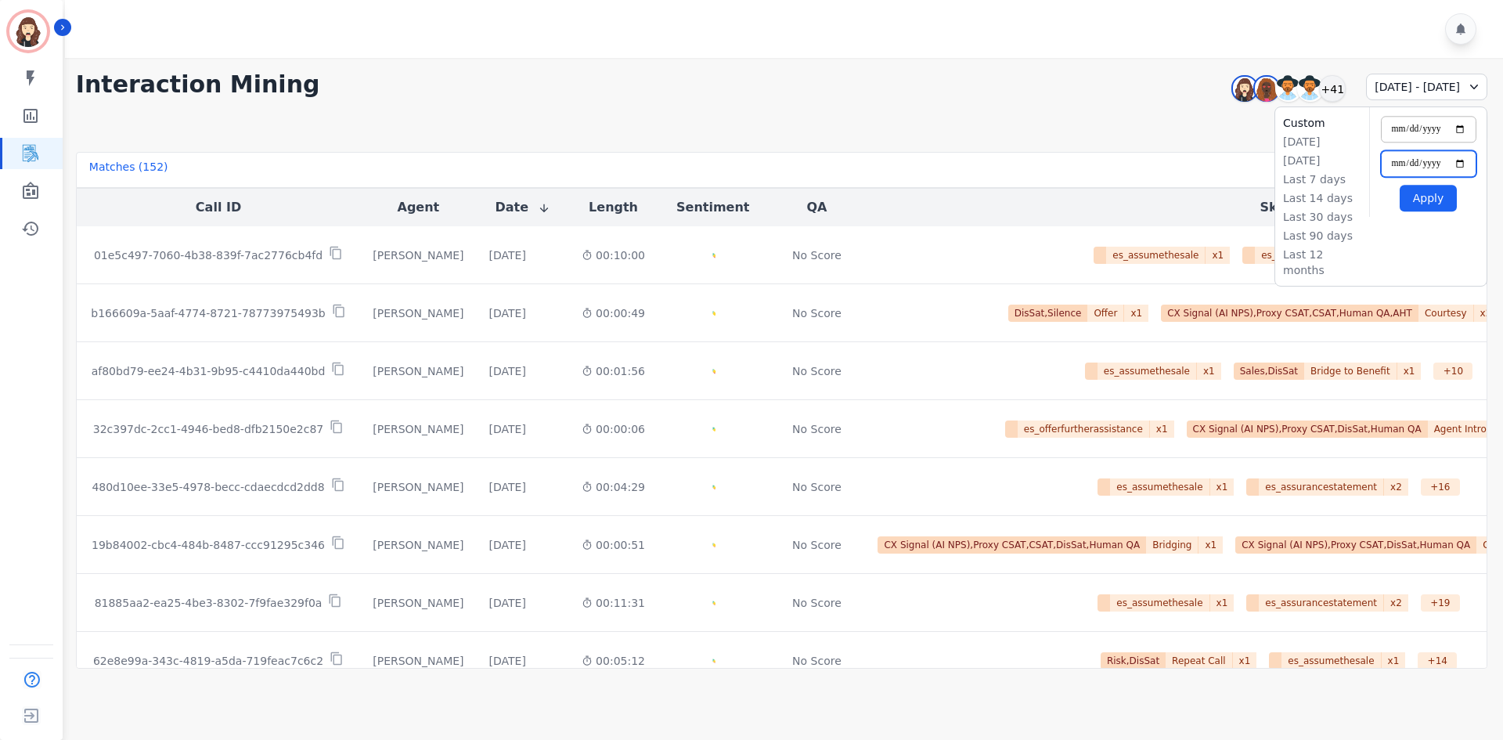
click at [748, 160] on input "**********" at bounding box center [1429, 163] width 96 height 27
type input "**********"
click at [748, 124] on input "**********" at bounding box center [1429, 129] width 96 height 27
type input "**********"
click at [748, 164] on input "**********" at bounding box center [1429, 163] width 96 height 27
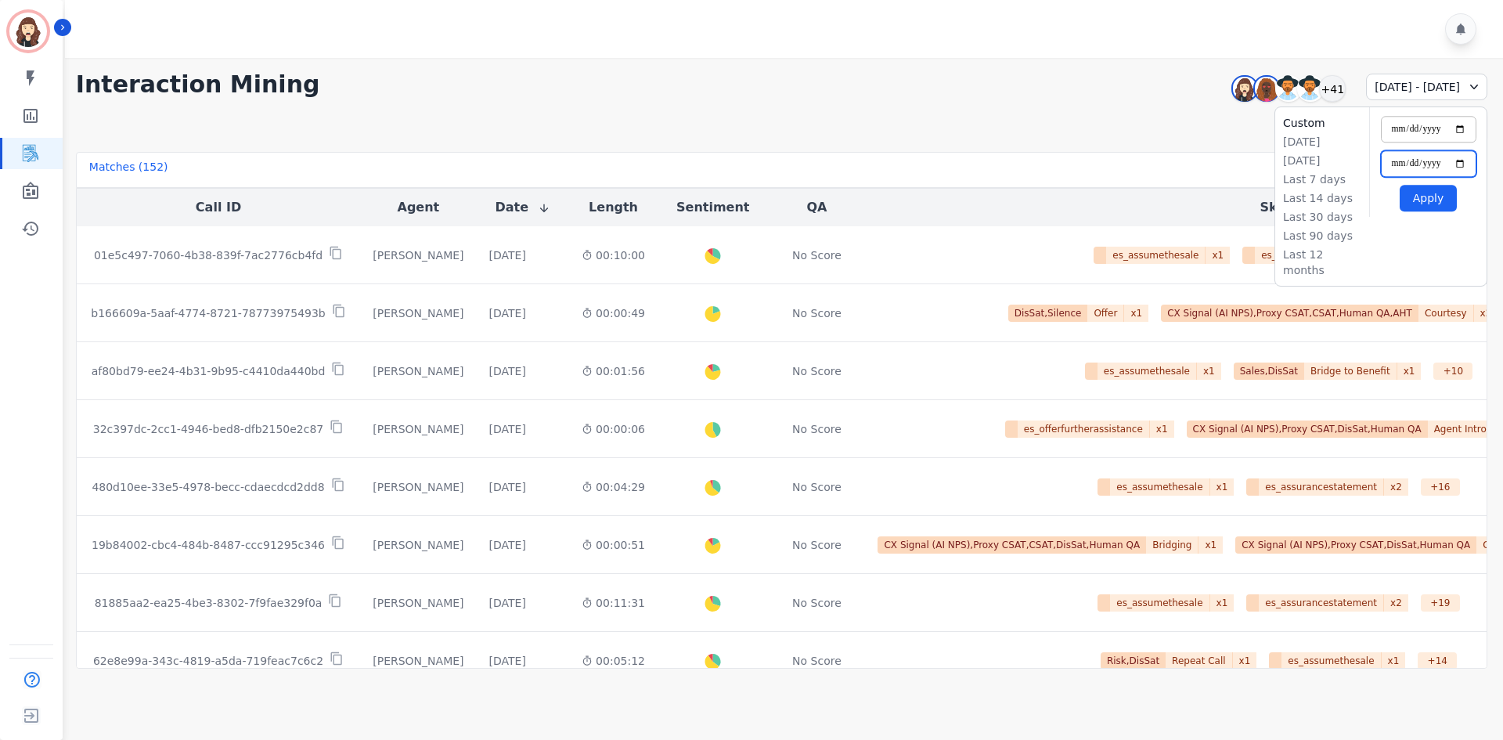
click at [748, 164] on input "**********" at bounding box center [1429, 163] width 96 height 27
click at [748, 204] on button "Apply" at bounding box center [1428, 198] width 57 height 27
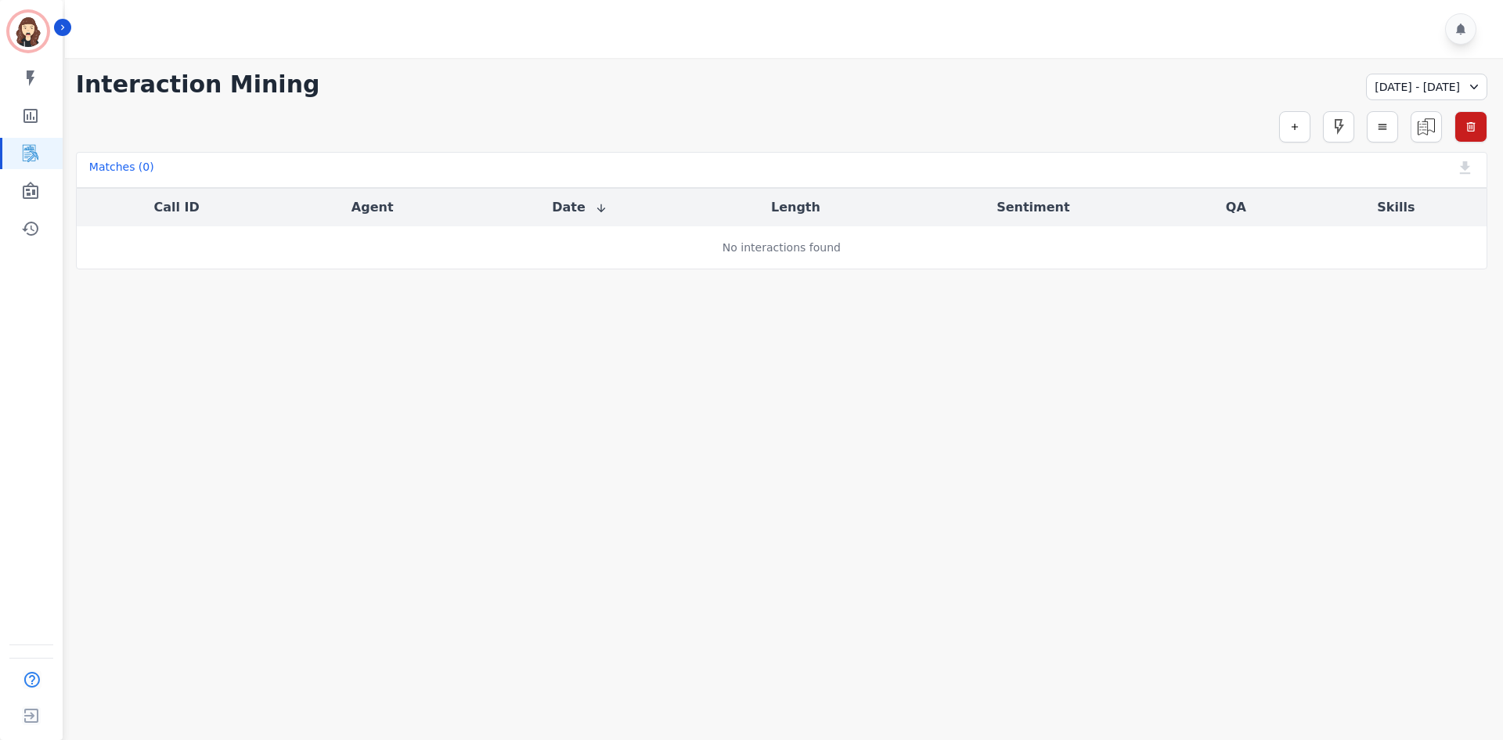
click at [748, 94] on div "[DATE] - [DATE]" at bounding box center [1426, 87] width 121 height 27
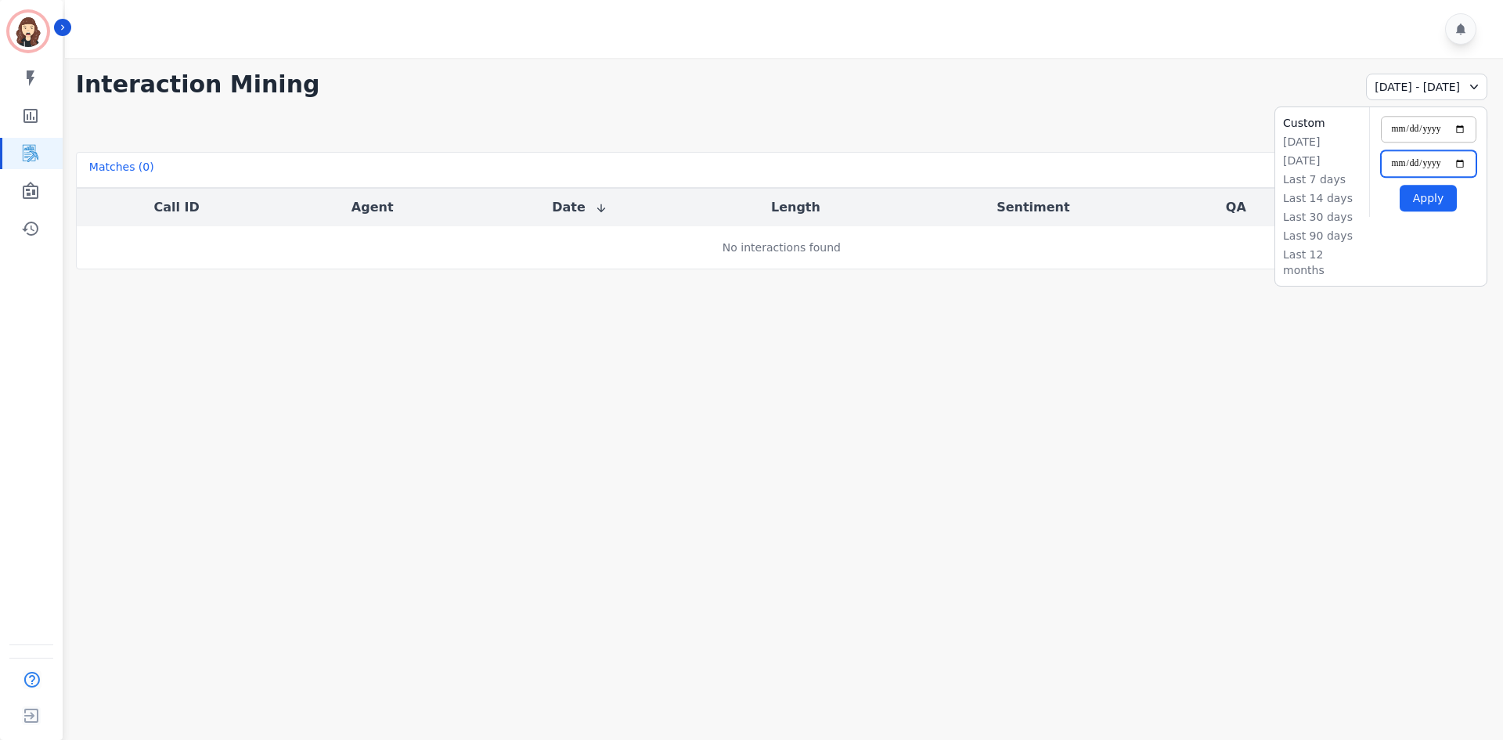
click at [748, 168] on input "**********" at bounding box center [1429, 163] width 96 height 27
click at [748, 204] on button "Apply" at bounding box center [1428, 198] width 57 height 27
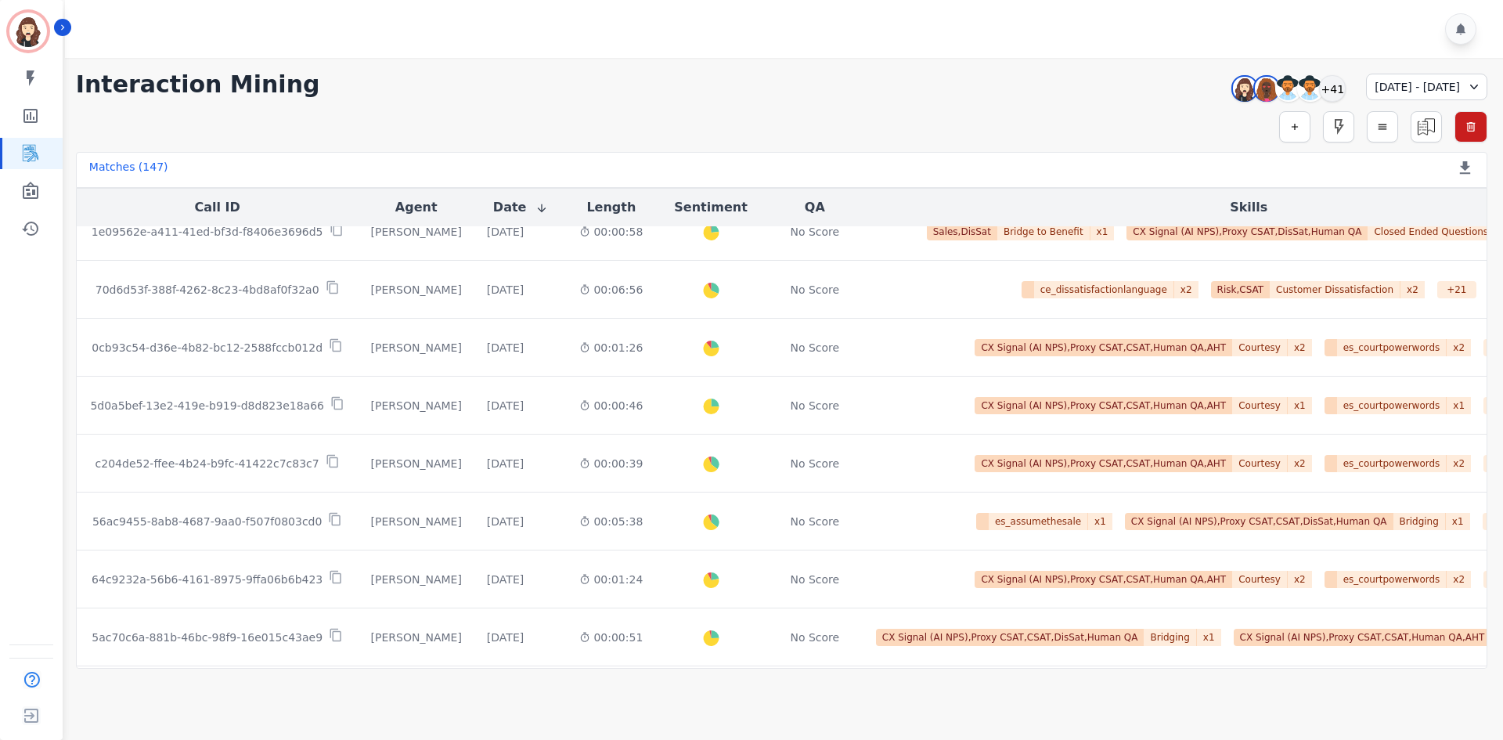
scroll to position [788, 0]
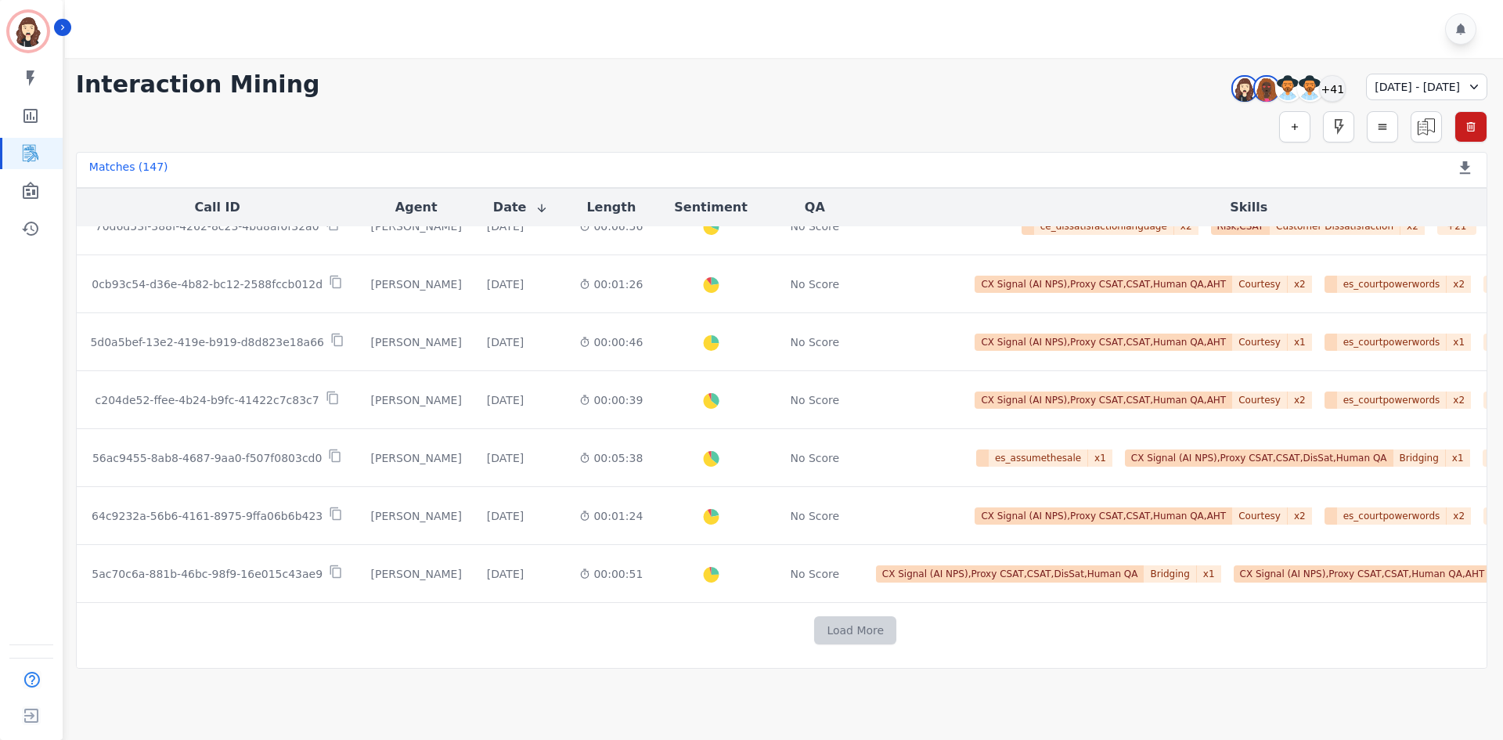
click at [748, 485] on button "Load More" at bounding box center [855, 630] width 82 height 28
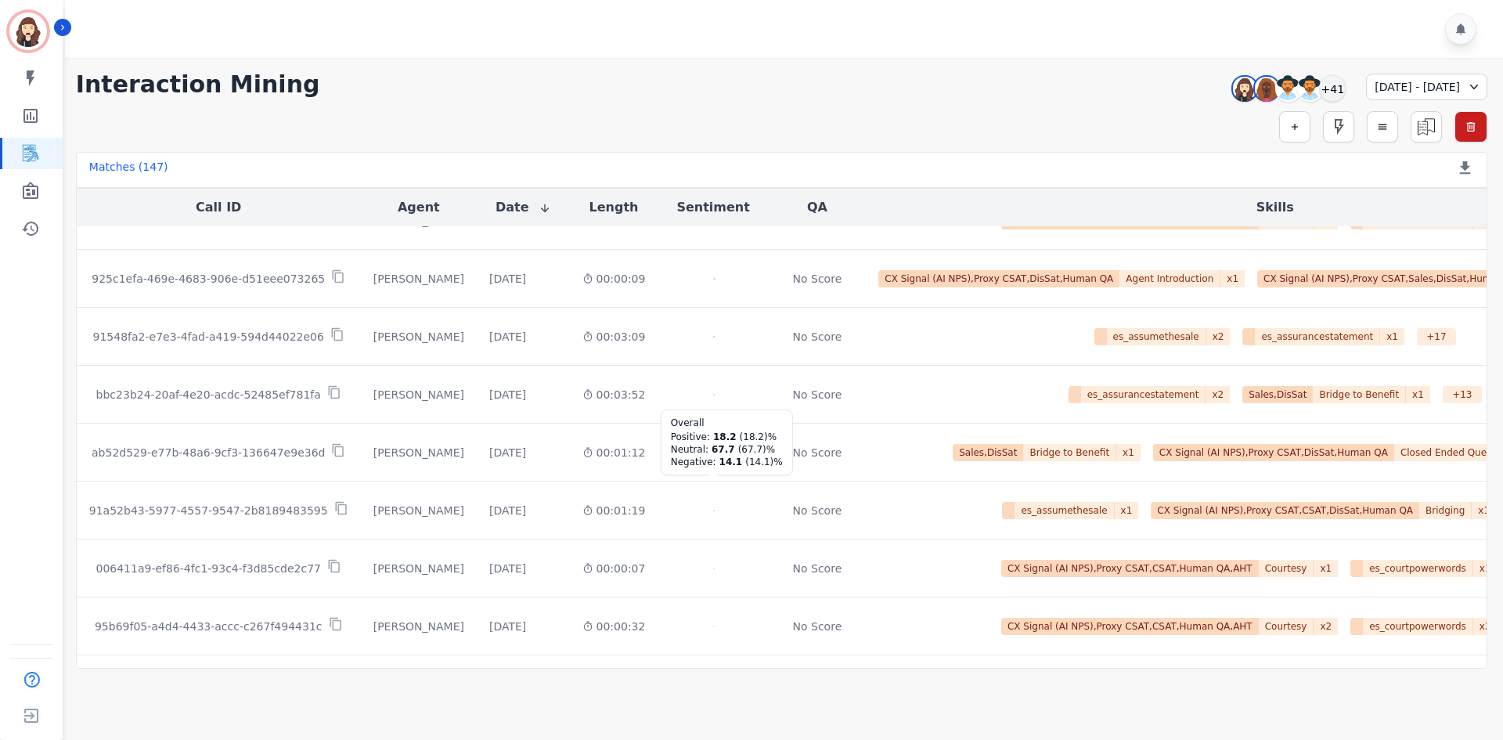
scroll to position [1947, 0]
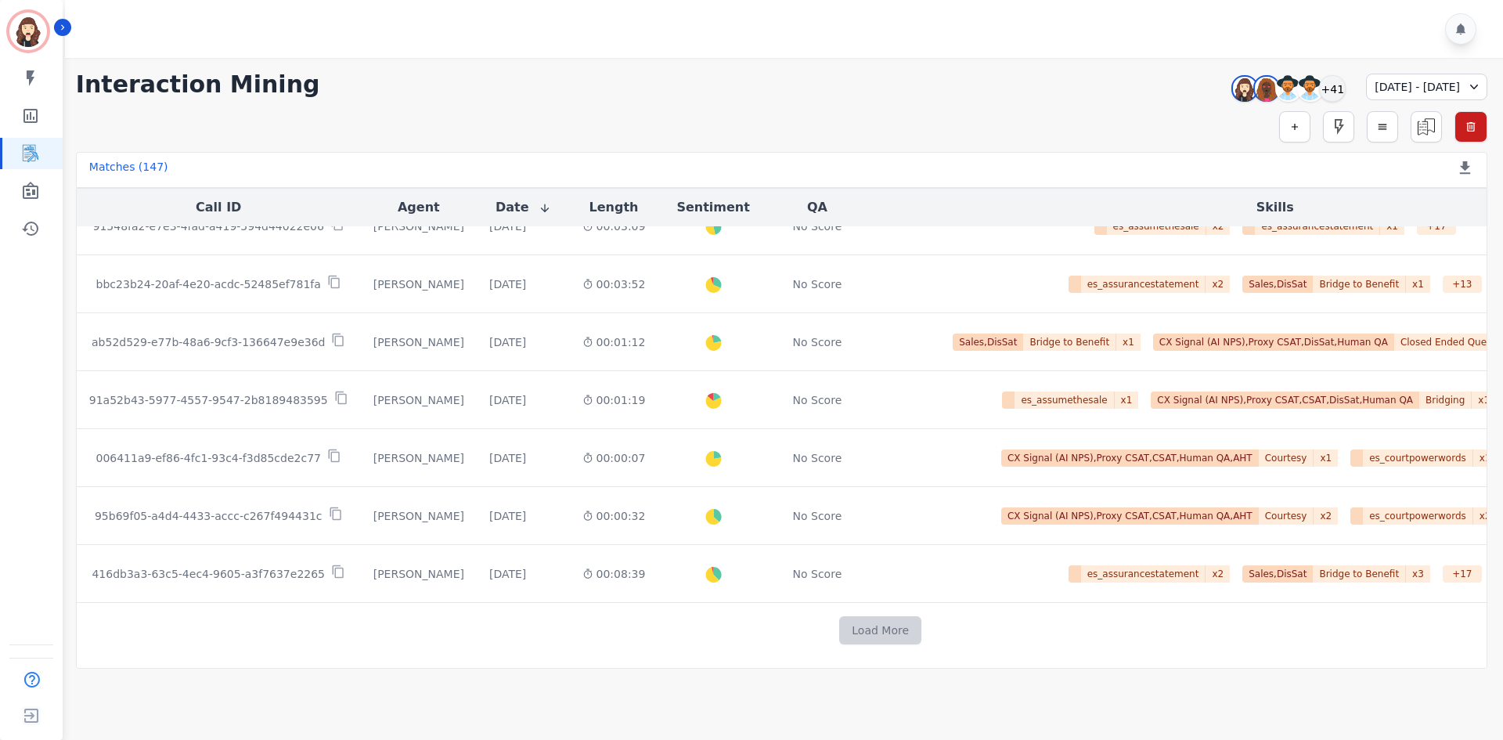
click at [748, 485] on button "Load More" at bounding box center [880, 630] width 82 height 28
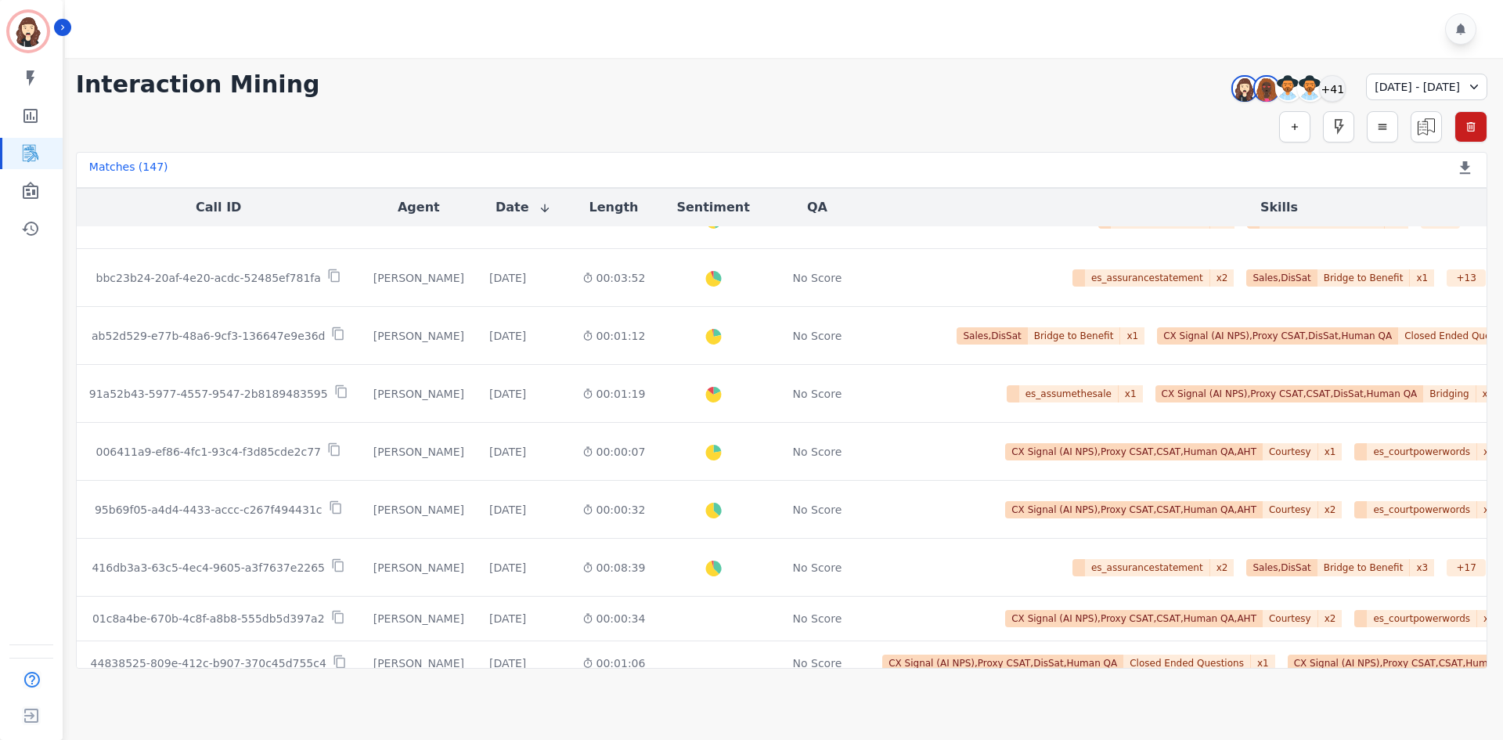
click at [748, 94] on icon at bounding box center [1474, 87] width 16 height 16
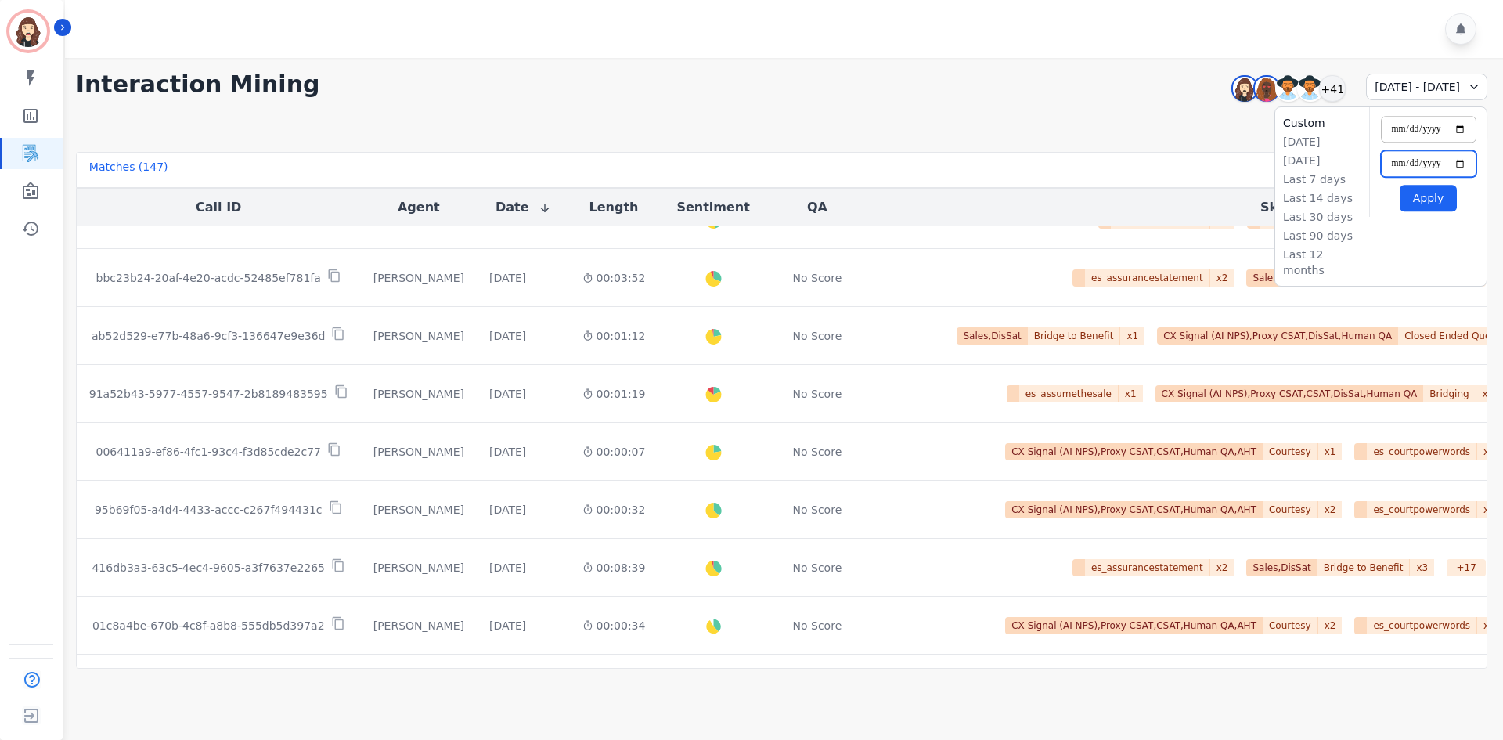
click at [748, 164] on input "**********" at bounding box center [1429, 163] width 96 height 27
type input "**********"
click at [748, 195] on button "Apply" at bounding box center [1428, 198] width 57 height 27
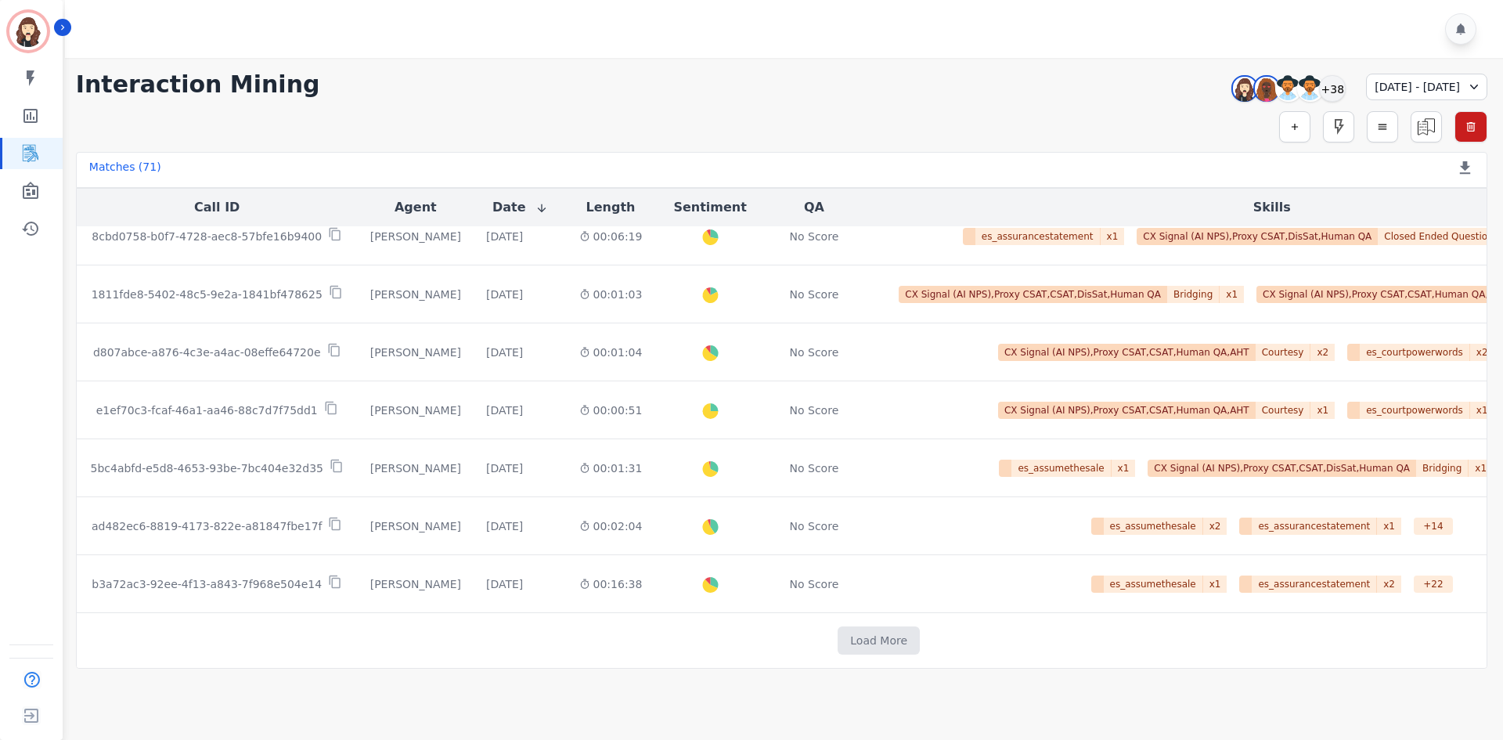
scroll to position [778, 0]
click at [748, 485] on button "Load More" at bounding box center [879, 640] width 82 height 28
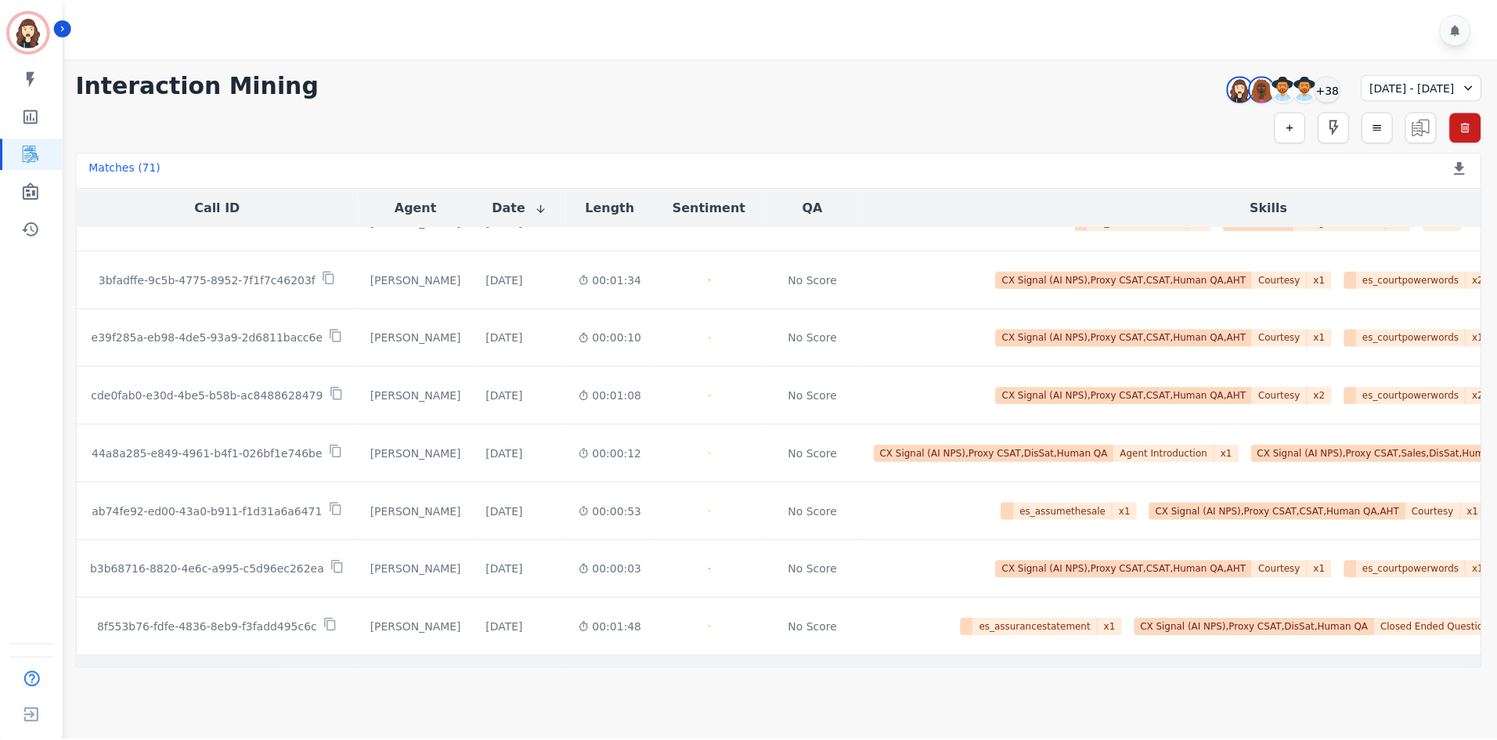
scroll to position [1933, 0]
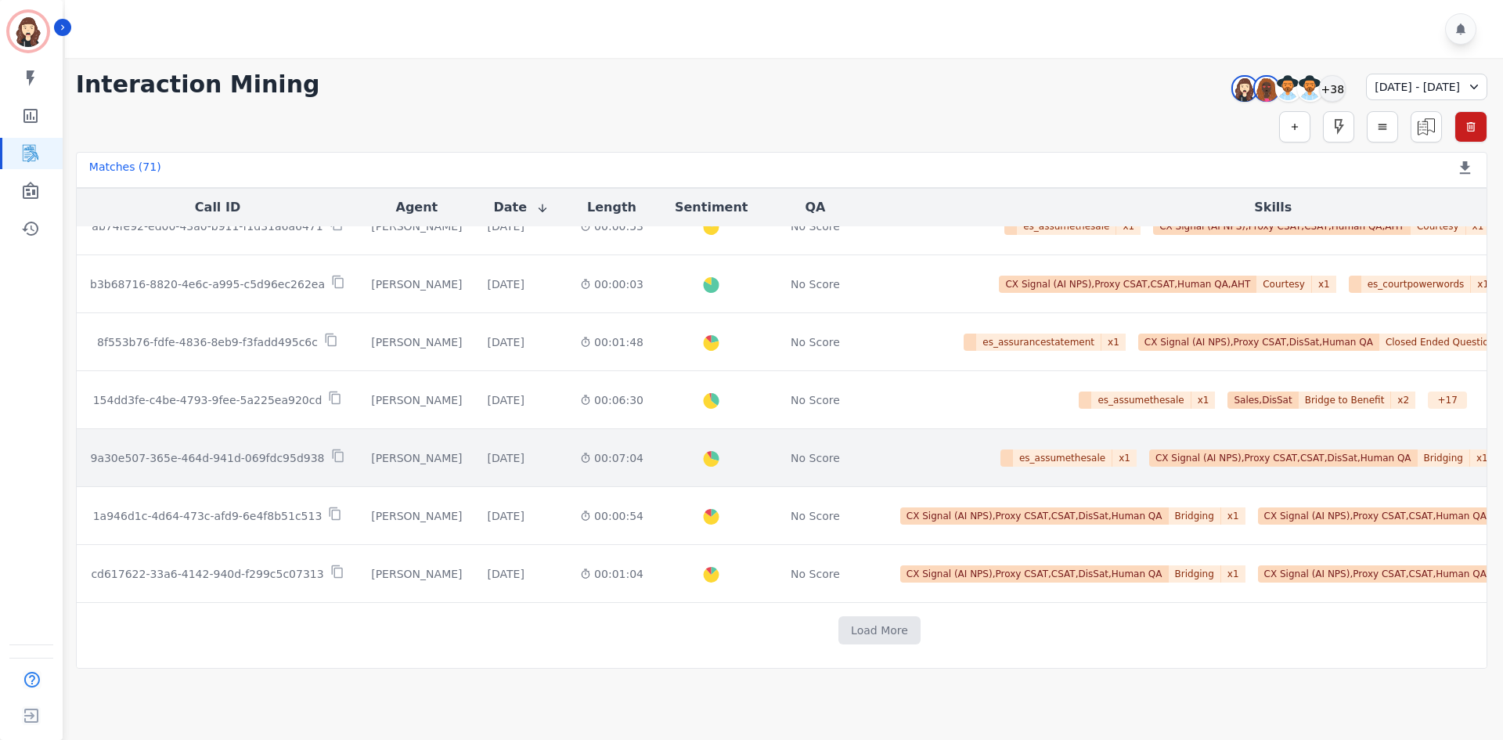
click at [254, 451] on p "9a30e507-365e-464d-941d-069fdc95d938" at bounding box center [207, 458] width 234 height 16
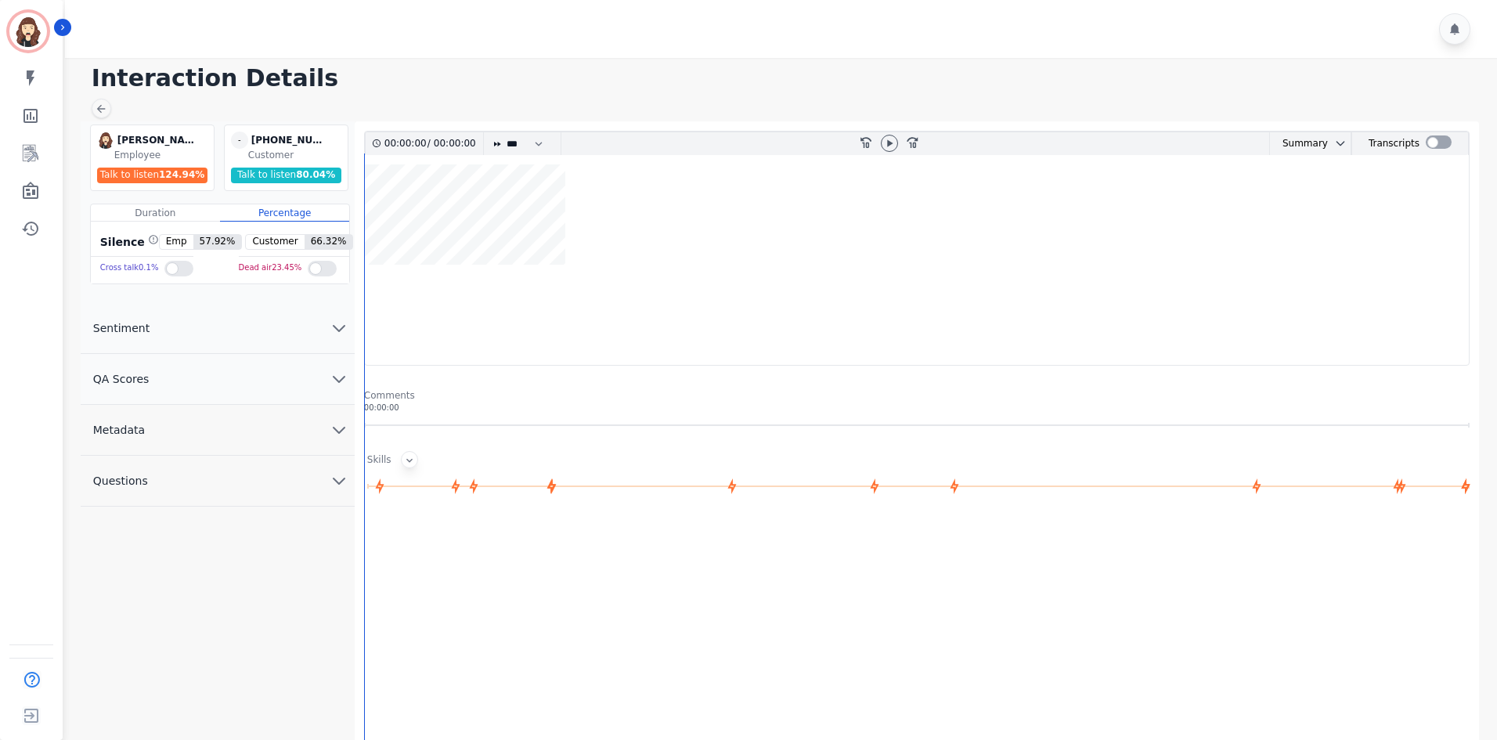
click at [406, 462] on icon at bounding box center [409, 461] width 6 height 4
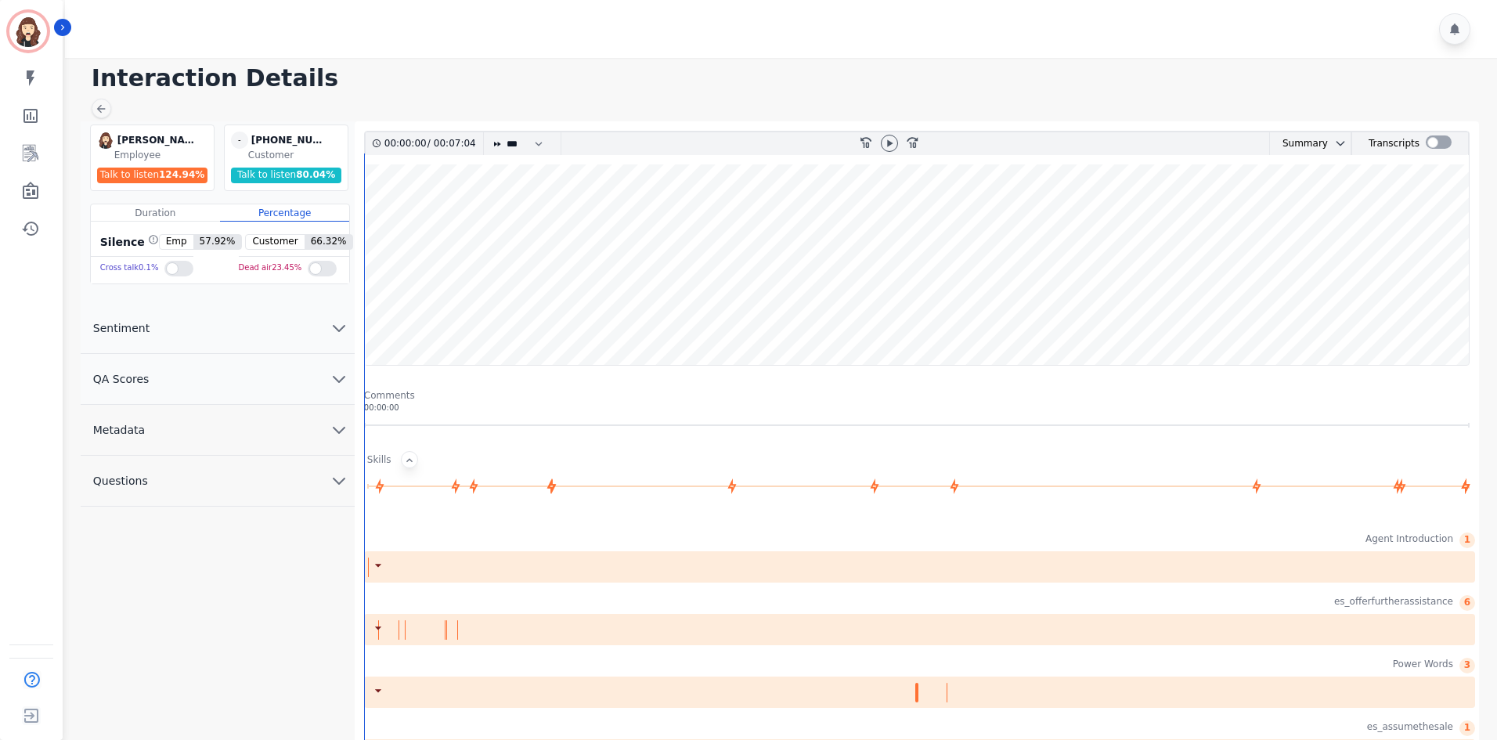
click at [410, 462] on icon at bounding box center [409, 460] width 13 height 13
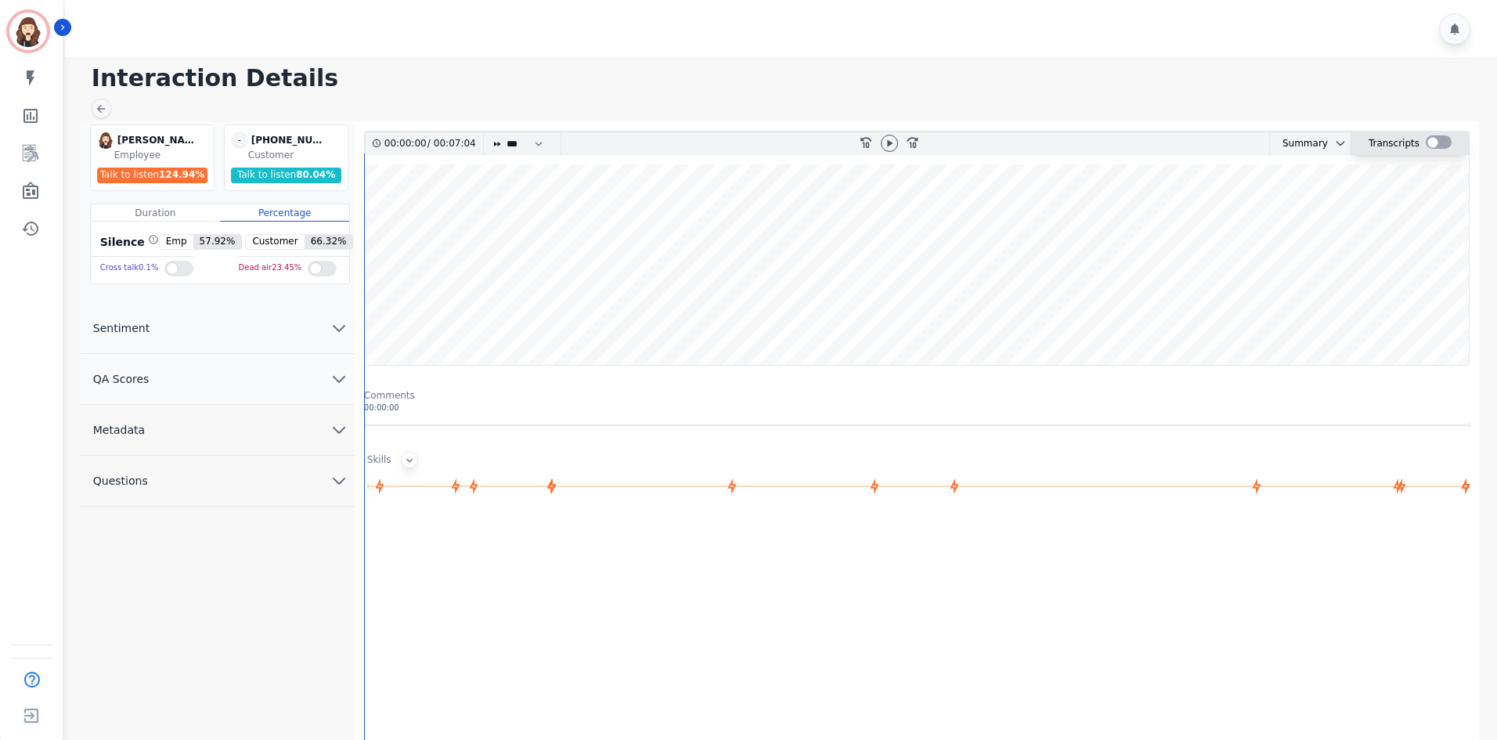
click at [748, 144] on div "Transcripts" at bounding box center [1409, 143] width 117 height 23
click at [748, 142] on div at bounding box center [1438, 141] width 26 height 13
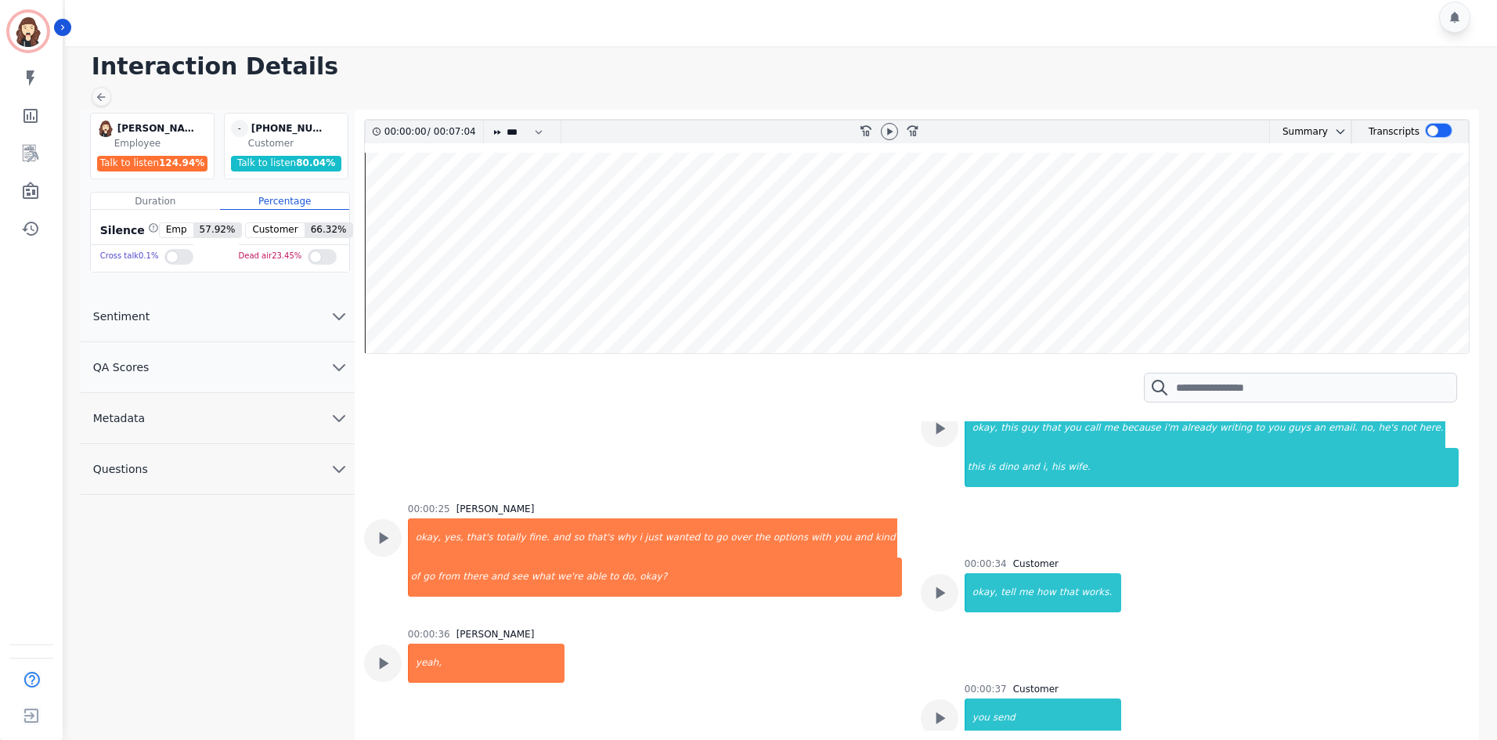
scroll to position [209, 0]
click at [105, 96] on icon at bounding box center [101, 97] width 13 height 13
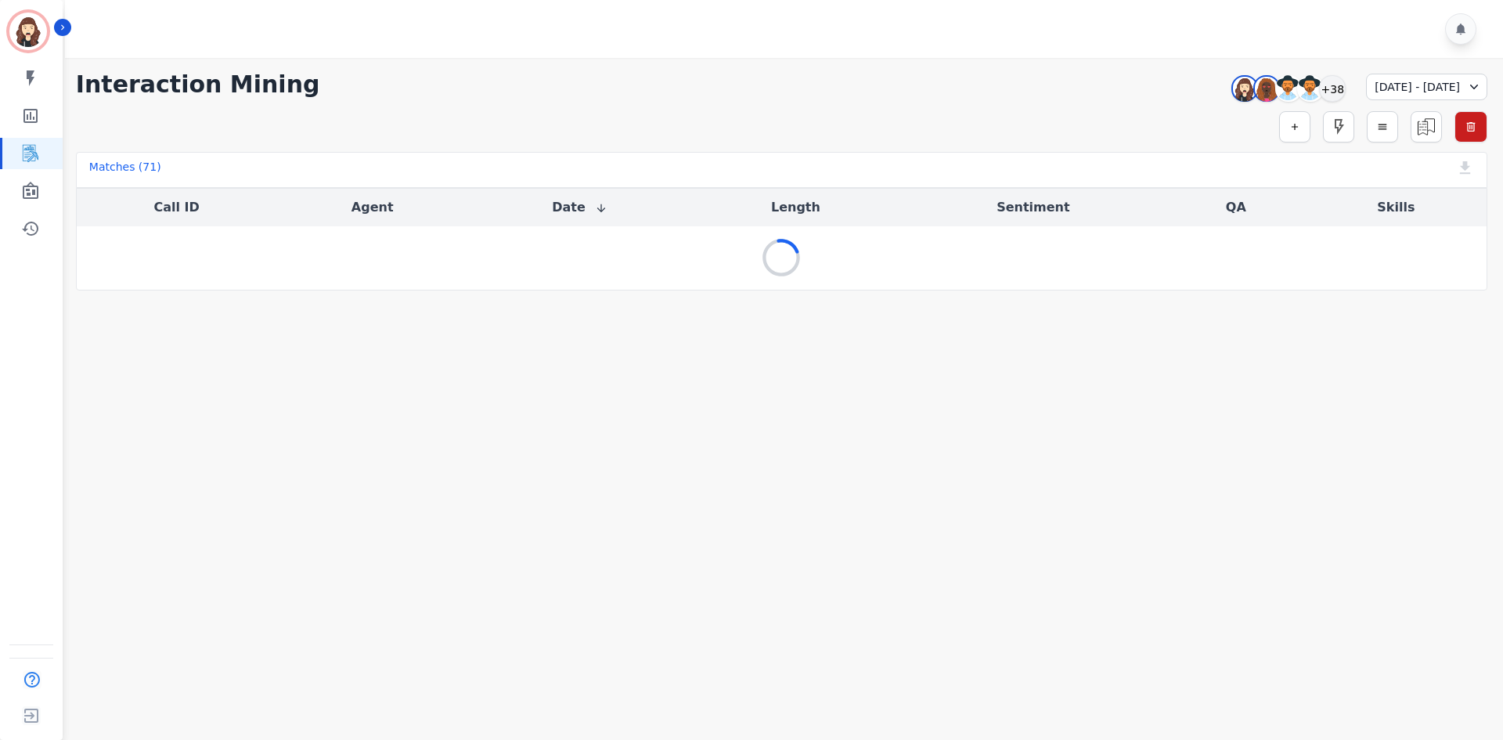
click at [748, 83] on div "[DATE] - [DATE]" at bounding box center [1426, 87] width 121 height 27
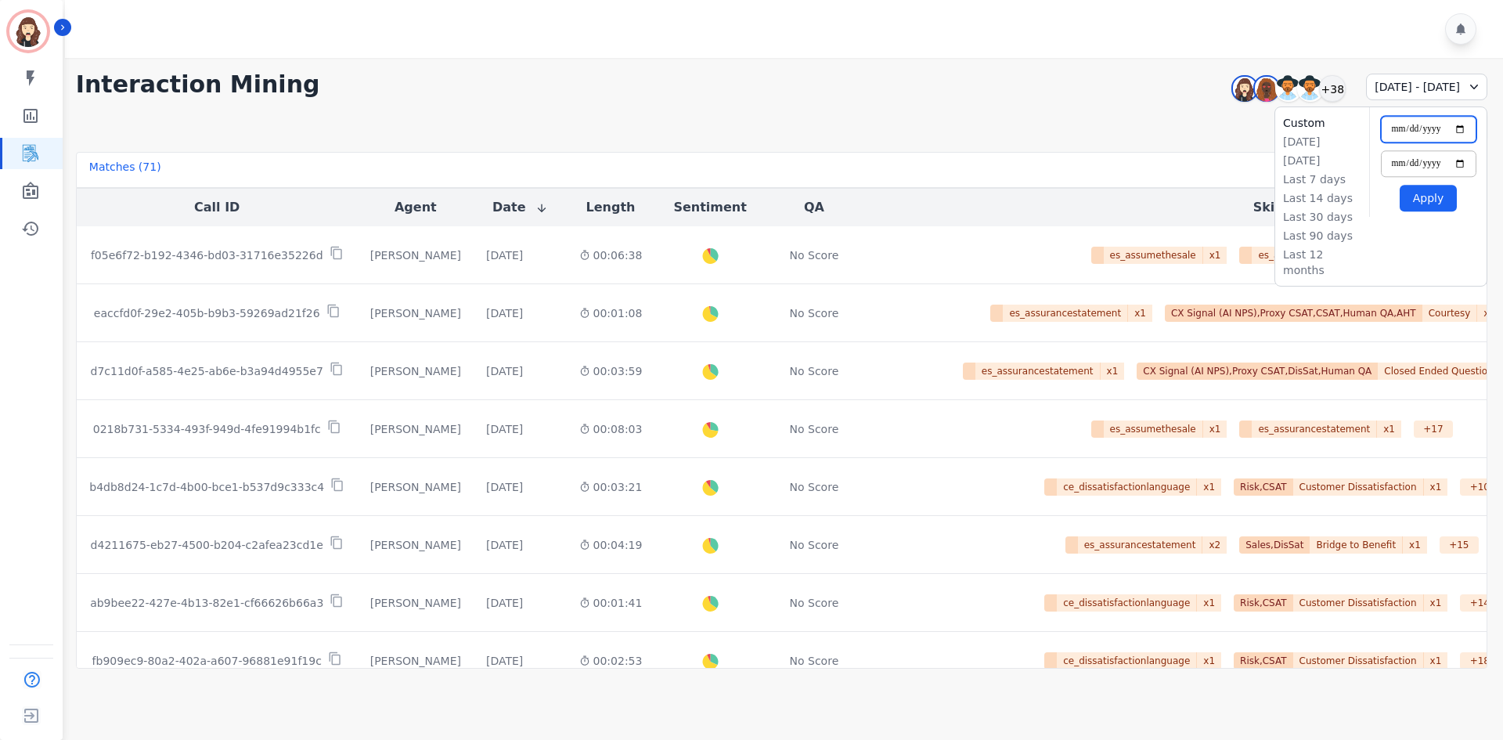
click at [748, 128] on input "**********" at bounding box center [1429, 129] width 96 height 27
type input "**********"
click at [748, 160] on input "**********" at bounding box center [1429, 163] width 96 height 27
type input "**********"
click at [748, 204] on button "Apply" at bounding box center [1428, 198] width 57 height 27
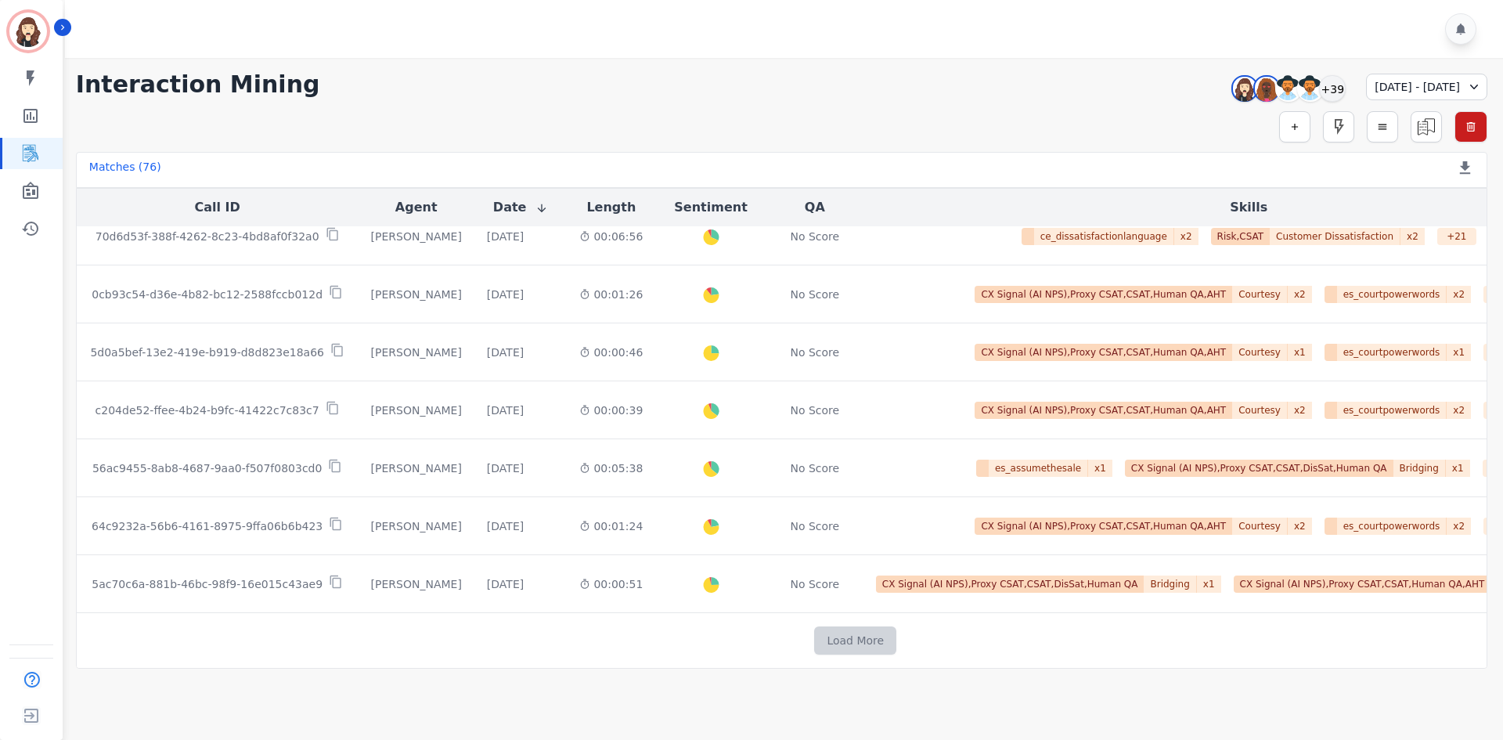
click at [748, 485] on button "Load More" at bounding box center [855, 640] width 82 height 28
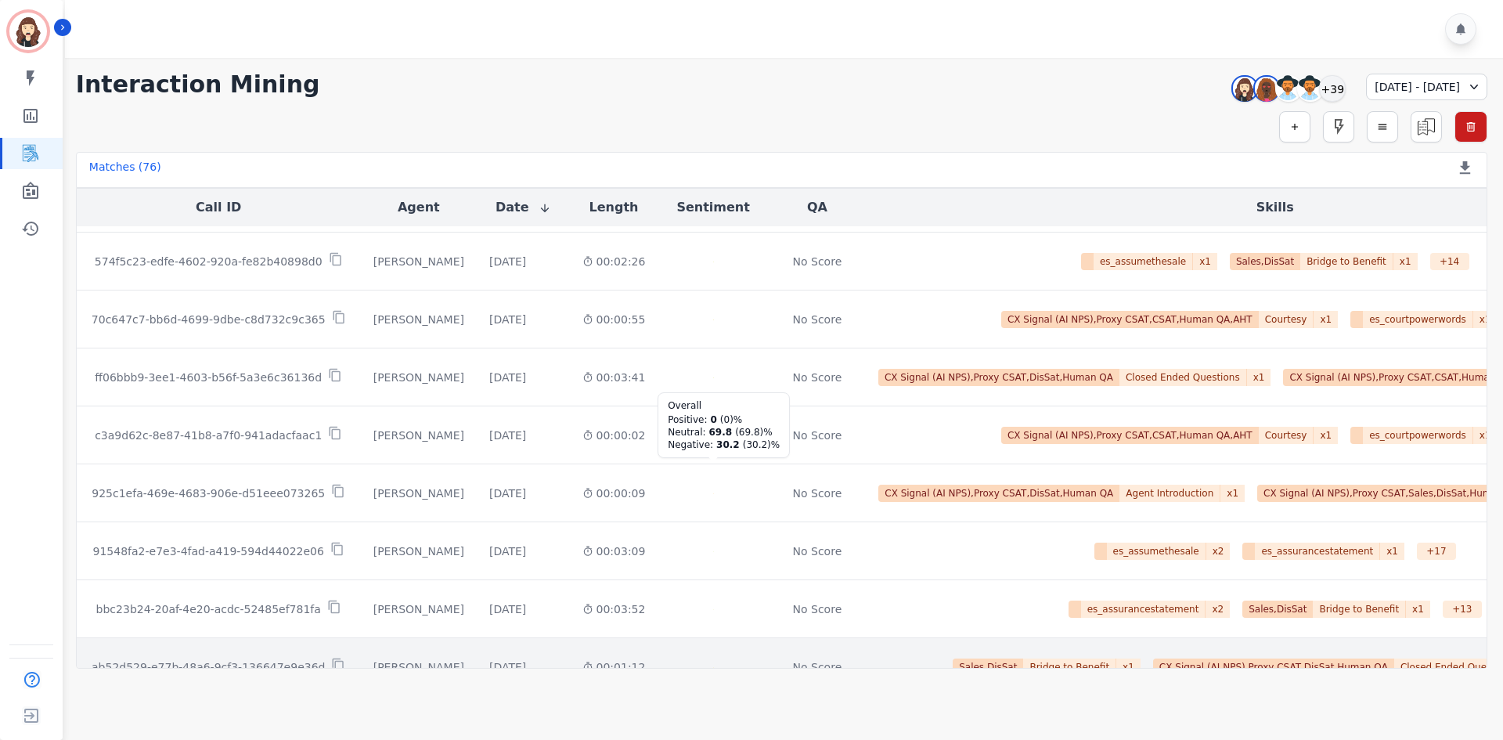
scroll to position [1947, 0]
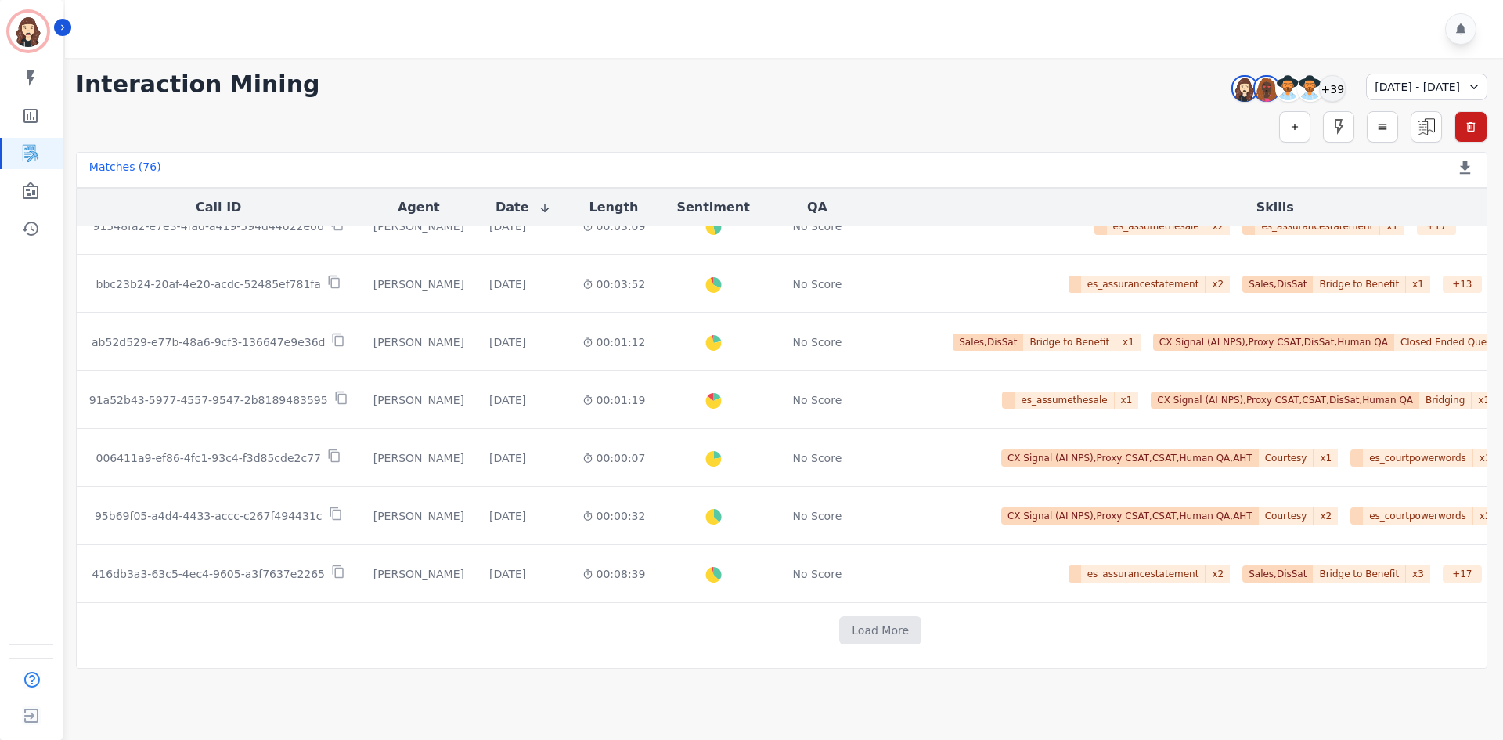
click at [539, 207] on icon at bounding box center [545, 208] width 13 height 13
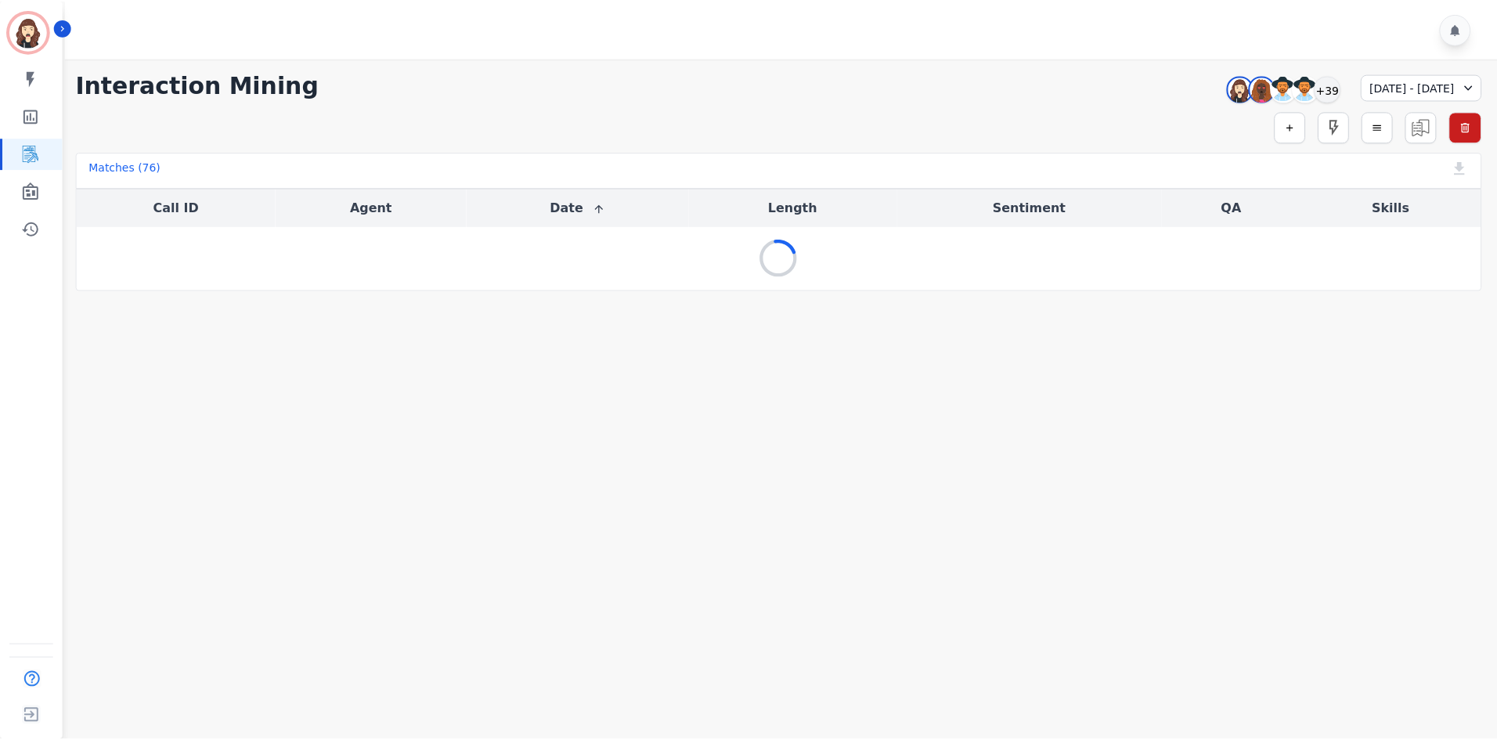
scroll to position [0, 0]
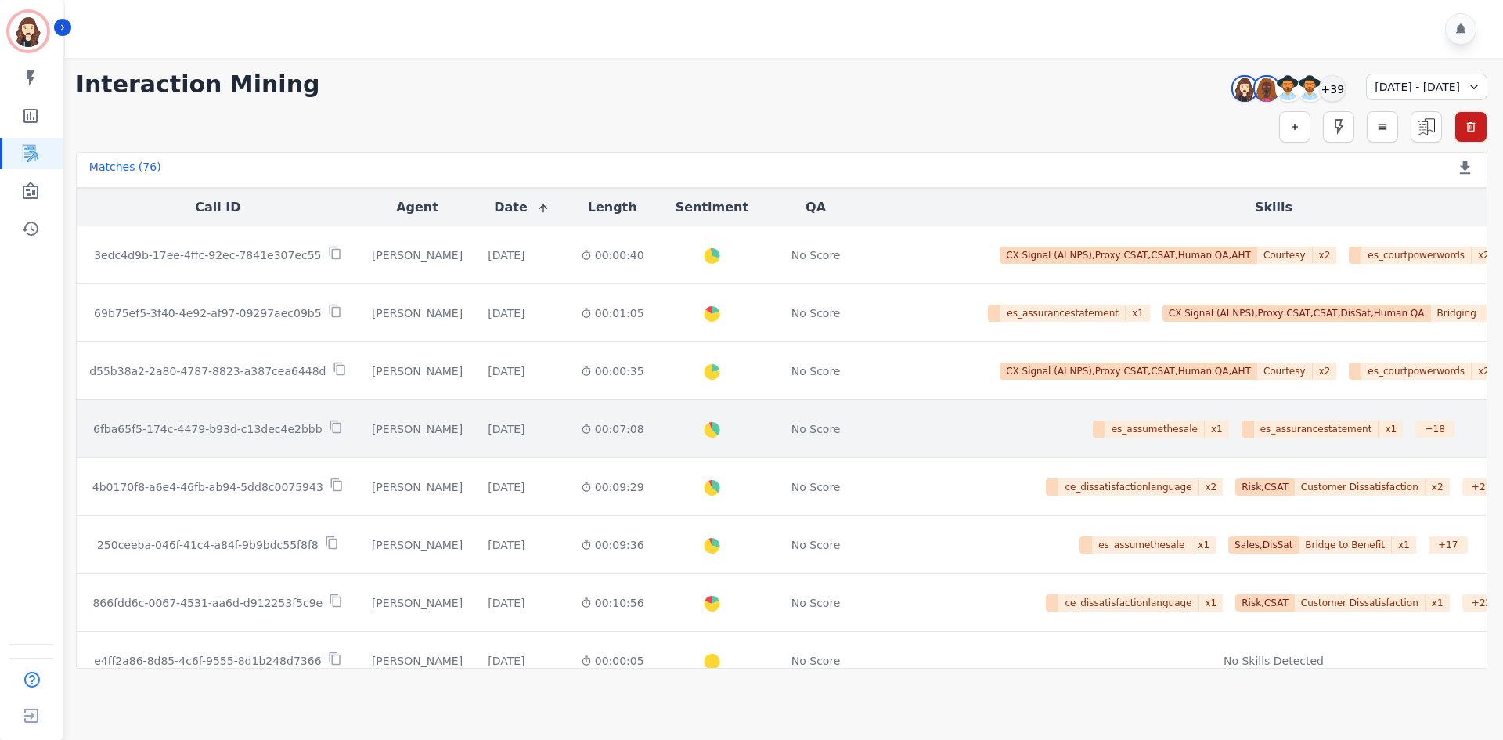
click at [226, 410] on td "6fba65f5-174c-4479-b93d-c13dec4e2bbb" at bounding box center [218, 429] width 283 height 58
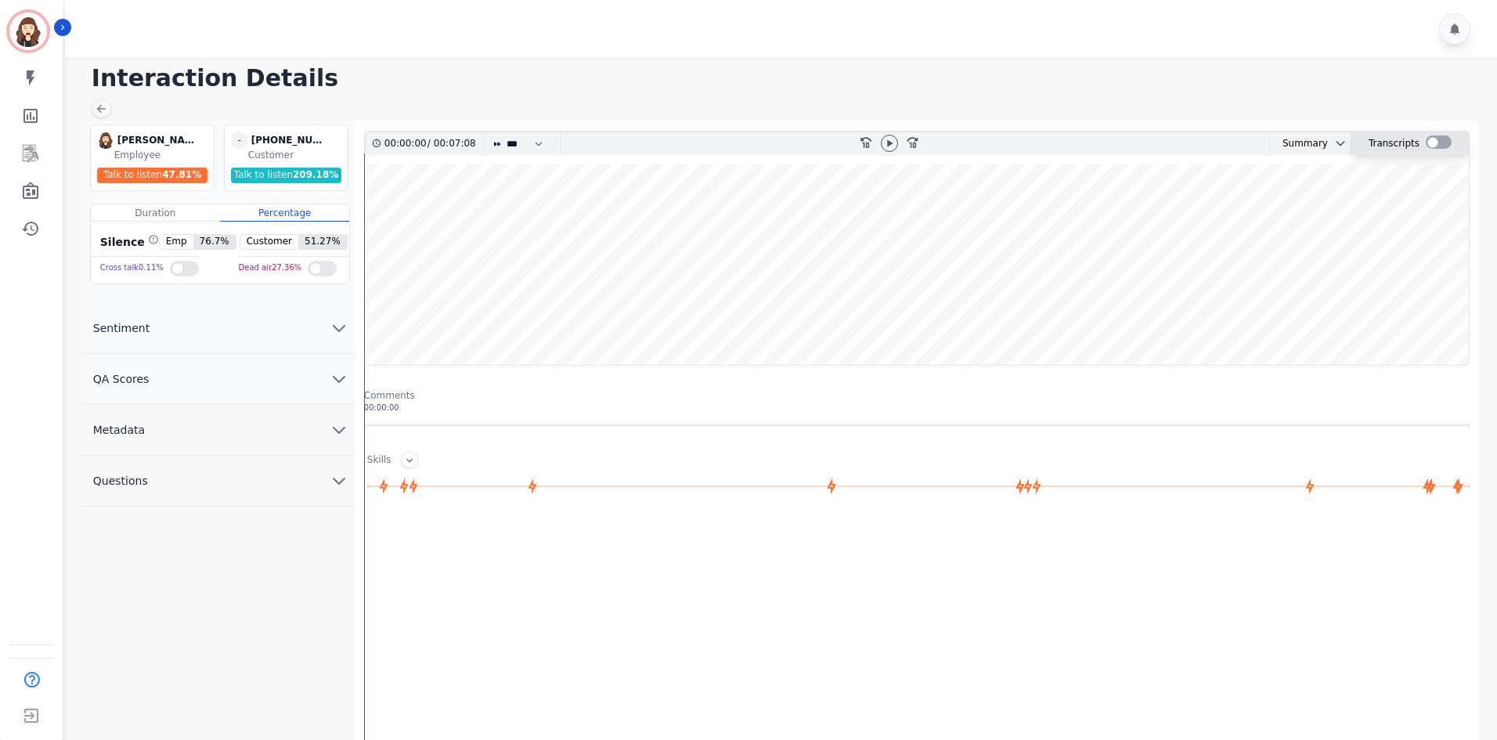
click at [748, 141] on div at bounding box center [1438, 141] width 26 height 13
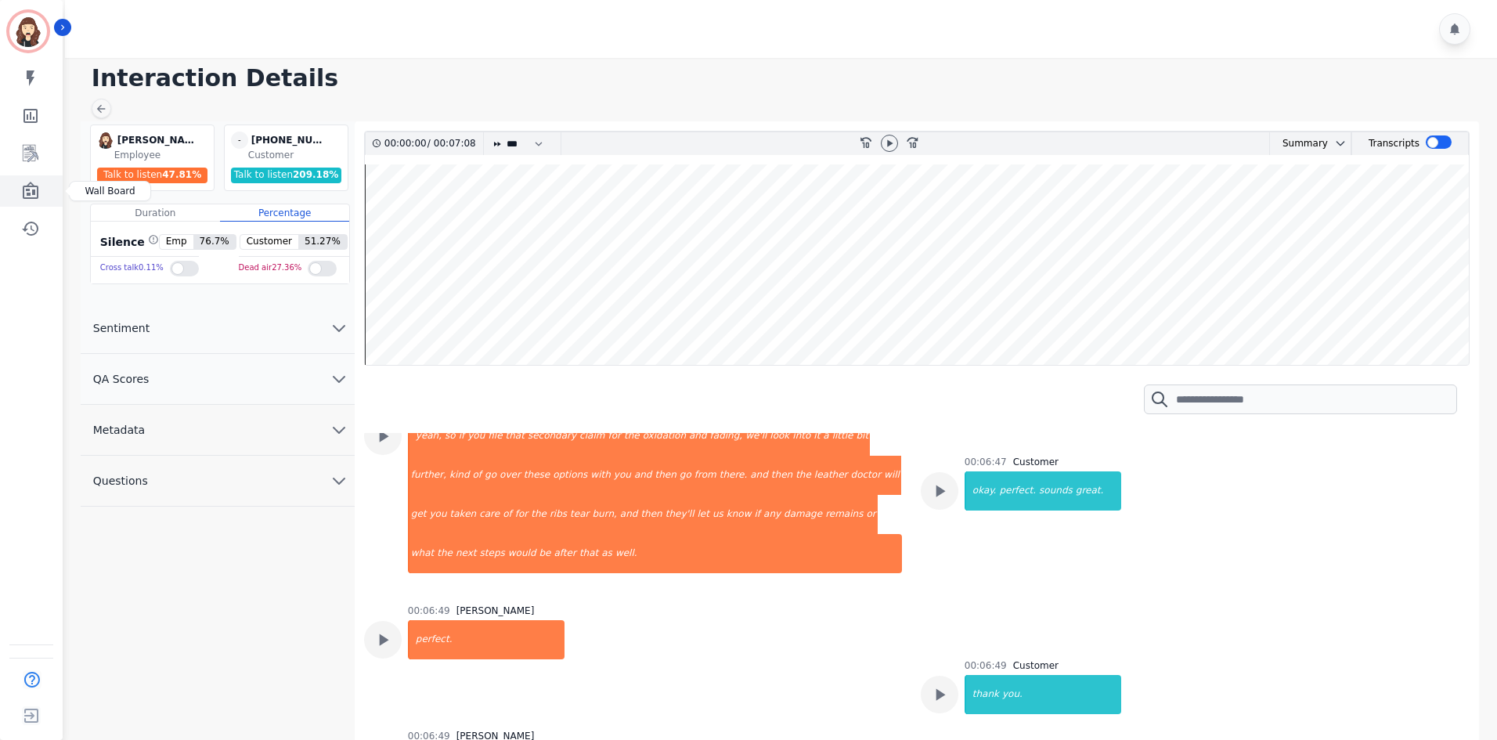
click at [27, 182] on icon "Sidebar" at bounding box center [30, 191] width 19 height 19
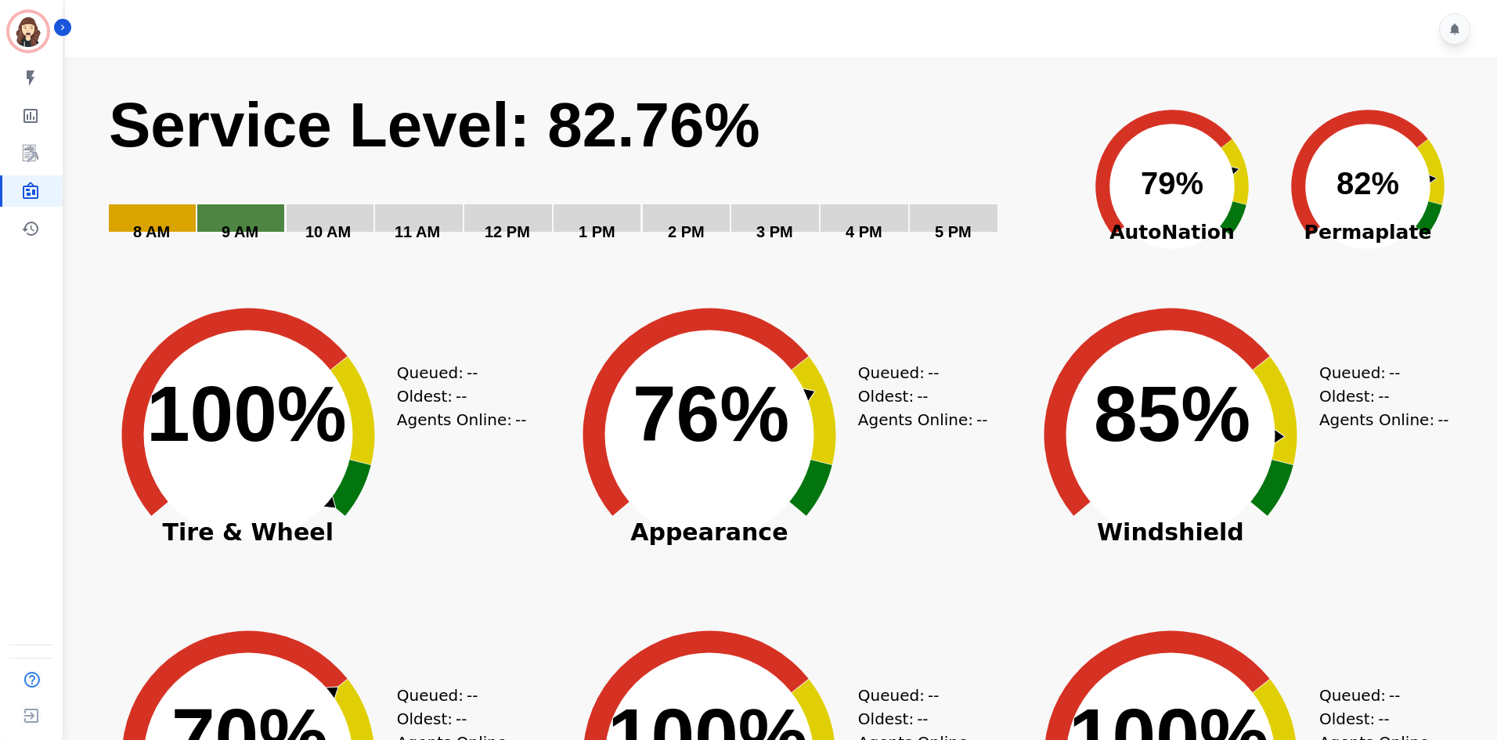
click at [42, 275] on div "[PERSON_NAME] ID: [PERSON_NAME][EMAIL_ADDRESS][PERSON_NAME][DOMAIN_NAME] My ski…" at bounding box center [31, 370] width 63 height 740
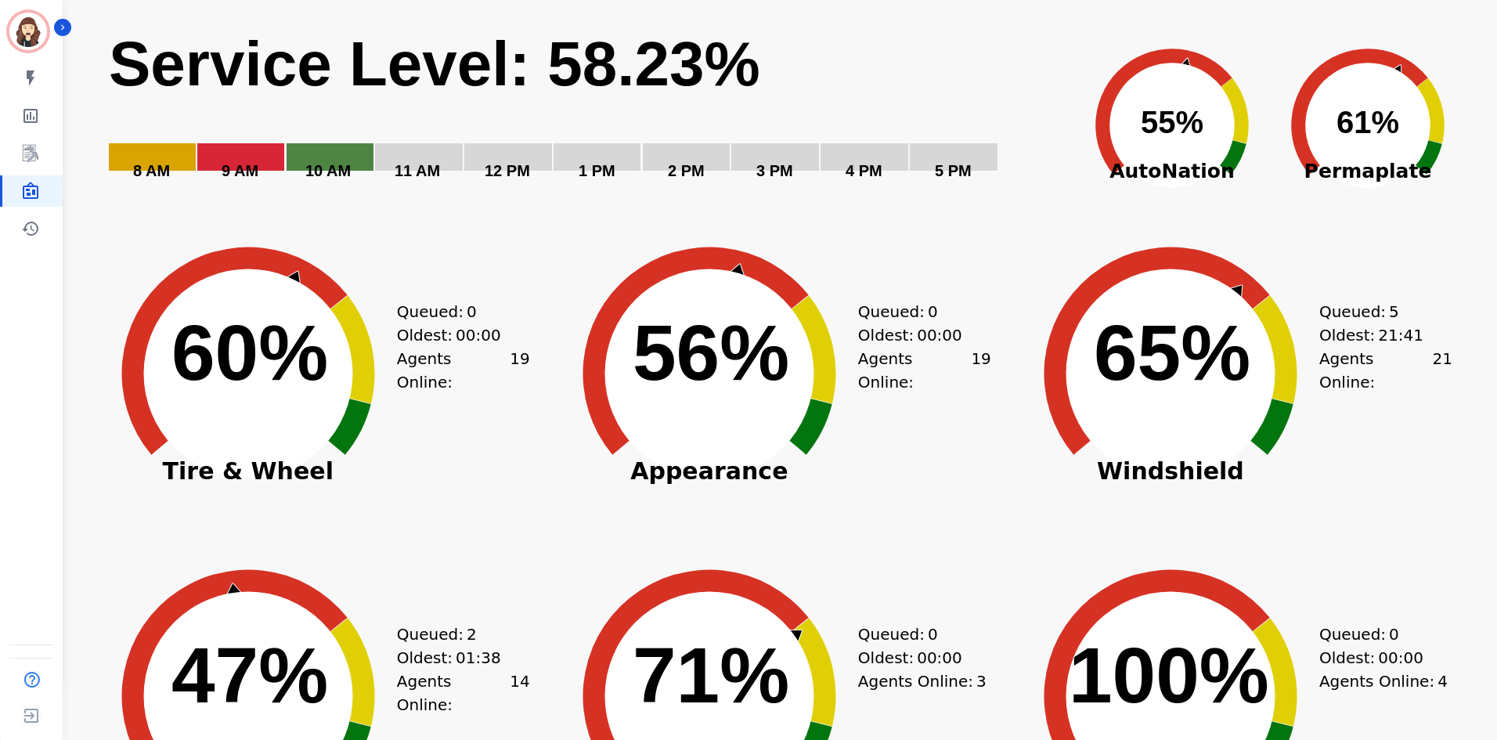
scroll to position [313, 0]
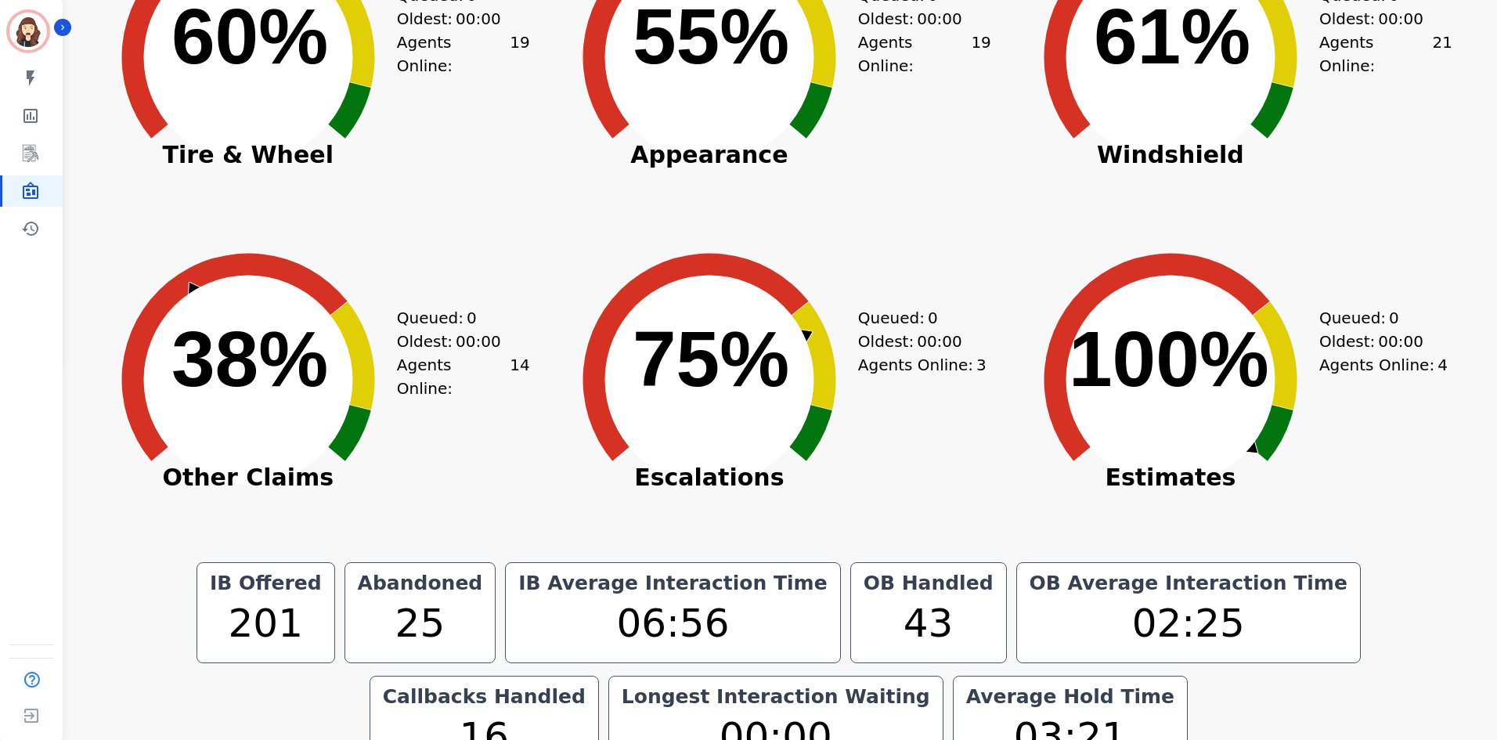
scroll to position [417, 0]
